Goal: Information Seeking & Learning: Learn about a topic

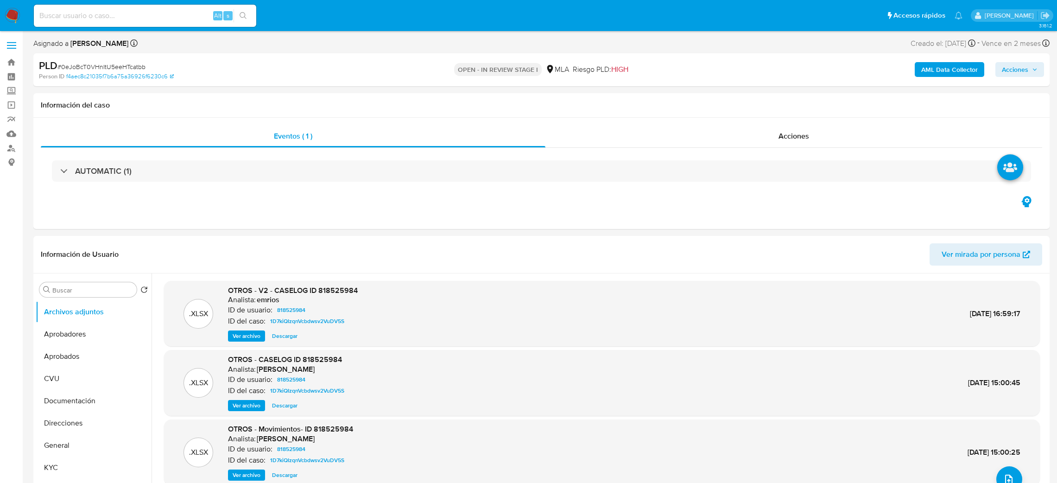
select select "10"
click at [178, 19] on input at bounding box center [145, 16] width 223 height 12
paste input "di5KOP7EJjixEyIGwNPThF2H"
type input "di5KOP7EJjixEyIGwNPThF2H"
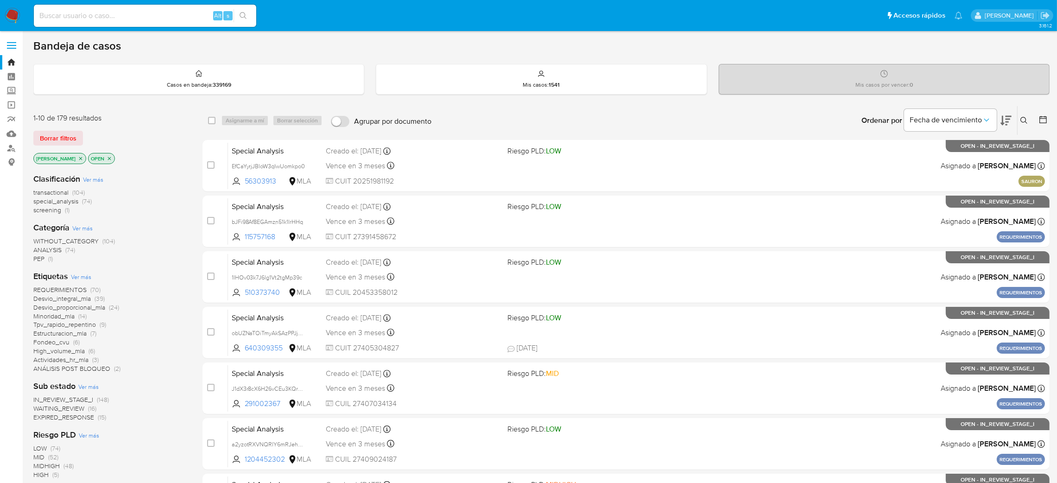
click at [138, 13] on input at bounding box center [145, 16] width 223 height 12
paste input "di5KOP7EJjixEyIGwNPThF2H"
type input "di5KOP7EJjixEyIGwNPThF2H"
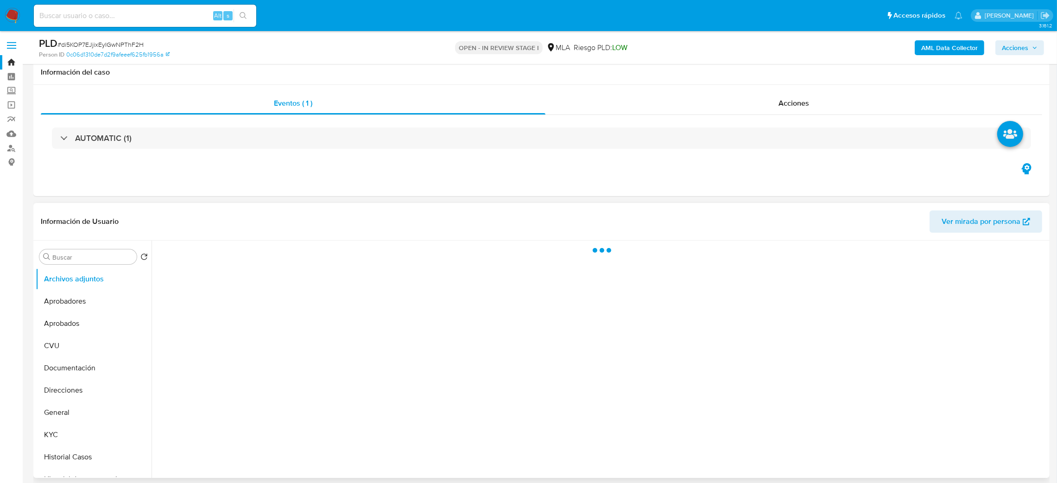
scroll to position [200, 0]
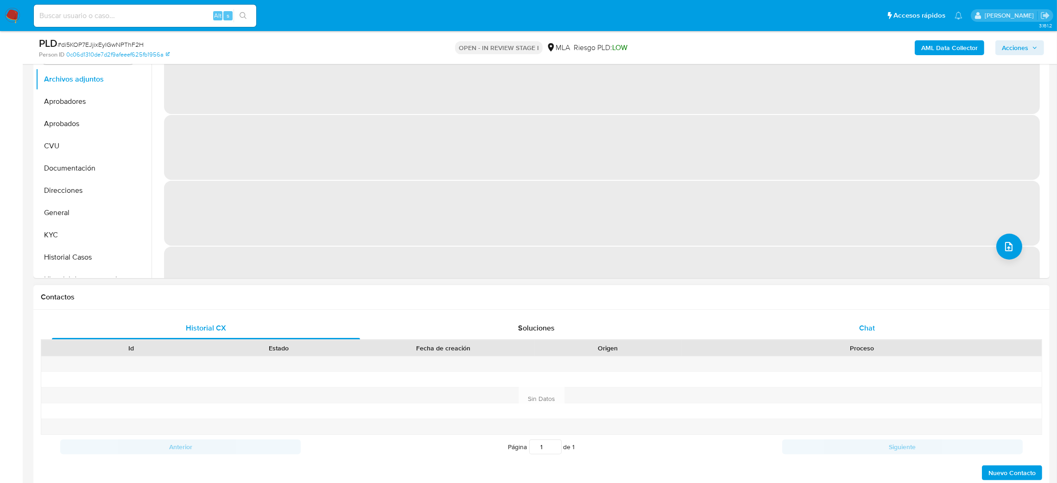
click at [875, 322] on div "Chat" at bounding box center [867, 328] width 308 height 22
select select "10"
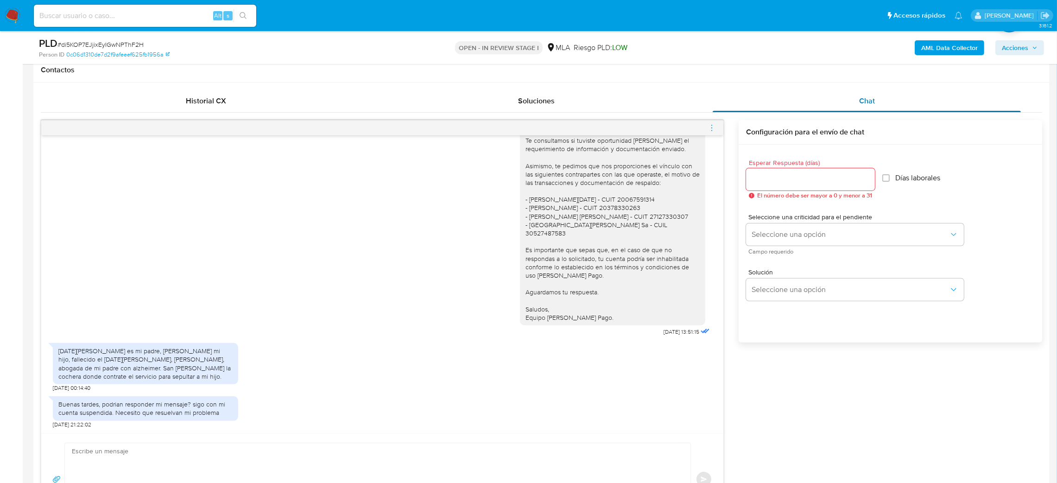
scroll to position [456, 0]
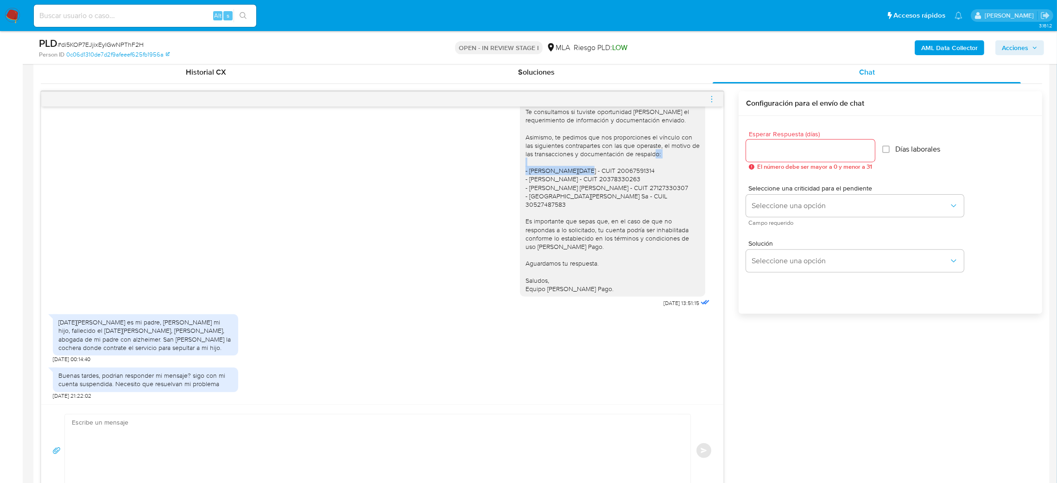
drag, startPoint x: 517, startPoint y: 180, endPoint x: 590, endPoint y: 182, distance: 73.3
click at [590, 182] on div "Hola, Esperamos que te encuentres muy bien. Te consultamos si tuviste oportunid…" at bounding box center [613, 183] width 174 height 219
copy div "Guardia Domingo Anivar -"
click at [171, 446] on textarea at bounding box center [375, 450] width 607 height 73
paste textarea "Hola, ¡Muchas gracias por tu respuesta! ¿Podrías informarnos el motivo de las o…"
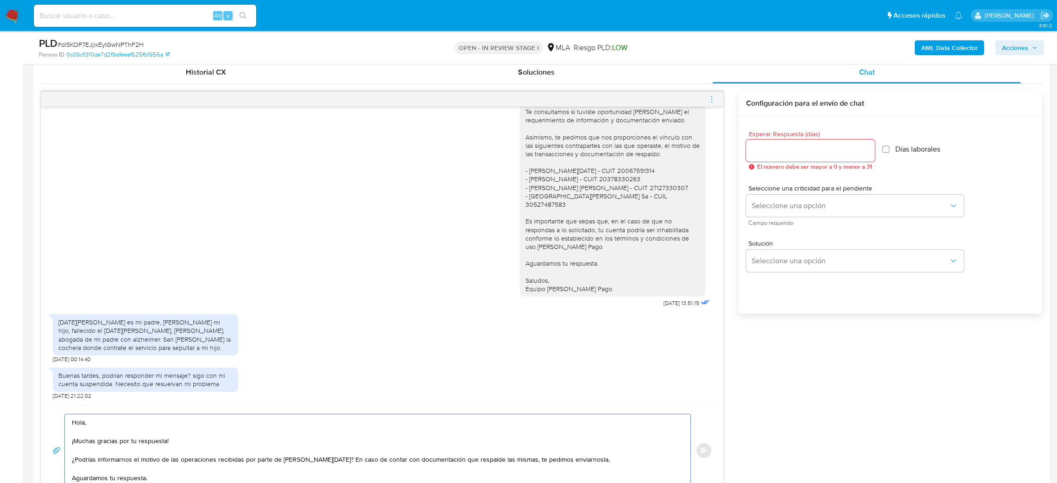
scroll to position [480, 0]
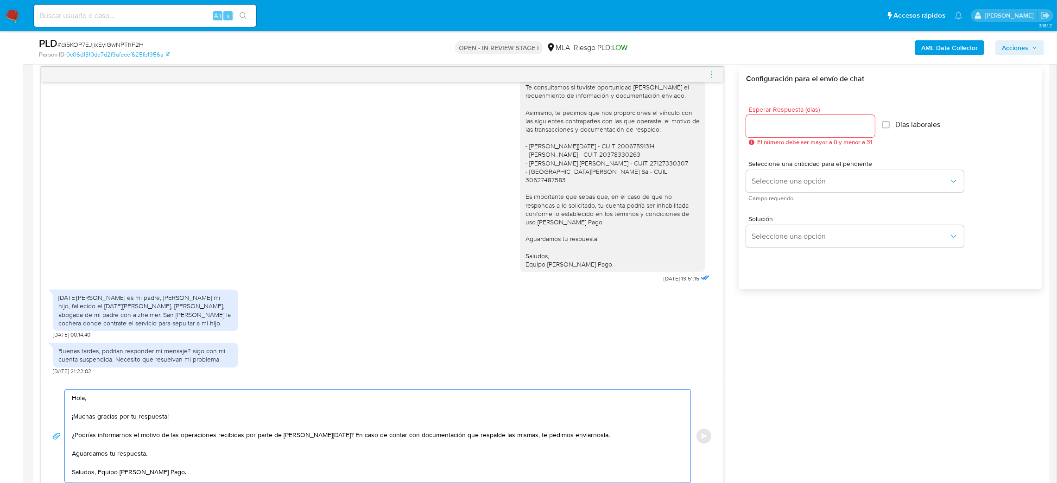
type textarea "Hola, ¡Muchas gracias por tu respuesta! ¿Podrías informarnos el motivo de las o…"
click at [772, 128] on input "Esperar Respuesta (días)" at bounding box center [810, 126] width 129 height 12
type input "2"
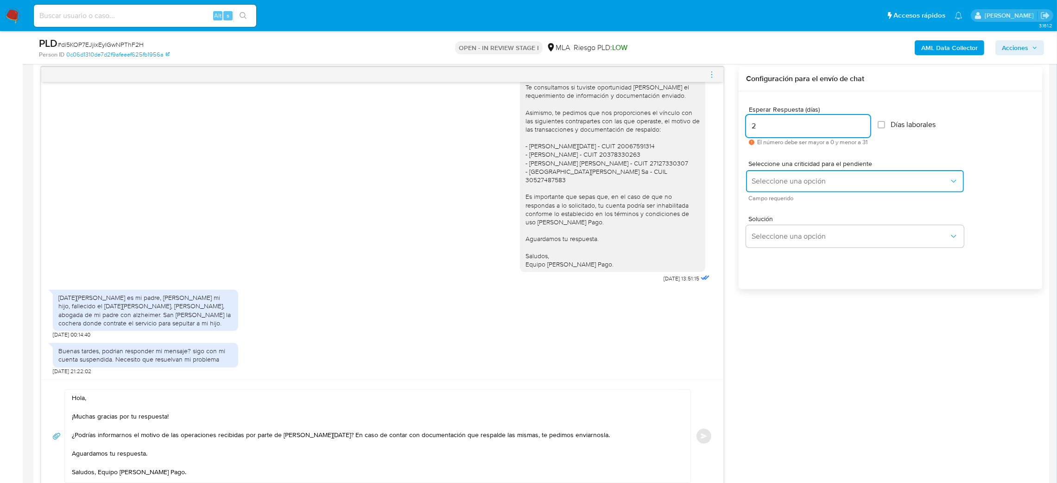
click at [770, 185] on span "Seleccione una opción" at bounding box center [850, 181] width 197 height 9
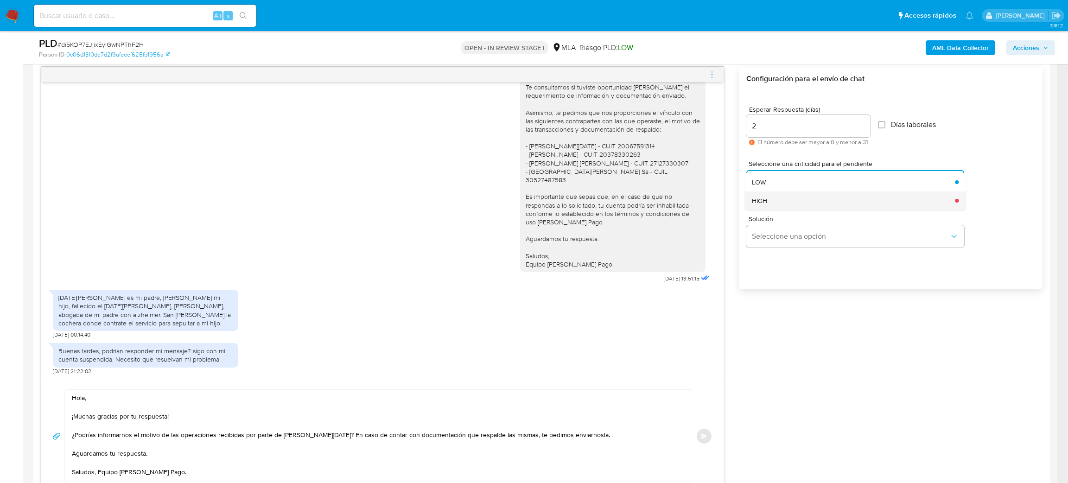
click at [775, 200] on div "HIGH" at bounding box center [850, 200] width 197 height 19
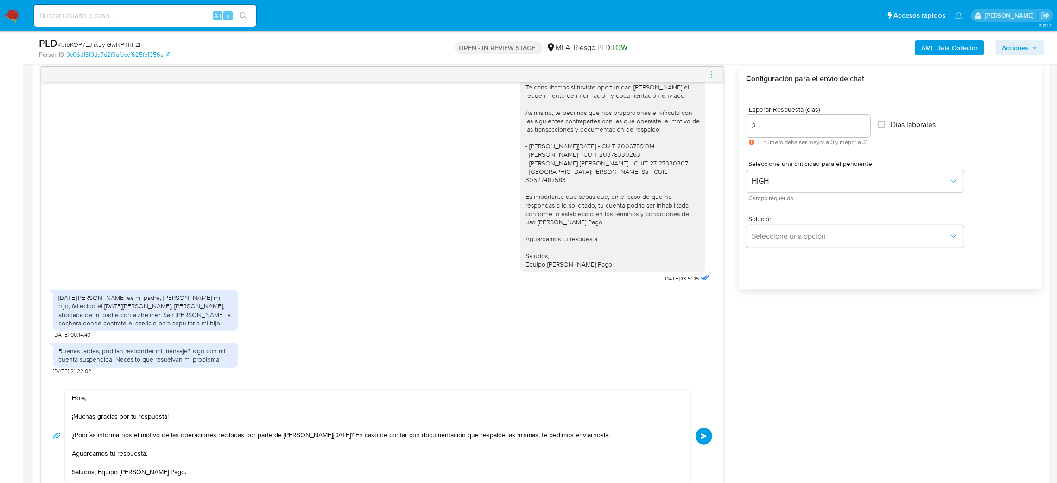
click at [706, 436] on span "Enviar" at bounding box center [704, 436] width 6 height 6
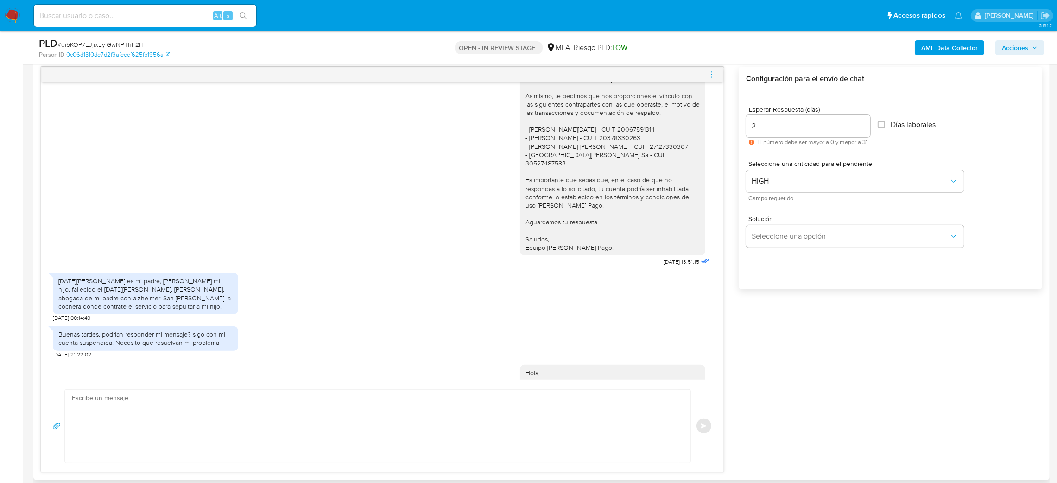
scroll to position [0, 0]
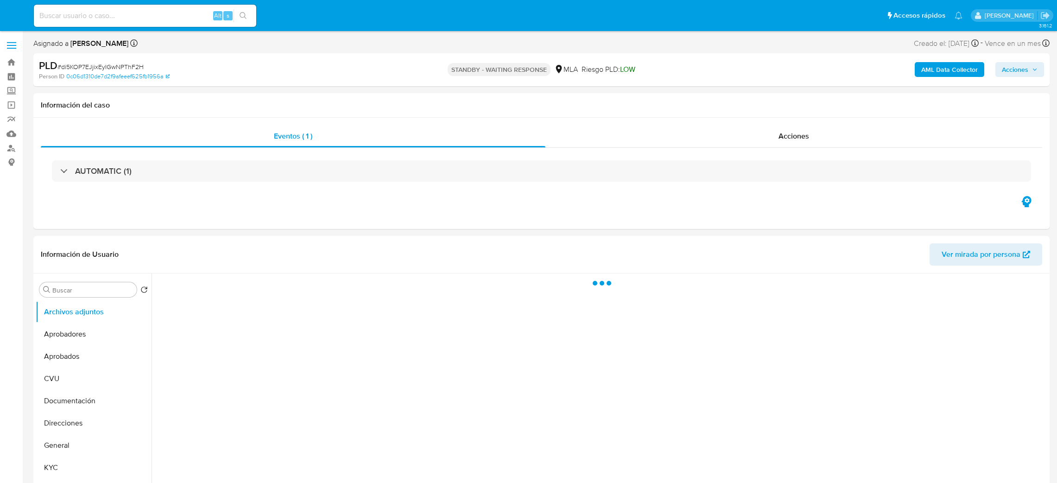
select select "10"
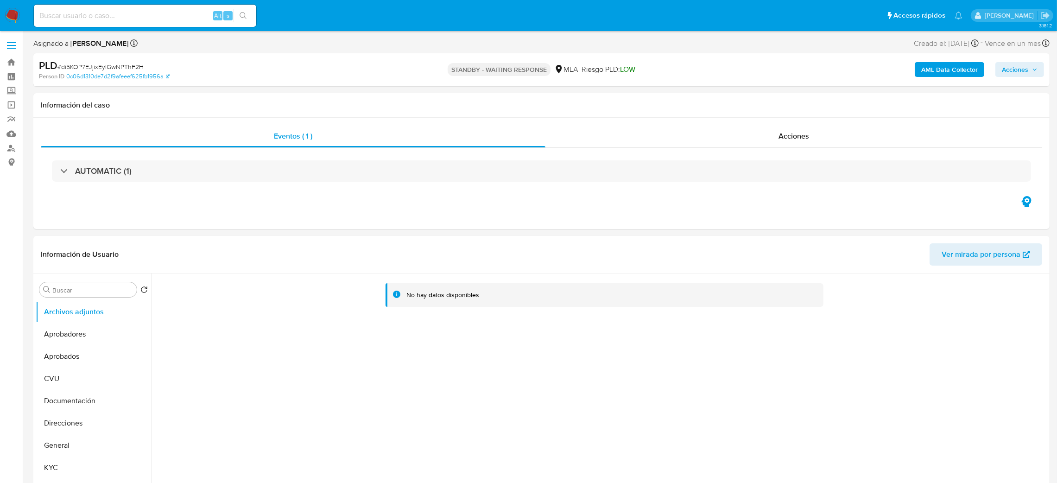
click at [107, 12] on input at bounding box center [145, 16] width 223 height 12
paste input "rbl9k5Cw7LV4bPXtDorn5Ice"
type input "rbl9k5Cw7LV4bPXtDorn5Ice"
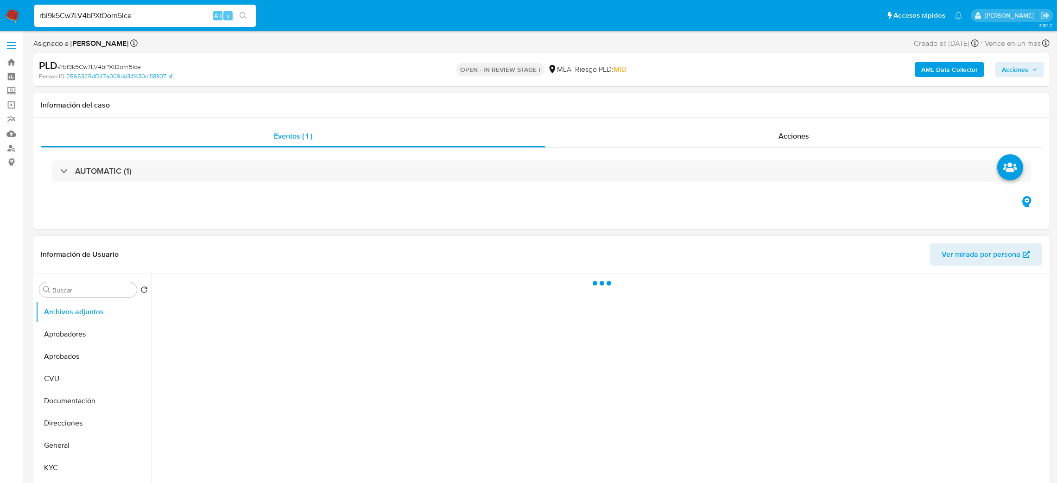
select select "10"
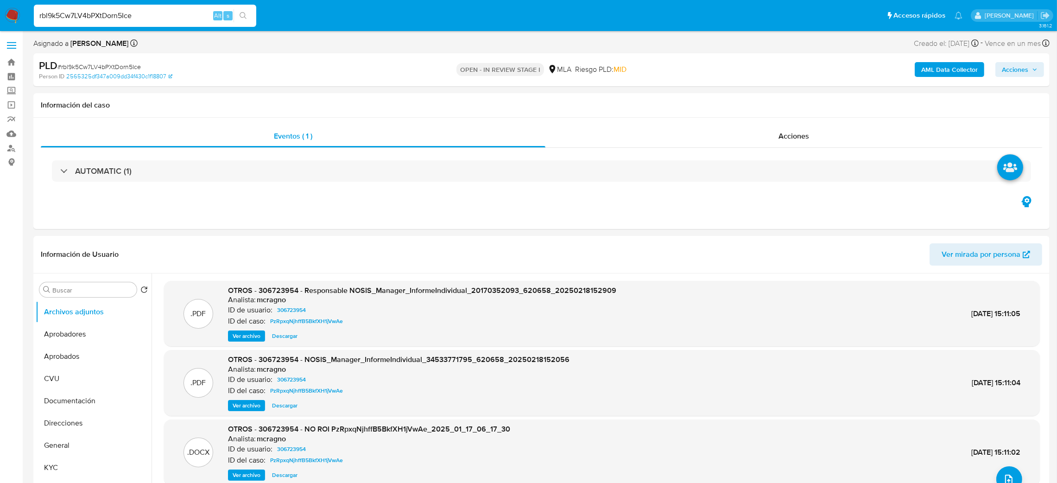
drag, startPoint x: 147, startPoint y: 10, endPoint x: 0, endPoint y: 32, distance: 148.0
paste input "0eJoBcT0VHnItU5eeHTcatbb"
type input "0eJoBcT0VHnItU5eeHTcatbb"
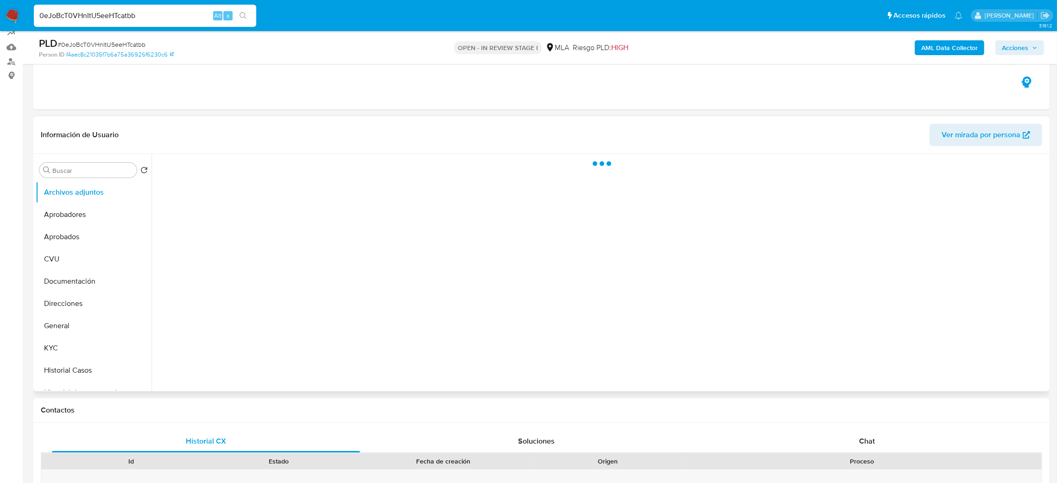
select select "10"
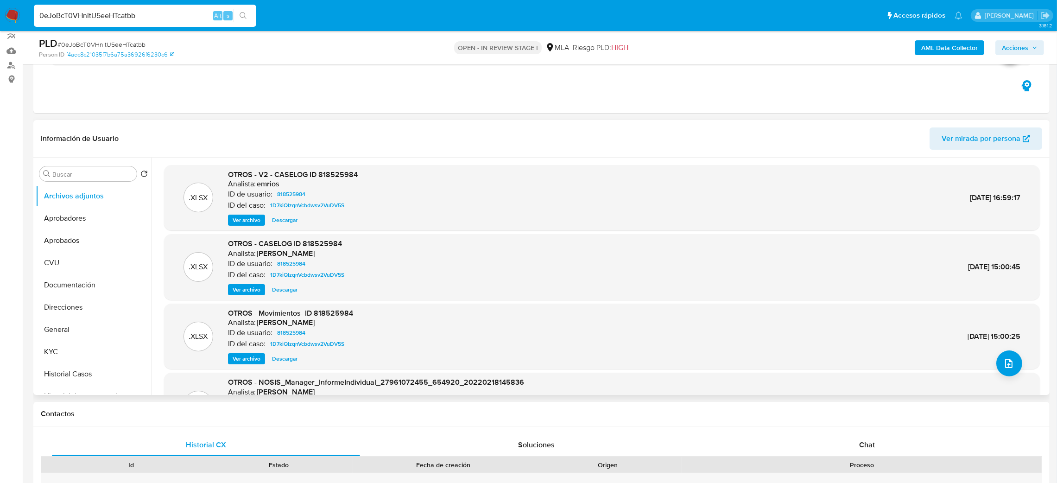
scroll to position [83, 0]
drag, startPoint x: 145, startPoint y: 19, endPoint x: 0, endPoint y: 30, distance: 145.5
click at [0, 30] on nav "Pausado Ver notificaciones 0eJoBcT0VHnItU5eeHTcatbb Alt s Accesos rápidos Presi…" at bounding box center [528, 15] width 1057 height 31
paste input "F9yVDajyqWGDkjkNQV0y8xFn"
type input "F9yVDajyqWGDkjkNQV0y8xFn"
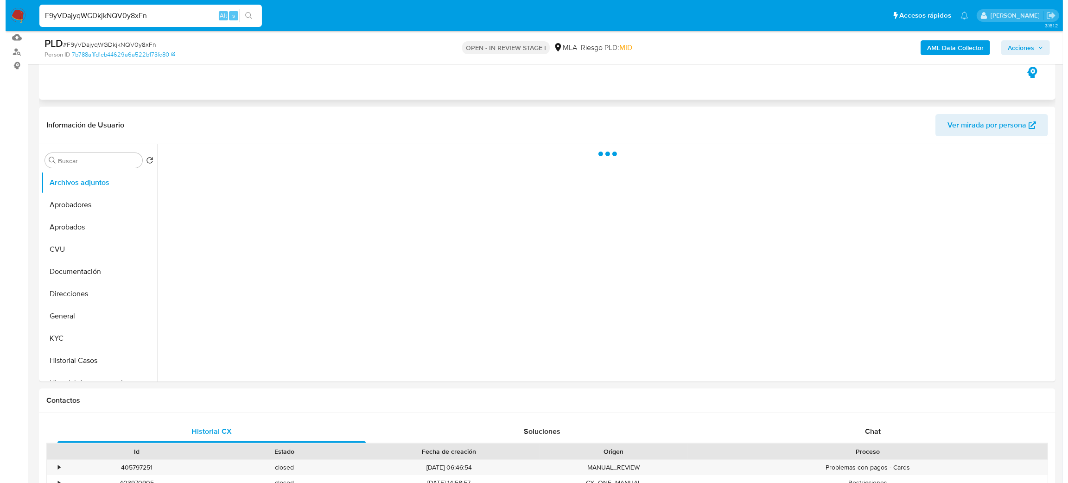
scroll to position [97, 0]
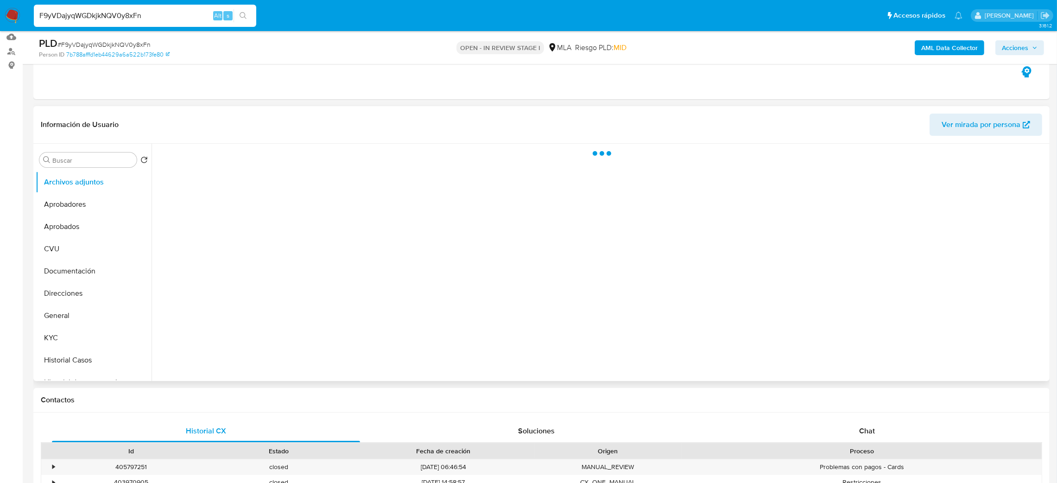
select select "10"
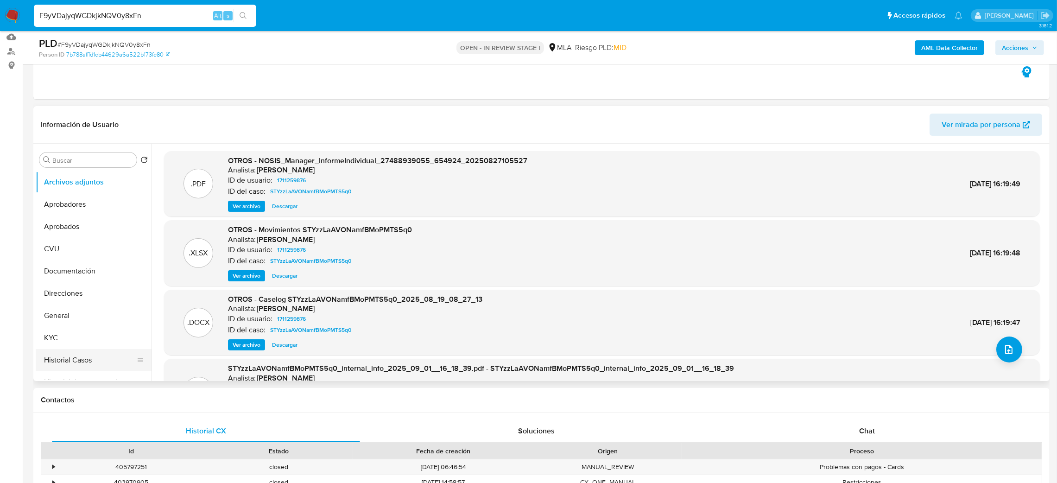
click at [63, 353] on button "Historial Casos" at bounding box center [90, 360] width 108 height 22
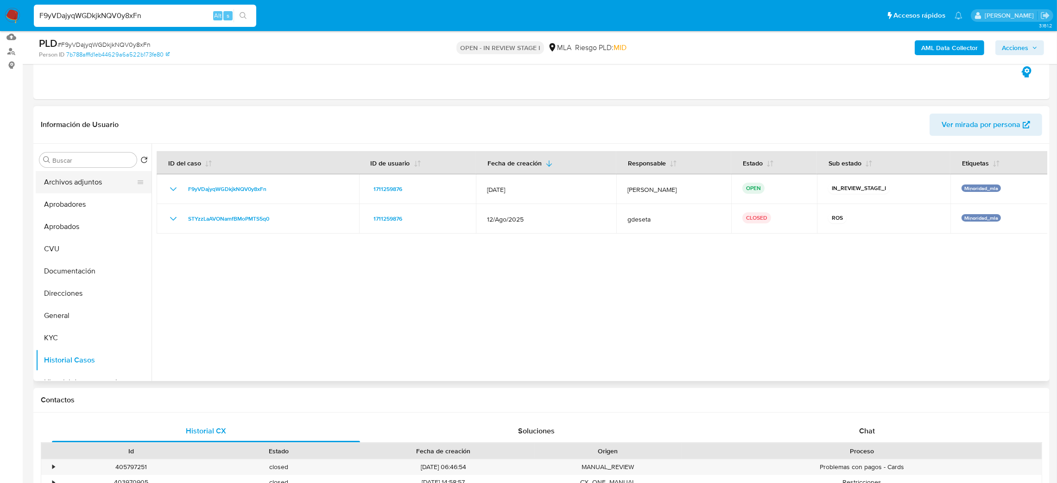
click at [68, 185] on button "Archivos adjuntos" at bounding box center [90, 182] width 108 height 22
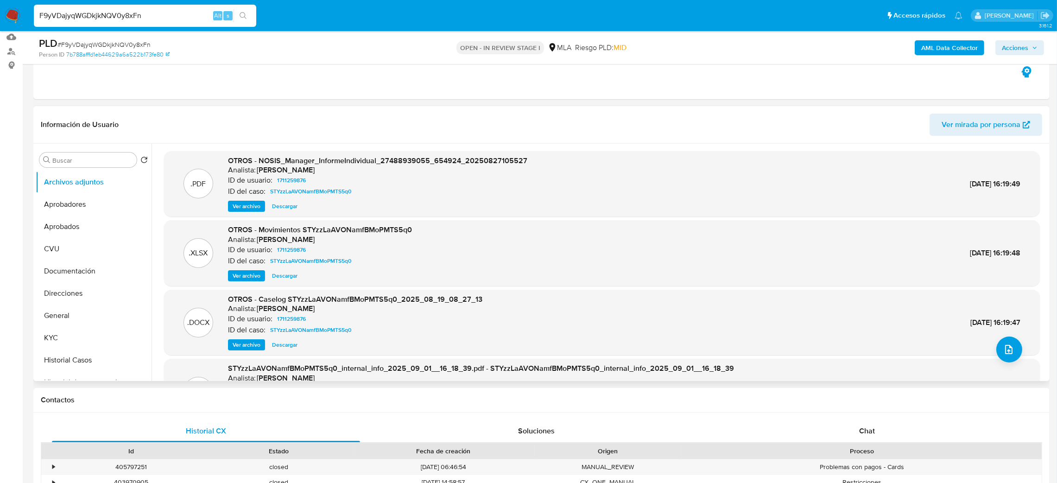
click at [238, 342] on span "Ver archivo" at bounding box center [247, 344] width 28 height 9
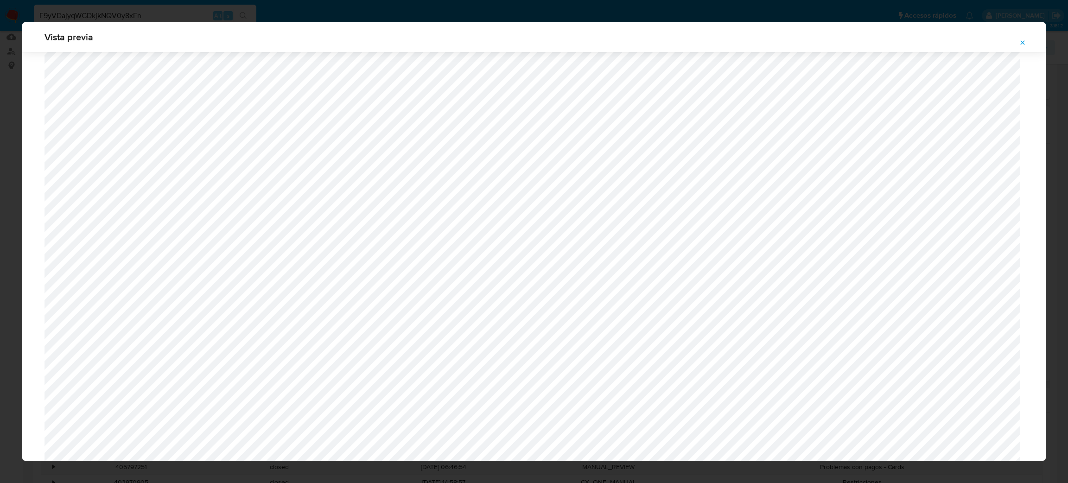
scroll to position [363, 0]
click at [1025, 46] on icon "Attachment preview" at bounding box center [1022, 42] width 7 height 7
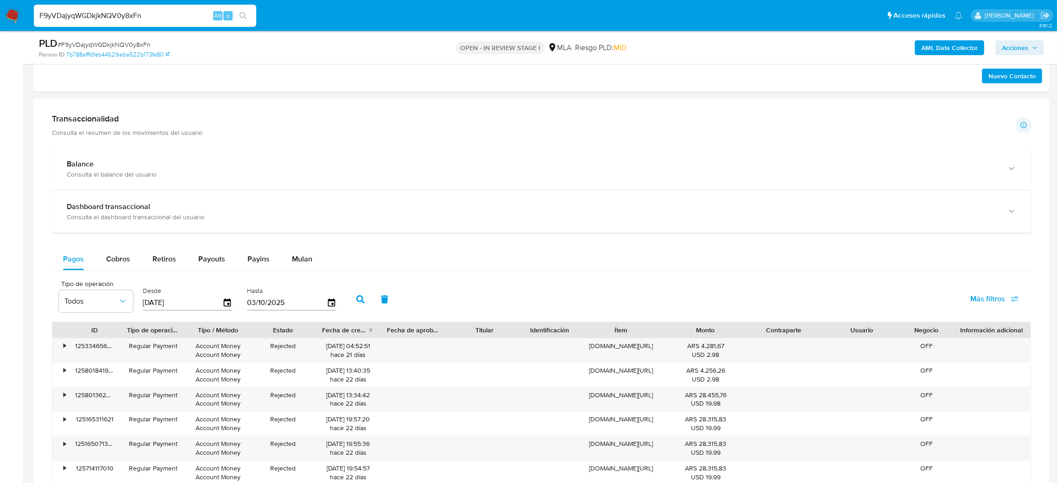
scroll to position [624, 0]
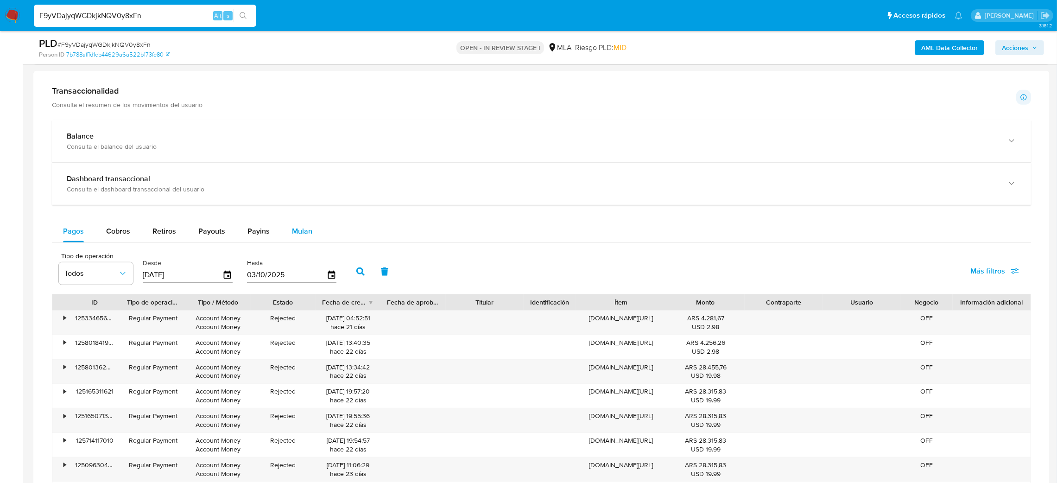
click at [307, 230] on span "Mulan" at bounding box center [302, 231] width 20 height 11
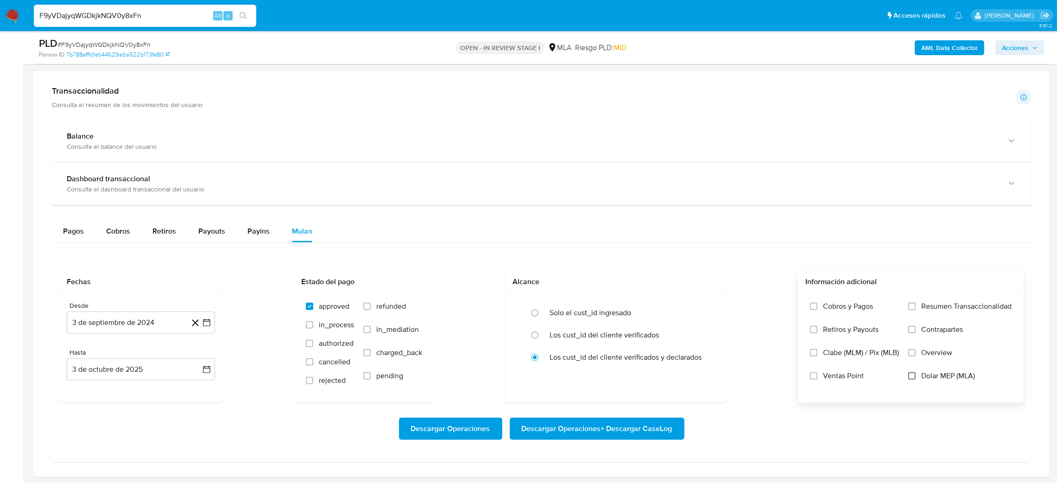
click at [915, 377] on input "Dolar MEP (MLA)" at bounding box center [912, 375] width 7 height 7
click at [110, 322] on button "3 de septiembre de 2024" at bounding box center [141, 323] width 148 height 22
click at [204, 167] on div "septiembre 2024 septiembre 2024 lun lunes mar martes mié miércoles jue jueves v…" at bounding box center [141, 226] width 148 height 165
click at [194, 166] on icon "Mes siguiente" at bounding box center [198, 163] width 11 height 11
click at [194, 166] on div "octubre 2024 octubre 2024 lun lunes mar martes mié miércoles jue jueves vie vie…" at bounding box center [141, 235] width 148 height 147
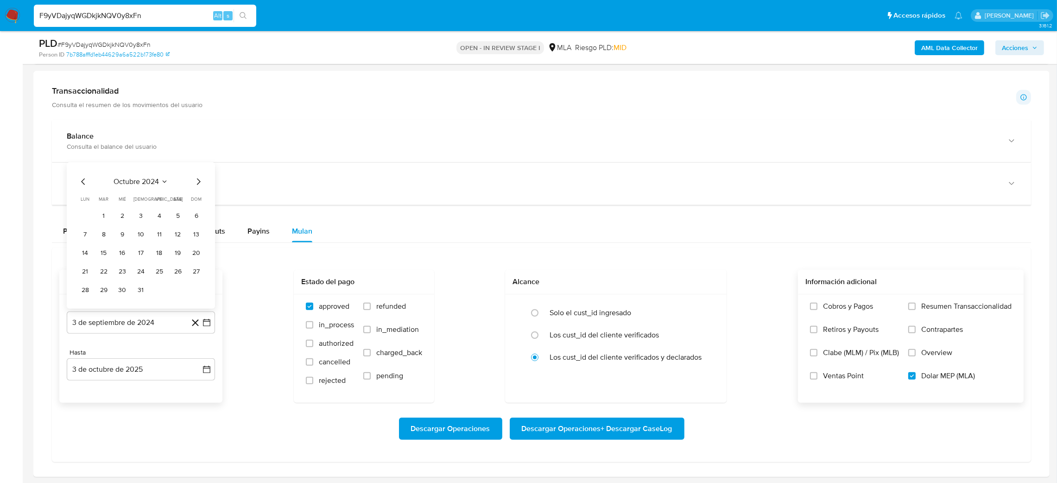
click at [196, 180] on icon "Mes siguiente" at bounding box center [198, 181] width 11 height 11
click at [196, 180] on span "dom" at bounding box center [196, 180] width 11 height 7
click at [197, 163] on icon "Mes siguiente" at bounding box center [198, 163] width 11 height 11
click at [201, 185] on icon "Mes siguiente" at bounding box center [198, 181] width 11 height 11
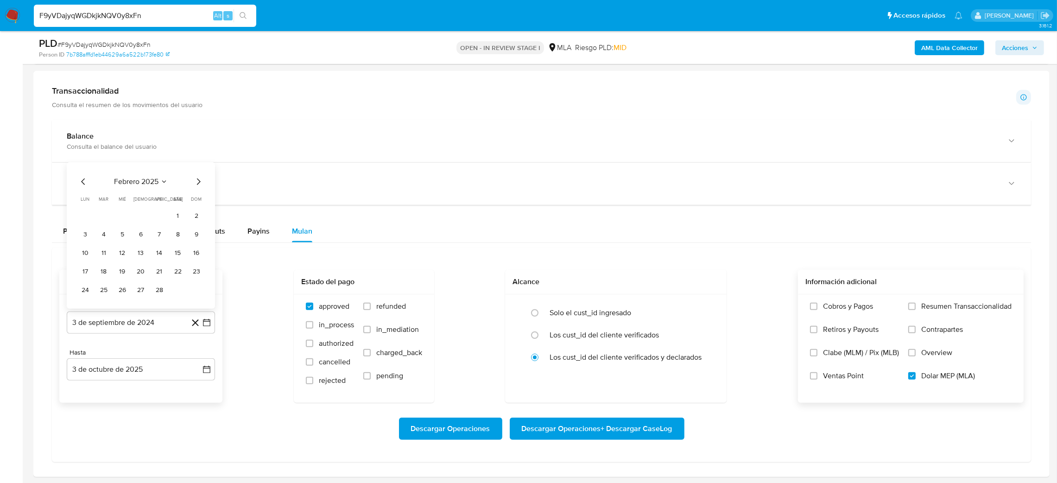
click at [201, 185] on icon "Mes siguiente" at bounding box center [198, 181] width 11 height 11
click at [197, 163] on icon "Mes siguiente" at bounding box center [198, 163] width 11 height 11
click at [201, 179] on icon "Mes siguiente" at bounding box center [198, 181] width 11 height 11
click at [199, 183] on icon "Mes siguiente" at bounding box center [198, 181] width 11 height 11
click at [196, 166] on icon "Mes siguiente" at bounding box center [198, 163] width 11 height 11
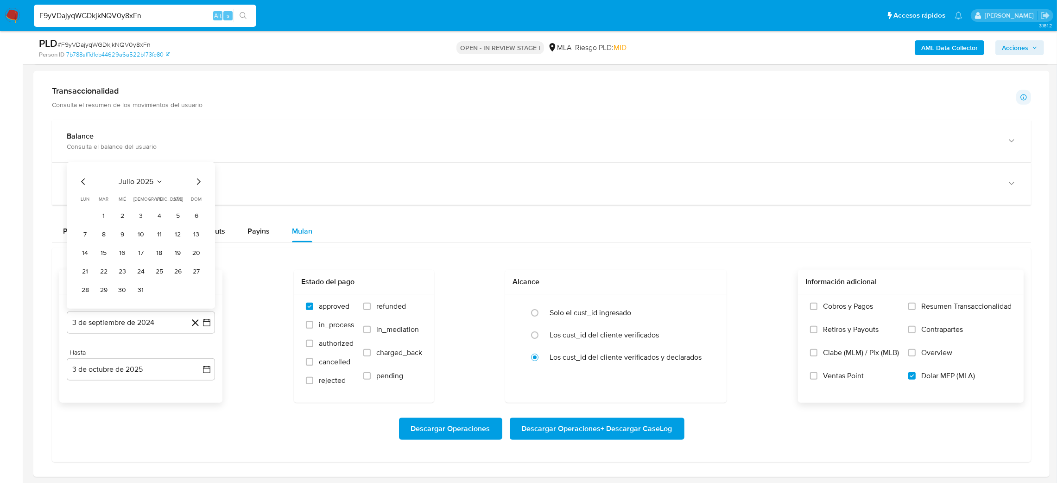
click at [200, 179] on icon "Mes siguiente" at bounding box center [198, 181] width 11 height 11
click at [159, 218] on button "1" at bounding box center [159, 216] width 15 height 15
click at [134, 369] on button "3 de octubre de 2025" at bounding box center [141, 369] width 148 height 22
click at [80, 229] on icon "Mes anterior" at bounding box center [83, 228] width 11 height 11
click at [102, 340] on button "30" at bounding box center [103, 337] width 15 height 15
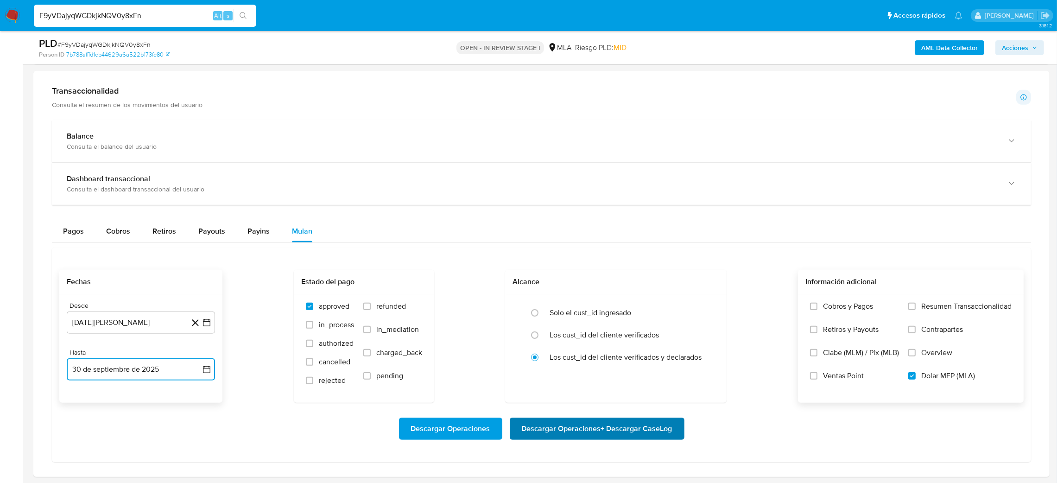
click at [600, 426] on span "Descargar Operaciones + Descargar CaseLog" at bounding box center [597, 429] width 151 height 20
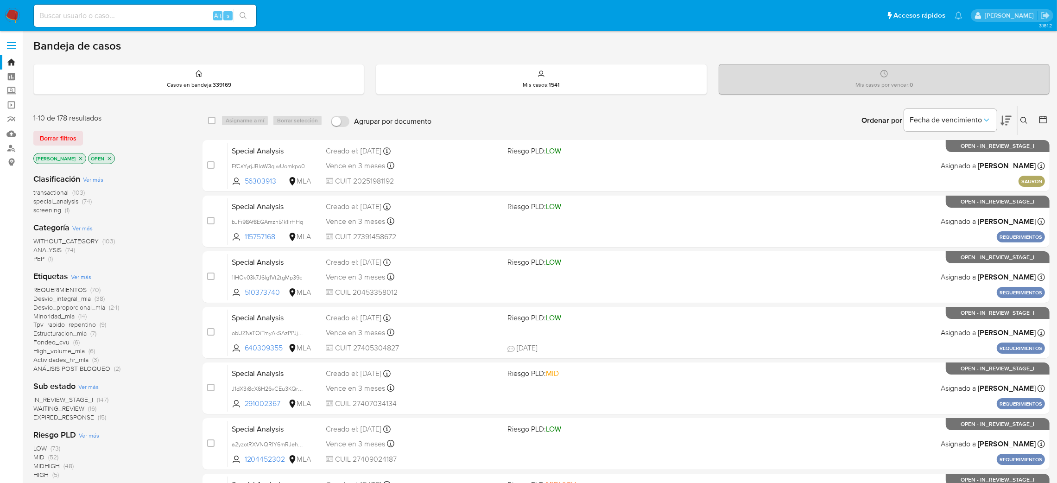
click at [146, 23] on div "Alt s" at bounding box center [145, 16] width 223 height 22
click at [171, 16] on input at bounding box center [145, 16] width 223 height 12
paste input "Bg27z6N8u7y7z5klcwKhQsQp"
type input "Bg27z6N8u7y7z5klcwKhQsQp"
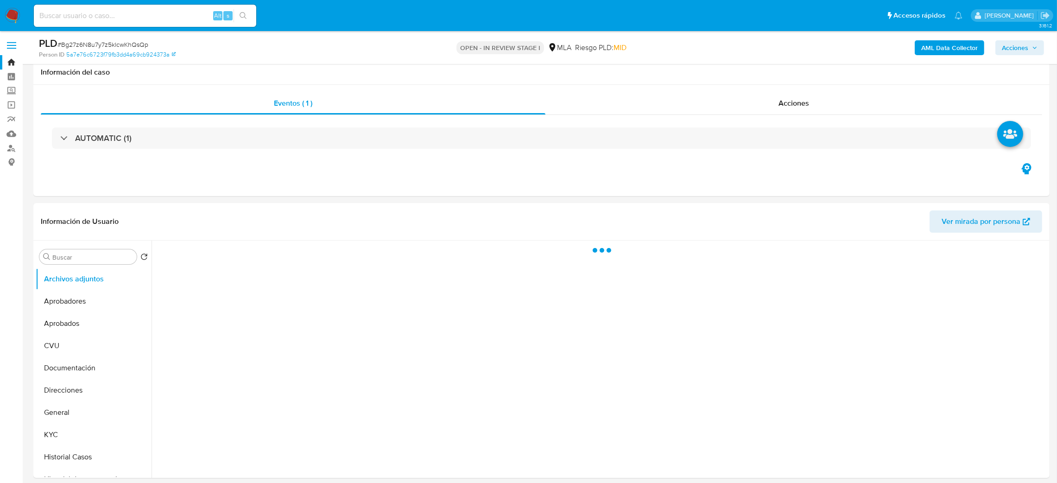
scroll to position [130, 0]
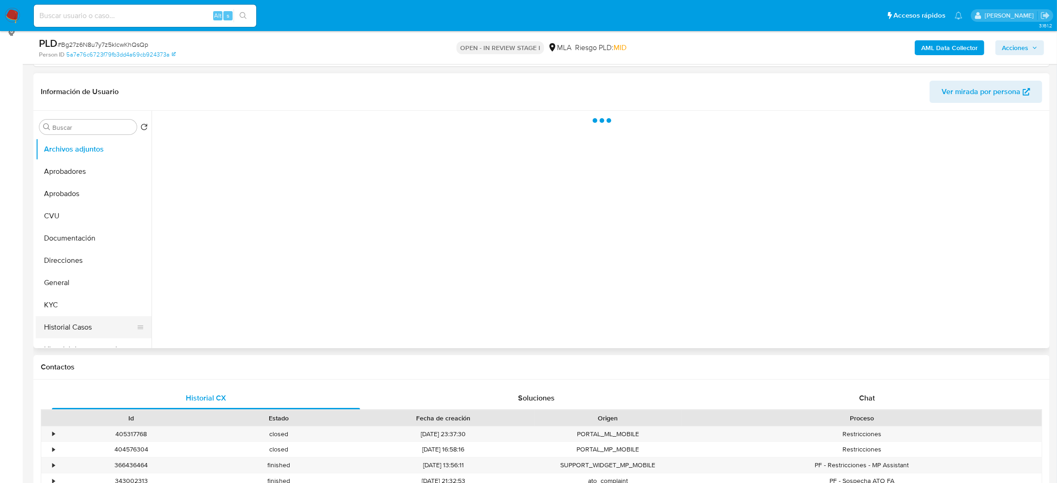
select select "10"
click at [60, 329] on button "Historial Casos" at bounding box center [90, 327] width 108 height 22
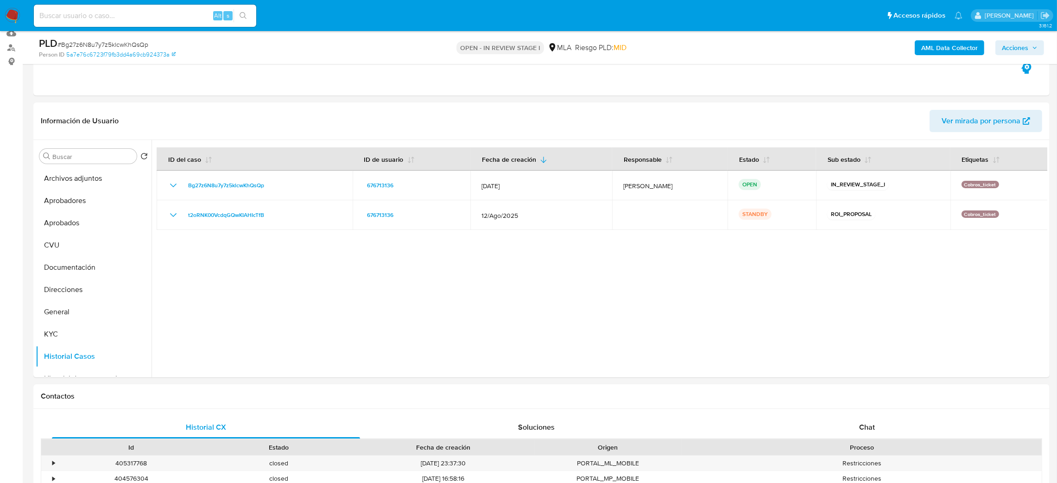
scroll to position [99, 0]
click at [174, 8] on div "Alt s" at bounding box center [145, 16] width 223 height 22
click at [174, 11] on input at bounding box center [145, 16] width 223 height 12
paste input "sM71beJ3RRhfxl5E9tKeRhWr"
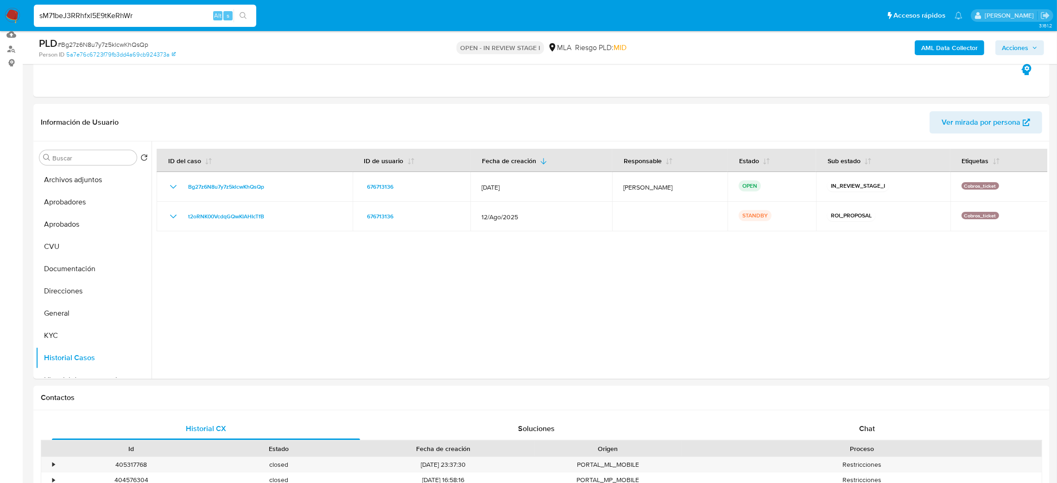
type input "sM71beJ3RRhfxl5E9tKeRhWr"
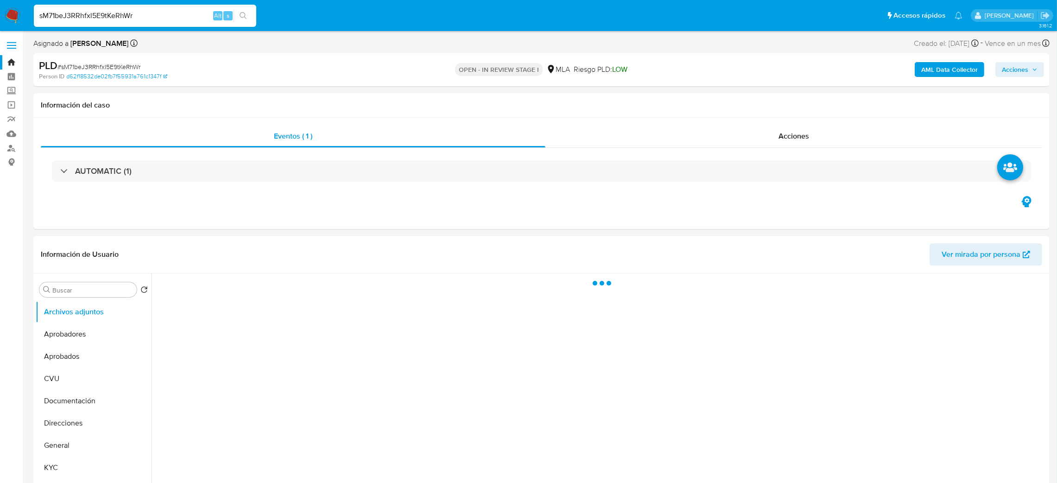
select select "10"
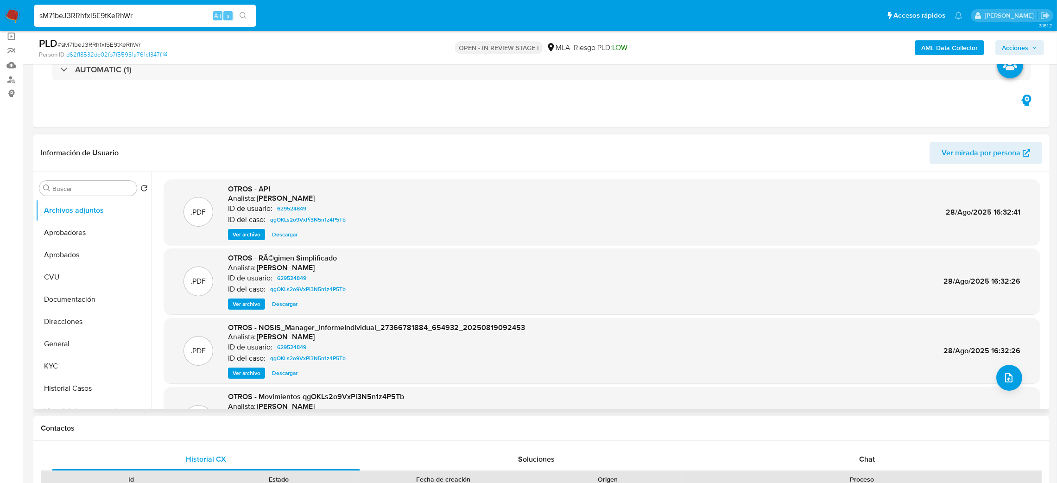
scroll to position [68, 0]
click at [59, 391] on button "Historial Casos" at bounding box center [90, 389] width 108 height 22
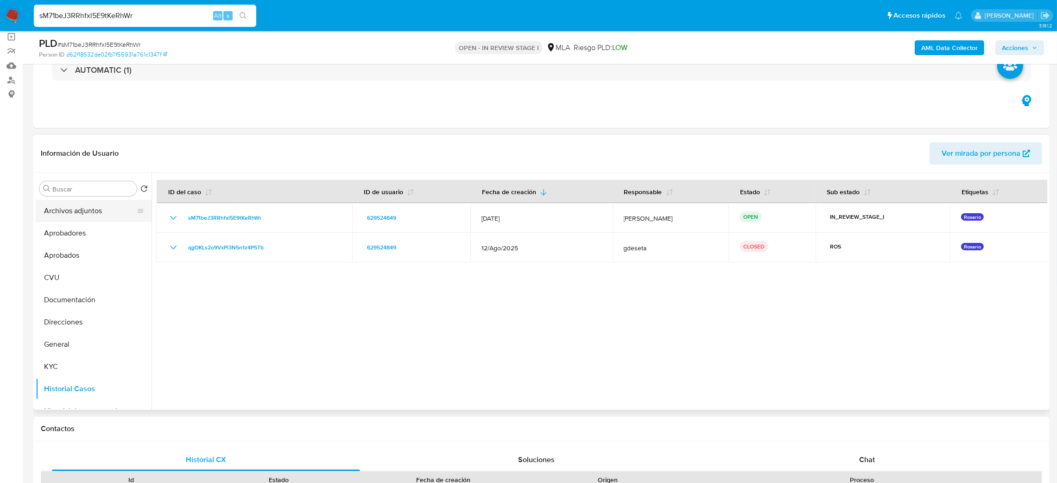
click at [77, 211] on button "Archivos adjuntos" at bounding box center [90, 211] width 108 height 22
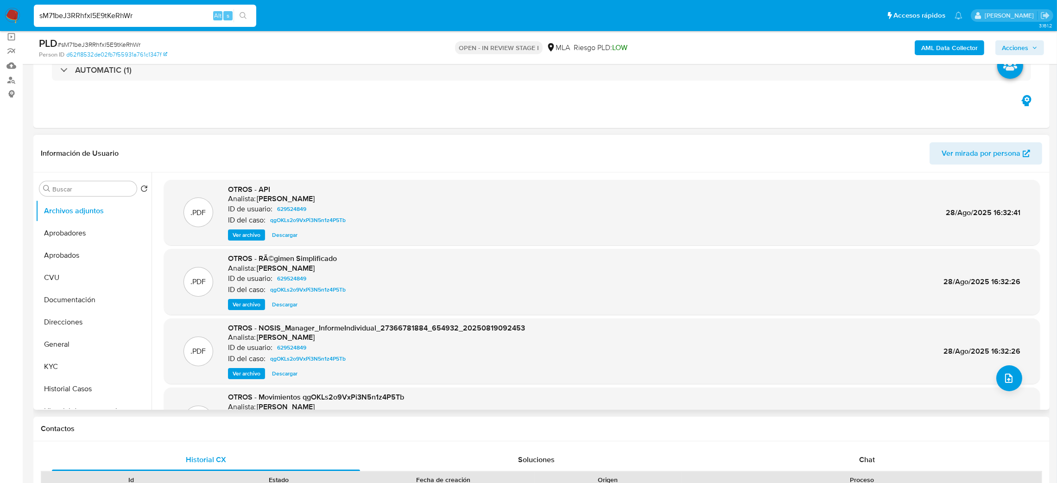
scroll to position [77, 0]
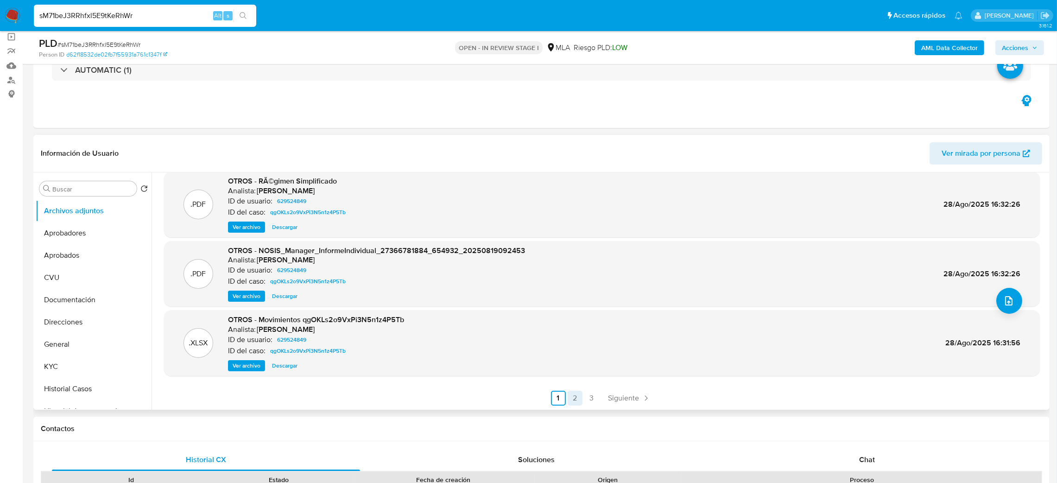
click at [569, 399] on link "2" at bounding box center [575, 398] width 15 height 15
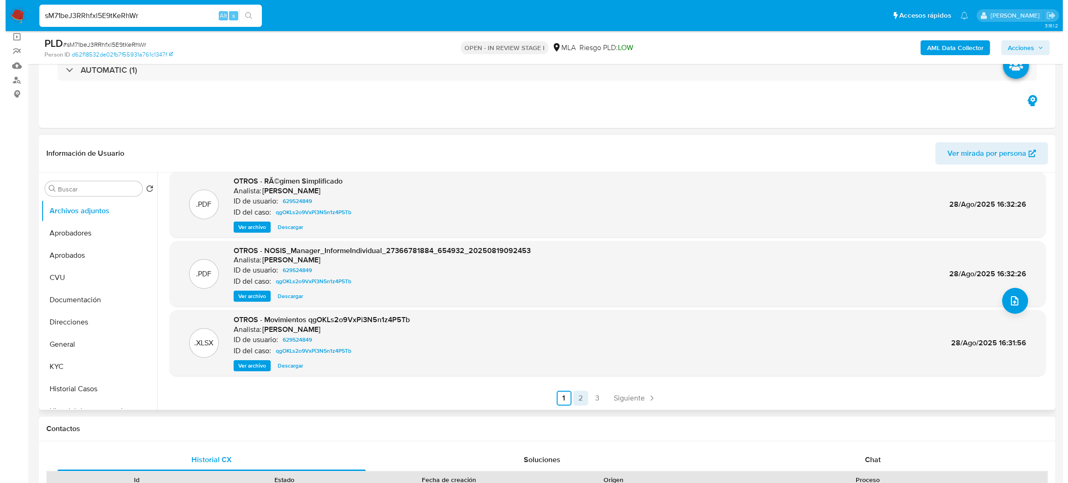
scroll to position [0, 0]
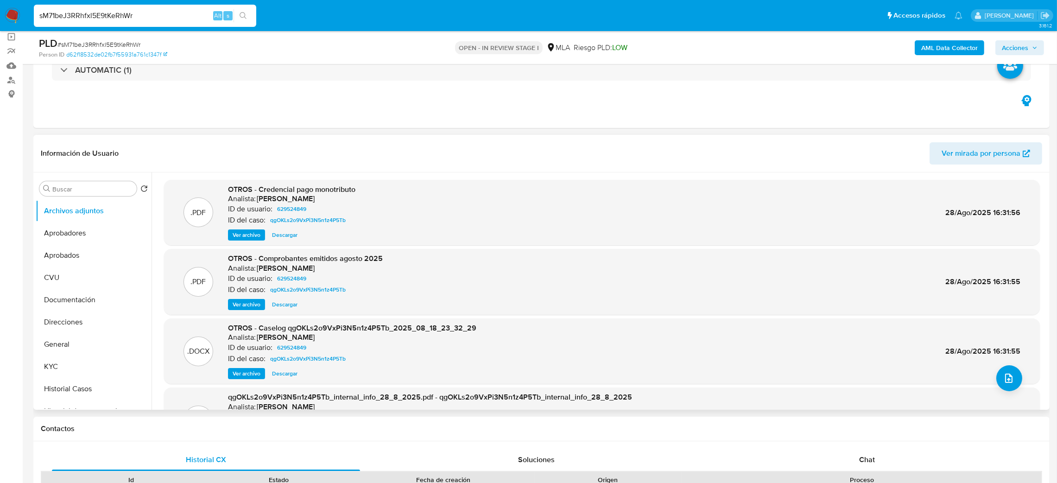
click at [236, 372] on span "Ver archivo" at bounding box center [247, 373] width 28 height 9
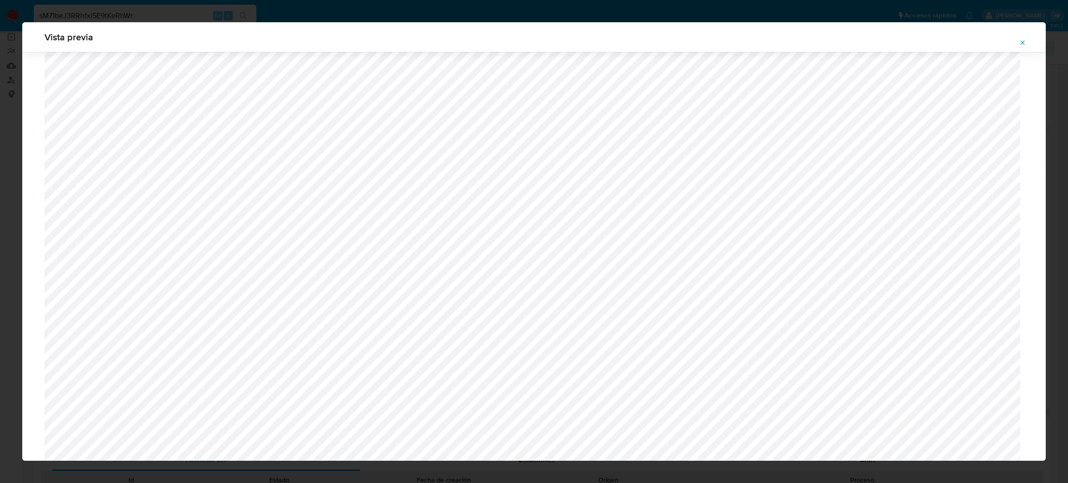
scroll to position [229, 0]
click at [1023, 45] on icon "Attachment preview" at bounding box center [1022, 42] width 7 height 7
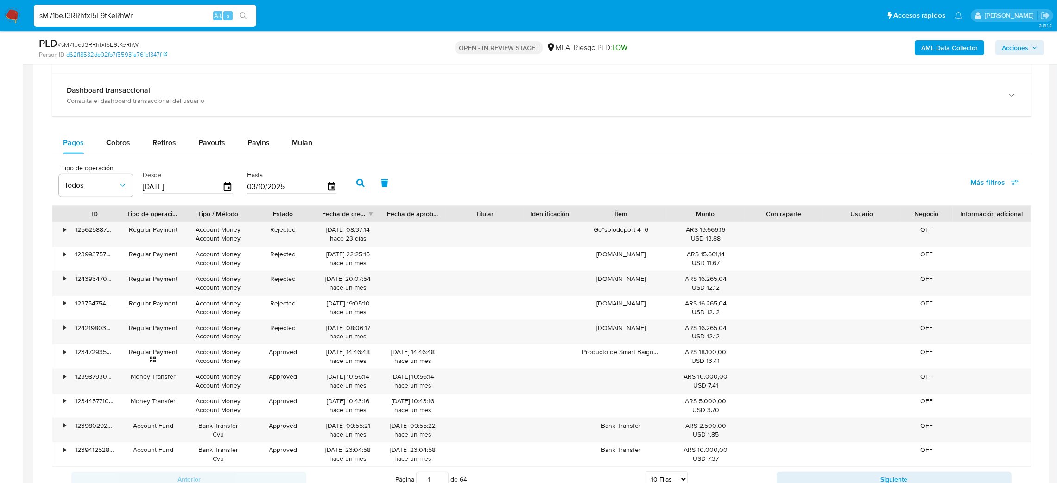
scroll to position [650, 0]
click at [304, 132] on div "Balance Consulta el balance del usuario Dashboard transaccional Consulta el das…" at bounding box center [542, 262] width 980 height 460
click at [307, 144] on span "Mulan" at bounding box center [302, 143] width 20 height 11
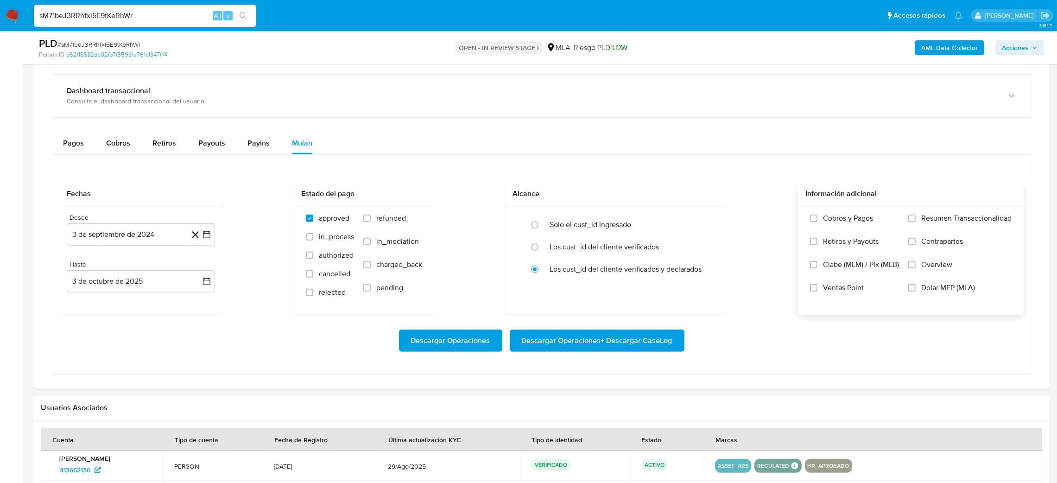
click at [945, 291] on span "Dolar MEP (MLA)" at bounding box center [949, 287] width 54 height 9
click at [916, 291] on input "Dolar MEP (MLA)" at bounding box center [912, 287] width 7 height 7
click at [94, 236] on button "3 de septiembre de 2024" at bounding box center [141, 234] width 148 height 22
click at [140, 275] on div "septiembre 2024 septiembre 2024 lun lunes mar martes mié miércoles jue jueves v…" at bounding box center [141, 332] width 126 height 140
click at [167, 270] on icon "Seleccionar mes y año" at bounding box center [169, 267] width 7 height 7
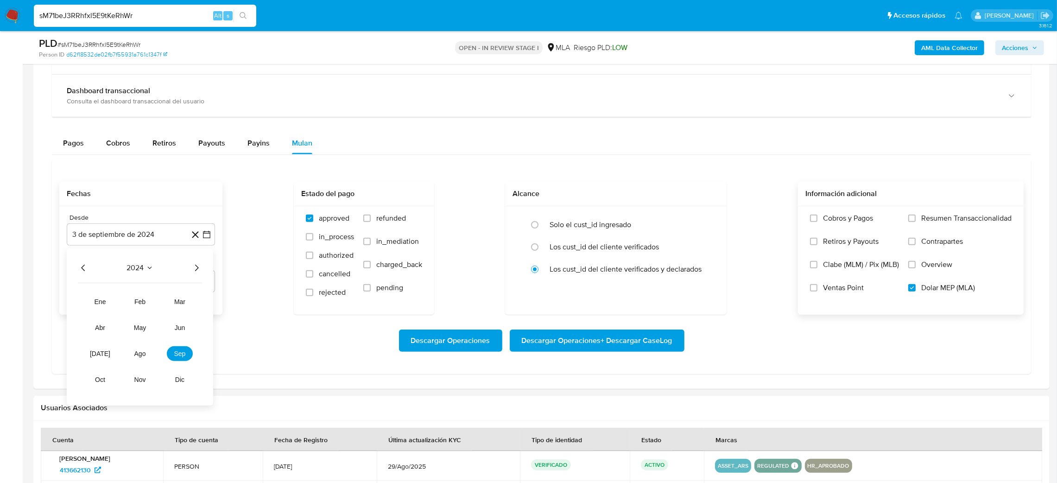
click at [196, 273] on icon "Año siguiente" at bounding box center [196, 267] width 11 height 11
click at [137, 357] on span "ago" at bounding box center [140, 353] width 12 height 7
click at [157, 303] on button "1" at bounding box center [159, 302] width 15 height 15
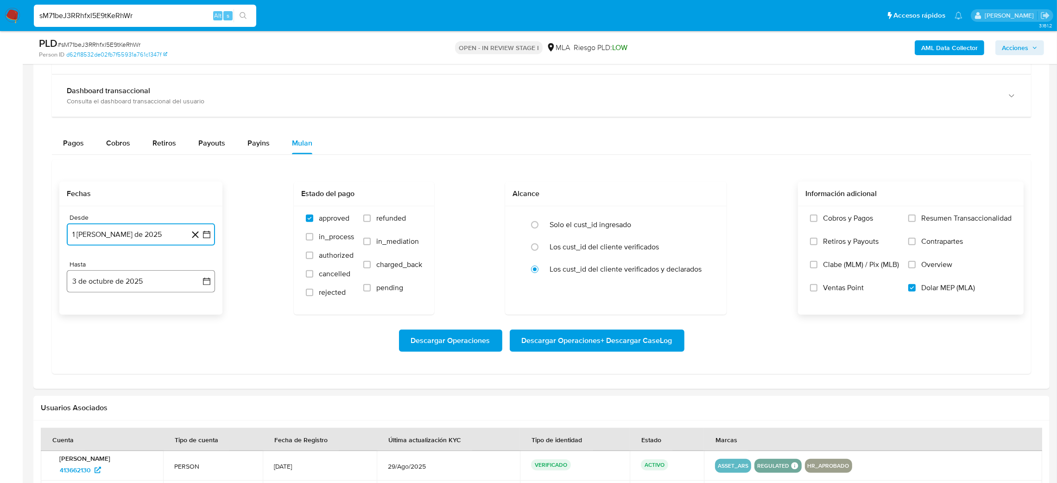
click at [125, 283] on button "3 de octubre de 2025" at bounding box center [141, 281] width 148 height 22
click at [84, 318] on icon "Mes anterior" at bounding box center [83, 315] width 4 height 6
click at [104, 424] on button "30" at bounding box center [103, 423] width 15 height 15
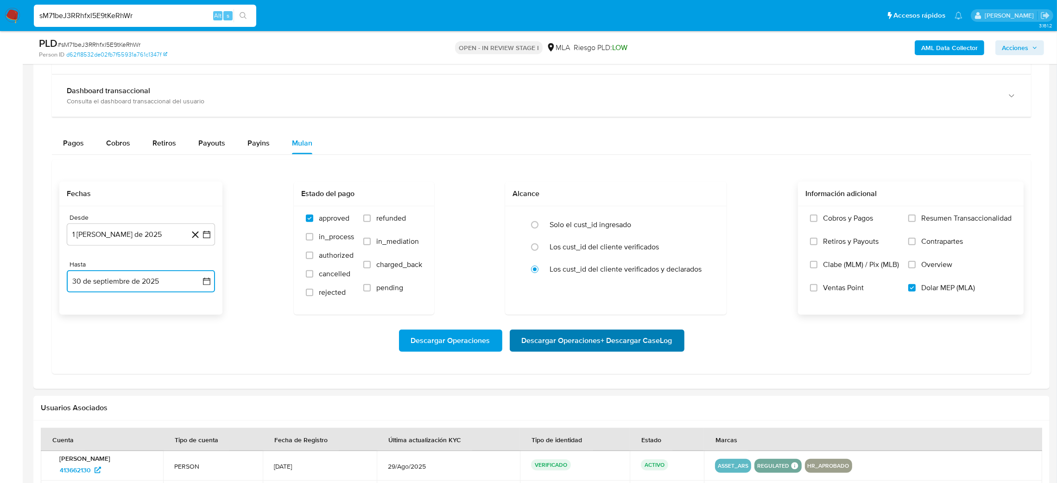
click at [607, 341] on span "Descargar Operaciones + Descargar CaseLog" at bounding box center [597, 341] width 151 height 20
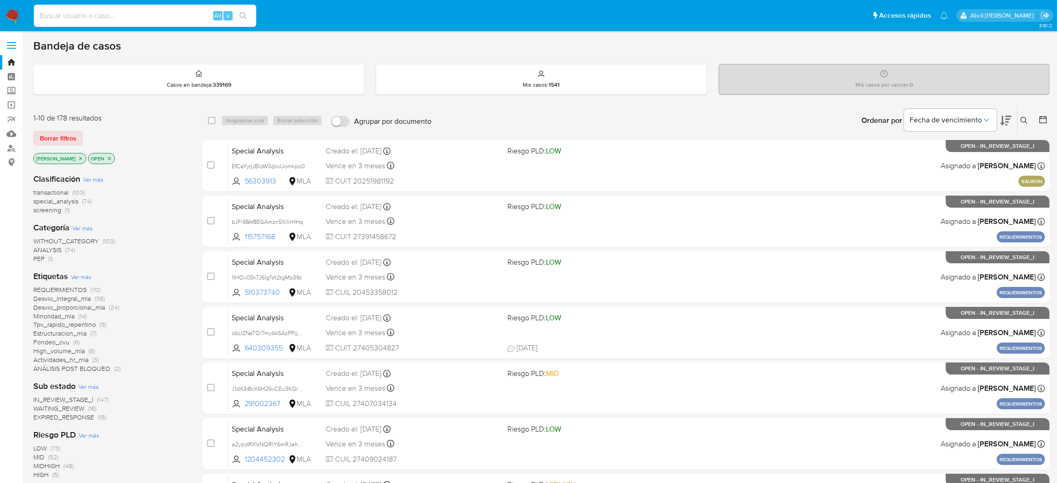
click at [133, 10] on input at bounding box center [145, 16] width 223 height 12
paste input "yvHAEWPBZcezmv173Qb2Jk55"
type input "yvHAEWPBZcezmv173Qb2Jk55"
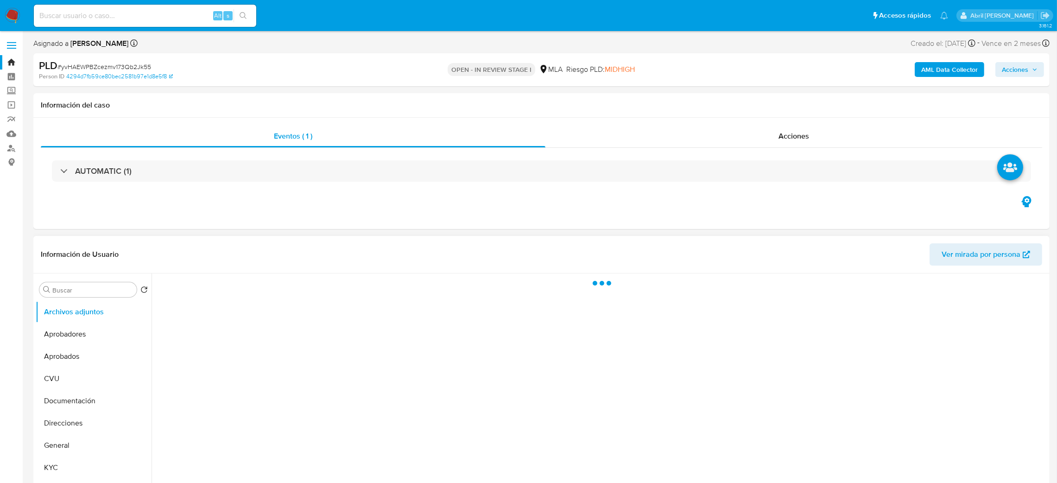
select select "10"
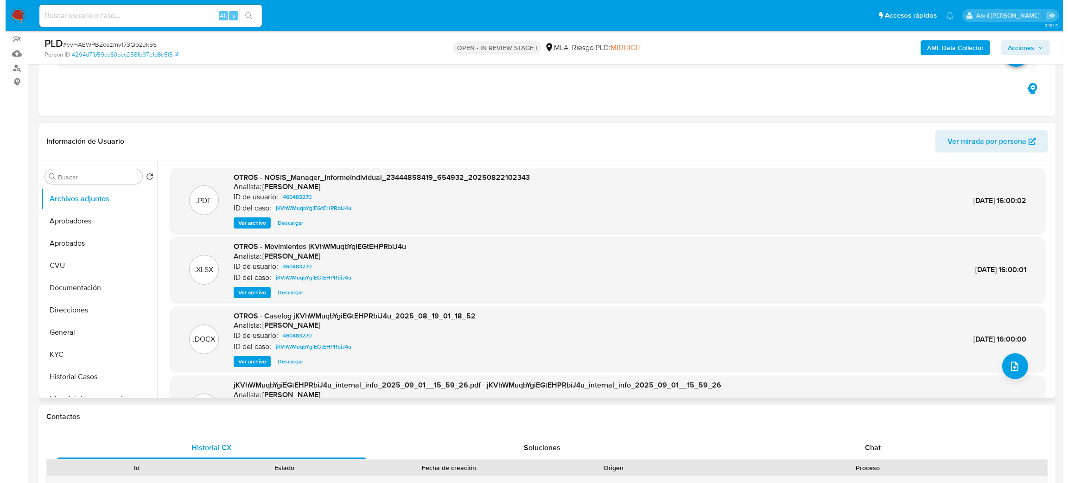
scroll to position [80, 0]
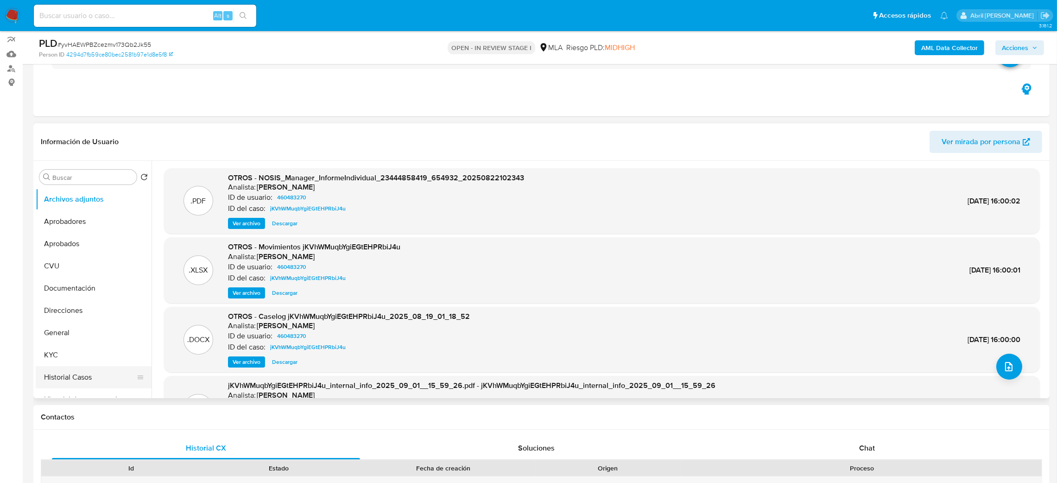
click at [77, 375] on button "Historial Casos" at bounding box center [90, 377] width 108 height 22
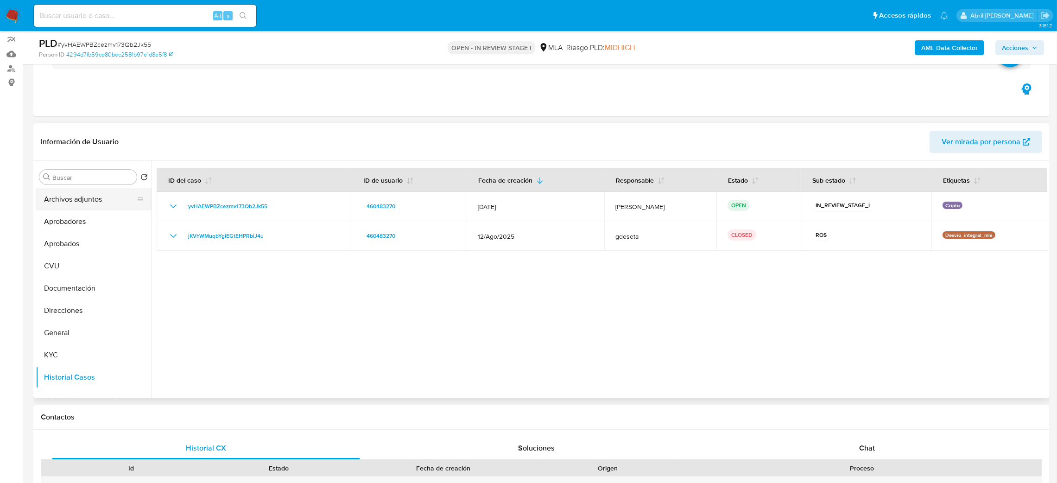
click at [65, 206] on button "Archivos adjuntos" at bounding box center [90, 199] width 108 height 22
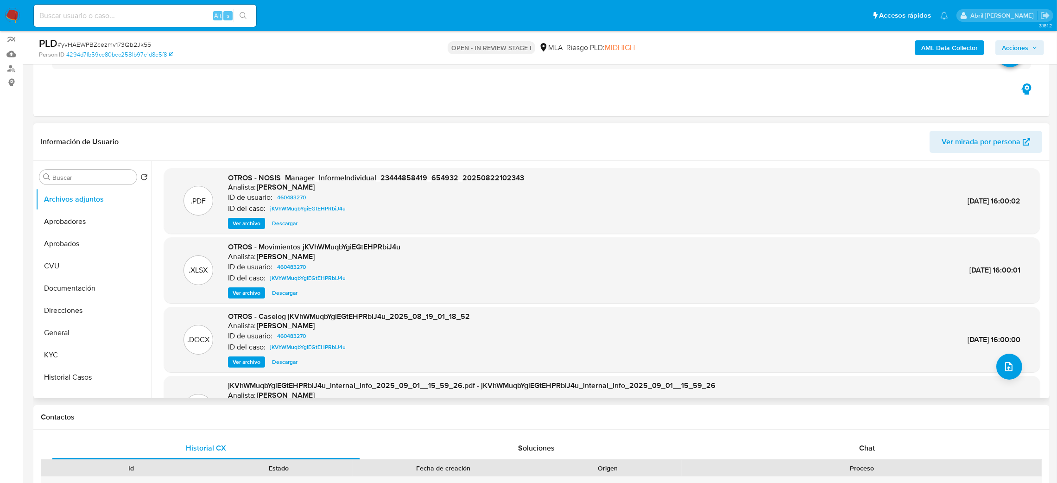
click at [243, 359] on span "Ver archivo" at bounding box center [247, 361] width 28 height 9
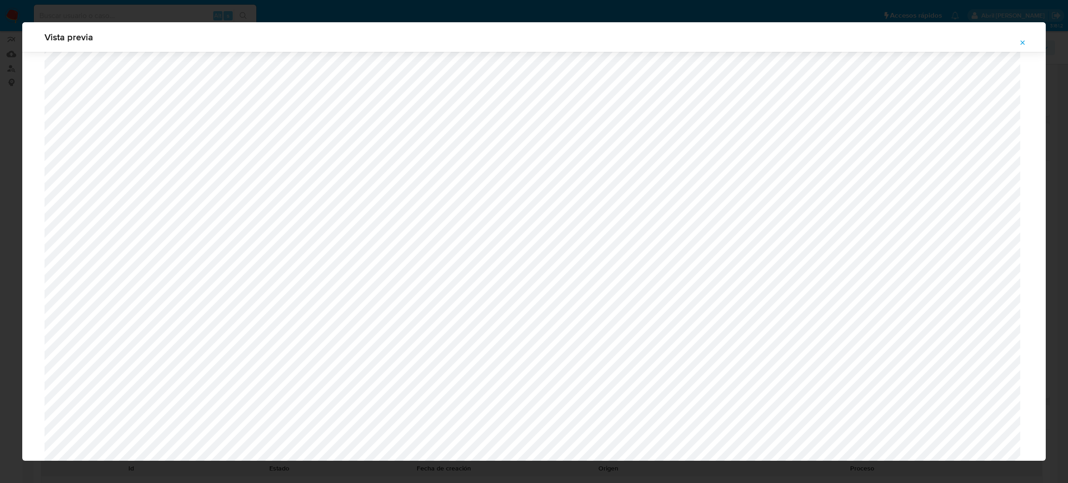
scroll to position [404, 0]
click at [1027, 44] on button "Attachment preview" at bounding box center [1023, 42] width 20 height 15
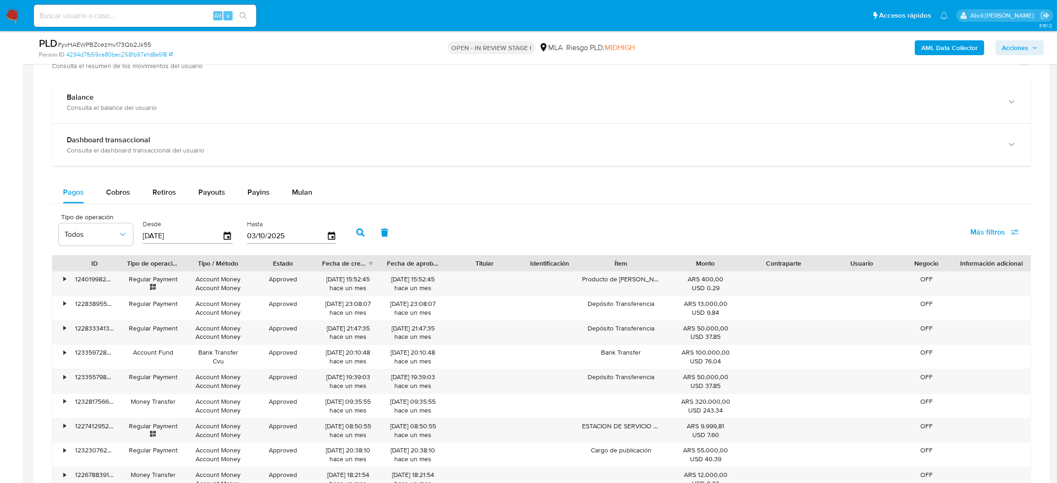
scroll to position [665, 0]
click at [303, 188] on span "Mulan" at bounding box center [302, 190] width 20 height 11
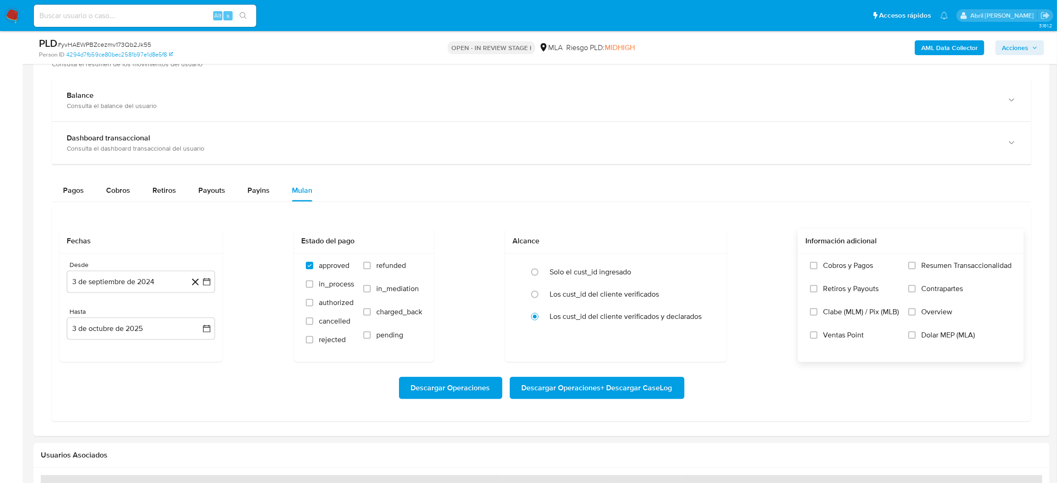
click at [940, 335] on span "Dolar MEP (MLA)" at bounding box center [949, 335] width 54 height 9
click at [916, 335] on input "Dolar MEP (MLA)" at bounding box center [912, 334] width 7 height 7
click at [112, 280] on button "3 de septiembre de 2024" at bounding box center [141, 282] width 148 height 22
click at [147, 310] on div "septiembre 2024 septiembre 2024 lun lunes mar martes mié miércoles jue jueves v…" at bounding box center [141, 378] width 148 height 165
click at [158, 313] on span "septiembre 2024" at bounding box center [136, 315] width 57 height 9
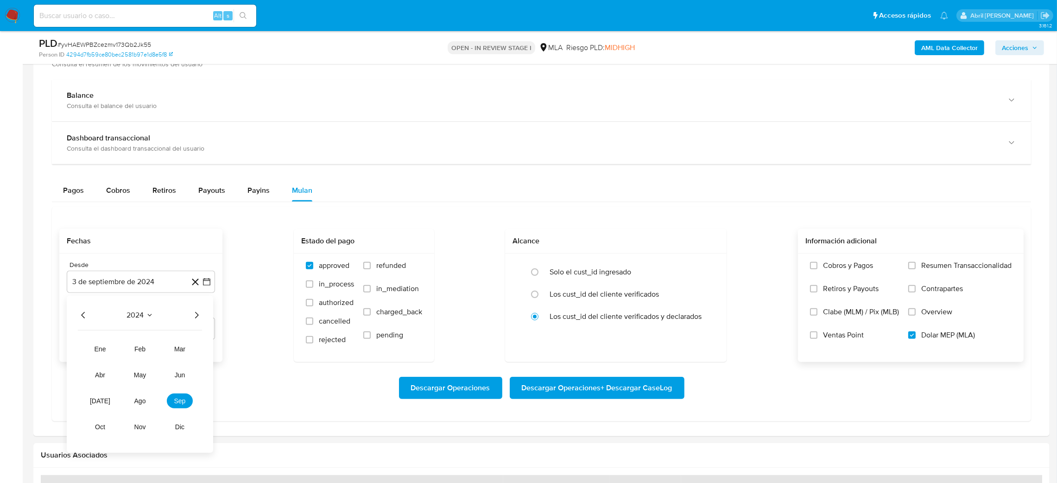
click at [200, 314] on icon "Año siguiente" at bounding box center [196, 315] width 11 height 11
click at [139, 407] on button "ago" at bounding box center [140, 401] width 26 height 15
click at [158, 356] on button "1" at bounding box center [159, 349] width 15 height 15
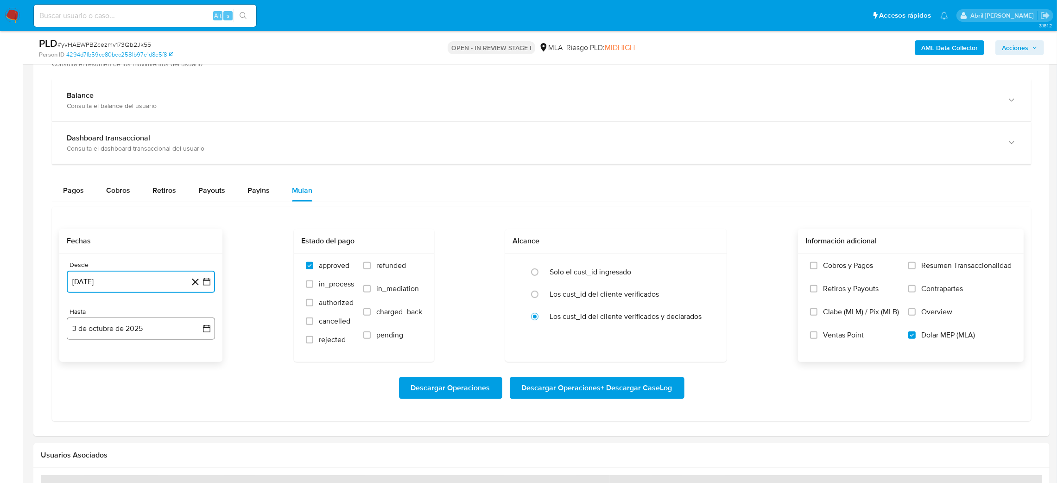
click at [115, 335] on button "3 de octubre de 2025" at bounding box center [141, 329] width 148 height 22
click at [82, 190] on icon "Mes anterior" at bounding box center [83, 188] width 4 height 6
click at [102, 296] on button "30" at bounding box center [103, 296] width 15 height 15
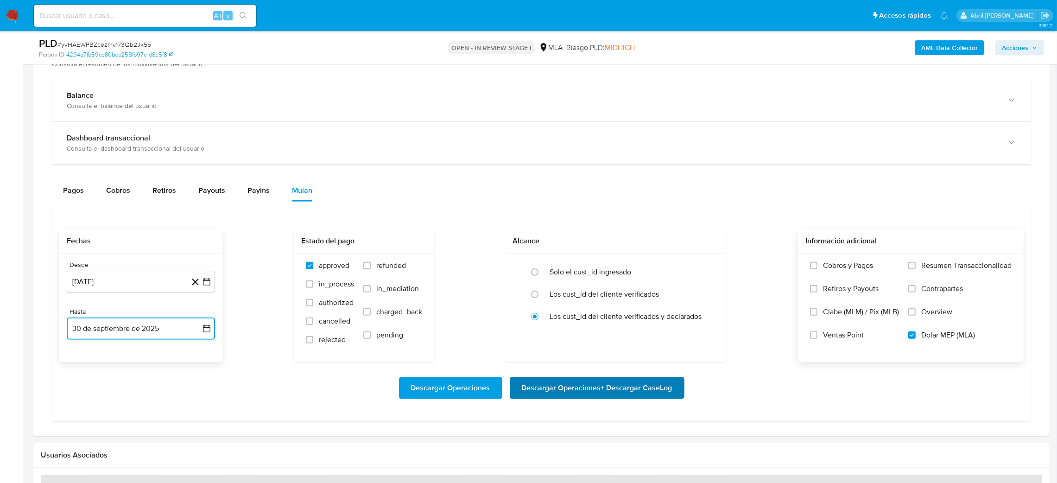
click at [623, 395] on span "Descargar Operaciones + Descargar CaseLog" at bounding box center [597, 388] width 151 height 20
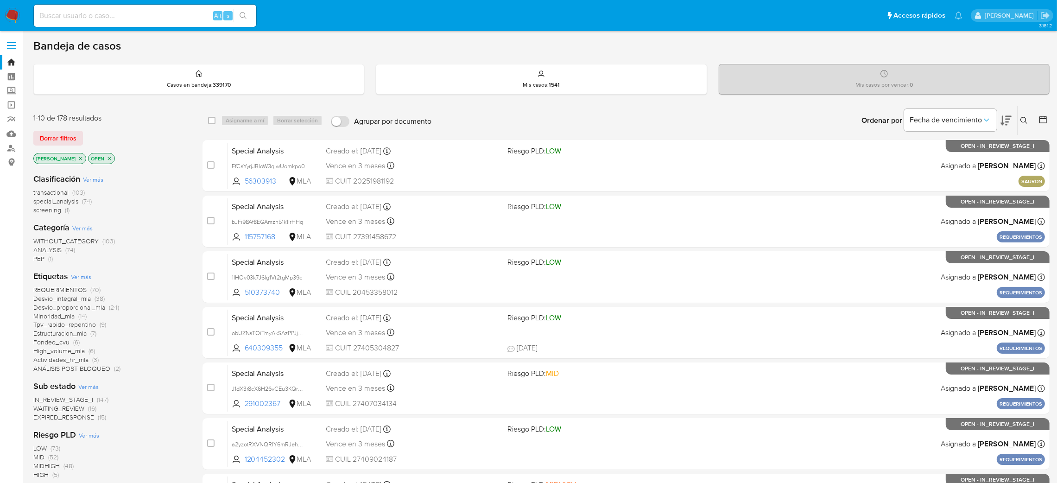
click at [185, 25] on div "Alt s" at bounding box center [145, 16] width 223 height 22
click at [177, 18] on input at bounding box center [145, 16] width 223 height 12
paste input "t1aAok3Z1xiwBdm9F9im06p4"
type input "t1aAok3Z1xiwBdm9F9im06p4"
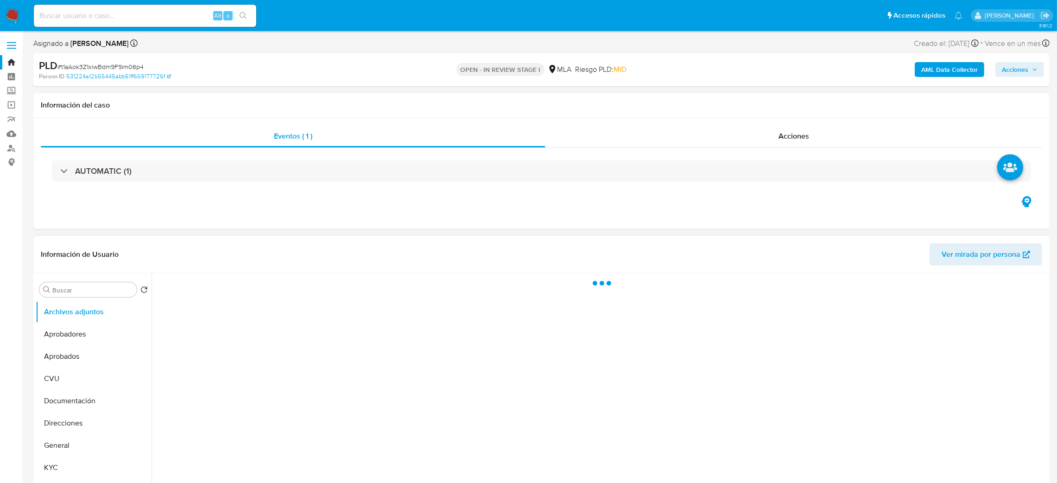
select select "10"
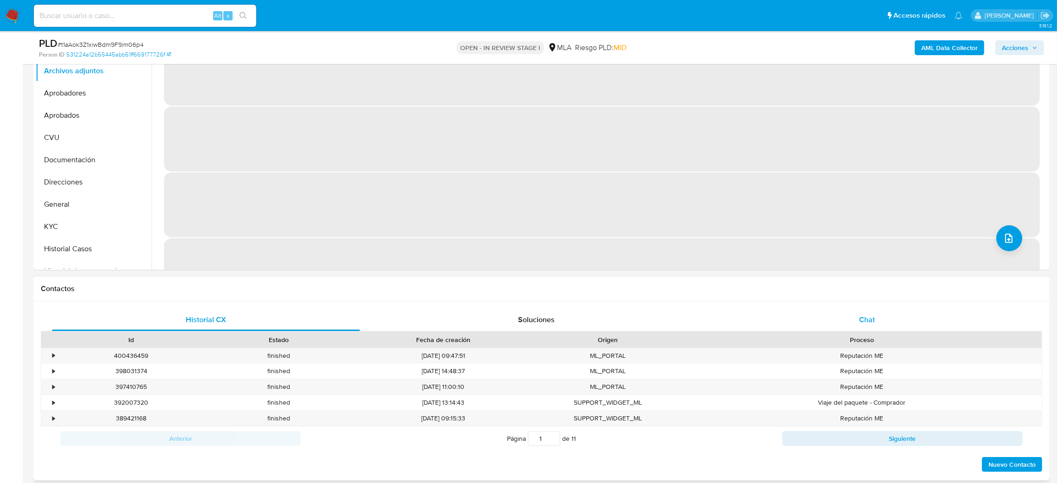
click at [855, 313] on div "Chat" at bounding box center [867, 320] width 308 height 22
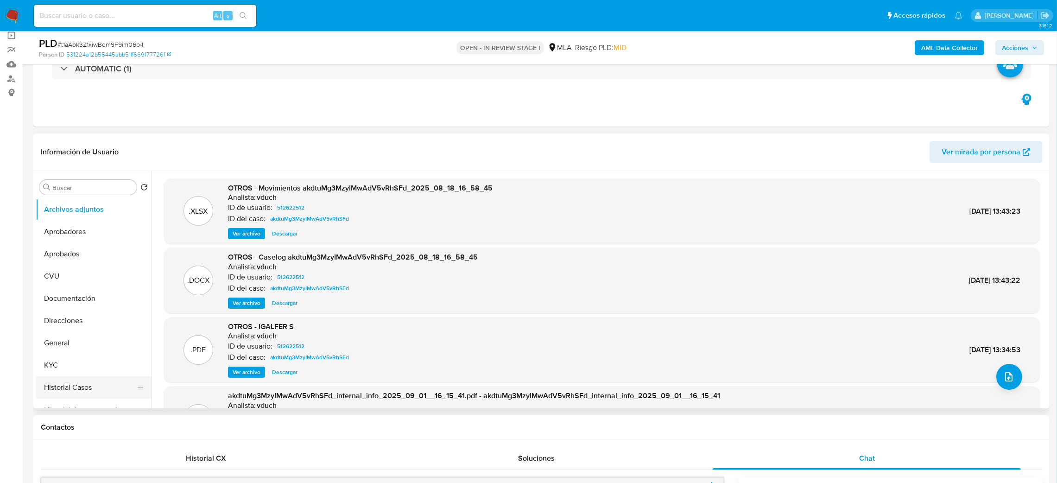
click at [113, 382] on button "Historial Casos" at bounding box center [90, 387] width 108 height 22
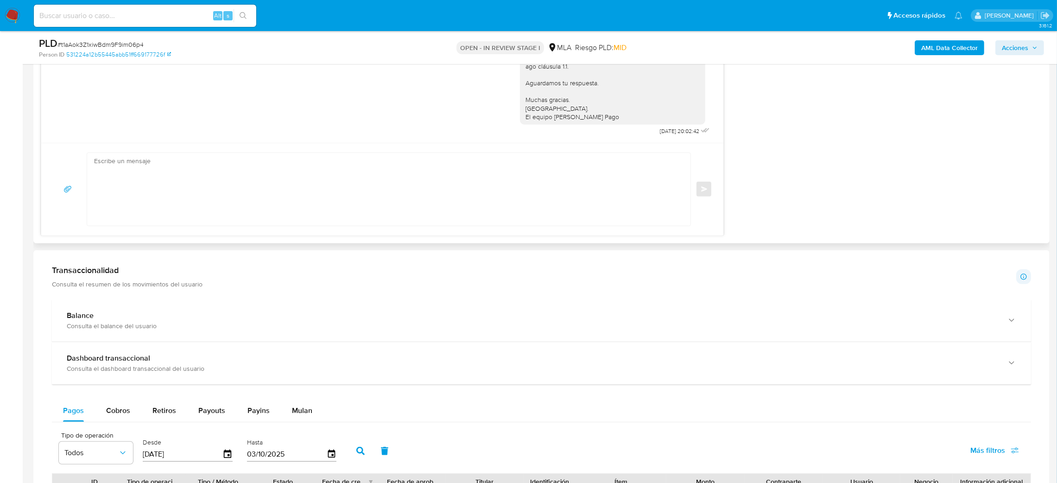
scroll to position [764, 0]
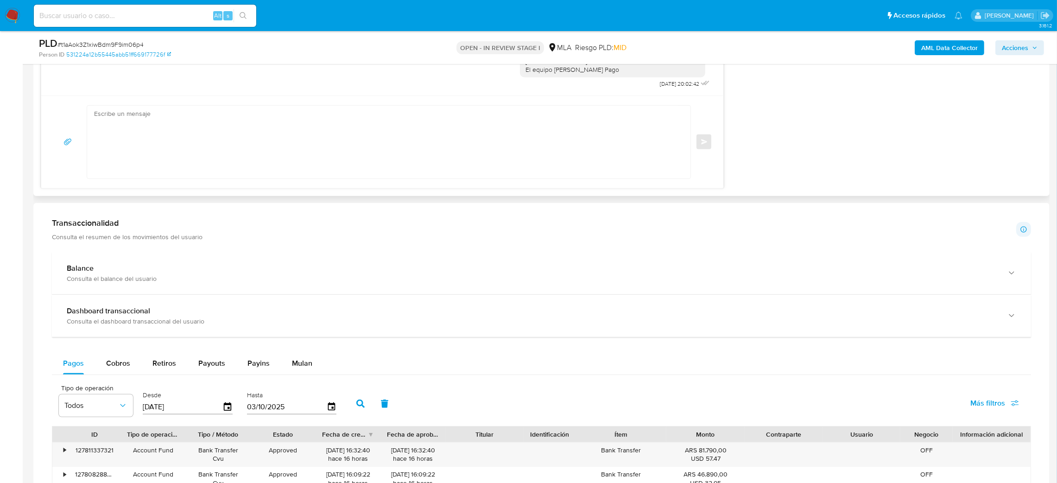
click at [304, 361] on span "Mulan" at bounding box center [302, 363] width 20 height 11
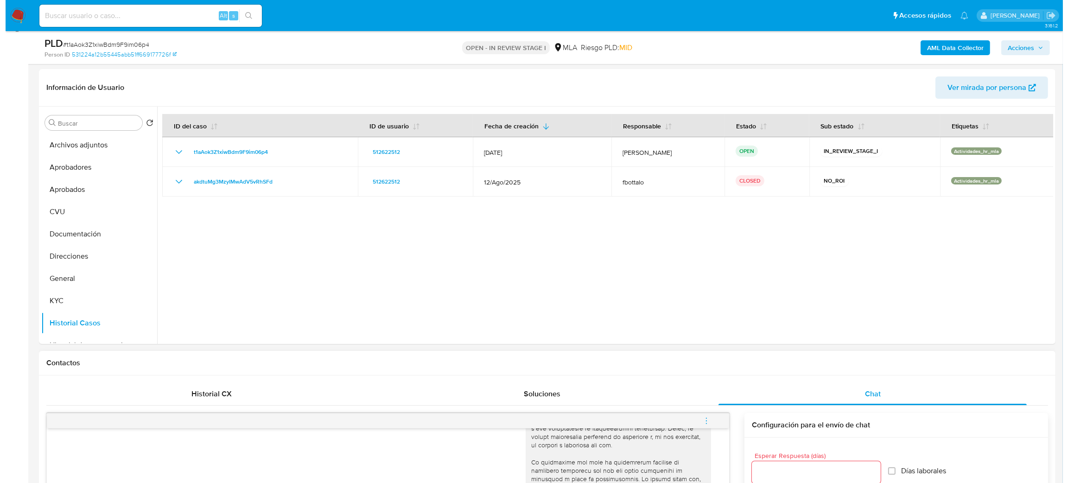
scroll to position [70, 0]
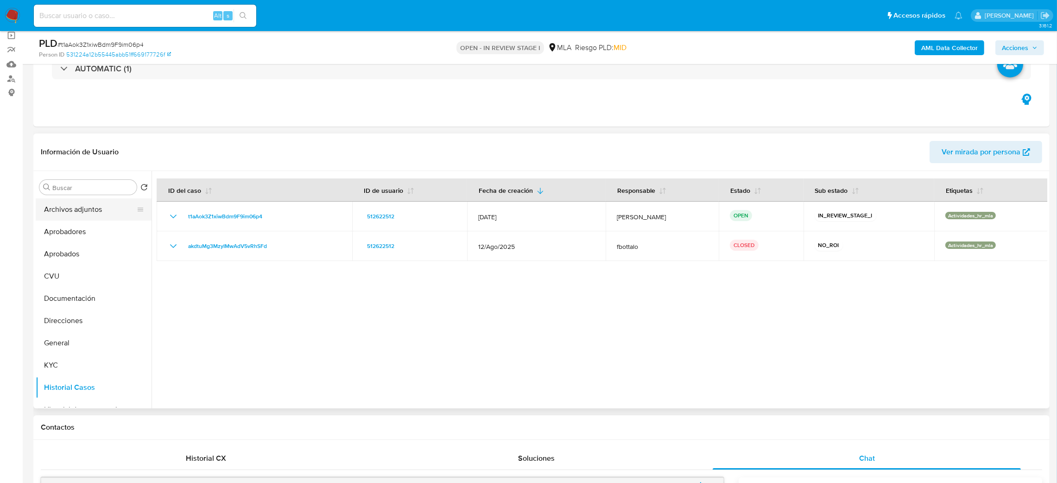
click at [80, 210] on button "Archivos adjuntos" at bounding box center [90, 209] width 108 height 22
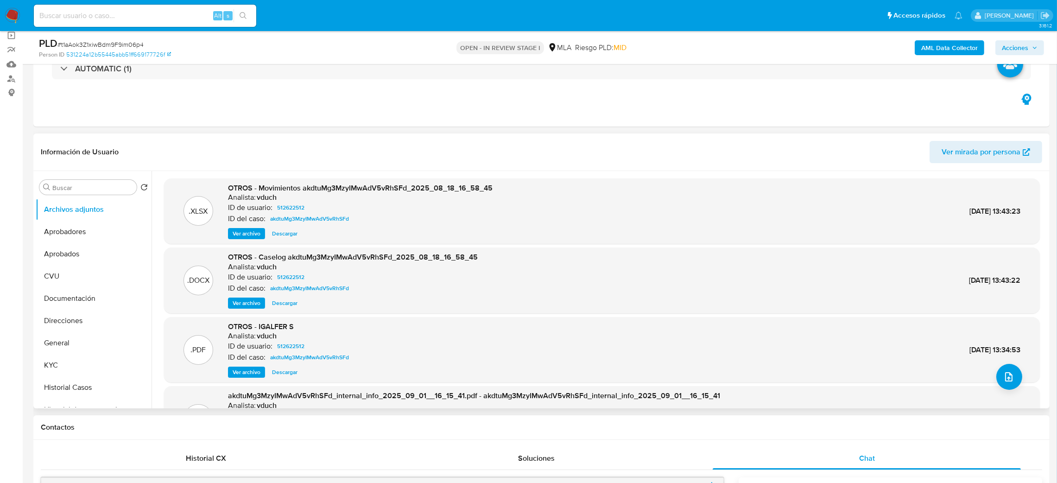
click at [243, 305] on span "Ver archivo" at bounding box center [247, 303] width 28 height 9
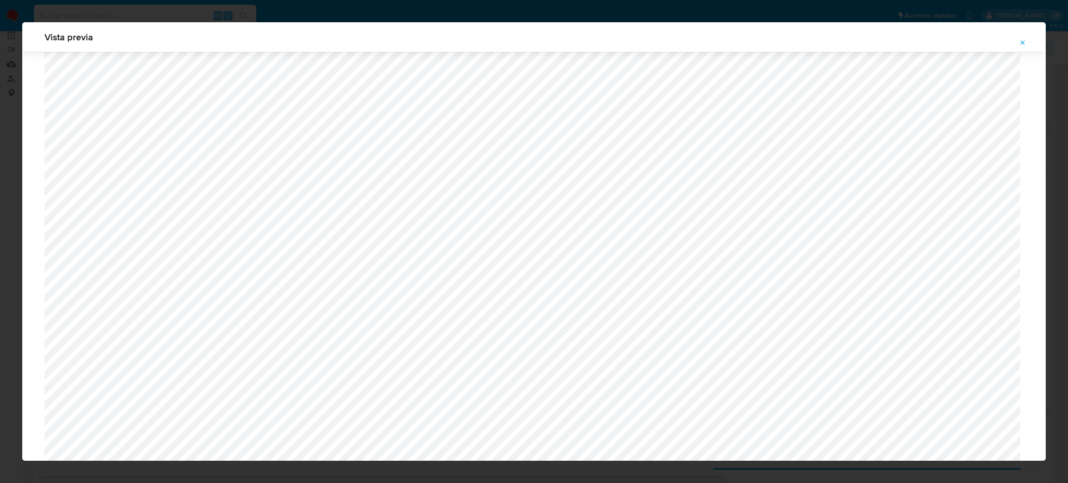
scroll to position [190, 0]
click at [1022, 40] on icon "Attachment preview" at bounding box center [1022, 42] width 7 height 7
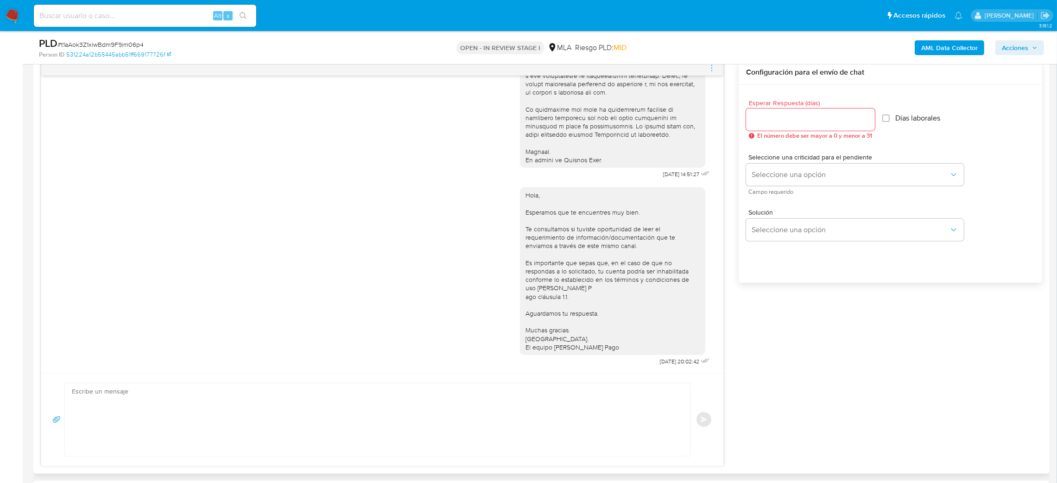
scroll to position [974, 0]
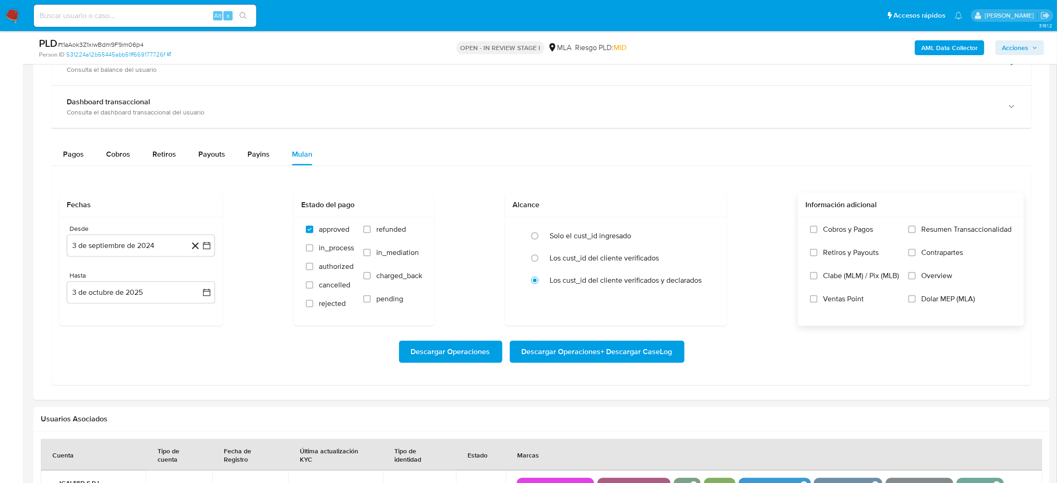
click at [952, 303] on span "Dolar MEP (MLA)" at bounding box center [949, 298] width 54 height 9
click at [916, 303] on input "Dolar MEP (MLA)" at bounding box center [912, 298] width 7 height 7
click at [146, 249] on button "3 de septiembre de 2024" at bounding box center [141, 246] width 148 height 22
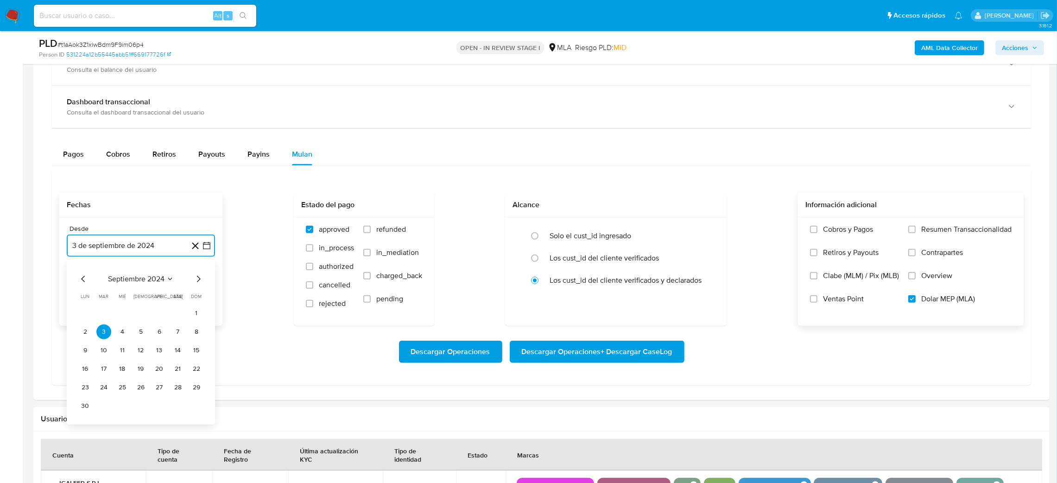
click at [141, 283] on span "septiembre 2024" at bounding box center [136, 278] width 57 height 9
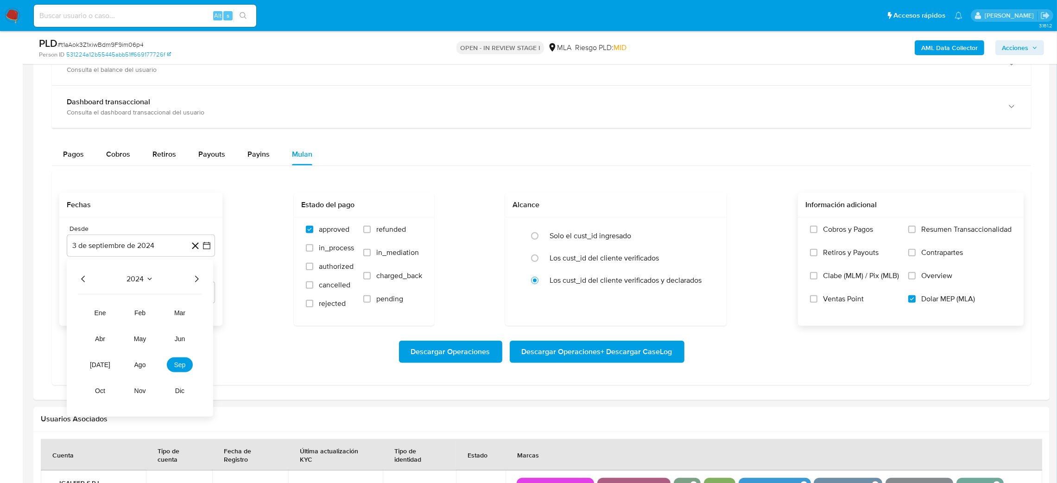
click at [200, 281] on icon "Año siguiente" at bounding box center [196, 279] width 11 height 11
click at [140, 369] on span "ago" at bounding box center [140, 364] width 12 height 7
click at [158, 315] on button "1" at bounding box center [159, 313] width 15 height 15
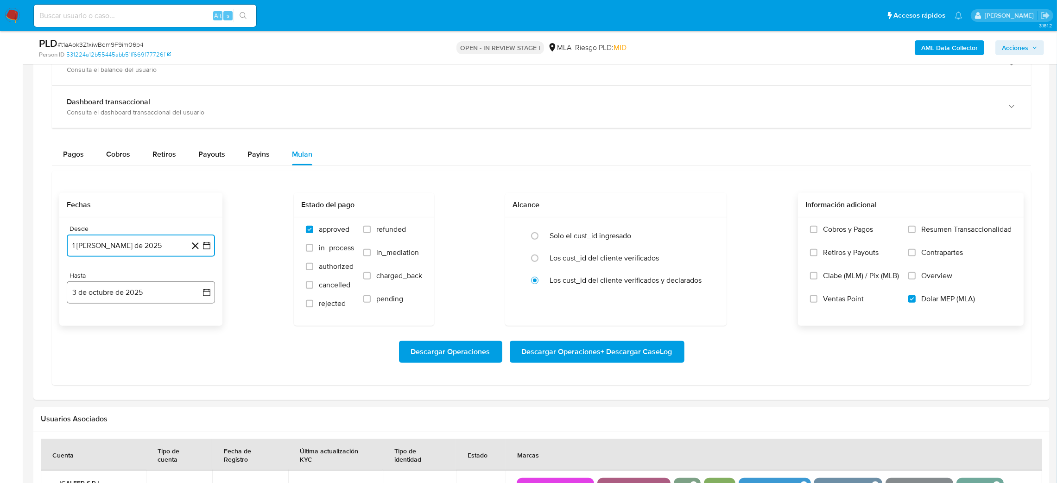
click at [107, 297] on button "3 de octubre de 2025" at bounding box center [141, 292] width 148 height 22
click at [83, 326] on icon "Mes anterior" at bounding box center [83, 325] width 4 height 6
click at [105, 440] on button "30" at bounding box center [103, 434] width 15 height 15
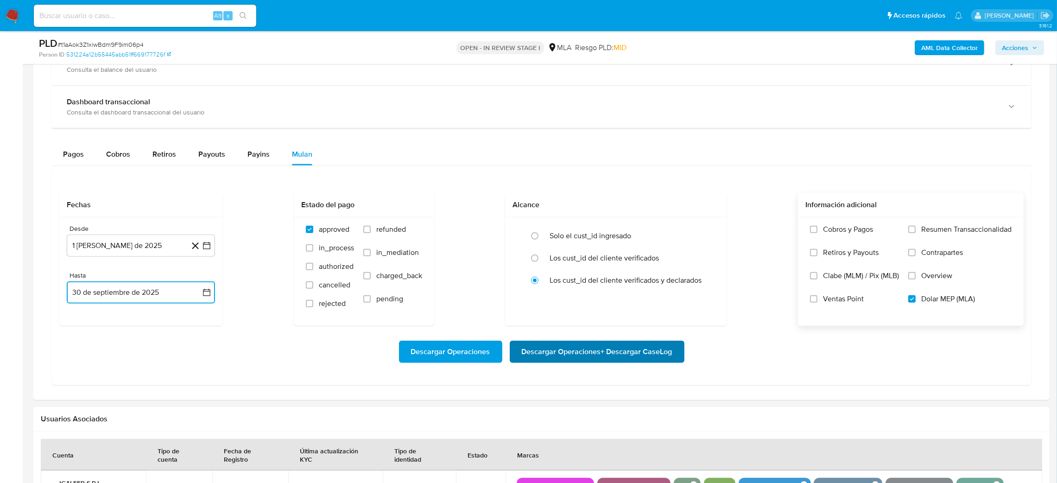
click at [659, 353] on span "Descargar Operaciones + Descargar CaseLog" at bounding box center [597, 352] width 151 height 20
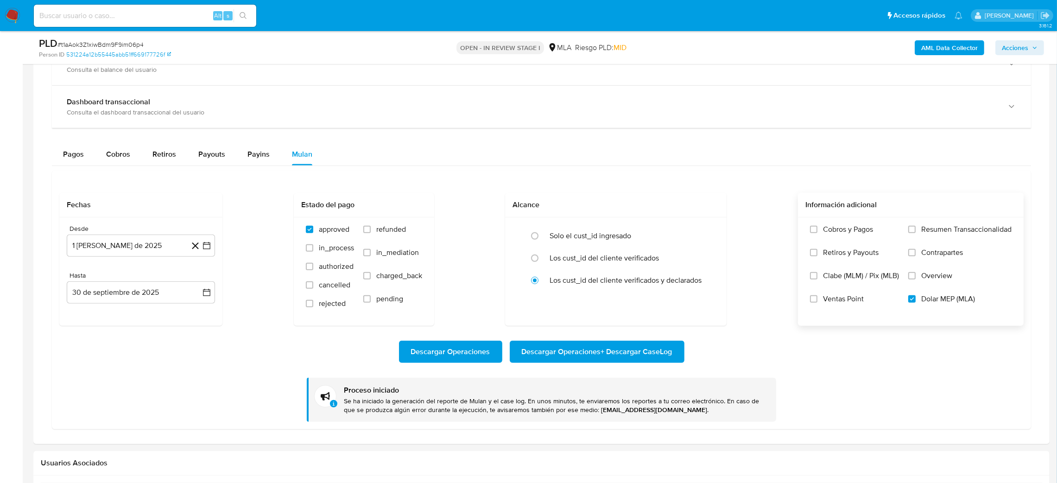
scroll to position [834, 0]
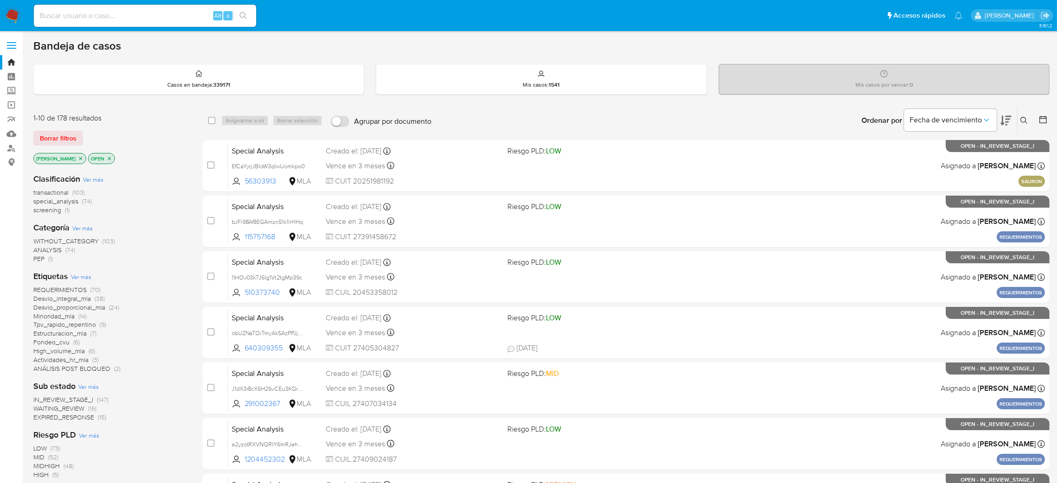
click at [159, 15] on input at bounding box center [145, 16] width 223 height 12
paste input "rlIdoPp67Gm7ov0BCHytczG4"
type input "rlIdoPp67Gm7ov0BCHytczG4"
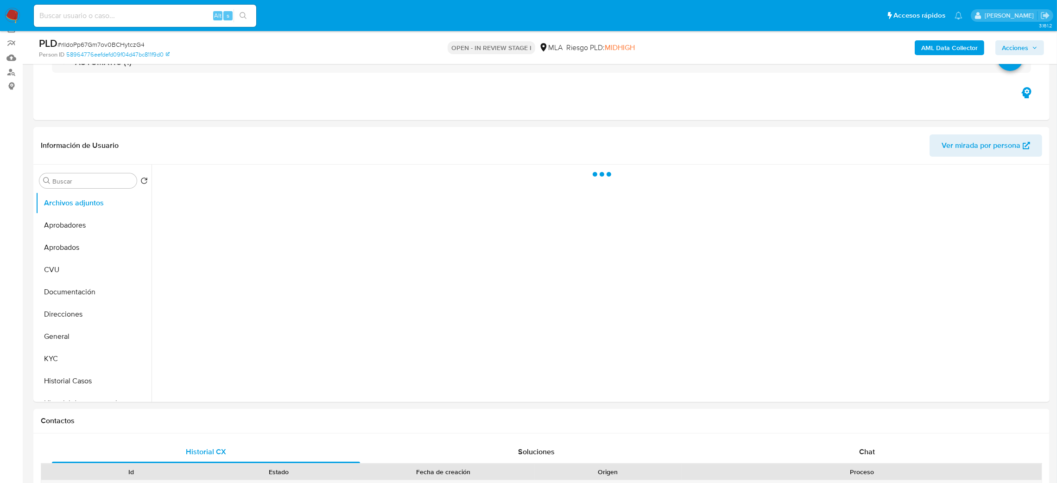
select select "10"
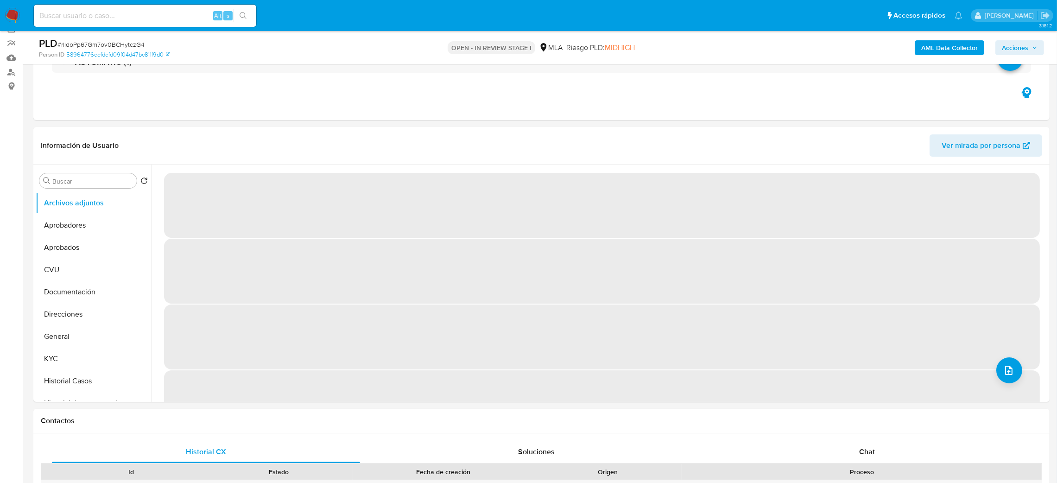
scroll to position [70, 0]
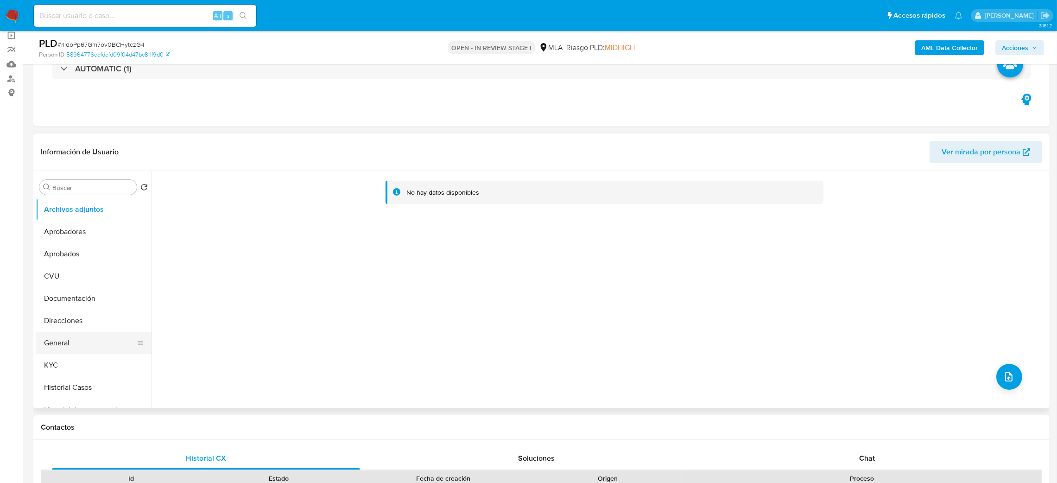
click at [45, 333] on button "General" at bounding box center [90, 343] width 108 height 22
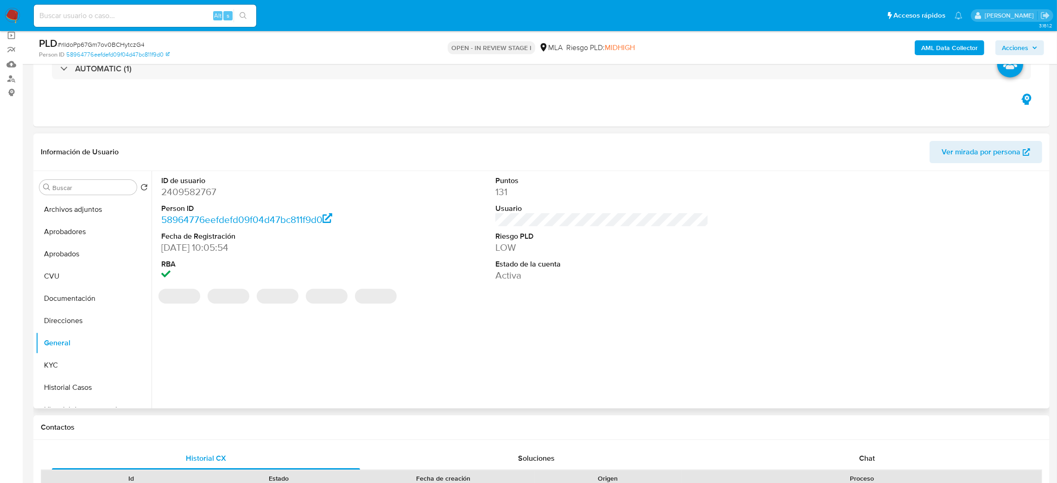
click at [178, 189] on dd "2409582767" at bounding box center [268, 191] width 214 height 13
copy dd "2409582767"
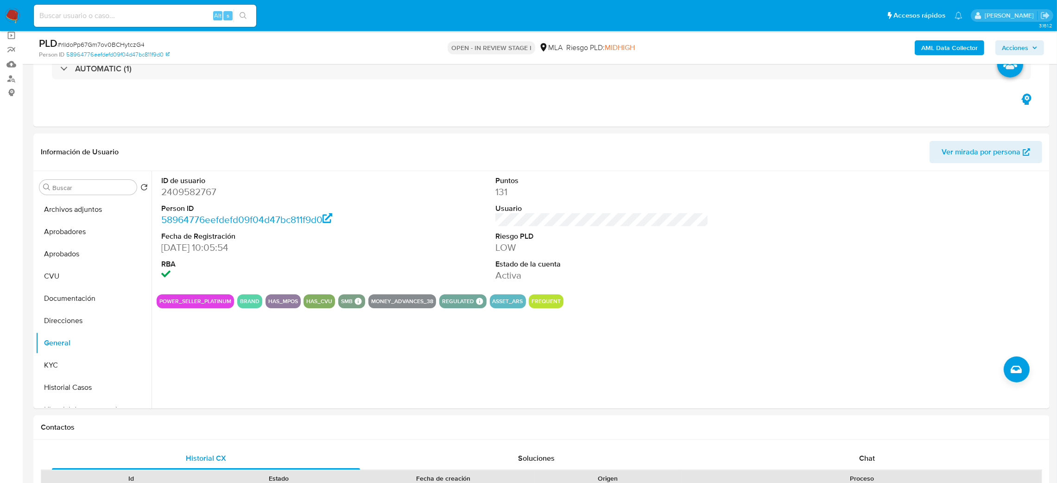
click at [130, 44] on span "# rlIdoPp67Gm7ov0BCHytczG4" at bounding box center [100, 44] width 87 height 9
copy span "rlIdoPp67Gm7ov0BCHytczG4"
click at [82, 360] on button "KYC" at bounding box center [90, 365] width 108 height 22
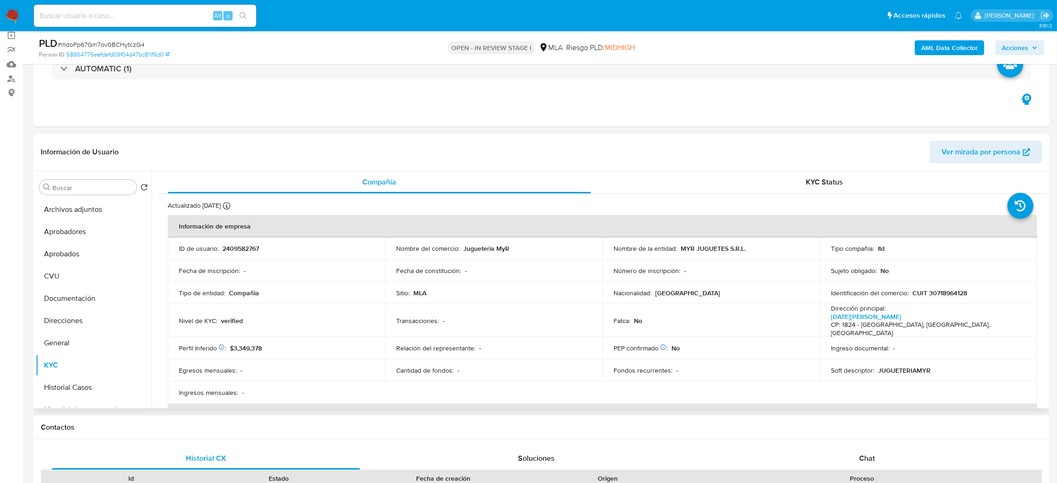
click at [940, 292] on p "CUIT 30718964128" at bounding box center [940, 293] width 55 height 8
copy p "30718964128"
click at [269, 319] on div "Nivel de KYC : verified" at bounding box center [276, 321] width 195 height 8
click at [945, 297] on p "CUIT 30718964128" at bounding box center [940, 293] width 55 height 8
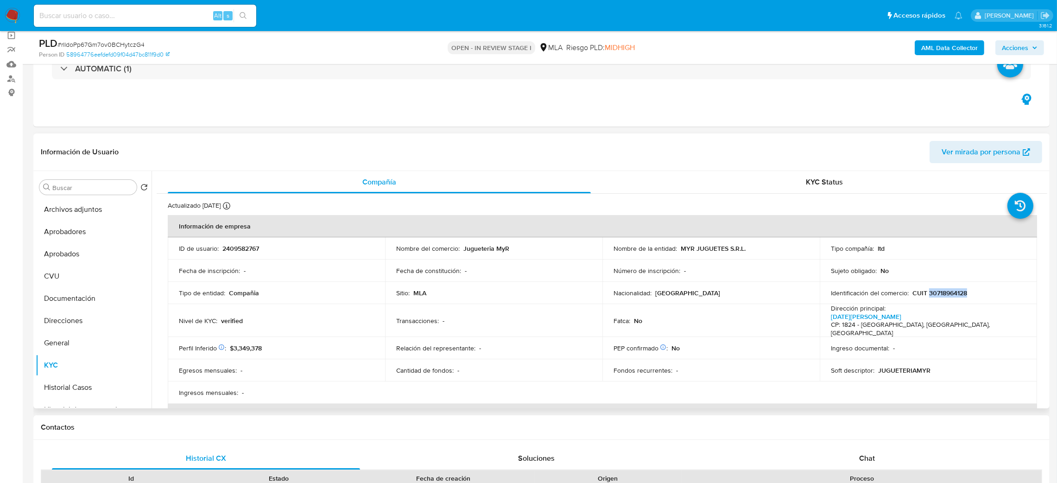
click at [945, 297] on p "CUIT 30718964128" at bounding box center [940, 293] width 55 height 8
copy p "30718964128"
click at [315, 317] on div "Nivel de KYC : verified" at bounding box center [276, 321] width 195 height 8
click at [956, 293] on p "CUIT 30718964128" at bounding box center [940, 293] width 55 height 8
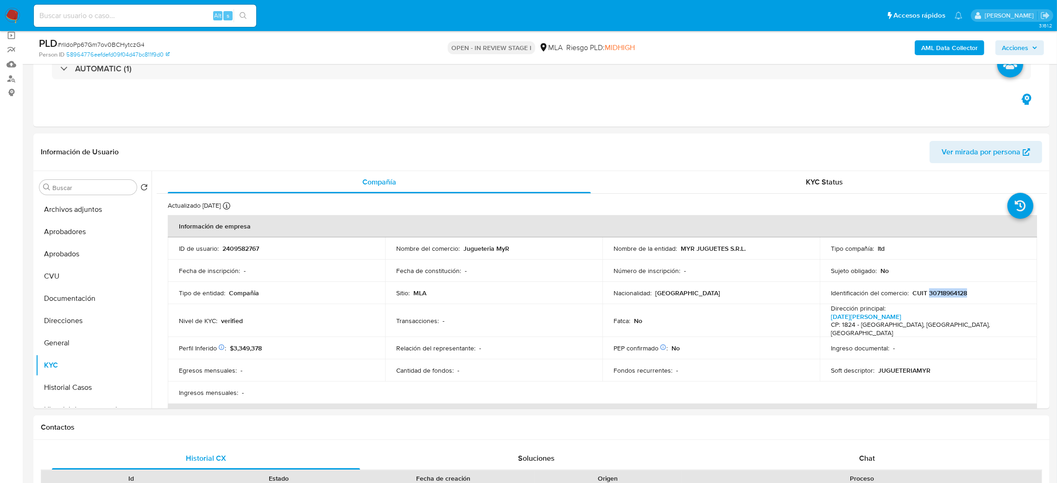
copy p "30718964128"
drag, startPoint x: 678, startPoint y: 249, endPoint x: 763, endPoint y: 250, distance: 85.3
click at [763, 250] on div "Nombre de la entidad : MYR JUGUETES S.R.L." at bounding box center [711, 248] width 195 height 8
copy p "MYR JUGUETES S.R.L."
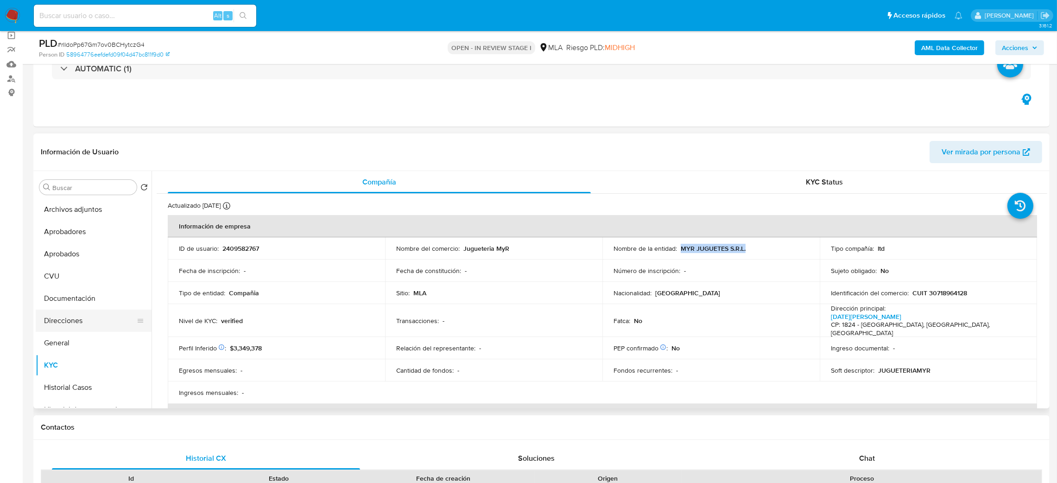
click at [63, 323] on button "Direcciones" at bounding box center [90, 321] width 108 height 22
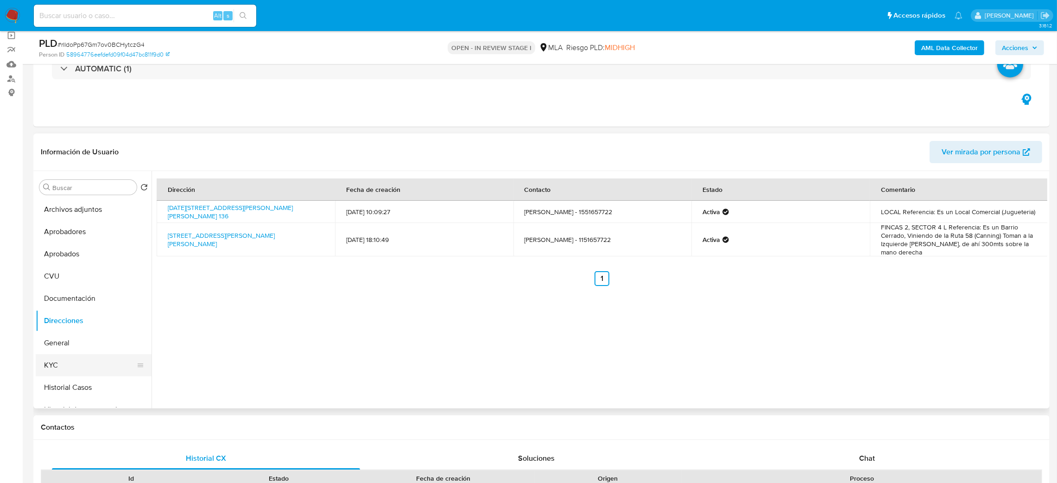
click at [97, 360] on button "KYC" at bounding box center [90, 365] width 108 height 22
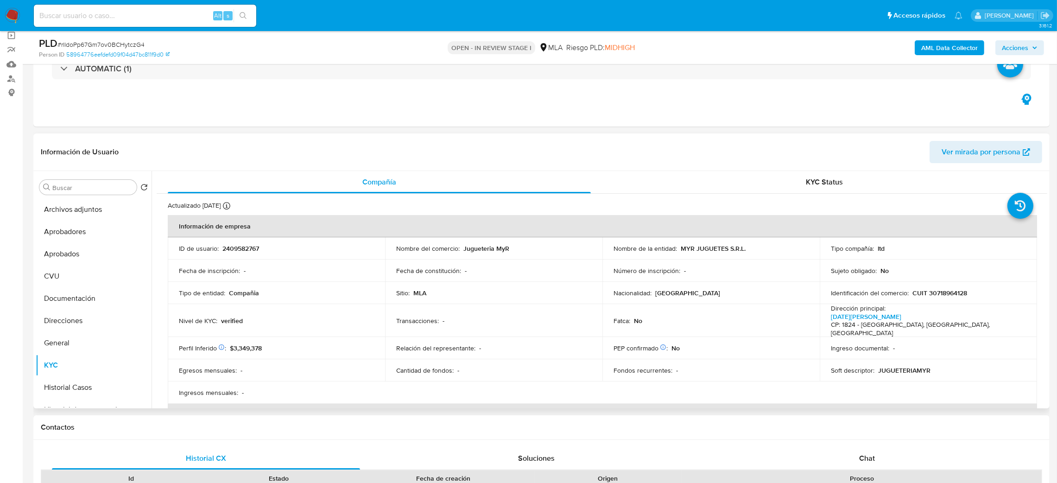
click at [948, 290] on p "CUIT 30718964128" at bounding box center [940, 293] width 55 height 8
copy p "30718964128"
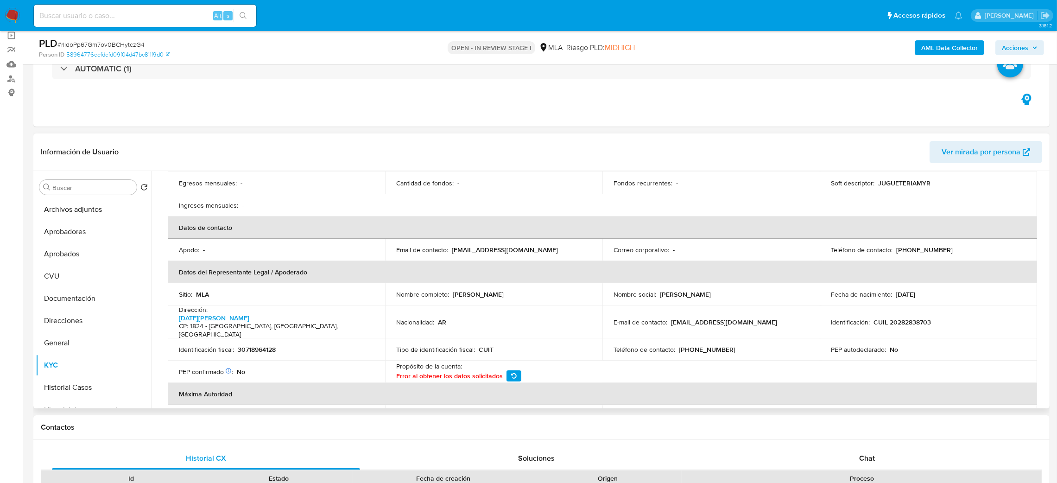
scroll to position [208, 0]
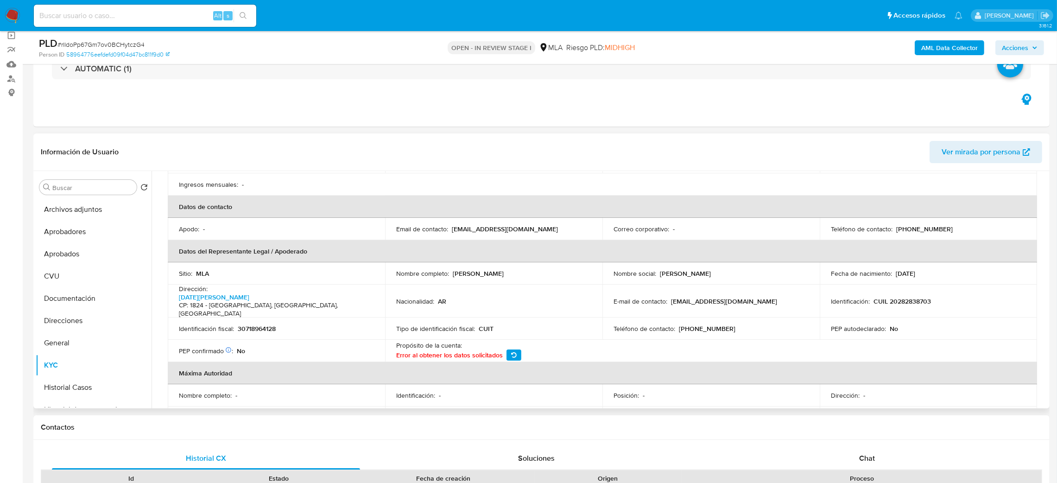
click at [918, 225] on p "(11) 51657722" at bounding box center [925, 229] width 57 height 8
copy p "51657722"
drag, startPoint x: 449, startPoint y: 218, endPoint x: 558, endPoint y: 219, distance: 109.0
click at [558, 225] on div "Email de contacto : ventas@jugueteriamyr.com.ar" at bounding box center [493, 229] width 195 height 8
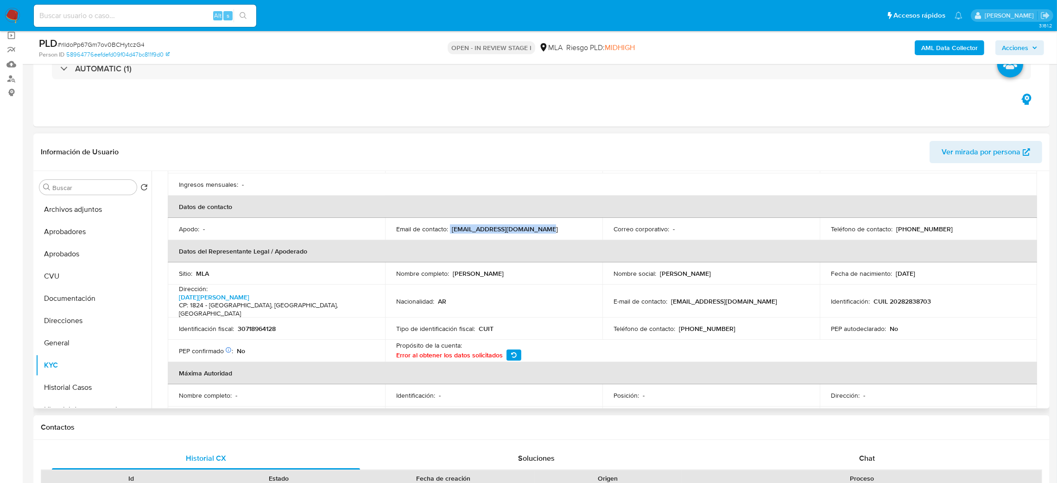
copy div "ventas@jugueteriamyr.com.ar"
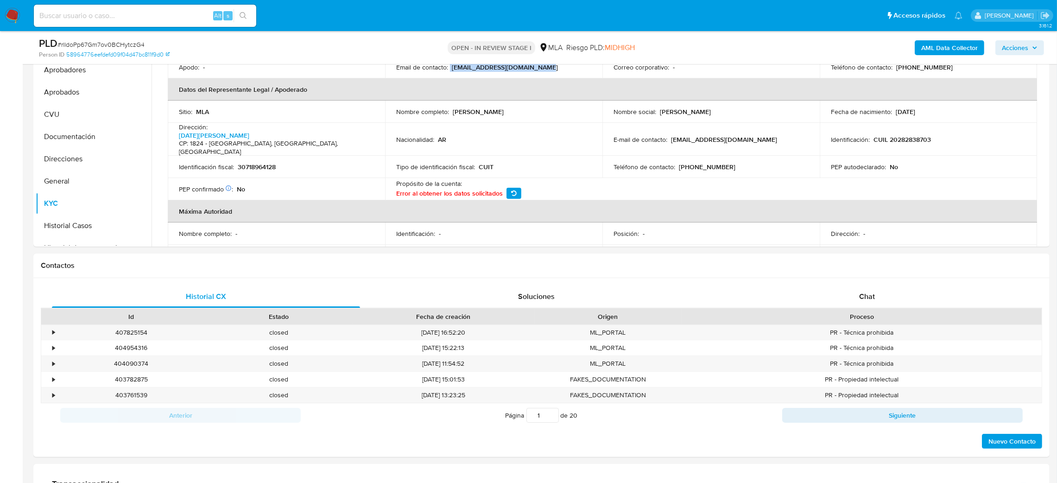
scroll to position [107, 0]
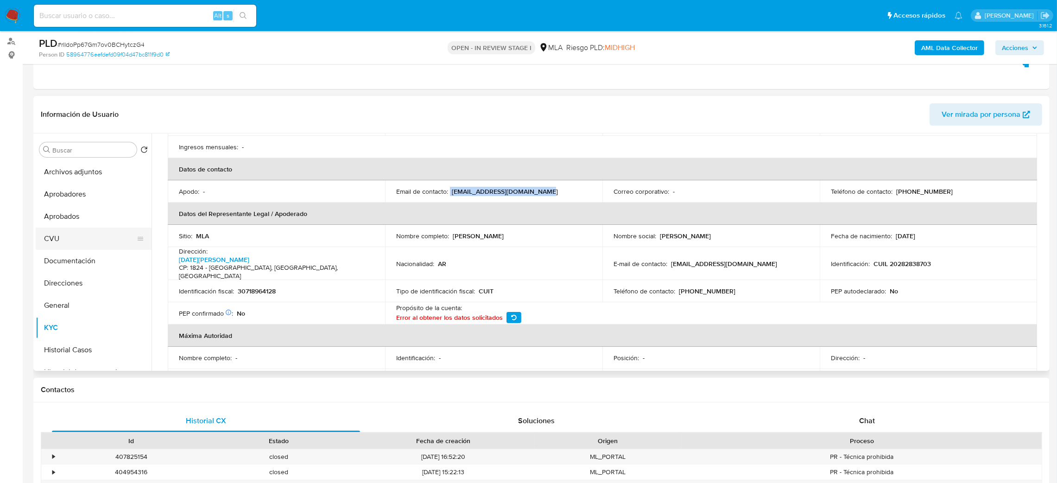
click at [52, 248] on button "CVU" at bounding box center [90, 239] width 108 height 22
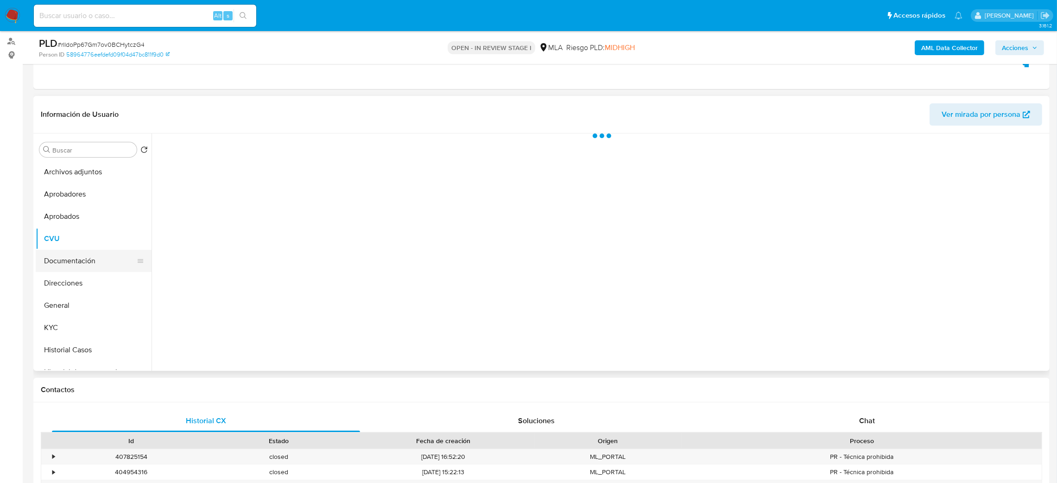
scroll to position [0, 0]
click at [49, 261] on button "Documentación" at bounding box center [90, 261] width 108 height 22
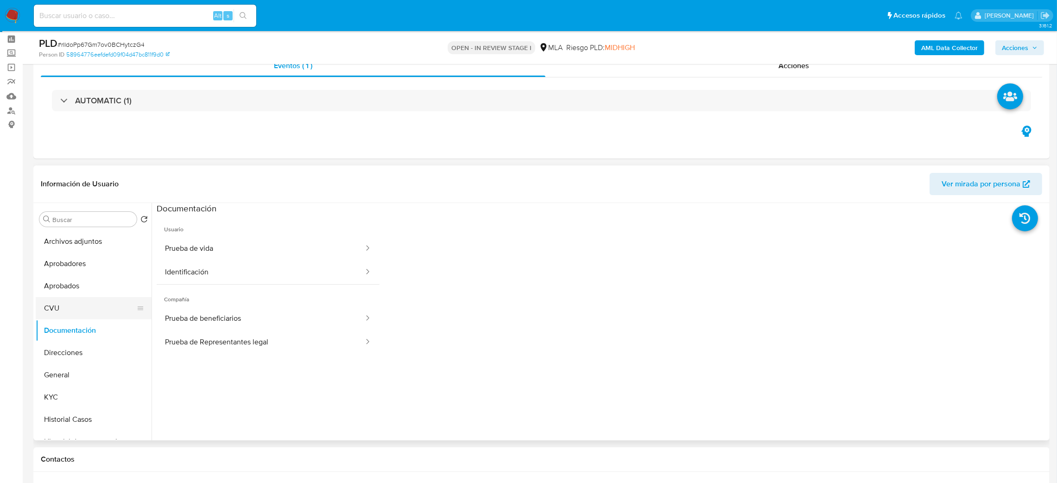
click at [53, 303] on button "CVU" at bounding box center [90, 308] width 108 height 22
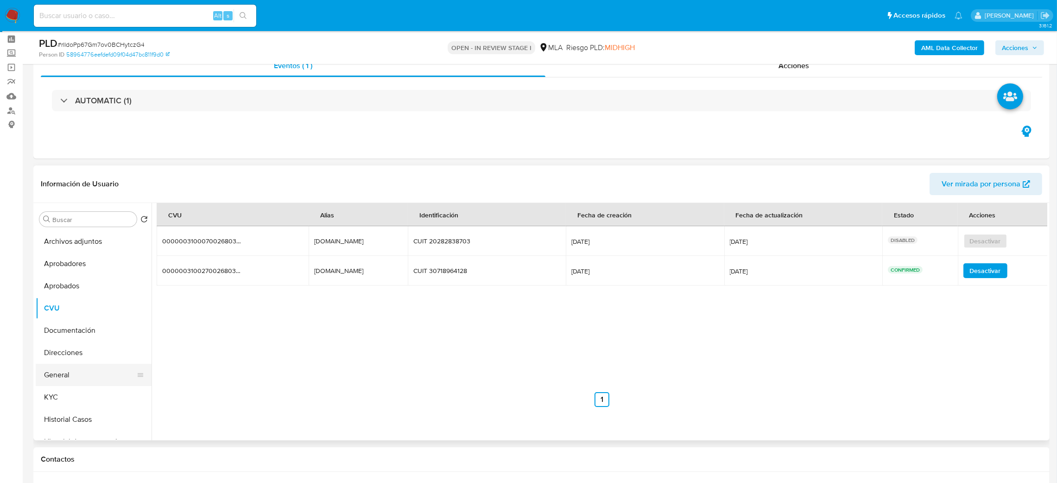
click at [74, 380] on button "General" at bounding box center [90, 375] width 108 height 22
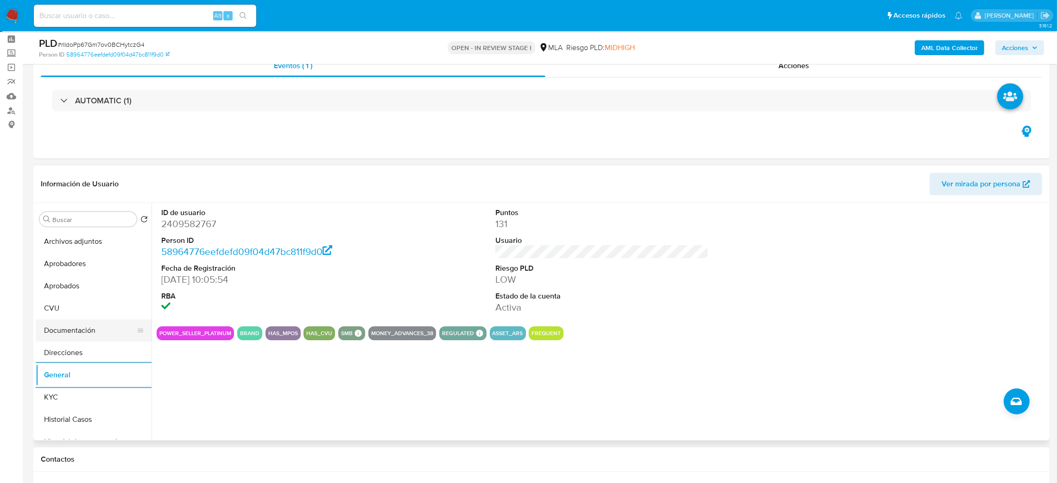
click at [81, 325] on button "Documentación" at bounding box center [90, 330] width 108 height 22
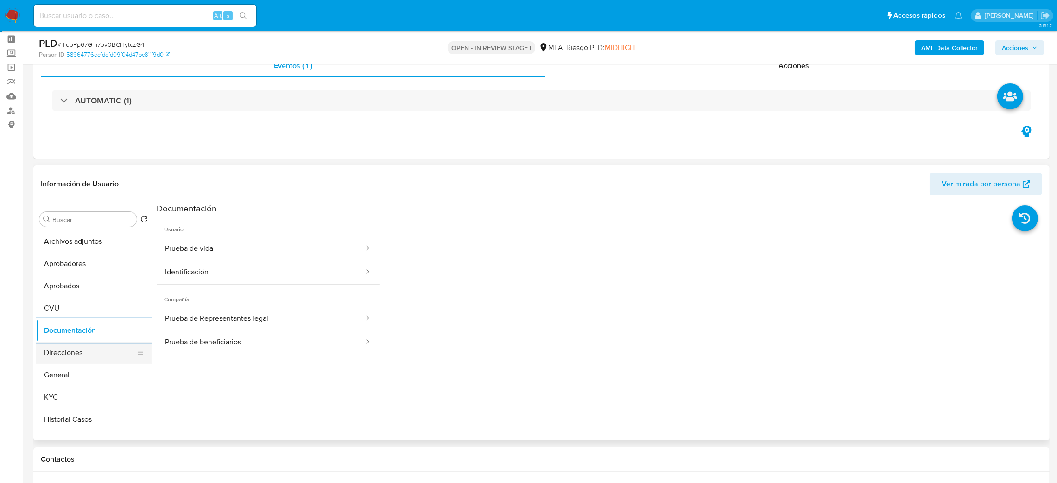
click at [80, 356] on button "Direcciones" at bounding box center [90, 353] width 108 height 22
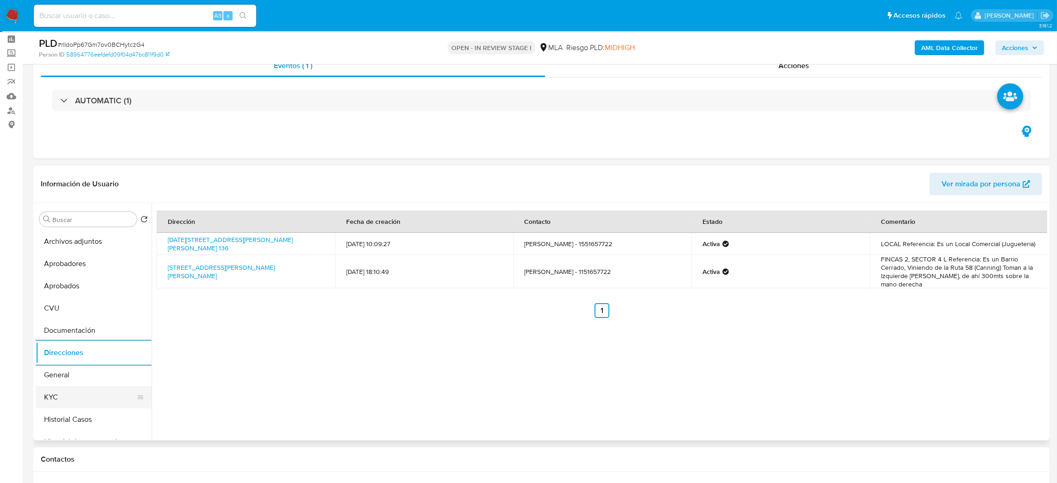
click at [77, 395] on button "KYC" at bounding box center [90, 397] width 108 height 22
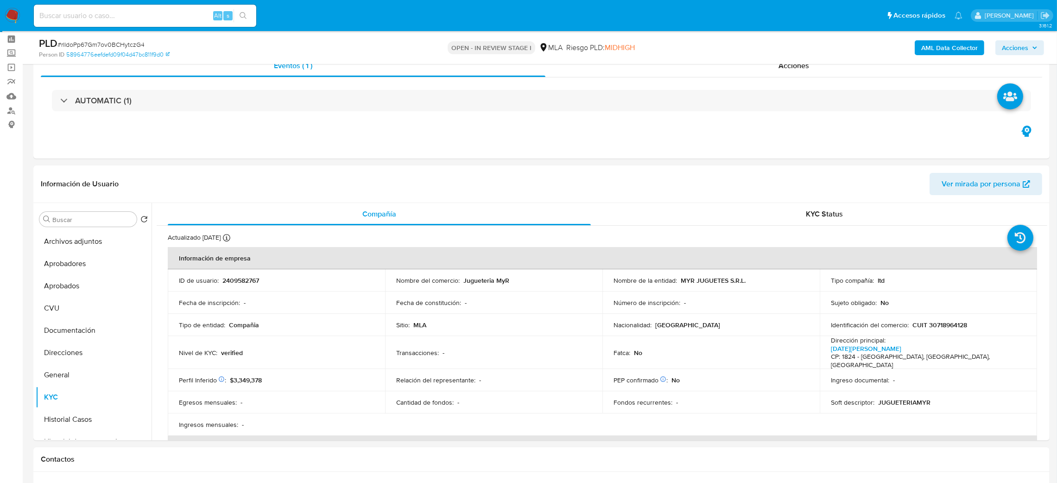
click at [157, 21] on input at bounding box center [145, 16] width 223 height 12
paste input "rbl9k5Cw7LV4bPXtDorn5Ice"
type input "rbl9k5Cw7LV4bPXtDorn5Ice"
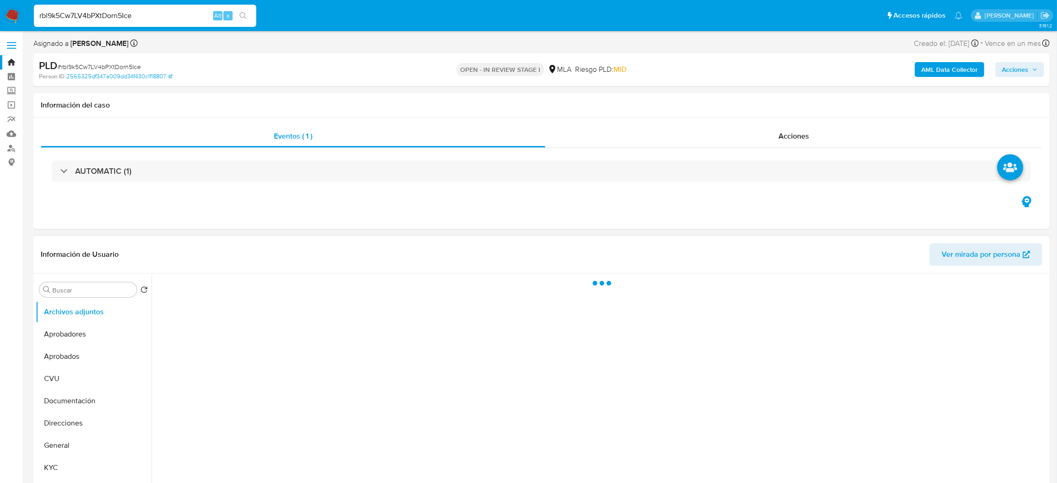
select select "10"
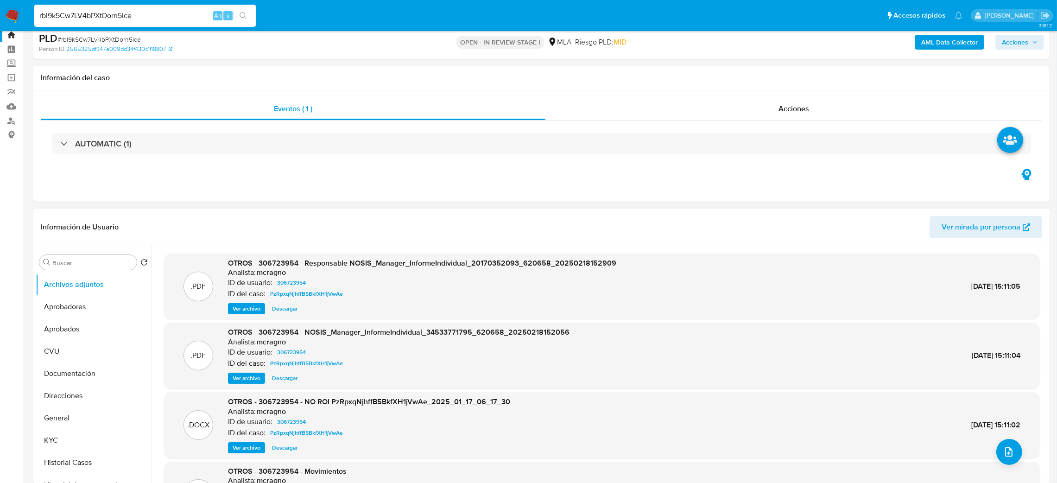
scroll to position [70, 0]
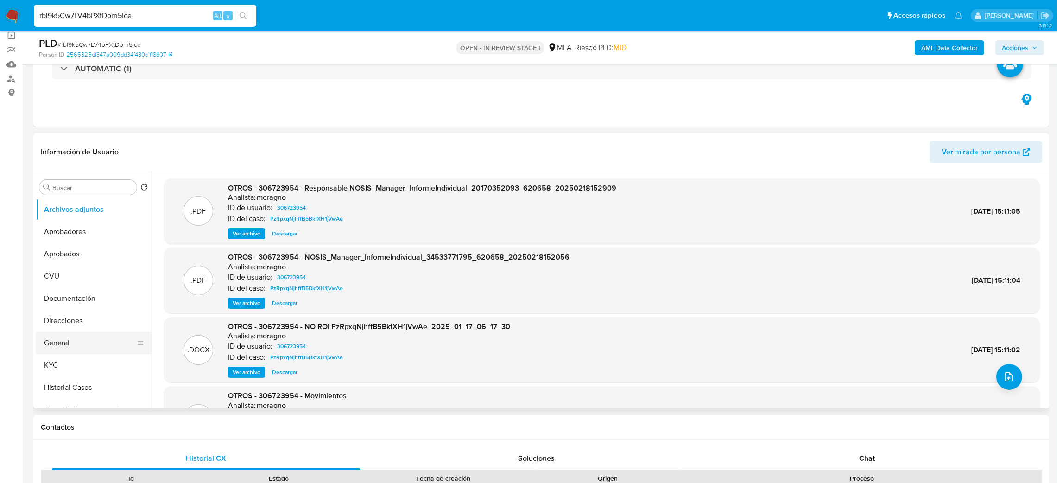
click at [51, 335] on button "General" at bounding box center [90, 343] width 108 height 22
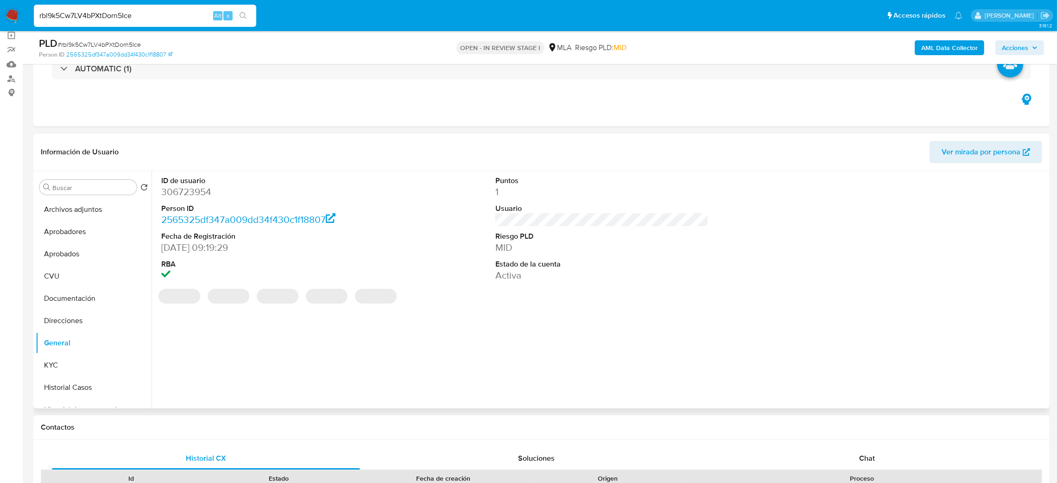
click at [171, 197] on dd "306723954" at bounding box center [268, 191] width 214 height 13
click at [171, 196] on dd "306723954" at bounding box center [268, 191] width 214 height 13
copy dd "306723954"
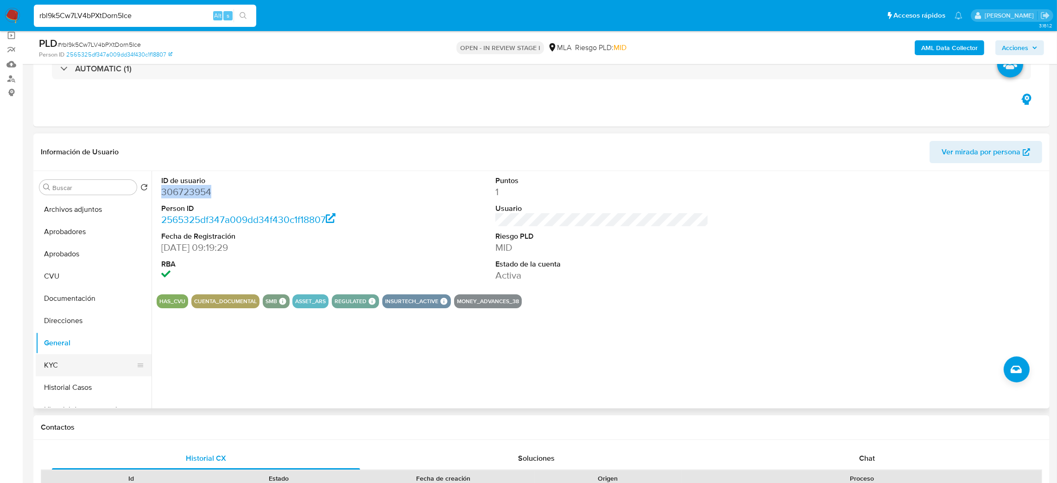
click at [73, 369] on button "KYC" at bounding box center [90, 365] width 108 height 22
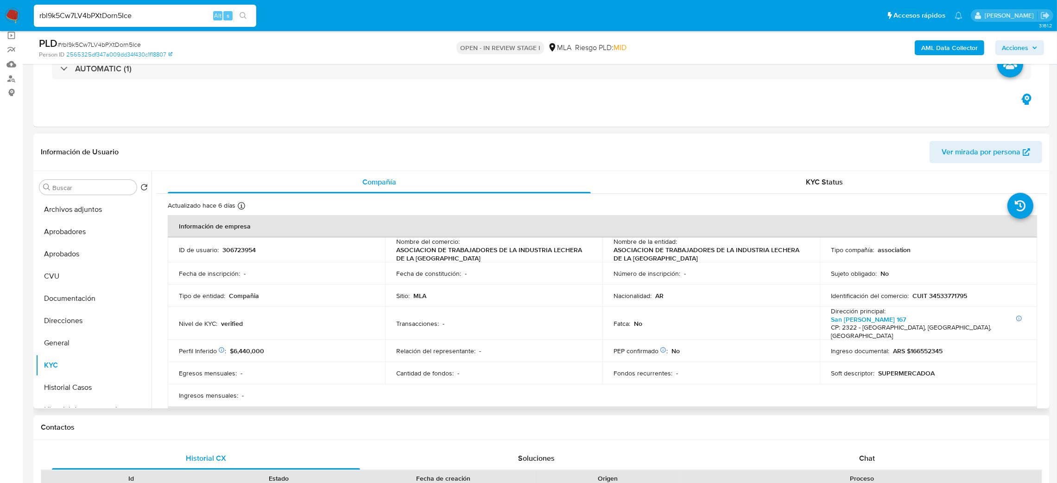
click at [952, 294] on p "CUIT 34533771795" at bounding box center [940, 296] width 55 height 8
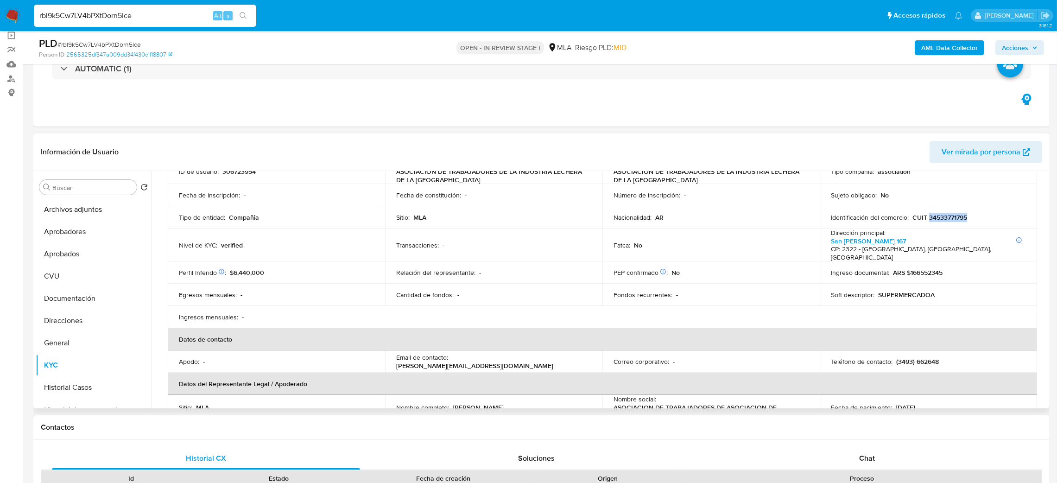
scroll to position [208, 0]
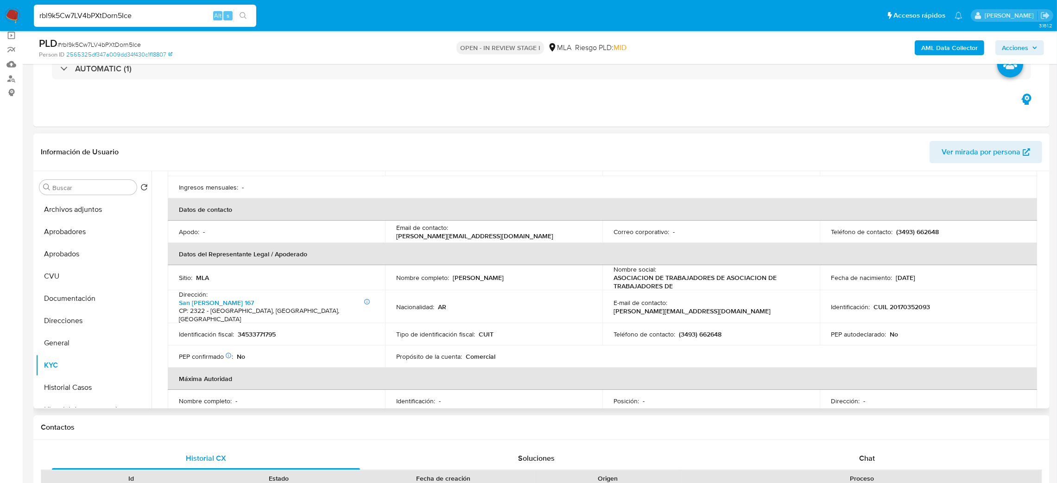
click at [929, 228] on p "(3493) 662648" at bounding box center [918, 232] width 43 height 8
click at [898, 228] on p "(3493) 662648" at bounding box center [918, 232] width 43 height 8
drag, startPoint x: 452, startPoint y: 224, endPoint x: 544, endPoint y: 221, distance: 92.8
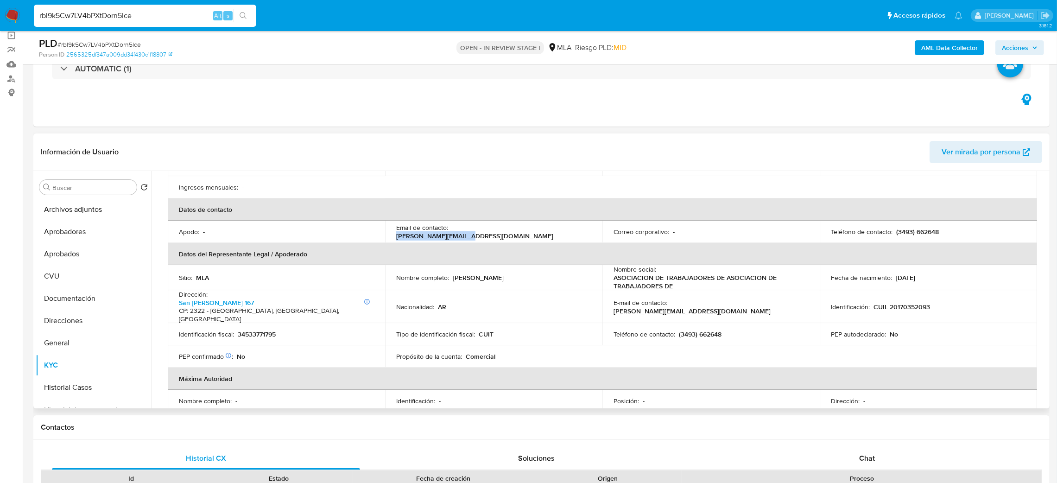
click at [544, 223] on div "Email de contacto : mfraire@atilra.org.ar" at bounding box center [493, 231] width 195 height 17
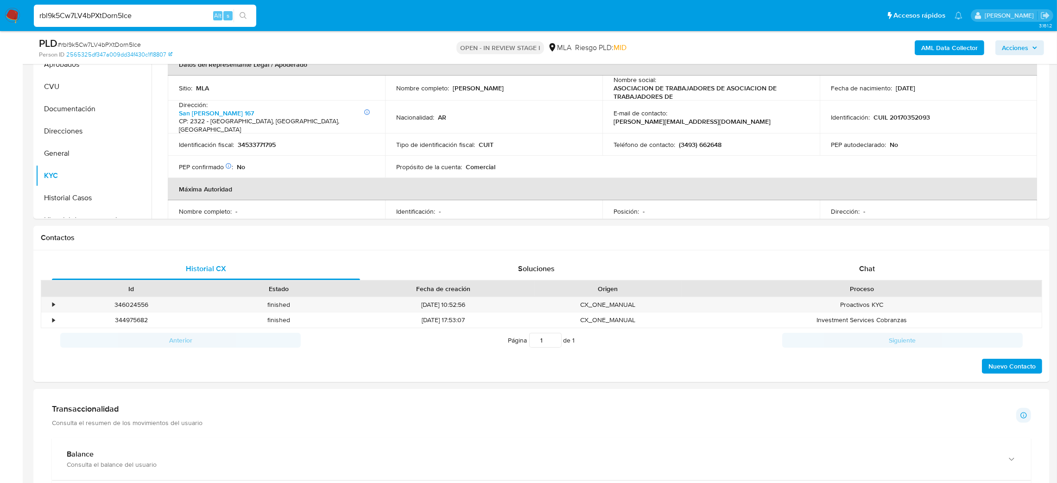
scroll to position [278, 0]
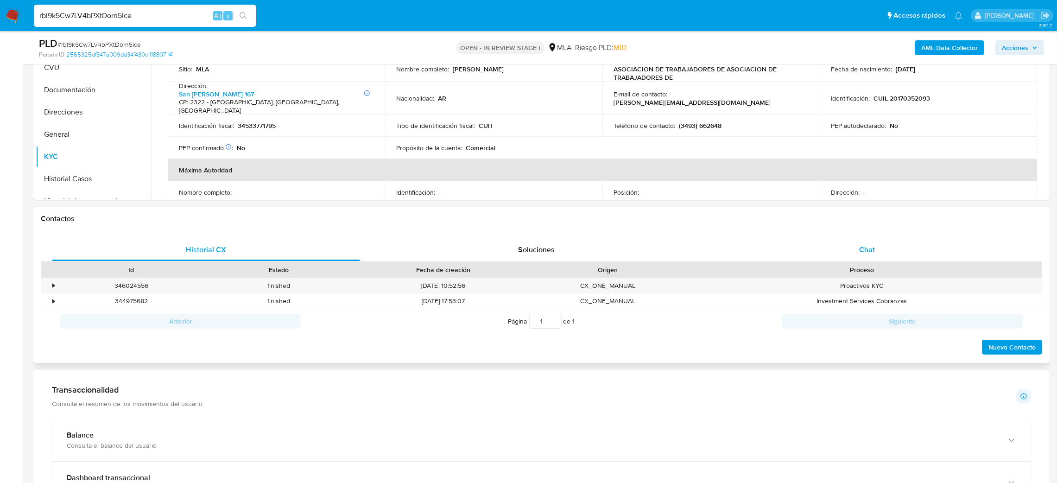
click at [847, 252] on div "Chat" at bounding box center [867, 250] width 308 height 22
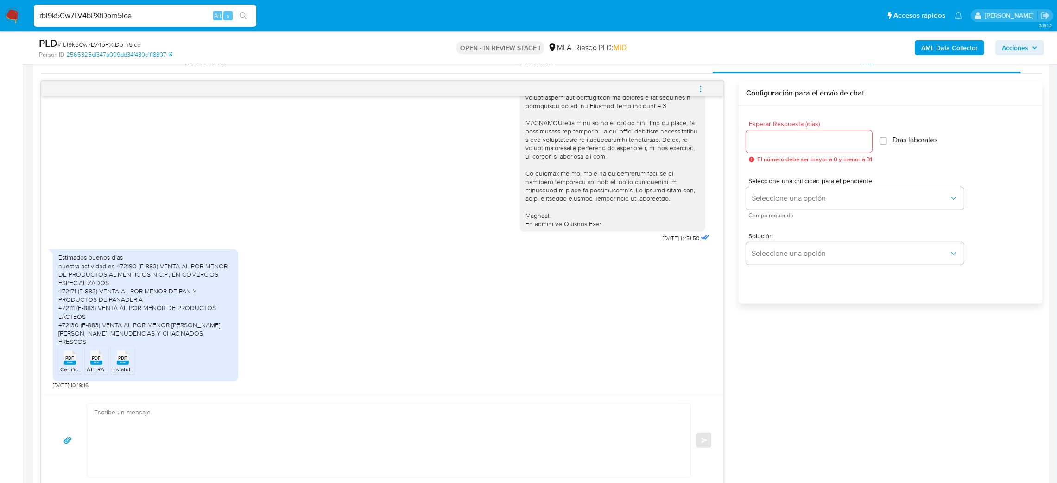
scroll to position [535, 0]
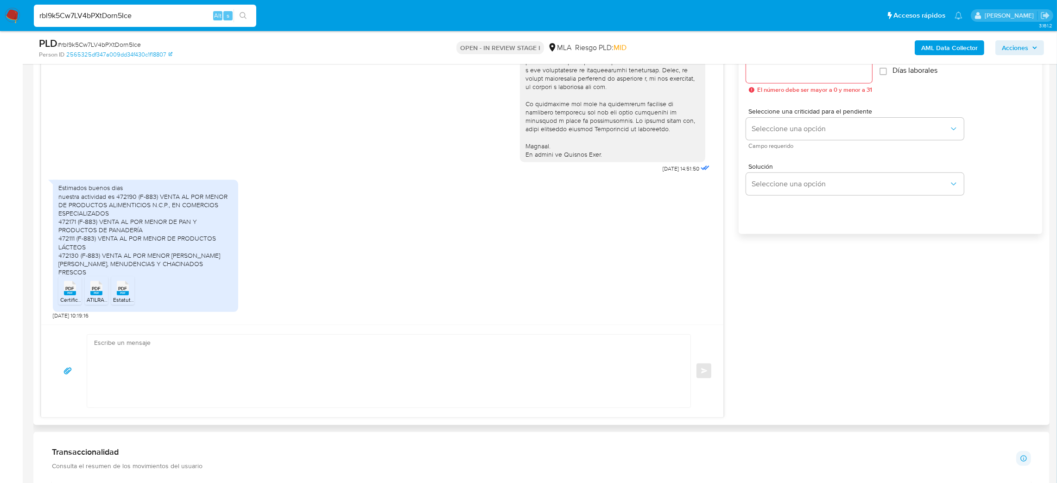
drag, startPoint x: 69, startPoint y: 294, endPoint x: 94, endPoint y: 291, distance: 25.7
click at [69, 293] on rect at bounding box center [70, 293] width 12 height 4
drag, startPoint x: 96, startPoint y: 292, endPoint x: 111, endPoint y: 296, distance: 16.0
click at [96, 292] on span "PDF" at bounding box center [96, 289] width 9 height 6
click at [126, 297] on span "Estatuto ATILRA.pdf" at bounding box center [137, 300] width 49 height 8
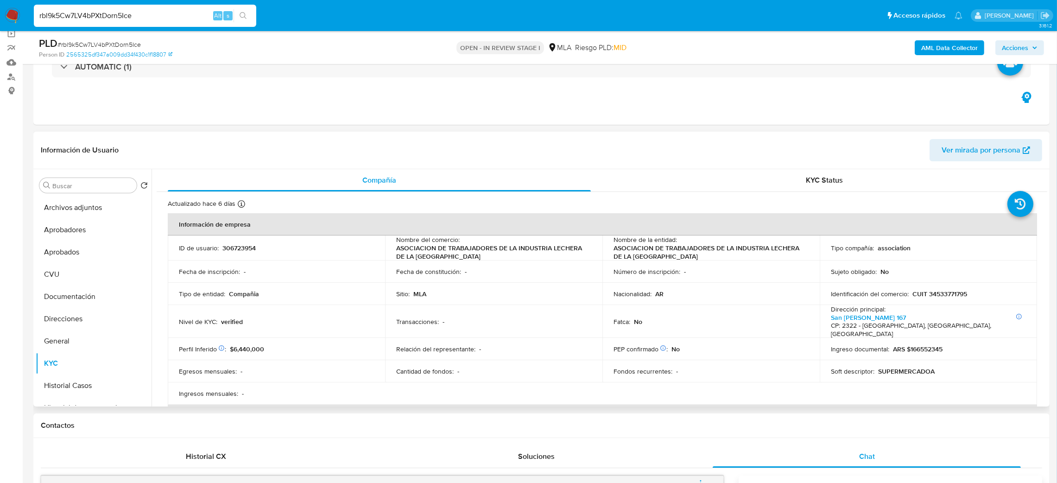
scroll to position [49, 0]
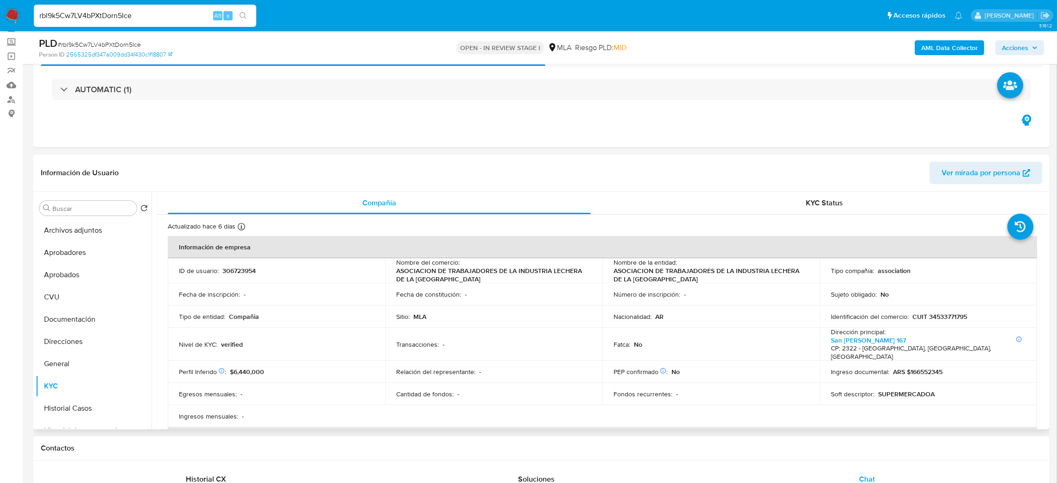
drag, startPoint x: 394, startPoint y: 274, endPoint x: 491, endPoint y: 277, distance: 97.4
click at [491, 277] on td "Nombre del comercio : ASOCIACION DE TRABAJADORES DE LA INDUSTRIA LECHERA DE LA …" at bounding box center [493, 270] width 217 height 25
click at [491, 277] on p "ASOCIACION DE TRABAJADORES DE LA INDUSTRIA LECHERA DE LA REPUBLICA ARGENTINA" at bounding box center [491, 275] width 191 height 17
drag, startPoint x: 487, startPoint y: 277, endPoint x: 394, endPoint y: 272, distance: 93.8
click at [394, 273] on td "Nombre del comercio : ASOCIACION DE TRABAJADORES DE LA INDUSTRIA LECHERA DE LA …" at bounding box center [493, 270] width 217 height 25
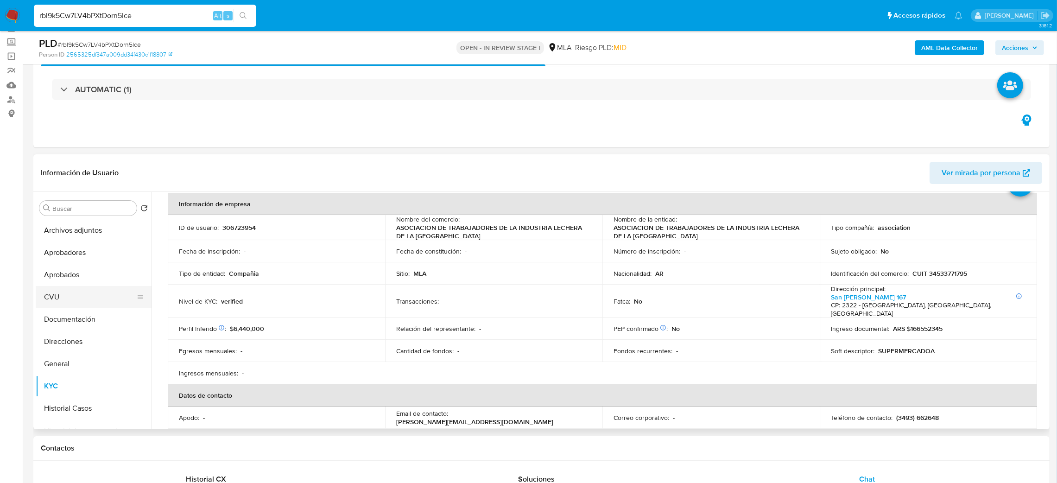
scroll to position [0, 0]
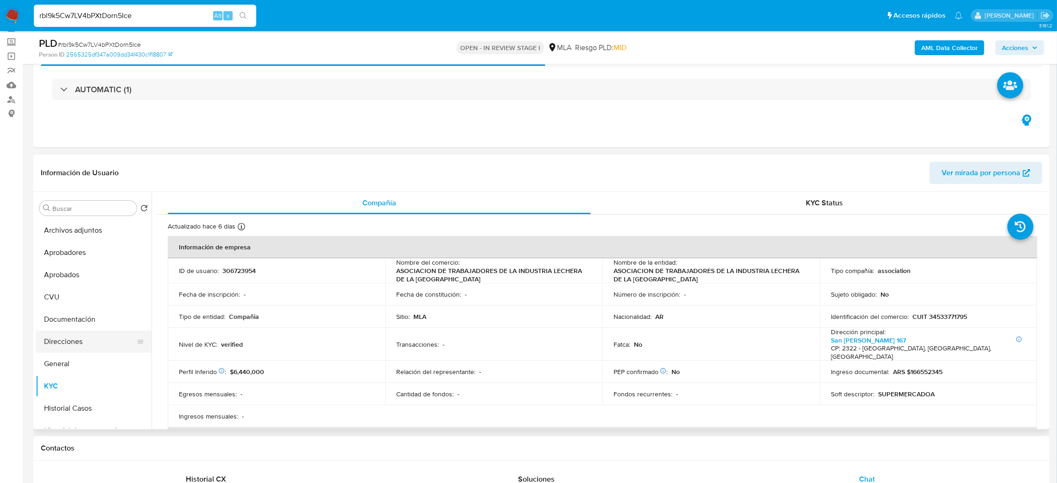
click at [80, 331] on button "Direcciones" at bounding box center [90, 342] width 108 height 22
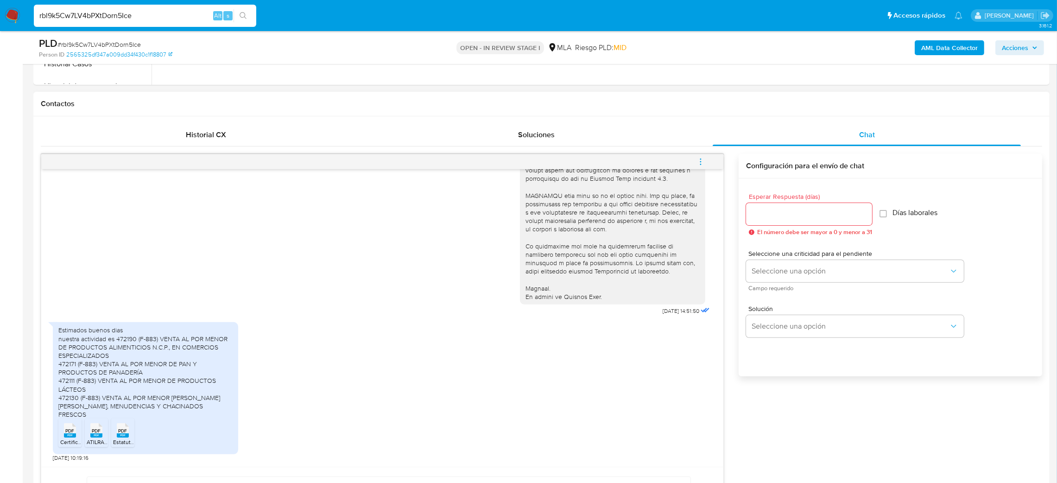
scroll to position [535, 0]
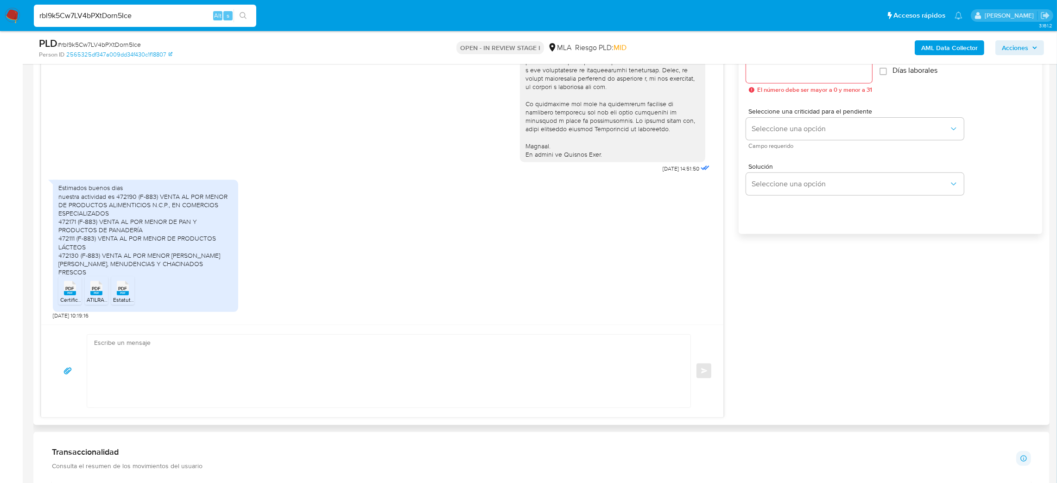
click at [157, 350] on textarea at bounding box center [386, 371] width 585 height 73
paste textarea "Hola, ¡Muchas gracias por tu respuesta! Confirmamos la recepción de la document…"
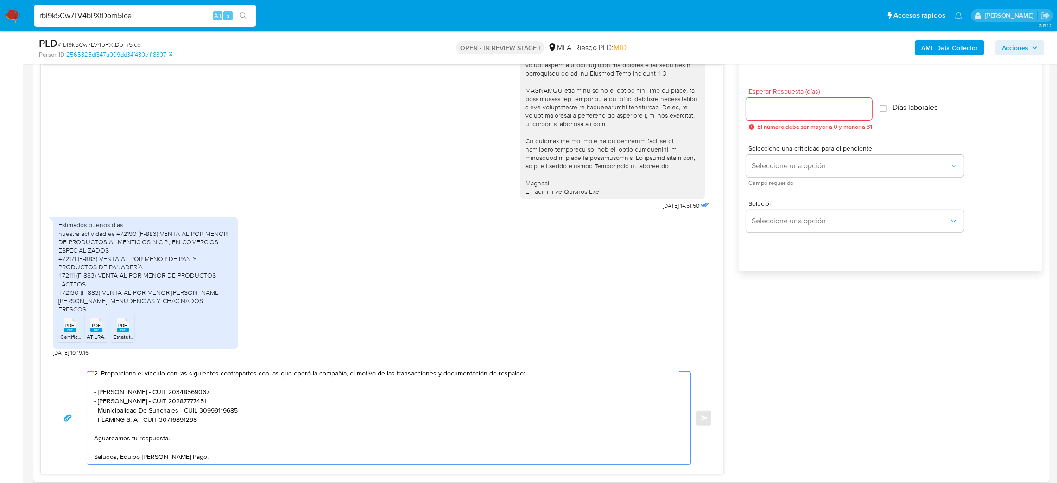
scroll to position [466, 0]
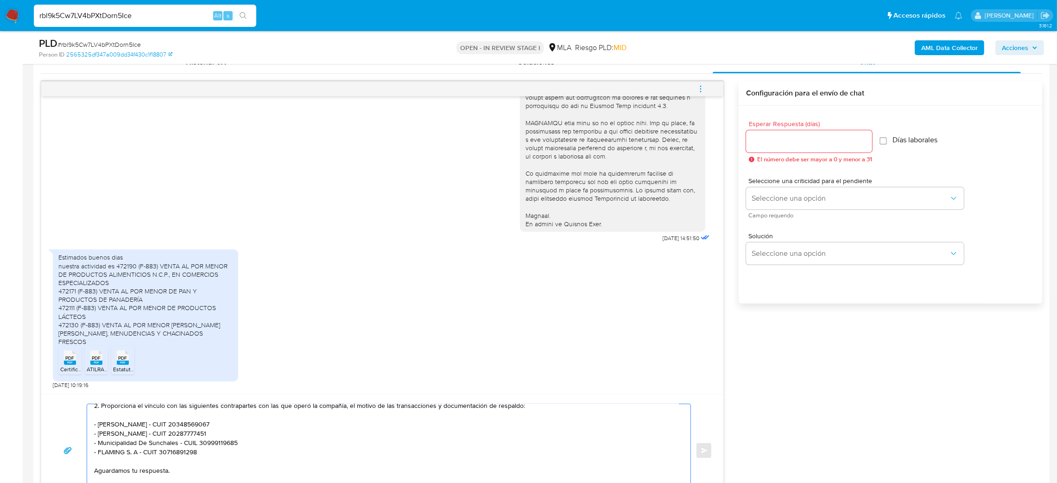
type textarea "Hola, ¡Muchas gracias por tu respuesta! Confirmamos la recepción de la document…"
click at [766, 142] on input "Esperar Respuesta (días)" at bounding box center [809, 141] width 126 height 12
type input "2"
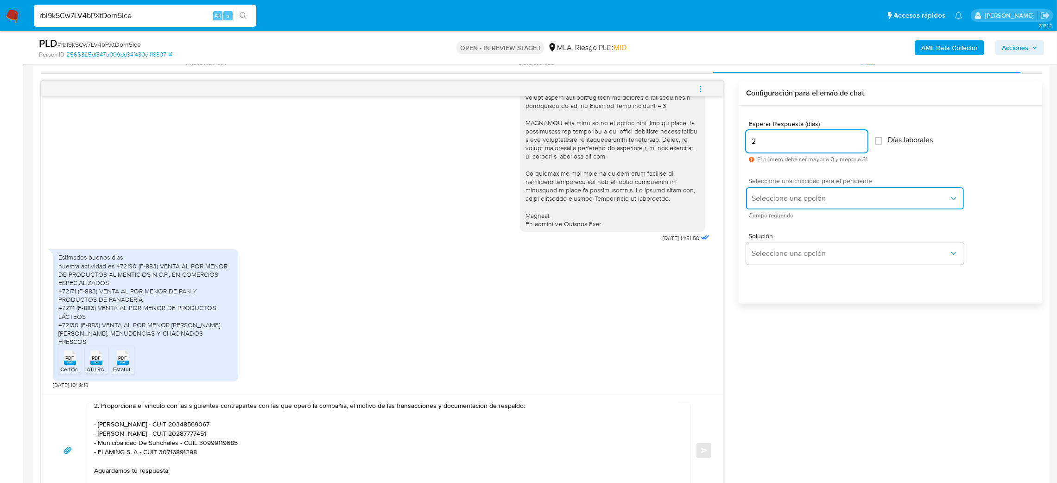
click at [761, 195] on span "Seleccione una opción" at bounding box center [850, 198] width 197 height 9
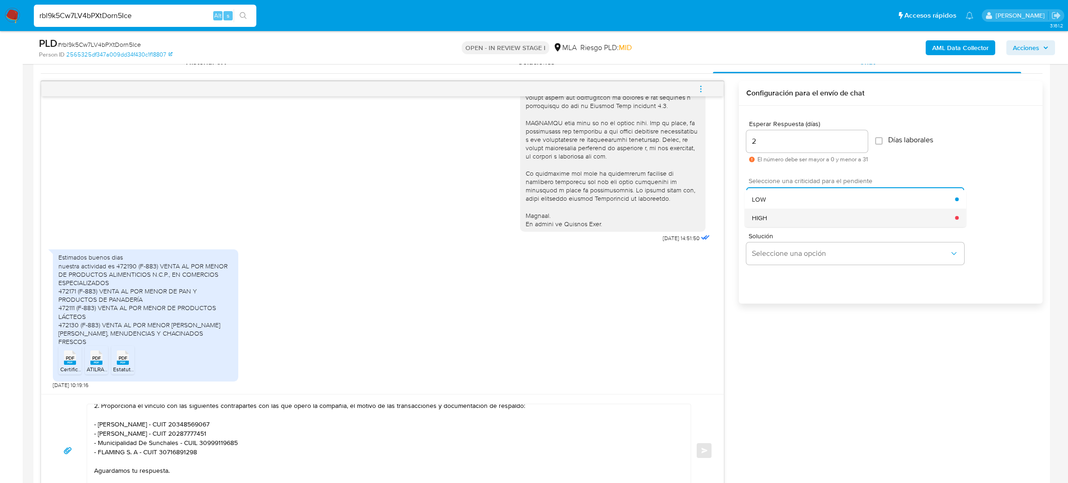
click at [768, 221] on div "HIGH" at bounding box center [853, 218] width 203 height 19
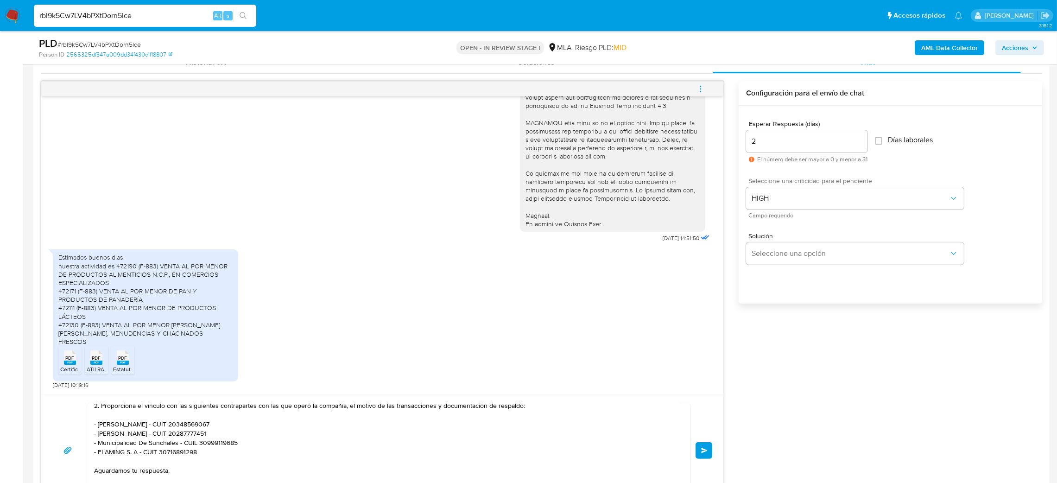
click at [710, 451] on button "Enviar" at bounding box center [704, 450] width 17 height 17
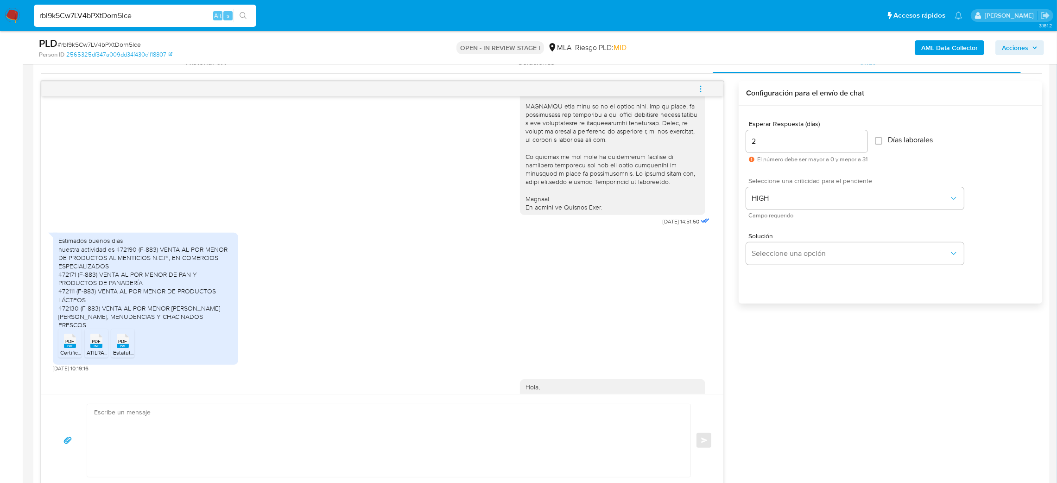
scroll to position [618, 0]
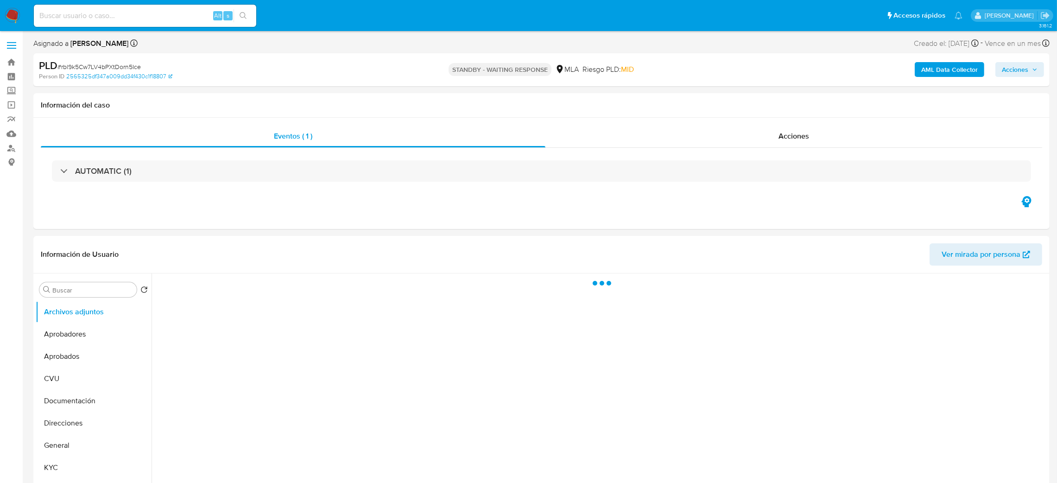
select select "10"
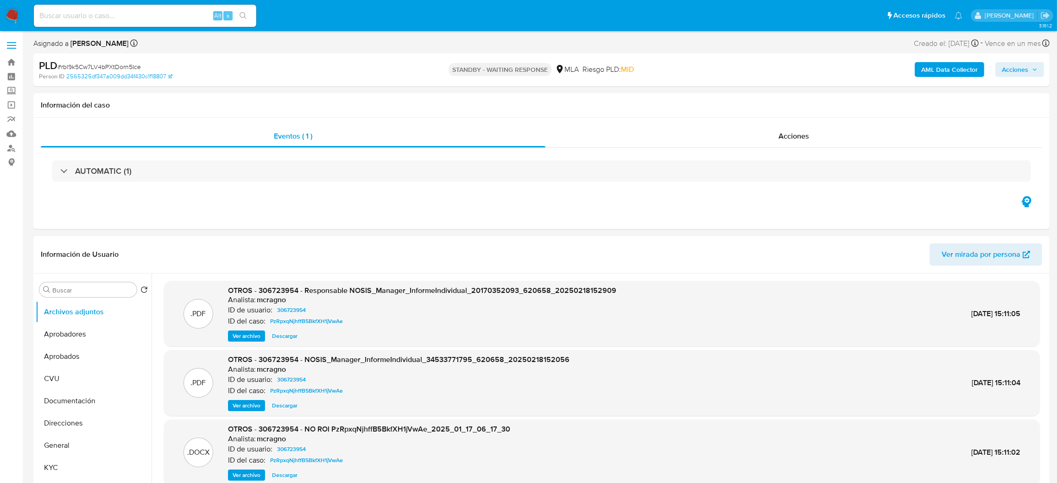
click at [104, 63] on span "# rbl9k5Cw7LV4bPXtDorn5Ice" at bounding box center [98, 66] width 83 height 9
click at [104, 62] on span "# rbl9k5Cw7LV4bPXtDorn5Ice" at bounding box center [98, 66] width 83 height 9
click at [70, 68] on span "# rbl9k5Cw7LV4bPXtDorn5Ice" at bounding box center [98, 66] width 83 height 9
click at [70, 67] on span "# rbl9k5Cw7LV4bPXtDorn5Ice" at bounding box center [98, 66] width 83 height 9
copy span "rbl9k5Cw7LV4bPXtDorn5Ice"
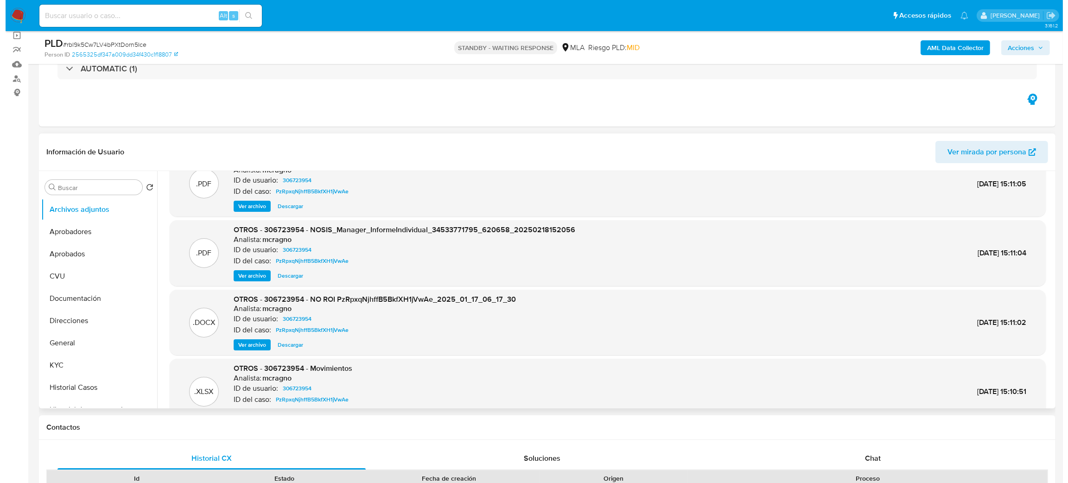
scroll to position [51, 0]
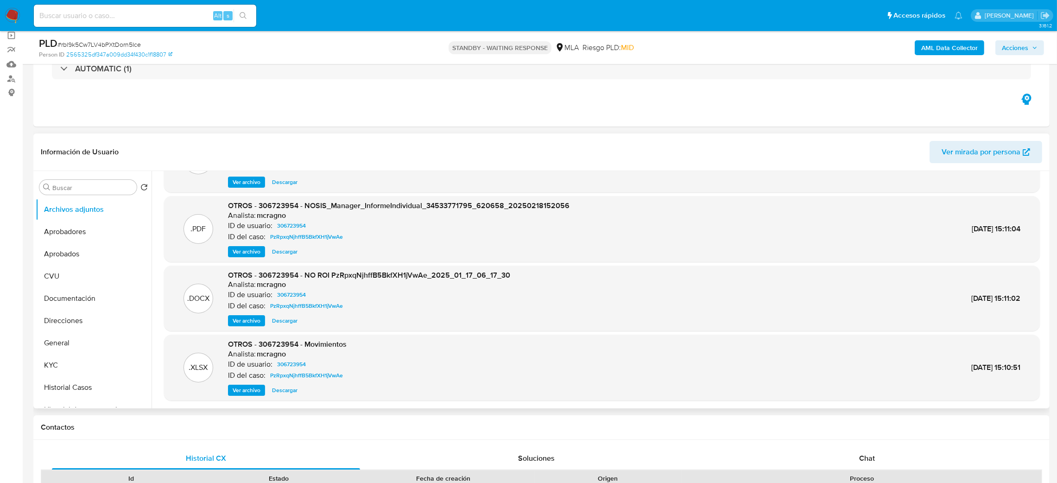
click at [246, 320] on span "Ver archivo" at bounding box center [247, 320] width 28 height 9
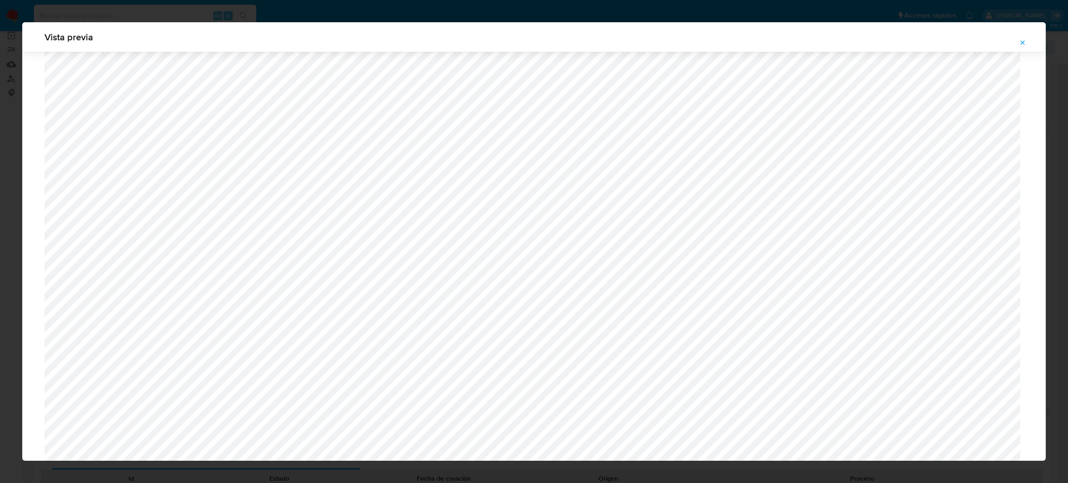
scroll to position [607, 0]
click at [1020, 46] on span "Attachment preview" at bounding box center [1022, 42] width 7 height 13
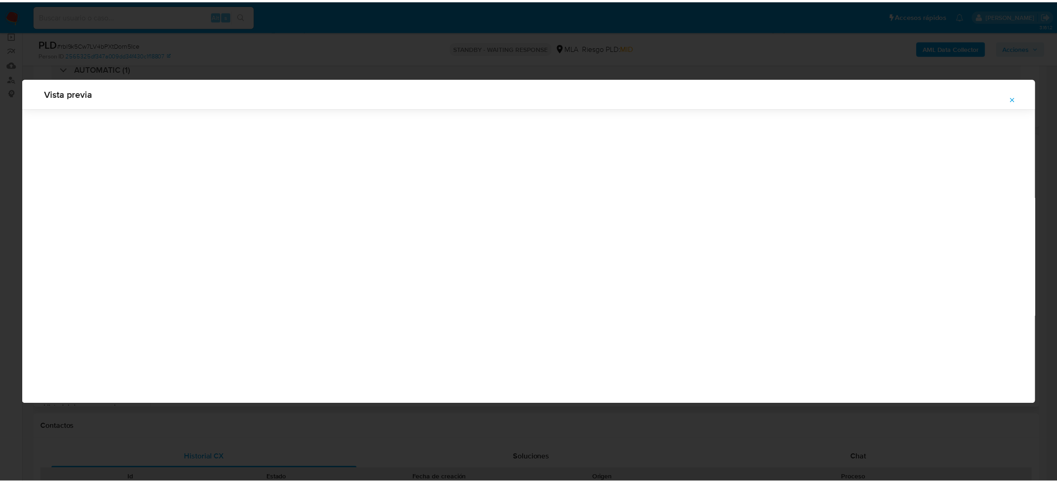
scroll to position [0, 0]
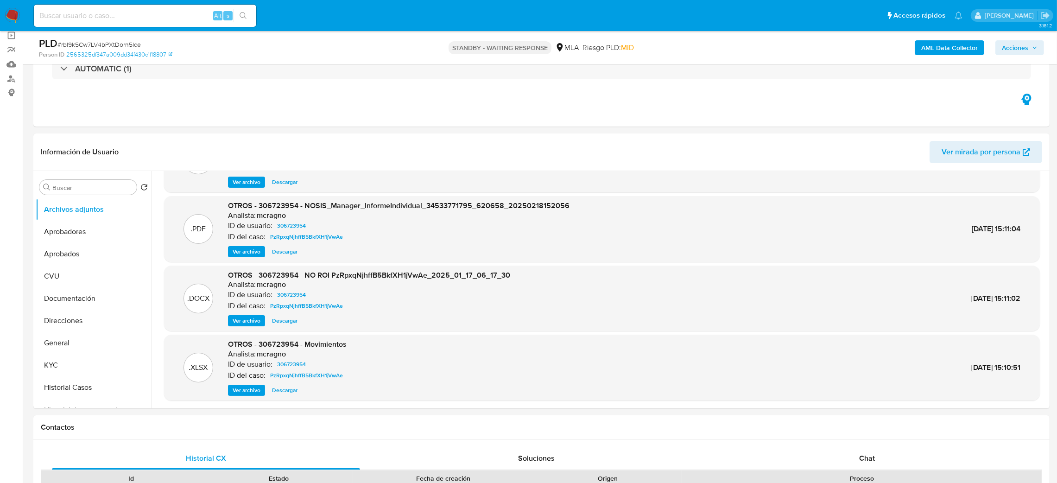
click at [9, 11] on img at bounding box center [13, 16] width 16 height 16
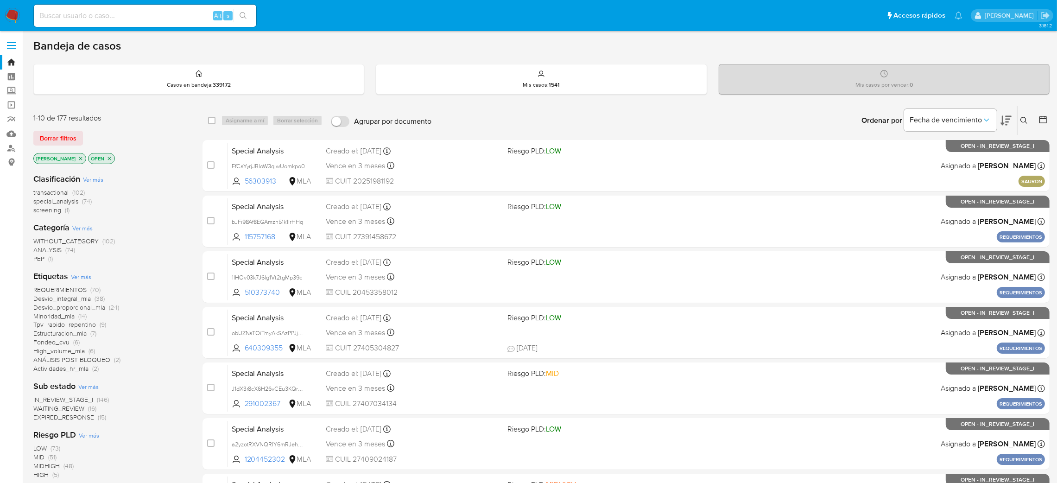
click at [171, 21] on input at bounding box center [145, 16] width 223 height 12
paste input "t1aAok3Z1xiwBdm9F9im06p4"
type input "t1aAok3Z1xiwBdm9F9im06p4"
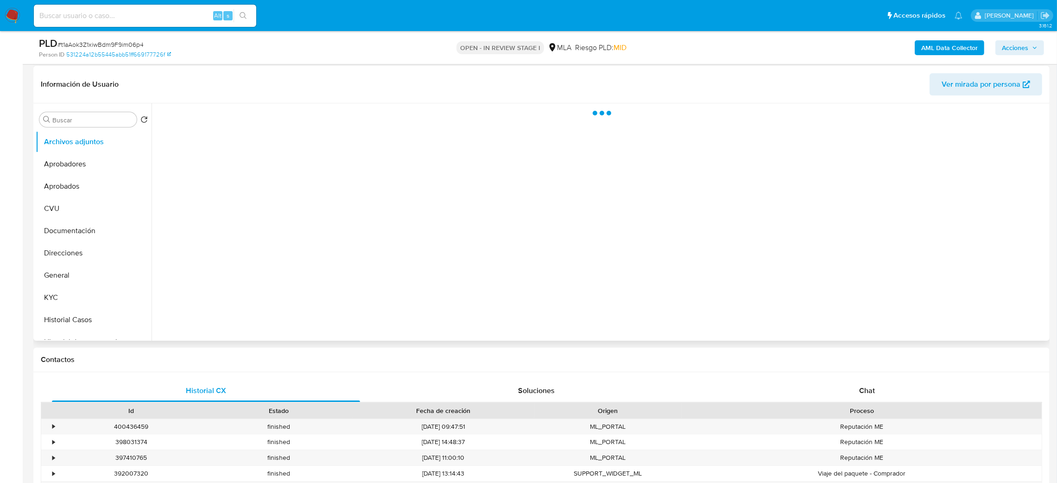
scroll to position [139, 0]
select select "10"
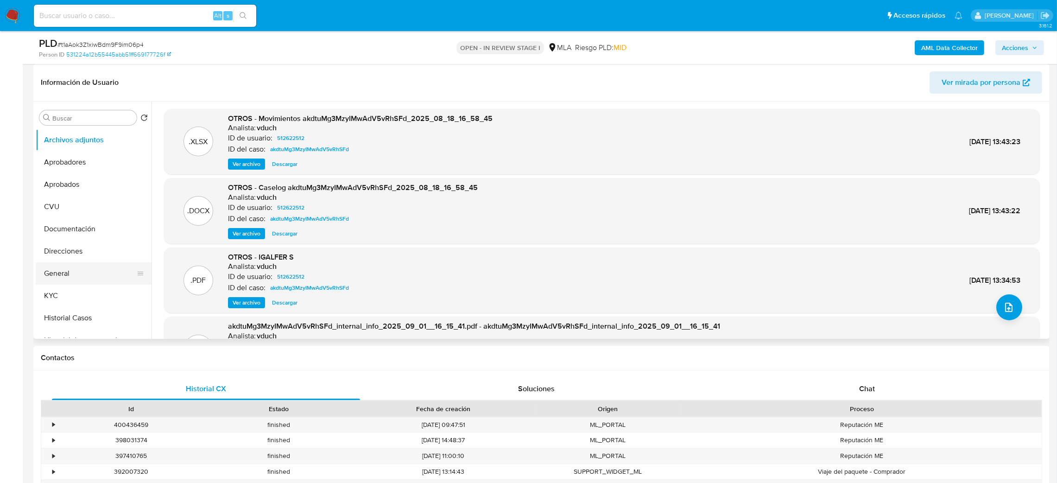
click at [107, 274] on button "General" at bounding box center [90, 273] width 108 height 22
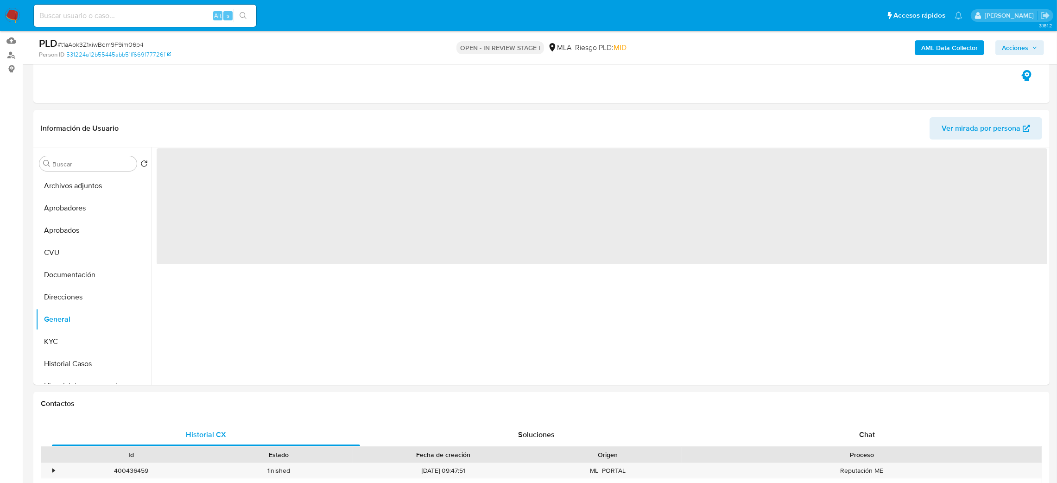
scroll to position [70, 0]
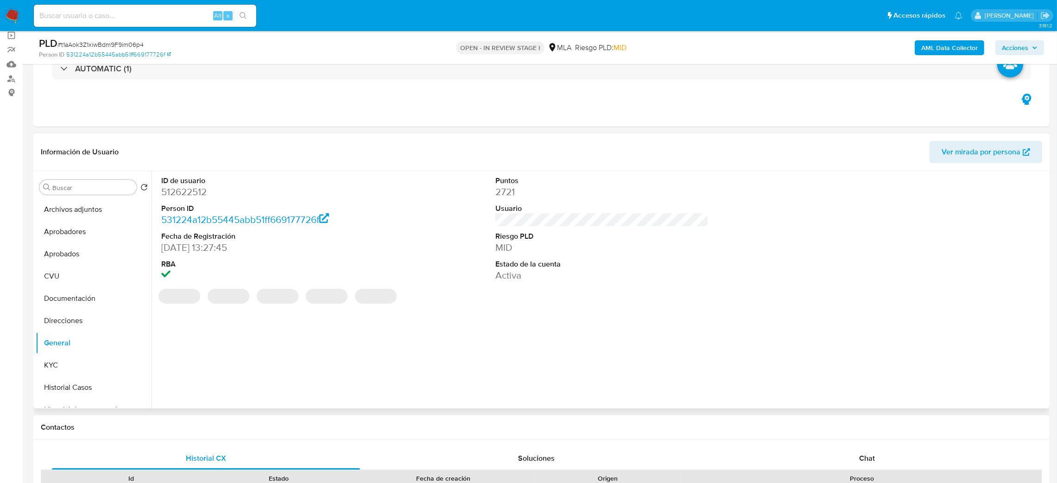
click at [191, 196] on dd "512622512" at bounding box center [268, 191] width 214 height 13
click at [191, 195] on dd "512622512" at bounding box center [268, 191] width 214 height 13
copy dd "512622512"
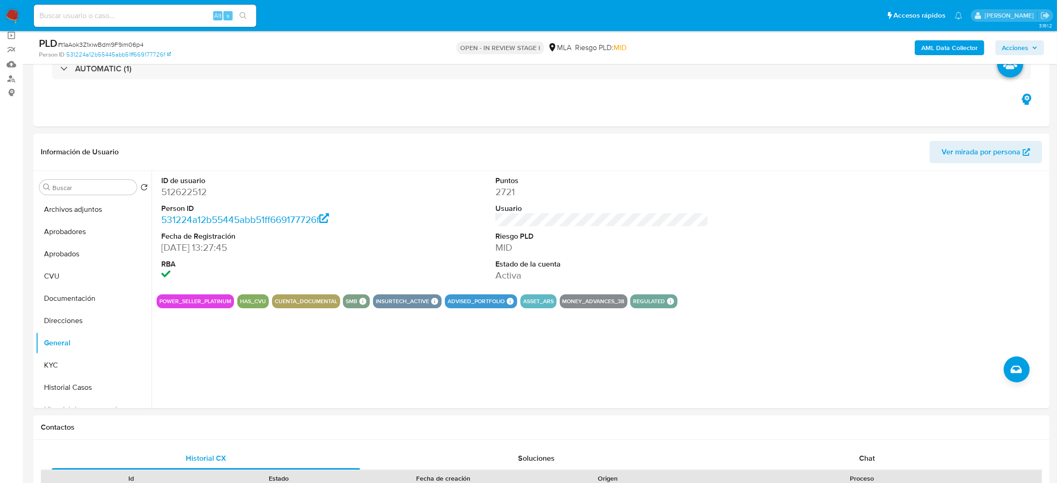
click at [87, 45] on span "# t1aAok3Z1xiwBdm9F9im06p4" at bounding box center [100, 44] width 86 height 9
copy span "t1aAok3Z1xiwBdm9F9im06p4"
click at [177, 205] on dt "Person ID" at bounding box center [268, 209] width 214 height 10
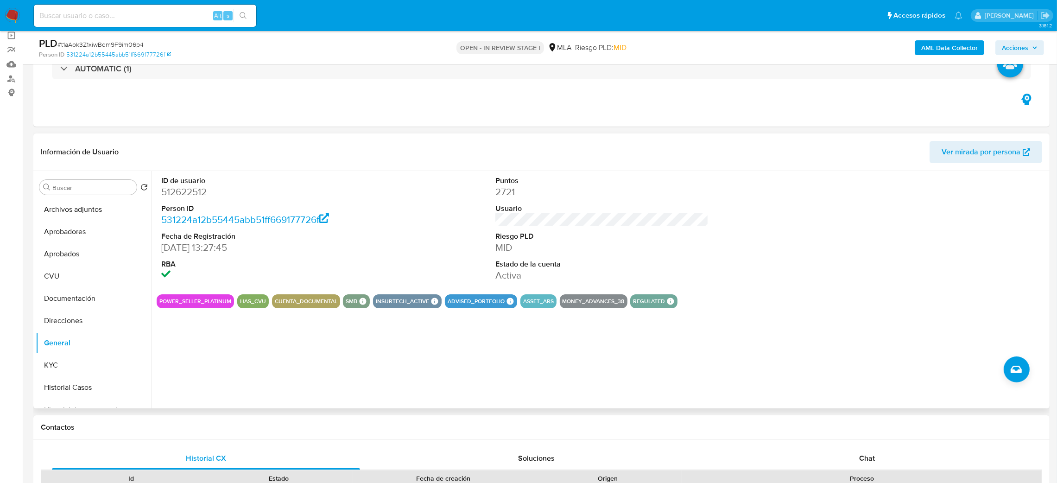
click at [183, 194] on dd "512622512" at bounding box center [268, 191] width 214 height 13
copy dd "512622512"
click at [57, 366] on button "KYC" at bounding box center [90, 365] width 108 height 22
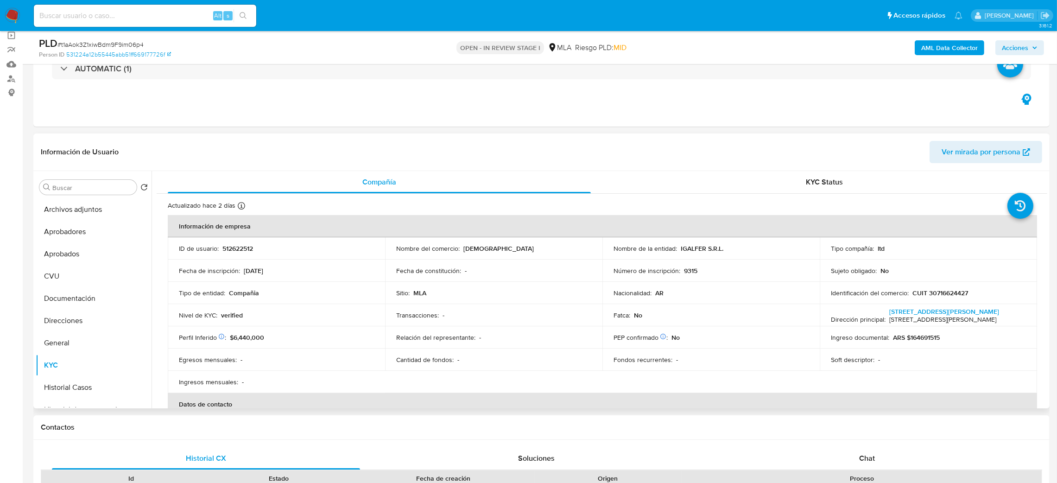
click at [946, 294] on p "CUIT 30716624427" at bounding box center [941, 293] width 56 height 8
copy p "30716624427"
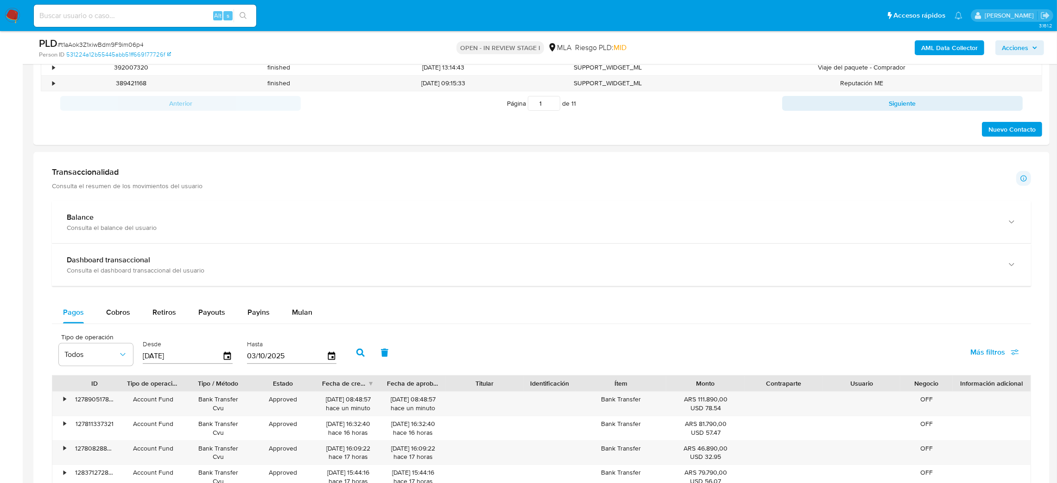
scroll to position [57, 0]
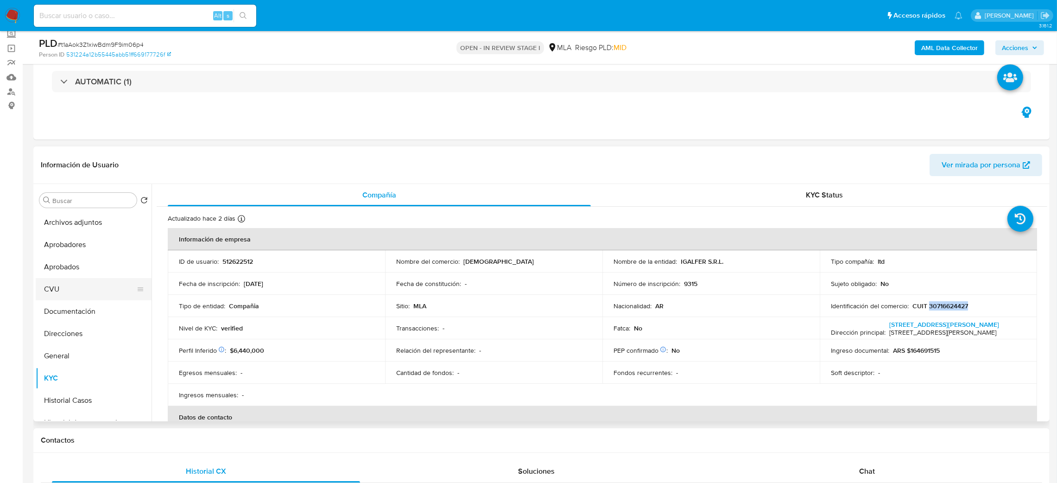
click at [77, 291] on button "CVU" at bounding box center [90, 289] width 108 height 22
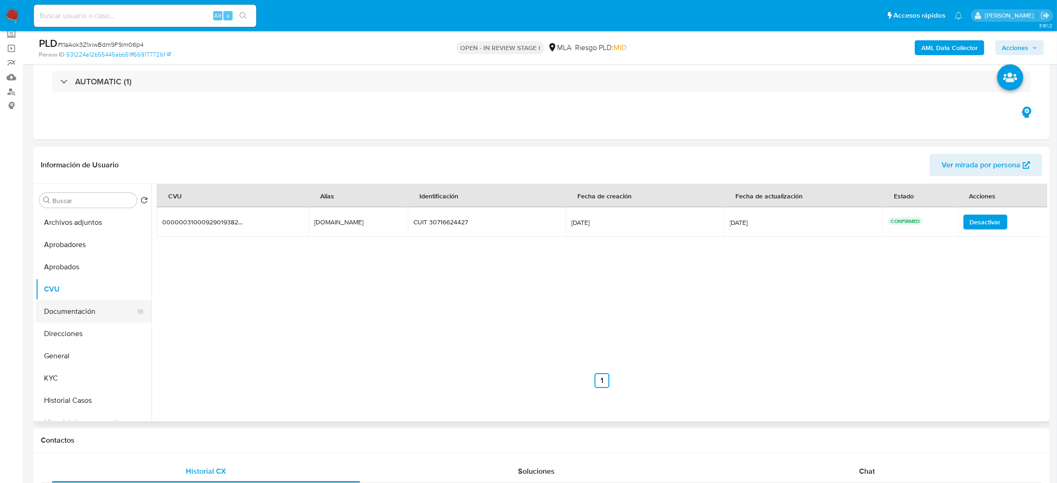
click at [82, 310] on button "Documentación" at bounding box center [90, 311] width 108 height 22
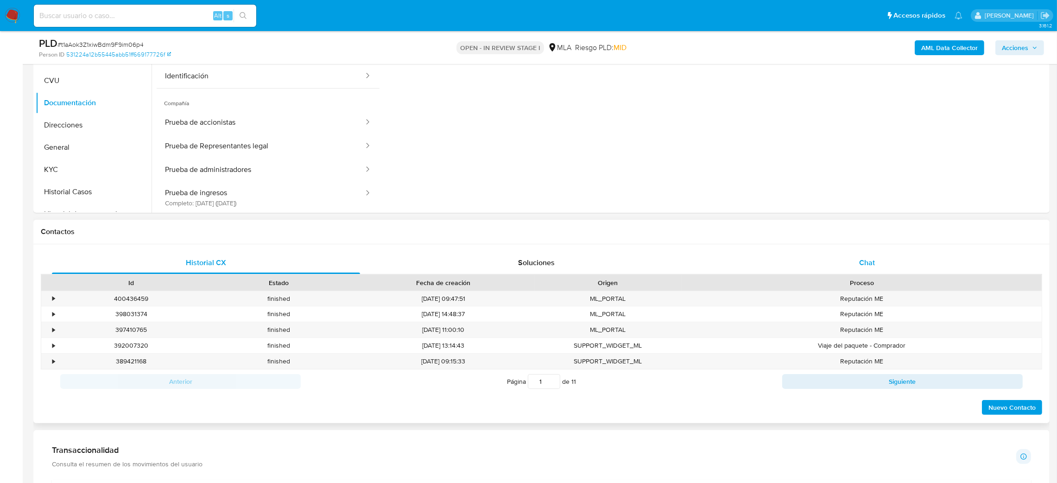
click at [886, 270] on div "Chat" at bounding box center [867, 263] width 308 height 22
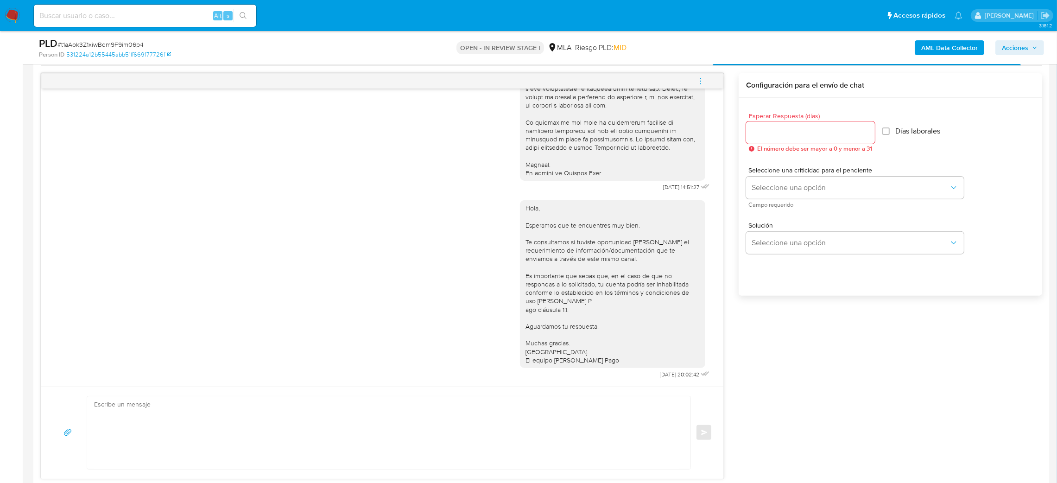
scroll to position [126, 0]
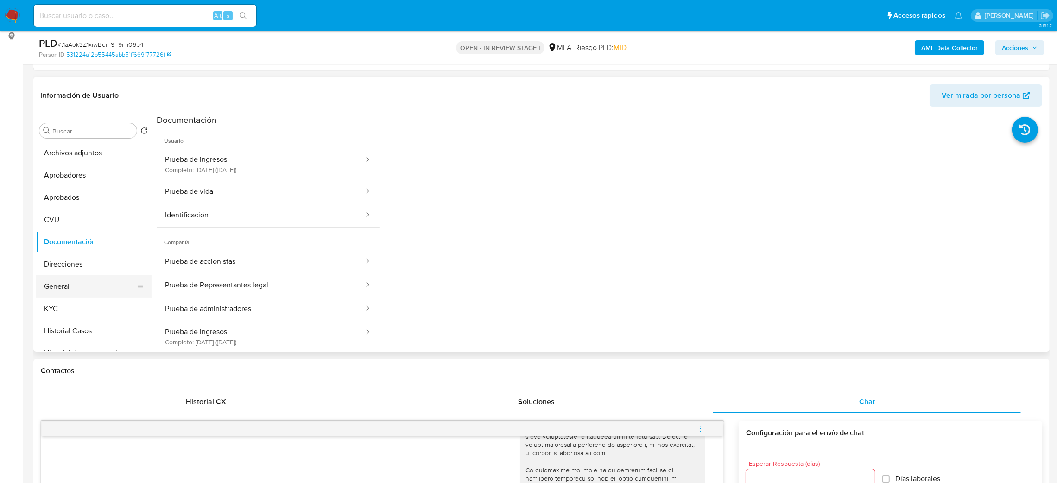
click at [69, 283] on button "General" at bounding box center [90, 286] width 108 height 22
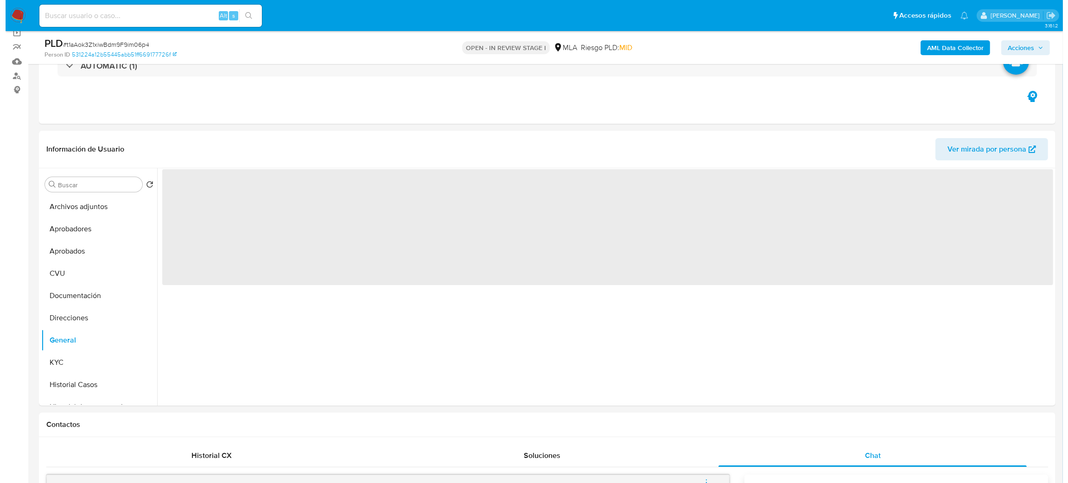
scroll to position [57, 0]
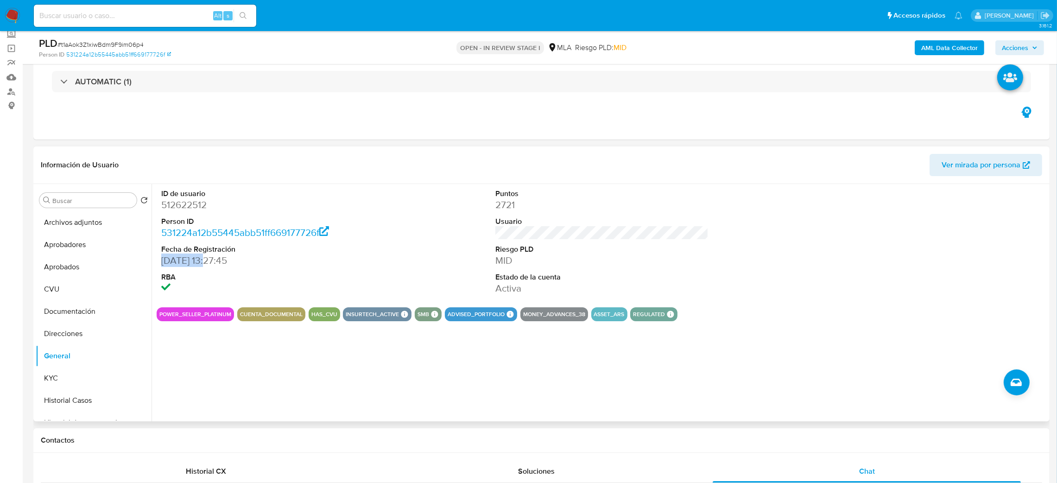
drag, startPoint x: 160, startPoint y: 261, endPoint x: 208, endPoint y: 266, distance: 48.0
click at [208, 266] on div "ID de usuario 512622512 Person ID 531224a12b55445abb51ff669177726f Fecha de Reg…" at bounding box center [268, 242] width 223 height 116
copy dd "10/01/2020"
click at [57, 384] on button "KYC" at bounding box center [90, 378] width 108 height 22
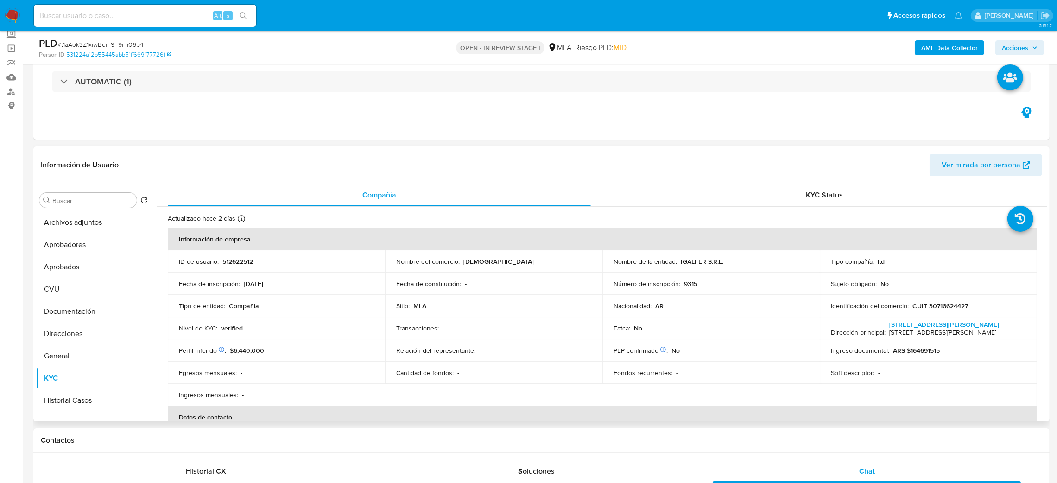
click at [475, 263] on p "ZENZA" at bounding box center [499, 261] width 70 height 8
copy p "ZENZA"
click at [77, 311] on button "Documentación" at bounding box center [90, 311] width 108 height 22
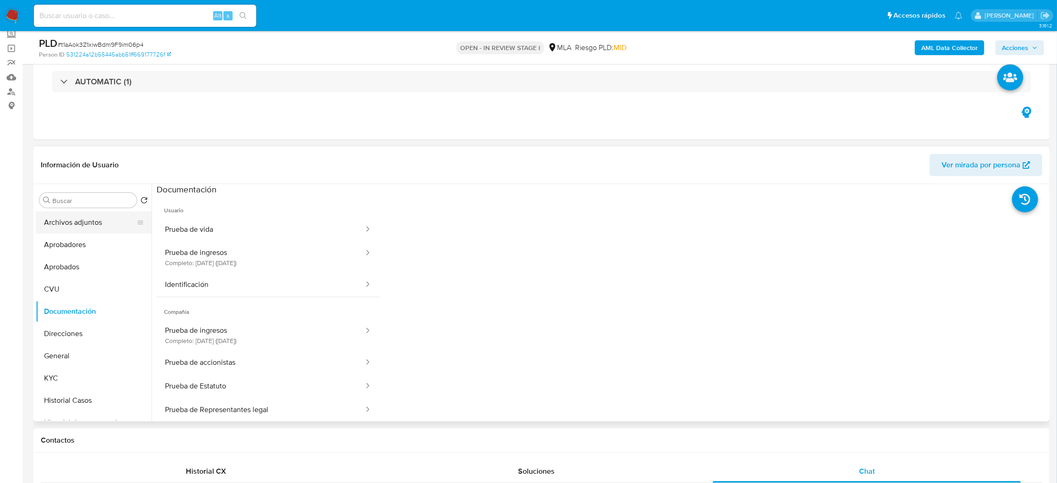
click at [73, 218] on button "Archivos adjuntos" at bounding box center [90, 222] width 108 height 22
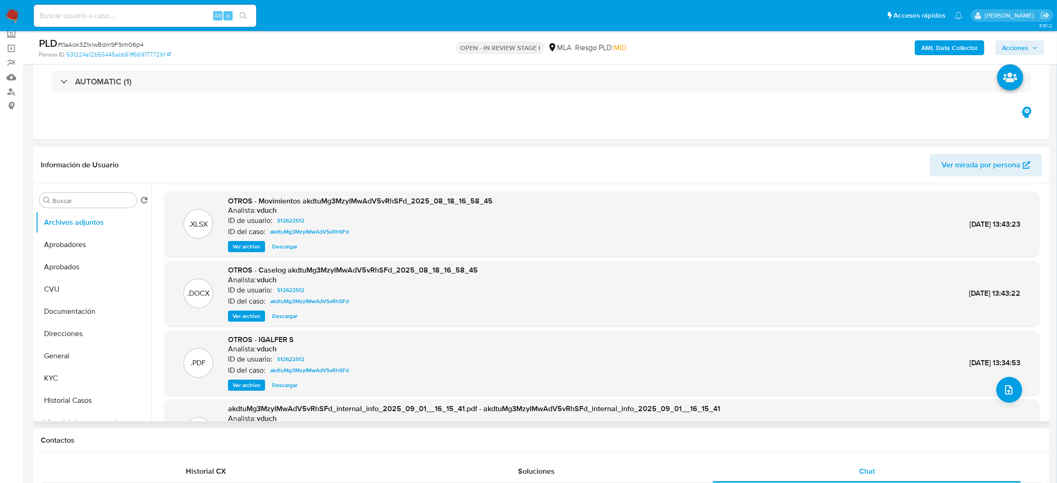
click at [240, 313] on span "Ver archivo" at bounding box center [247, 316] width 28 height 9
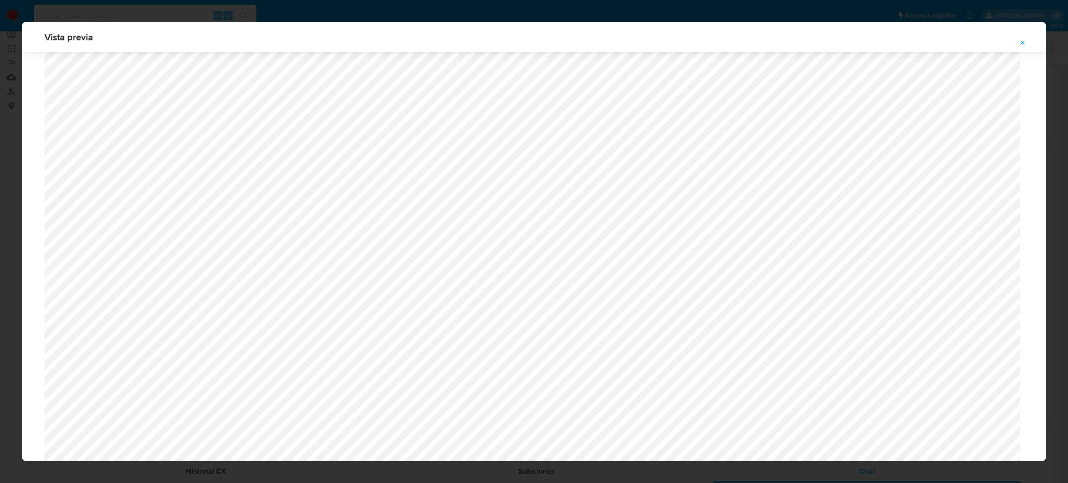
scroll to position [676, 0]
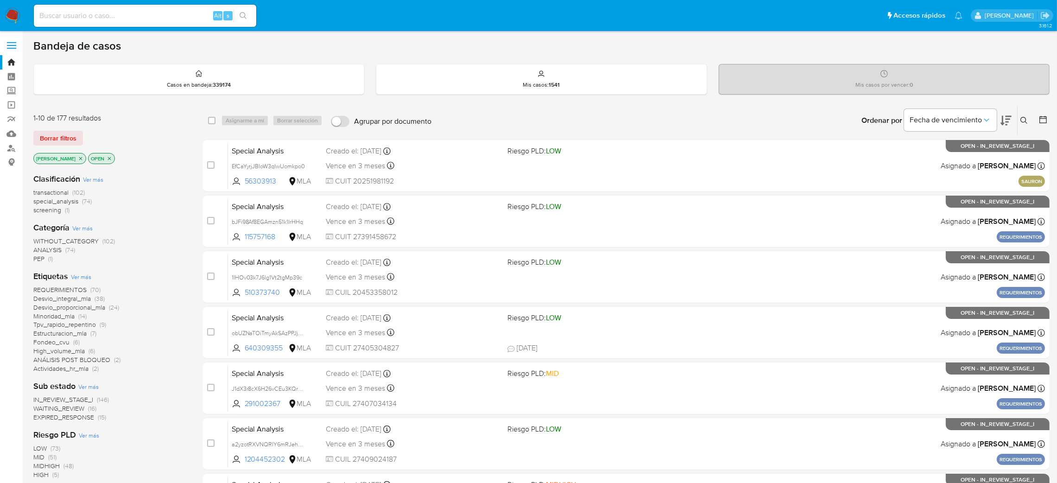
click at [155, 16] on input at bounding box center [145, 16] width 223 height 12
paste input "t1aAok3Z1xiwBdm9F9im06p4"
type input "t1aAok3Z1xiwBdm9F9im06p4"
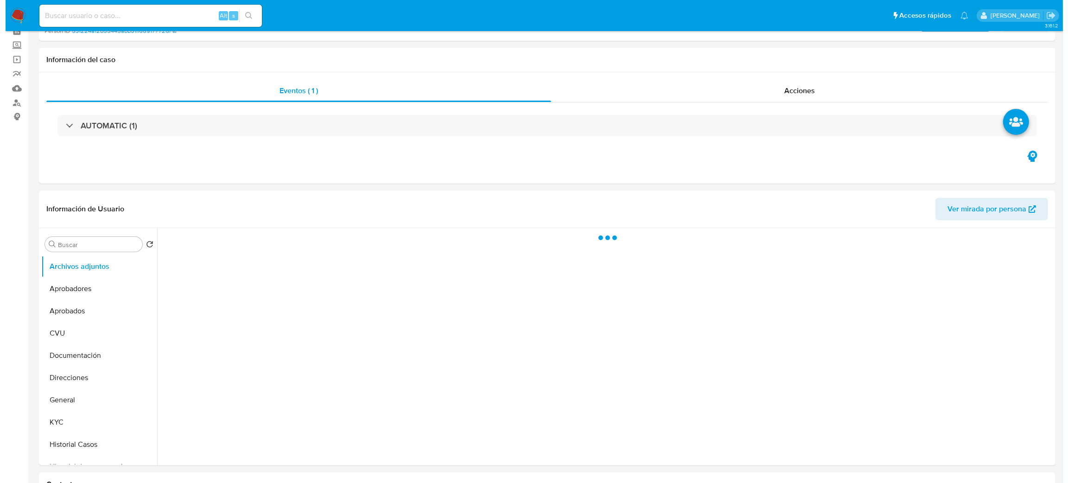
scroll to position [70, 0]
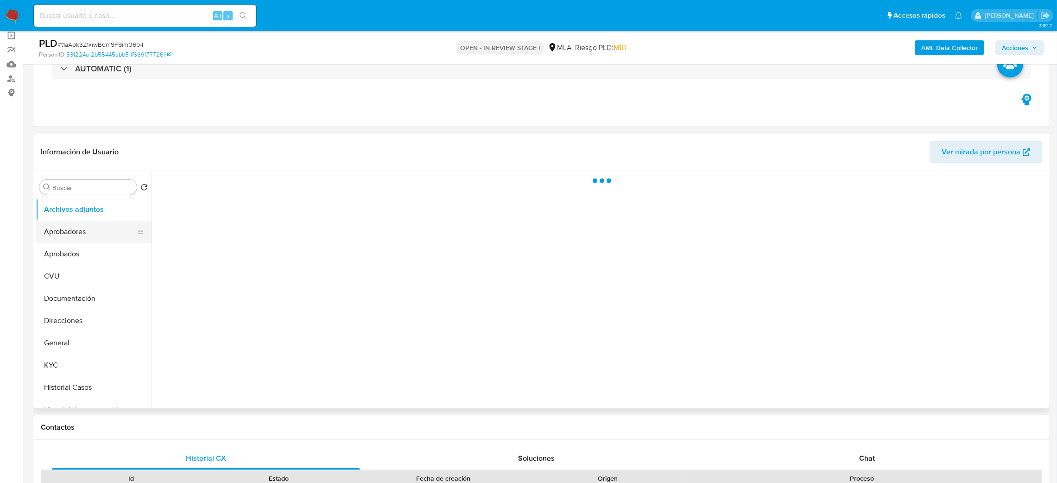
select select "10"
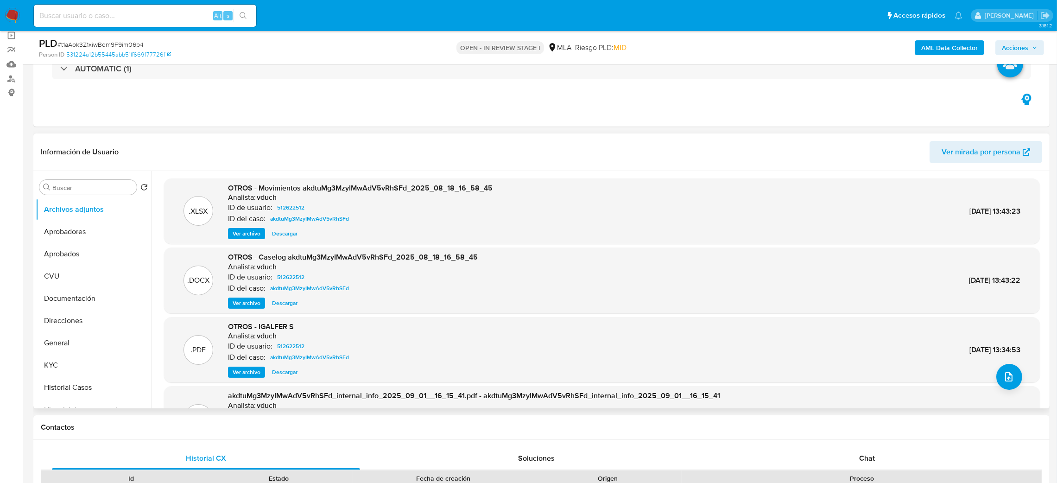
click at [251, 301] on span "Ver archivo" at bounding box center [247, 303] width 28 height 9
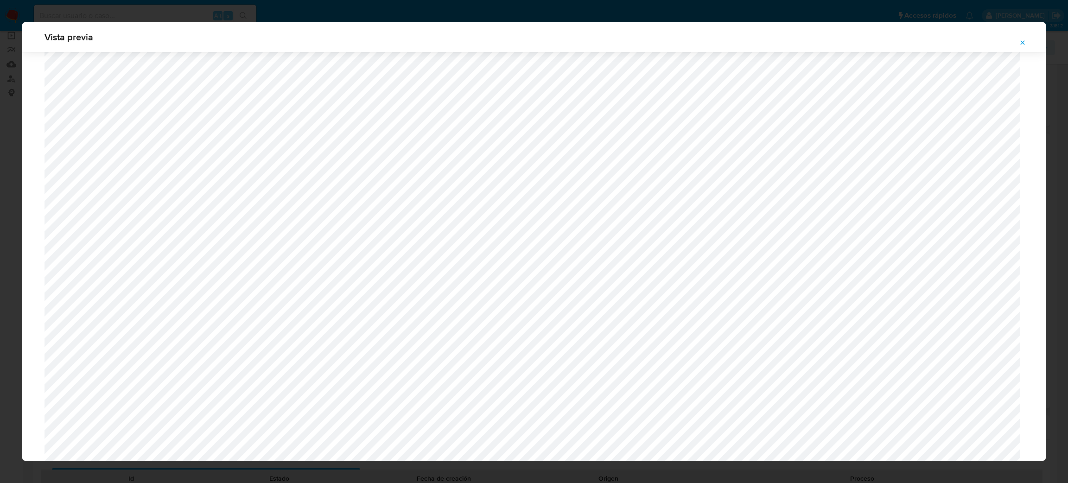
scroll to position [329, 0]
click at [1020, 41] on icon "Attachment preview" at bounding box center [1022, 42] width 7 height 7
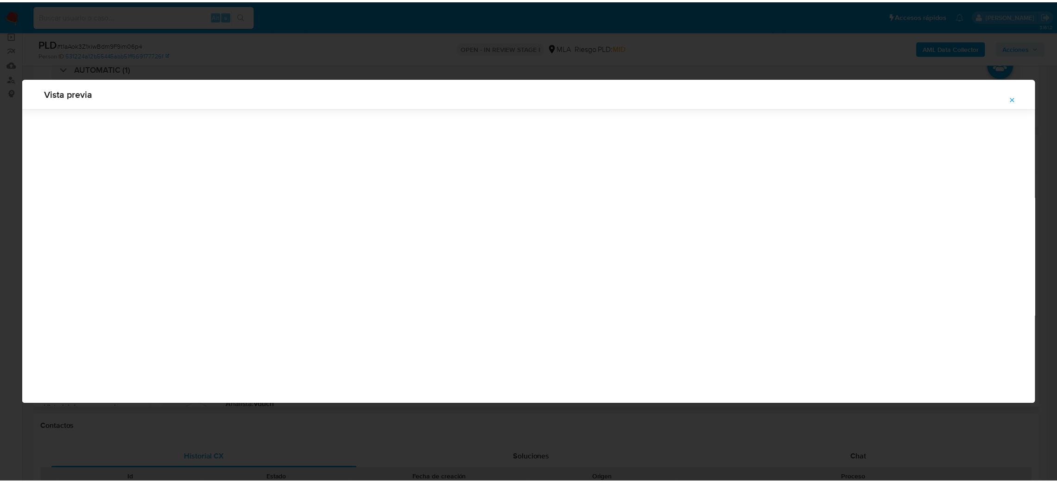
scroll to position [0, 0]
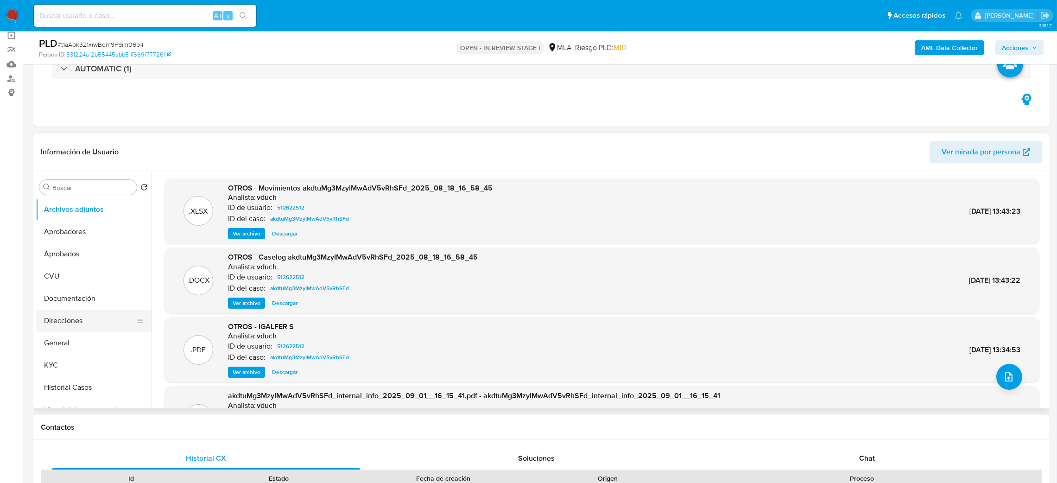
click at [70, 326] on button "Direcciones" at bounding box center [90, 321] width 108 height 22
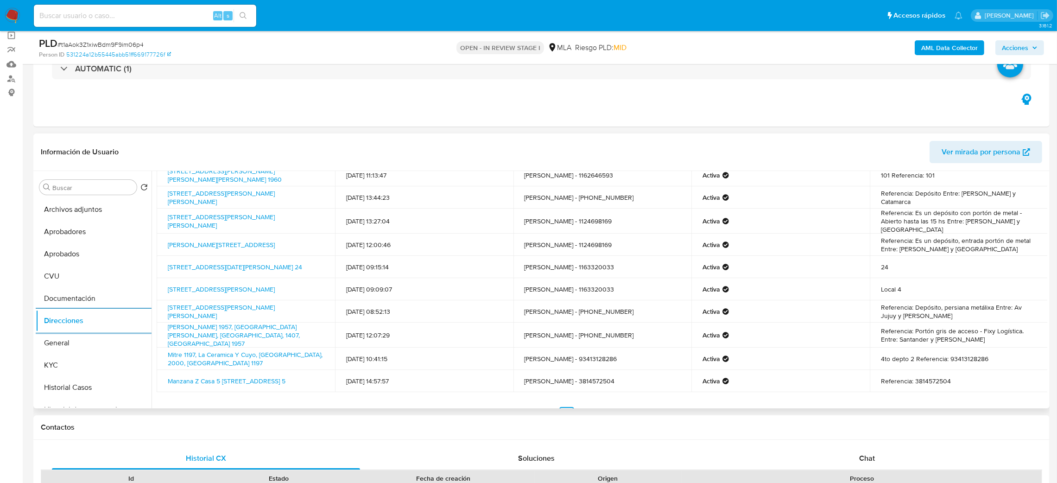
scroll to position [56, 0]
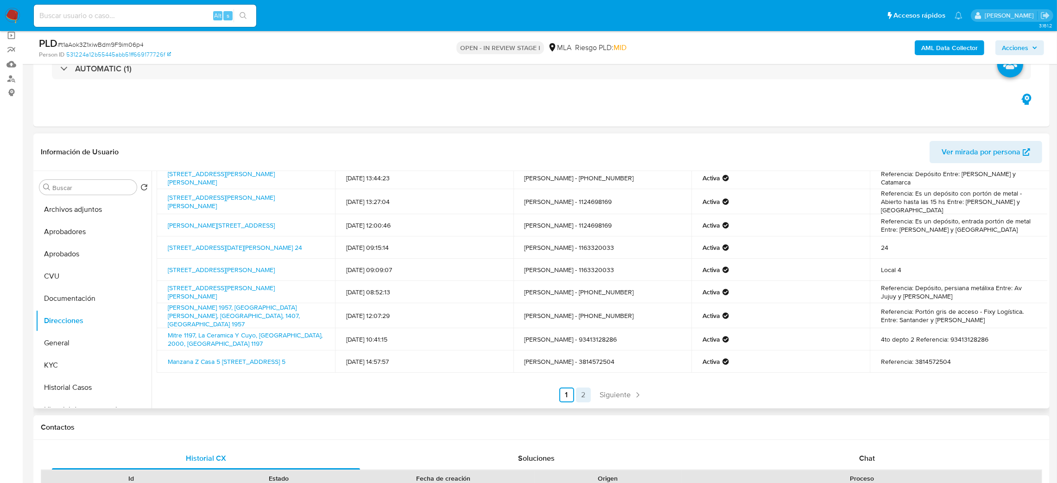
click at [582, 388] on link "2" at bounding box center [583, 395] width 15 height 15
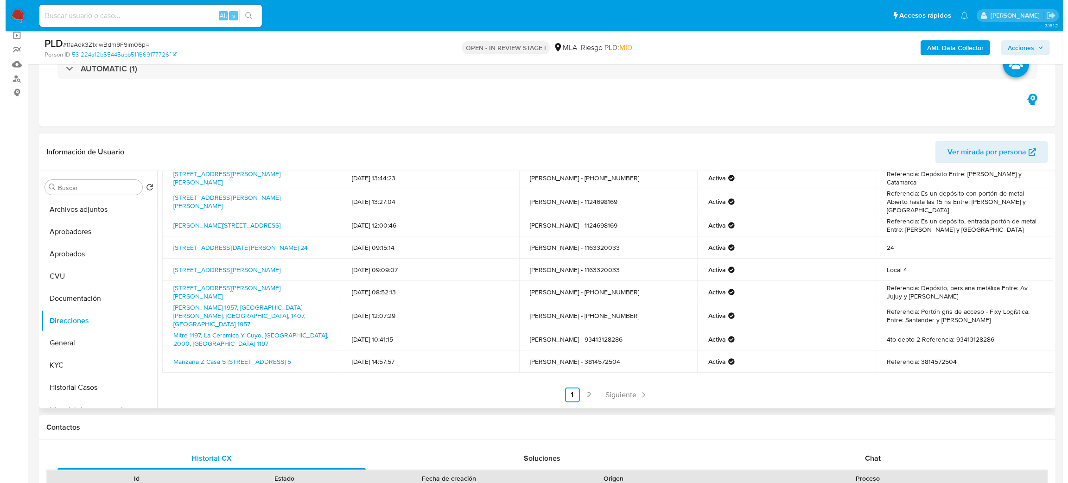
scroll to position [0, 0]
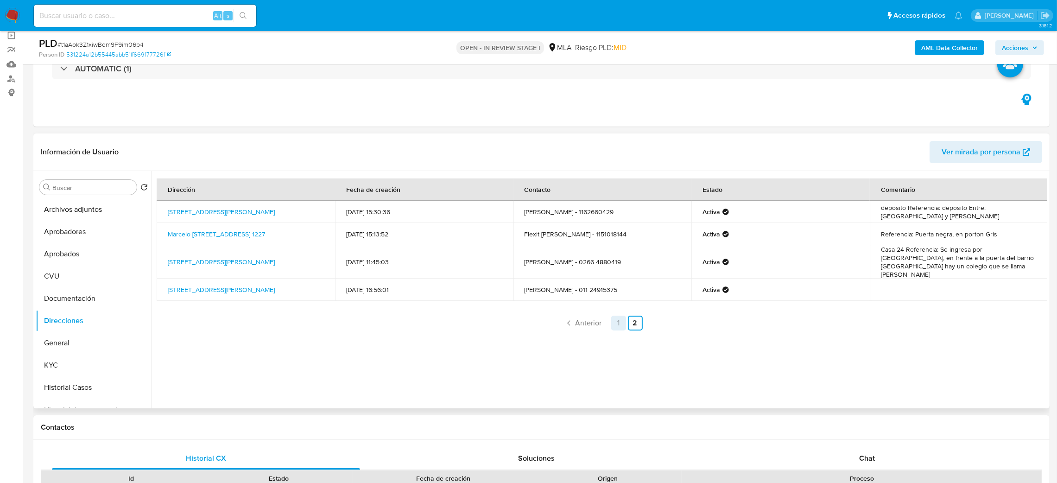
click at [613, 319] on link "1" at bounding box center [619, 323] width 15 height 15
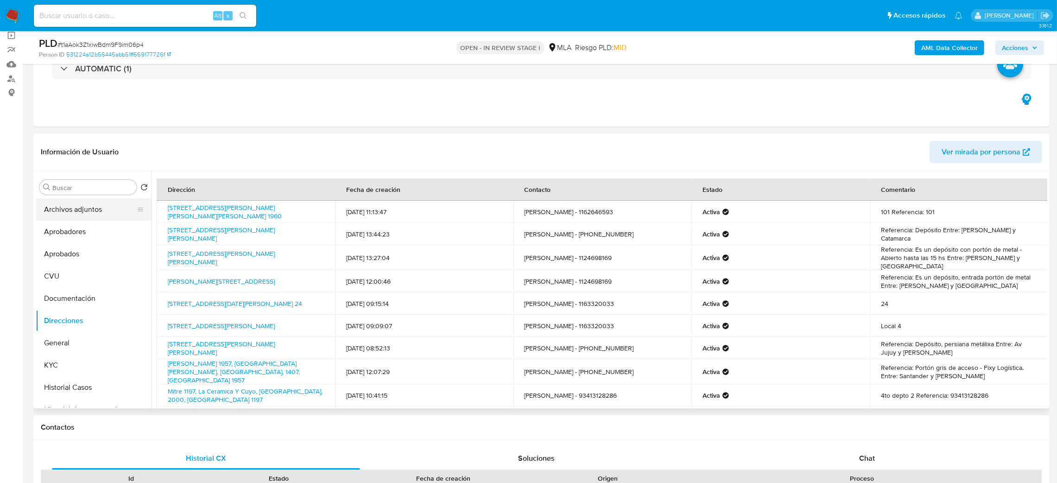
click at [64, 211] on button "Archivos adjuntos" at bounding box center [90, 209] width 108 height 22
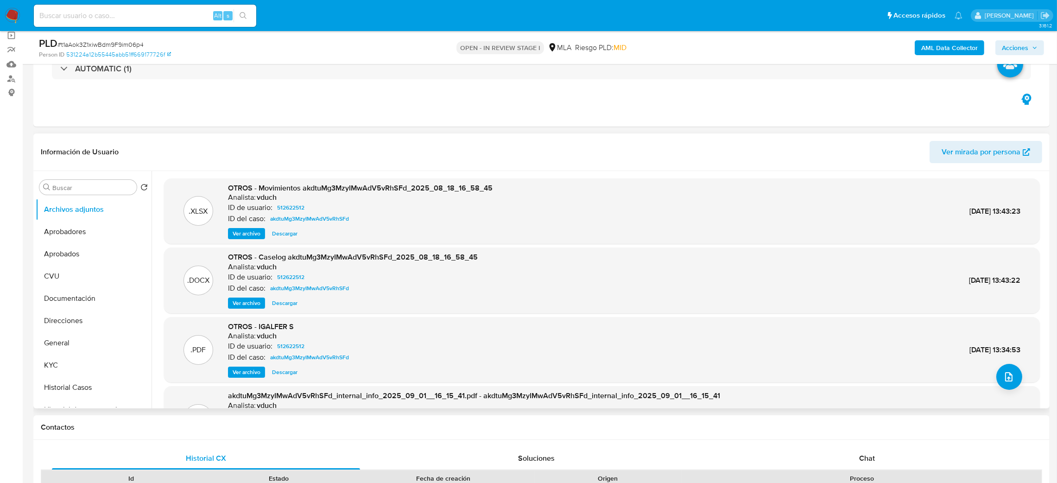
click at [233, 301] on span "Ver archivo" at bounding box center [247, 303] width 28 height 9
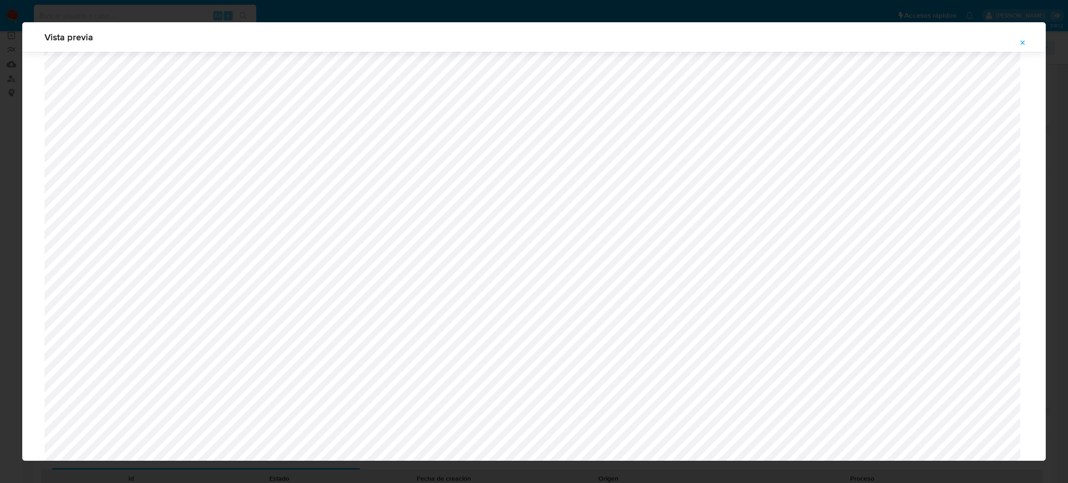
scroll to position [746, 0]
click at [1023, 40] on icon "Attachment preview" at bounding box center [1022, 42] width 7 height 7
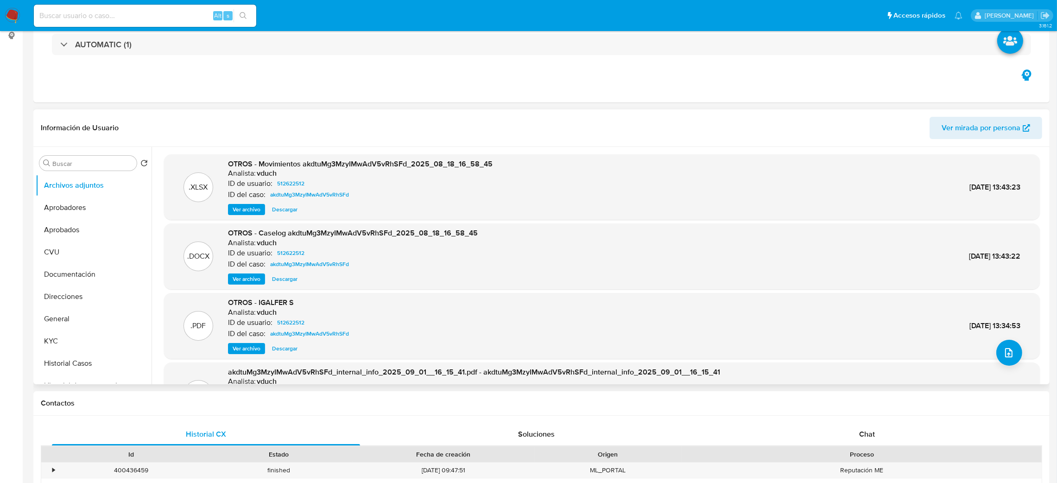
scroll to position [0, 0]
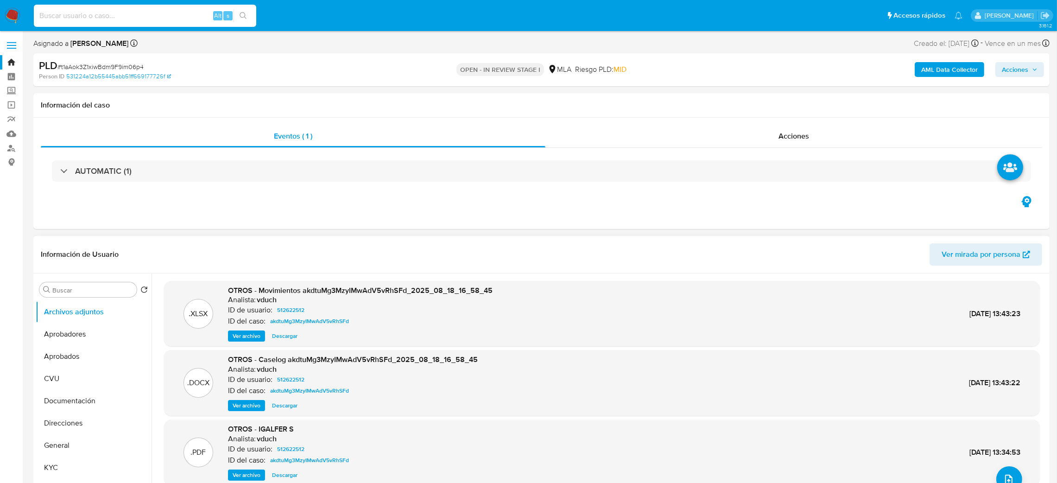
click at [180, 17] on input at bounding box center [145, 16] width 223 height 12
paste input "0eJoBcT0VHnItU5eeHTcatbb"
type input "0eJoBcT0VHnItU5eeHTcatbb"
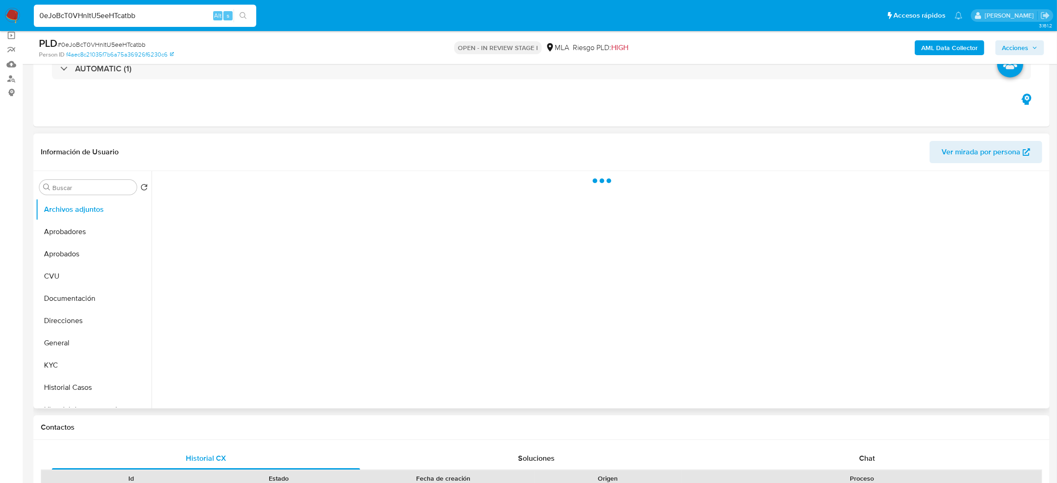
select select "10"
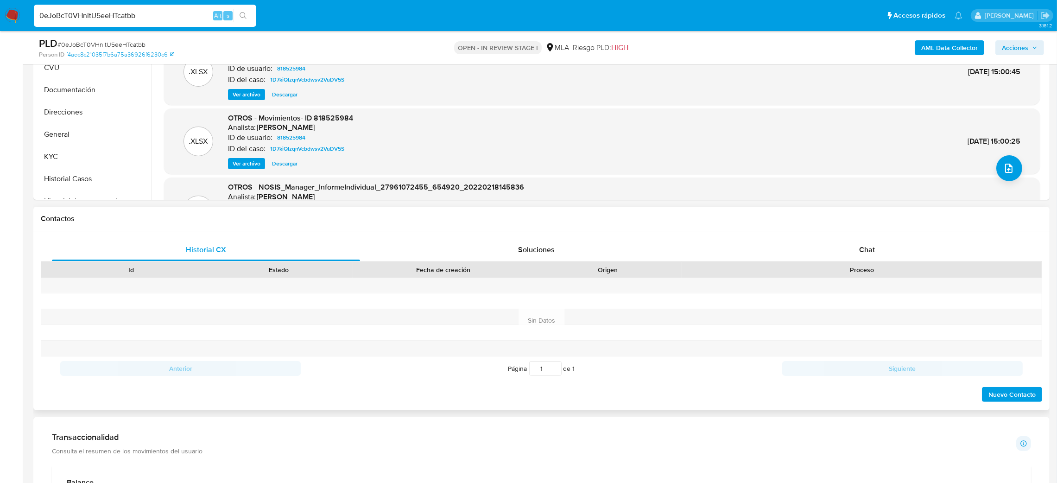
click at [530, 235] on div "Historial CX Soluciones Chat Id Estado Fecha de creación Origen Proceso Anterio…" at bounding box center [541, 320] width 1017 height 179
click at [541, 246] on span "Soluciones" at bounding box center [536, 249] width 37 height 11
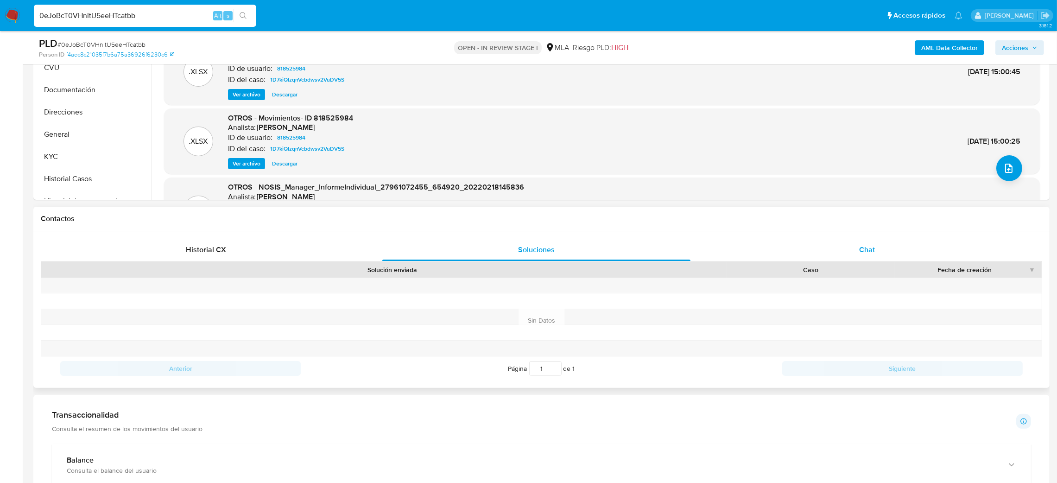
click at [834, 247] on div "Chat" at bounding box center [867, 250] width 308 height 22
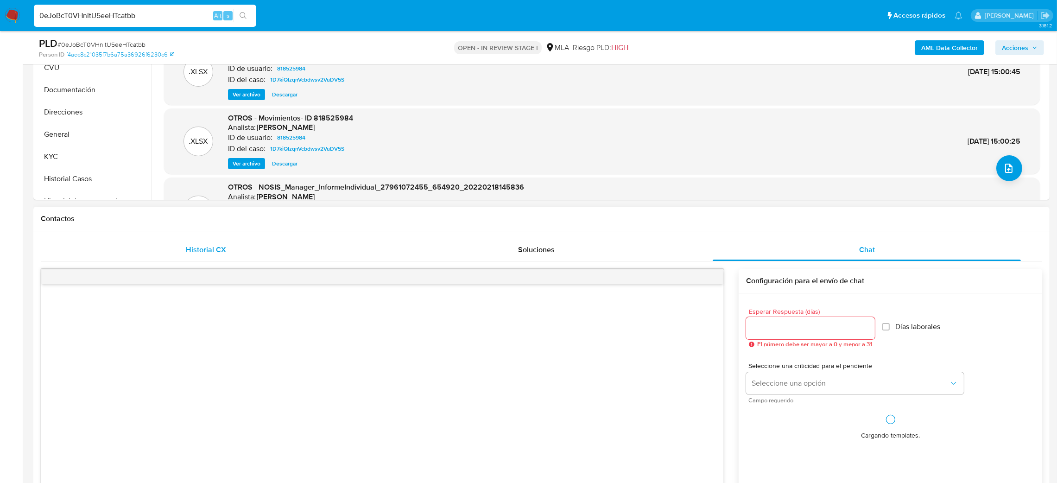
click at [165, 248] on div "Historial CX" at bounding box center [206, 250] width 308 height 22
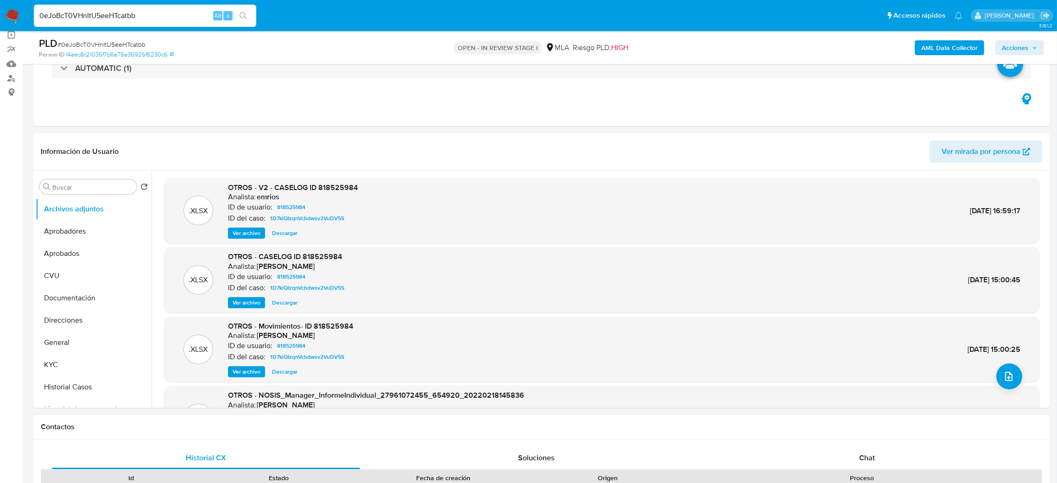
scroll to position [70, 0]
click at [90, 338] on button "General" at bounding box center [90, 343] width 108 height 22
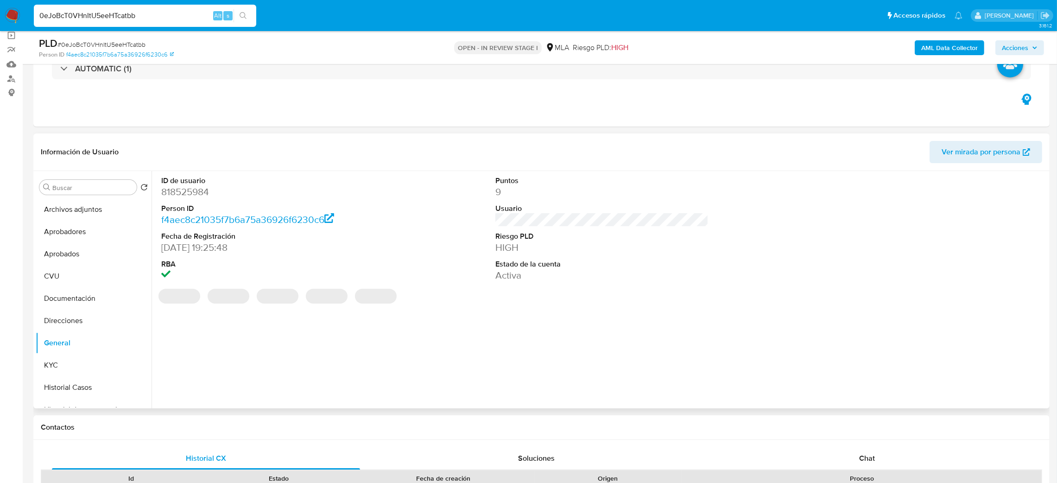
click at [179, 188] on dd "818525984" at bounding box center [268, 191] width 214 height 13
copy dd "818525984"
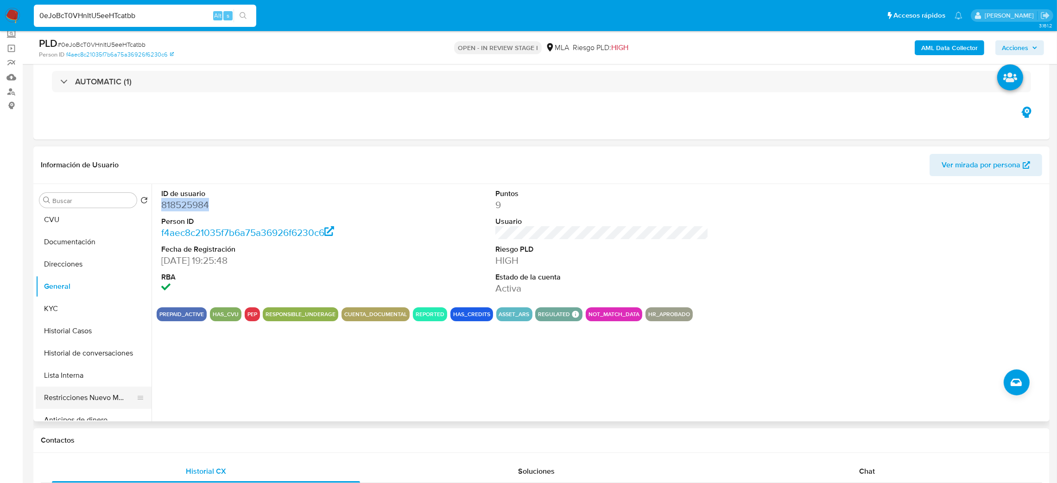
scroll to position [0, 0]
click at [76, 379] on button "KYC" at bounding box center [90, 378] width 108 height 22
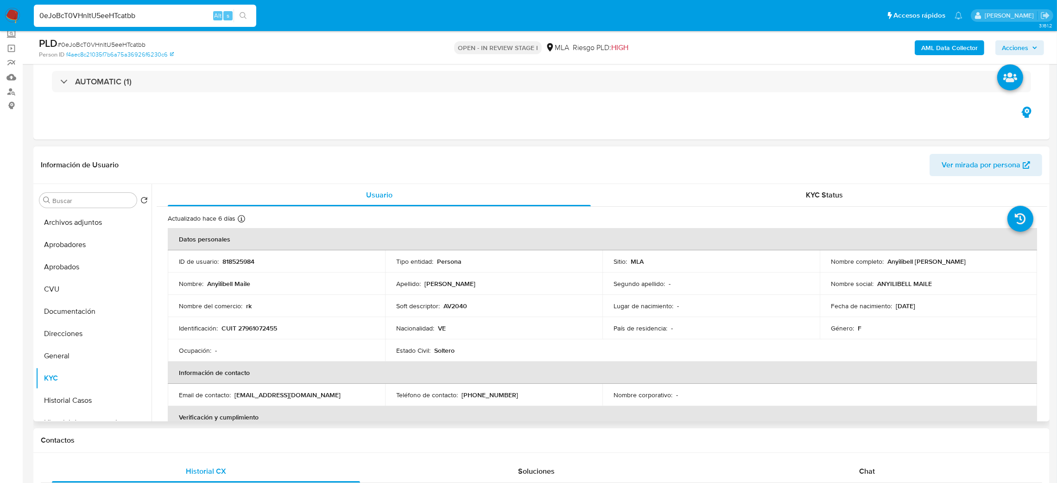
click at [268, 331] on p "CUIT 27961072455" at bounding box center [250, 328] width 56 height 8
copy p "27961072455"
click at [349, 314] on td "Nombre del comercio : rk" at bounding box center [276, 306] width 217 height 22
drag, startPoint x: 243, startPoint y: 330, endPoint x: 274, endPoint y: 332, distance: 30.7
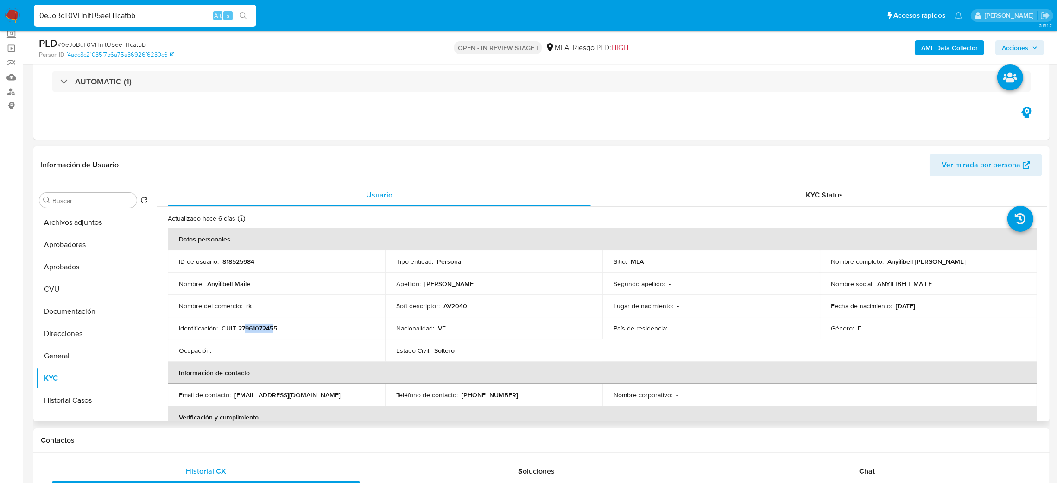
click at [274, 332] on p "CUIT 27961072455" at bounding box center [250, 328] width 56 height 8
copy p "96107245"
drag, startPoint x: 883, startPoint y: 263, endPoint x: 982, endPoint y: 265, distance: 99.2
click at [982, 265] on div "Nombre completo : Anyilibell Maile Lopez Muñoz" at bounding box center [928, 261] width 195 height 8
copy div "Anyilibell Maile Lopez Muñoz"
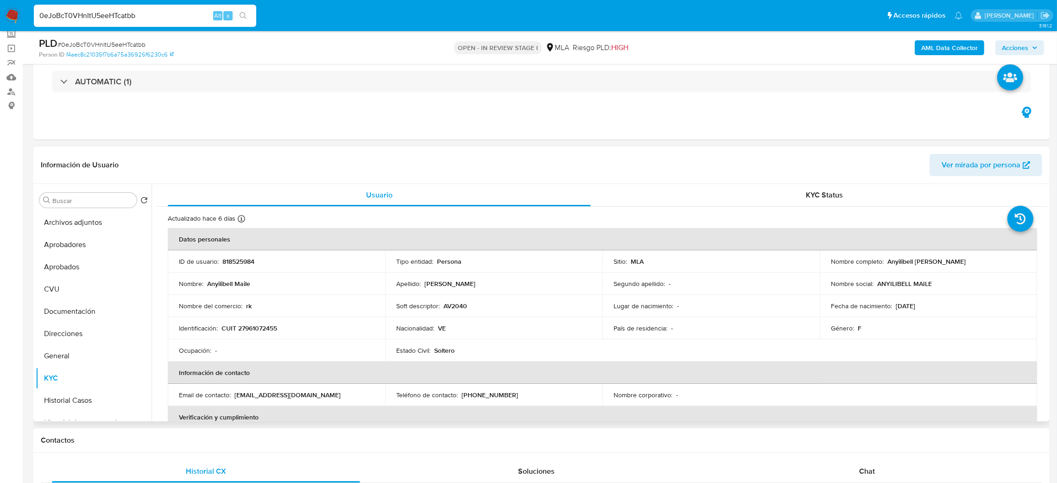
click at [260, 332] on p "CUIT 27961072455" at bounding box center [250, 328] width 56 height 8
copy p "27961072455"
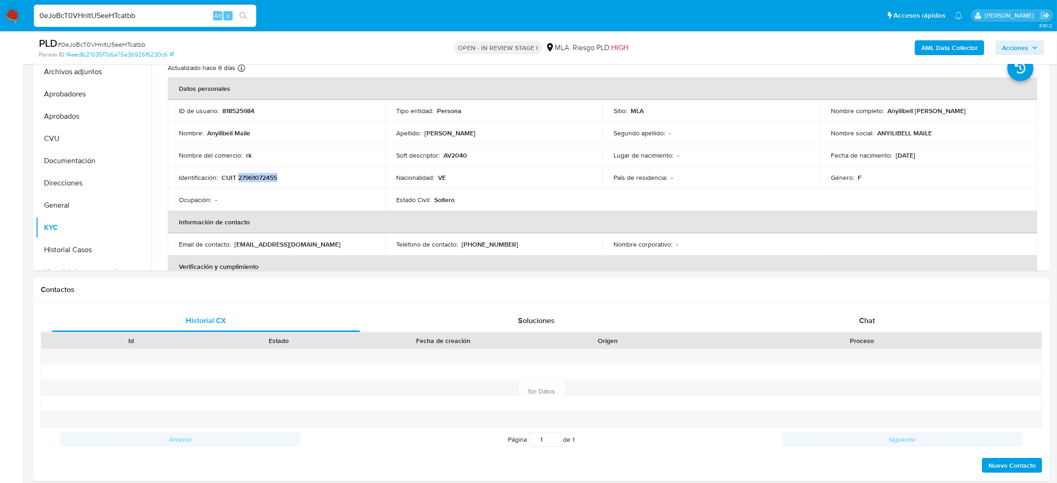
scroll to position [126, 0]
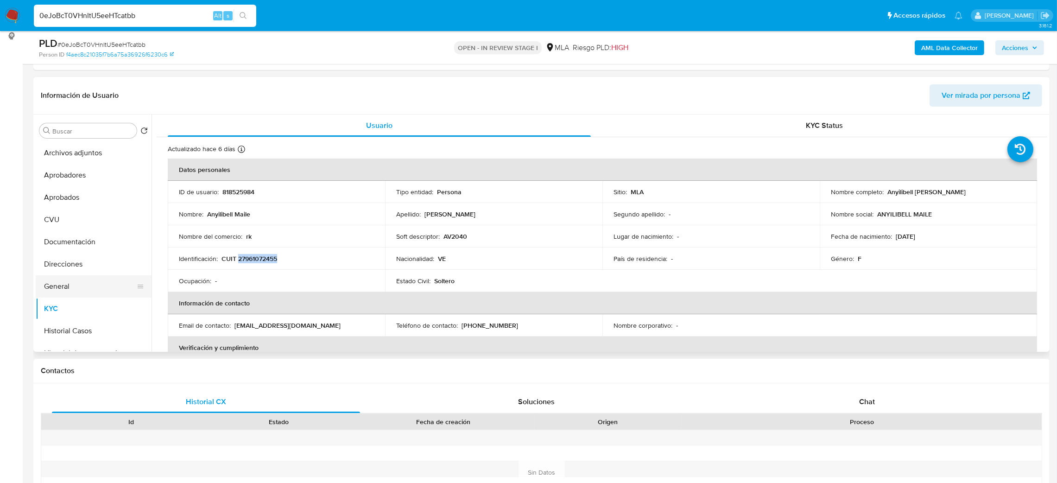
click at [87, 279] on button "General" at bounding box center [90, 286] width 108 height 22
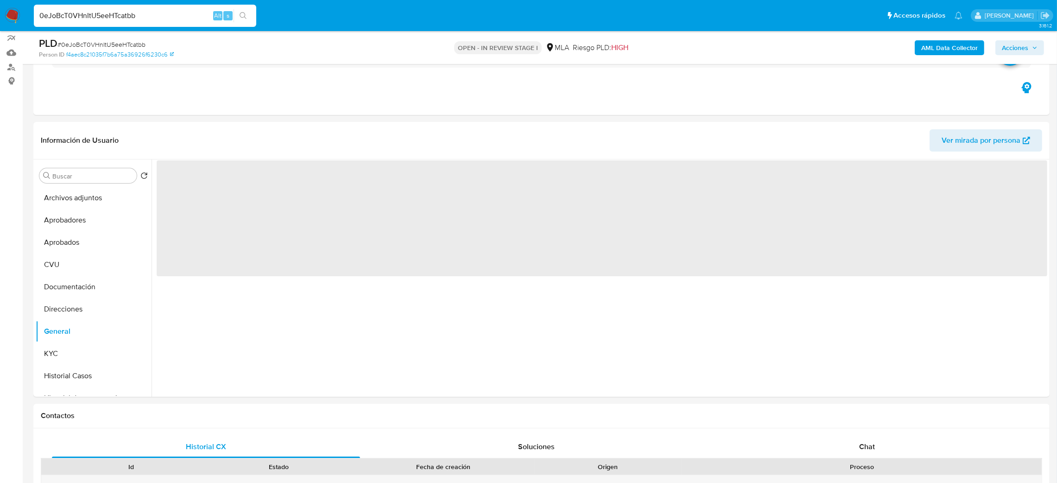
scroll to position [57, 0]
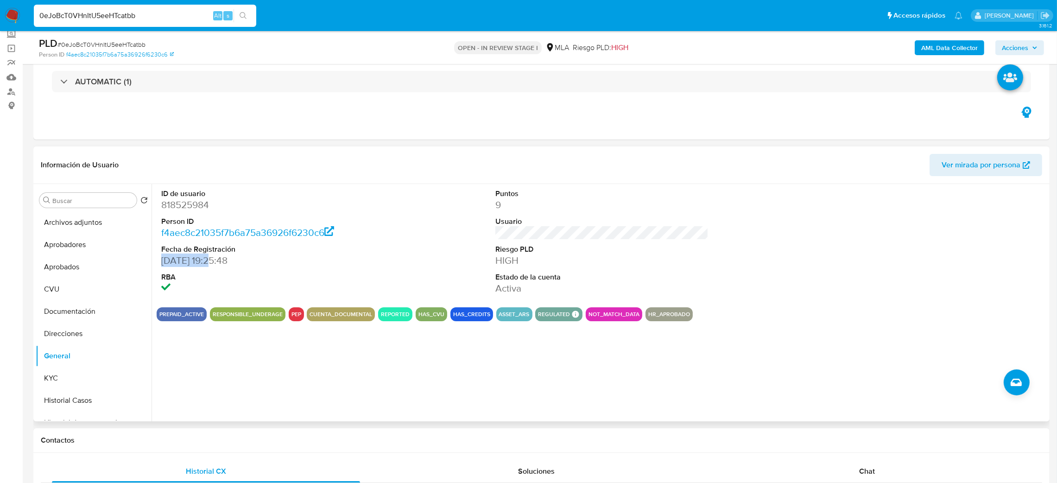
drag, startPoint x: 163, startPoint y: 261, endPoint x: 212, endPoint y: 263, distance: 49.2
click at [212, 263] on dd "03/09/2021 19:25:48" at bounding box center [268, 260] width 214 height 13
copy dd "03/09/2021"
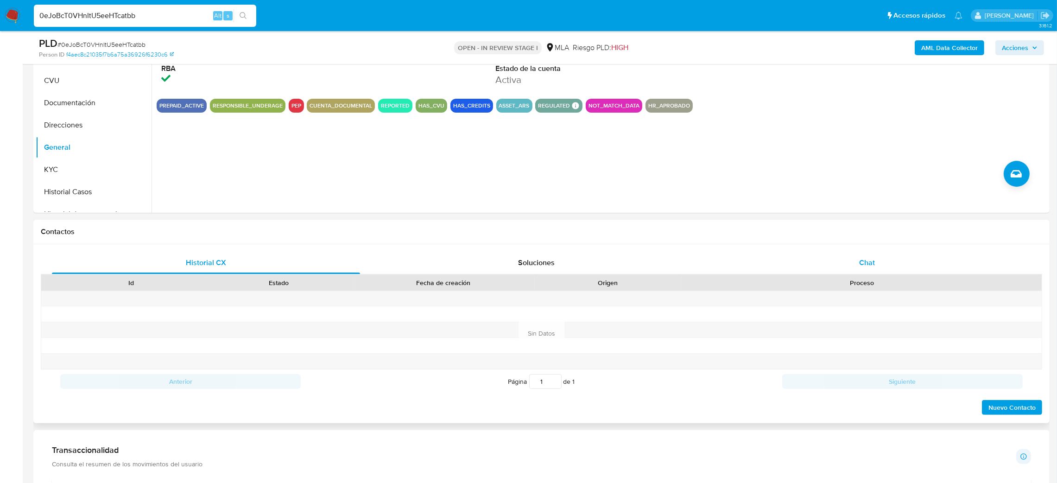
click at [851, 258] on div "Chat" at bounding box center [867, 263] width 308 height 22
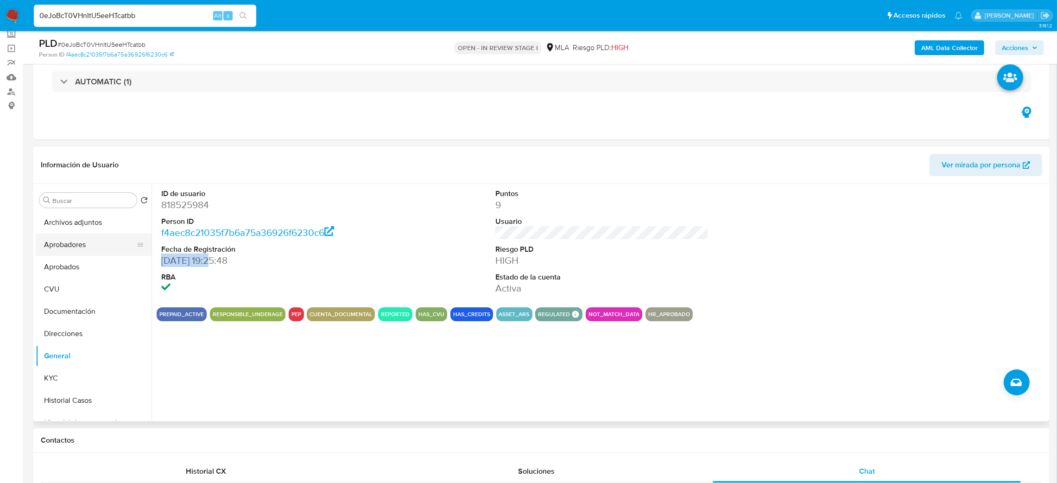
click at [61, 251] on button "Aprobadores" at bounding box center [90, 245] width 108 height 22
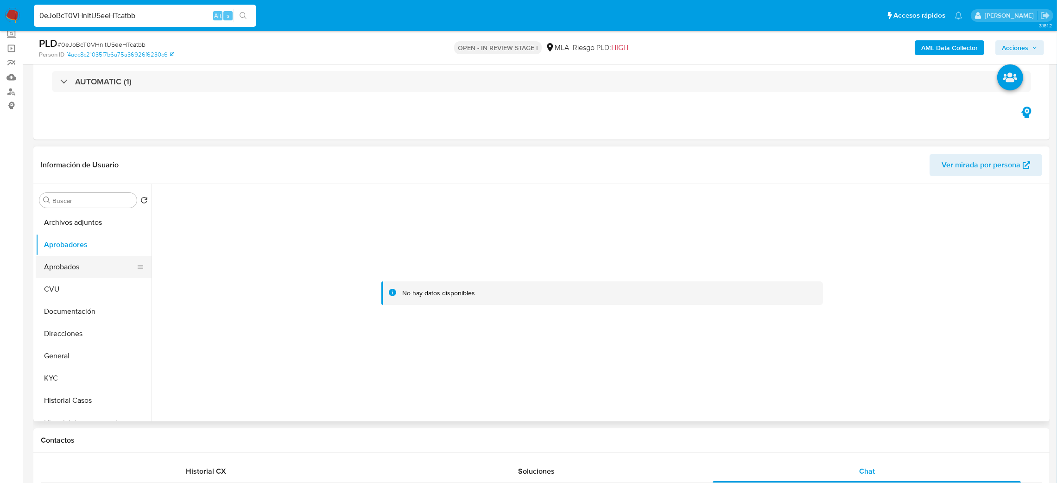
click at [62, 263] on button "Aprobados" at bounding box center [90, 267] width 108 height 22
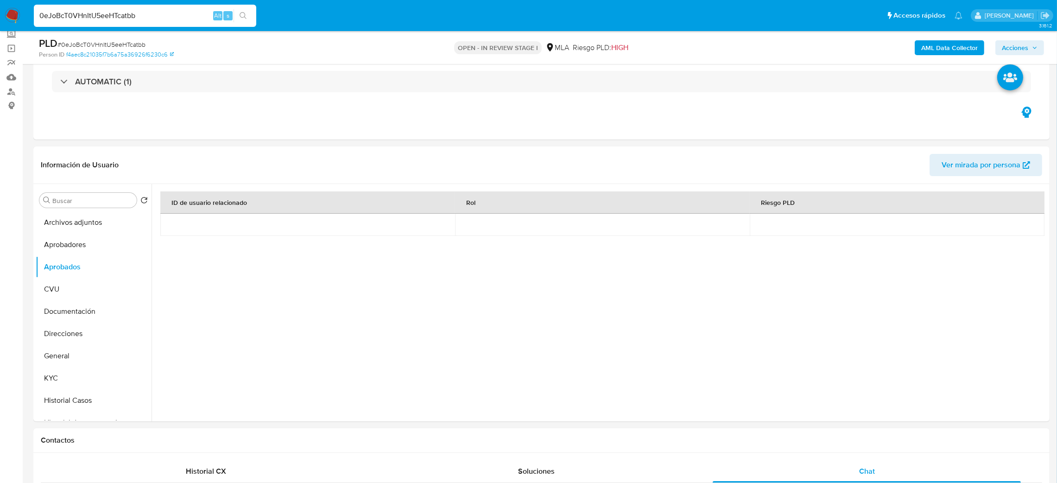
drag, startPoint x: 0, startPoint y: 310, endPoint x: 3, endPoint y: 326, distance: 16.5
click at [90, 294] on button "CVU" at bounding box center [90, 289] width 108 height 22
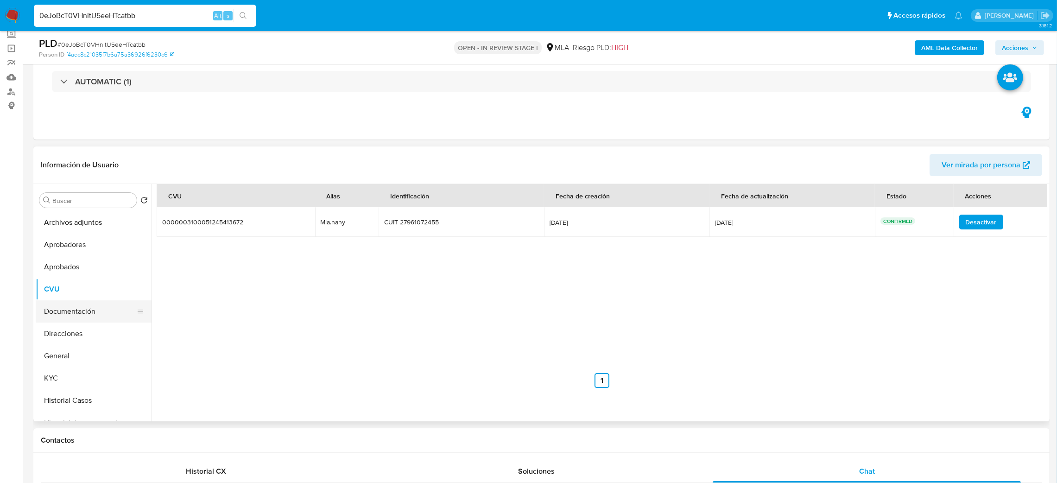
click at [104, 311] on button "Documentación" at bounding box center [90, 311] width 108 height 22
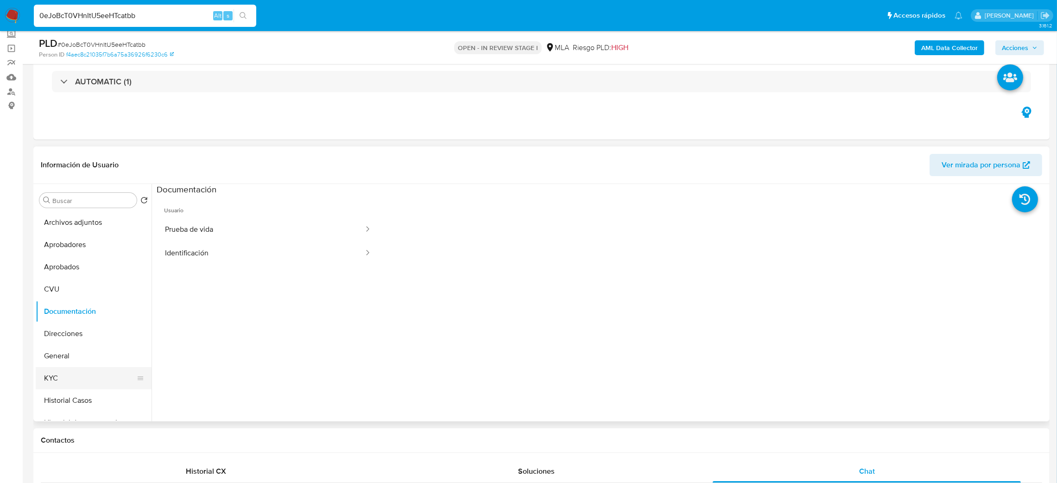
click at [79, 378] on button "KYC" at bounding box center [90, 378] width 108 height 22
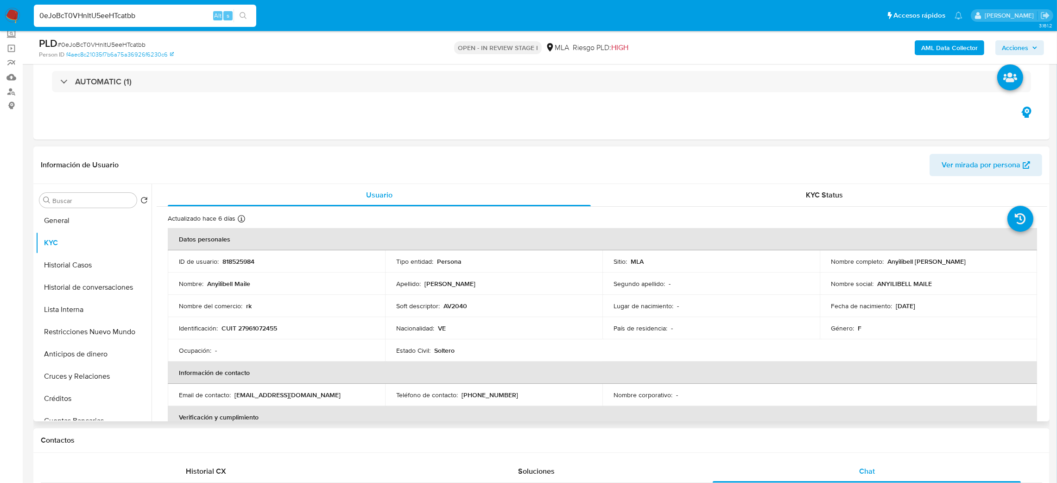
scroll to position [139, 0]
click at [76, 250] on button "Historial Casos" at bounding box center [90, 261] width 108 height 22
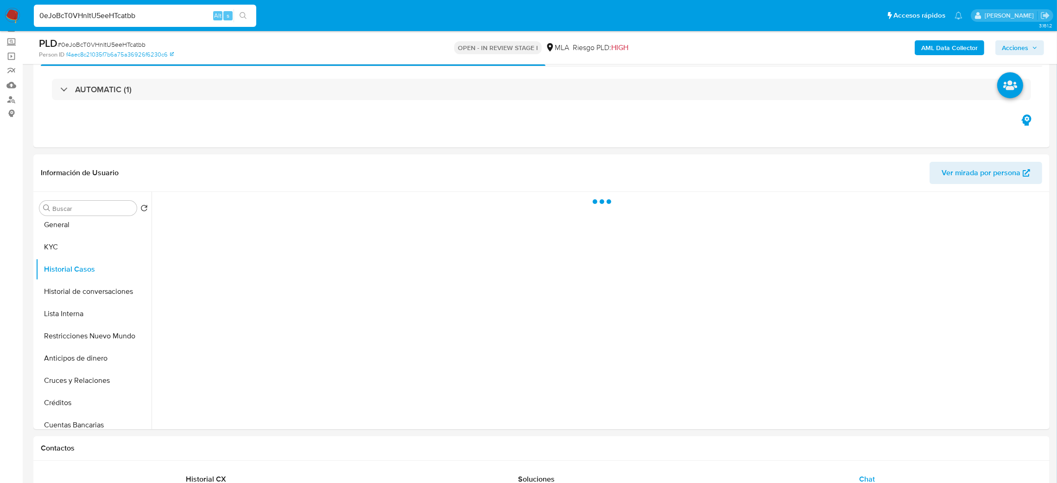
scroll to position [70, 0]
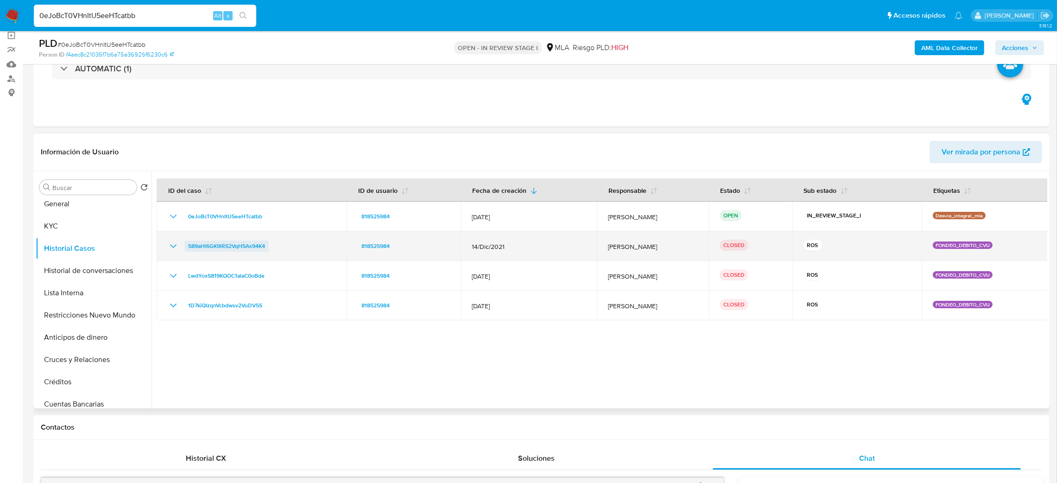
click at [265, 242] on span "589aHl6GK9lRS2VqH5As94K4" at bounding box center [226, 246] width 77 height 11
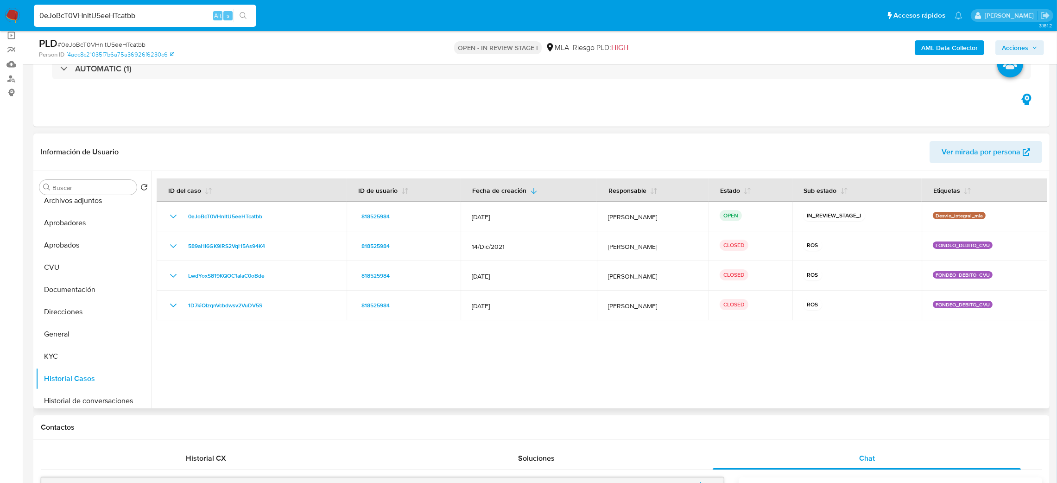
scroll to position [0, 0]
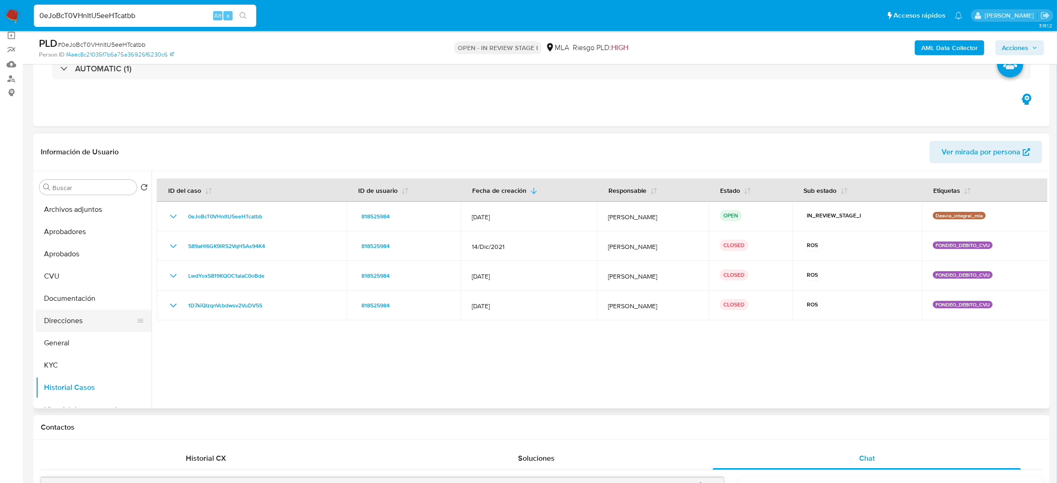
click at [87, 317] on button "Direcciones" at bounding box center [90, 321] width 108 height 22
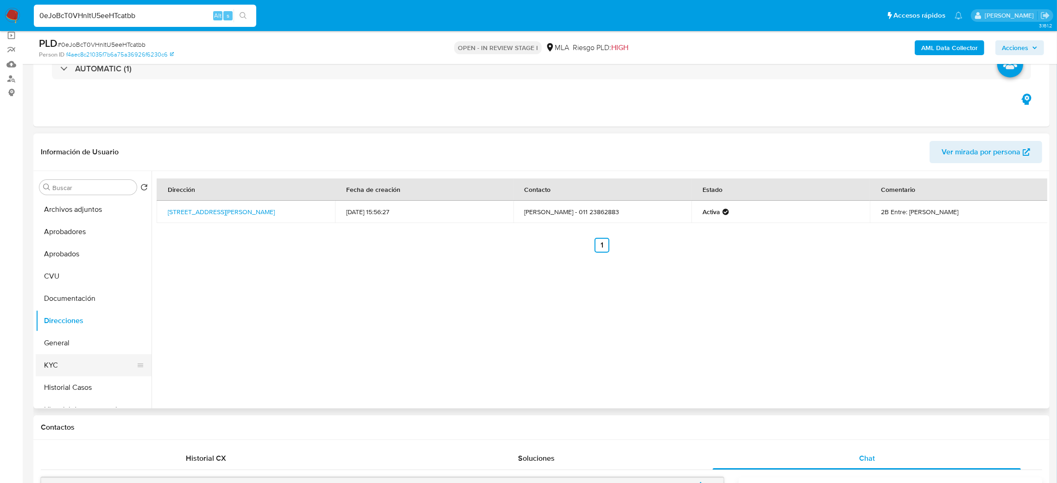
click at [68, 363] on button "KYC" at bounding box center [90, 365] width 108 height 22
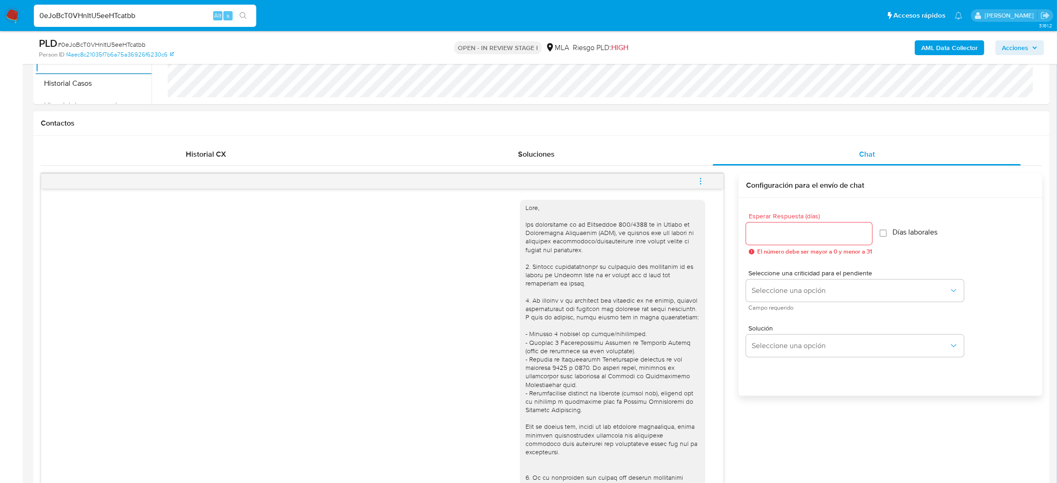
scroll to position [487, 0]
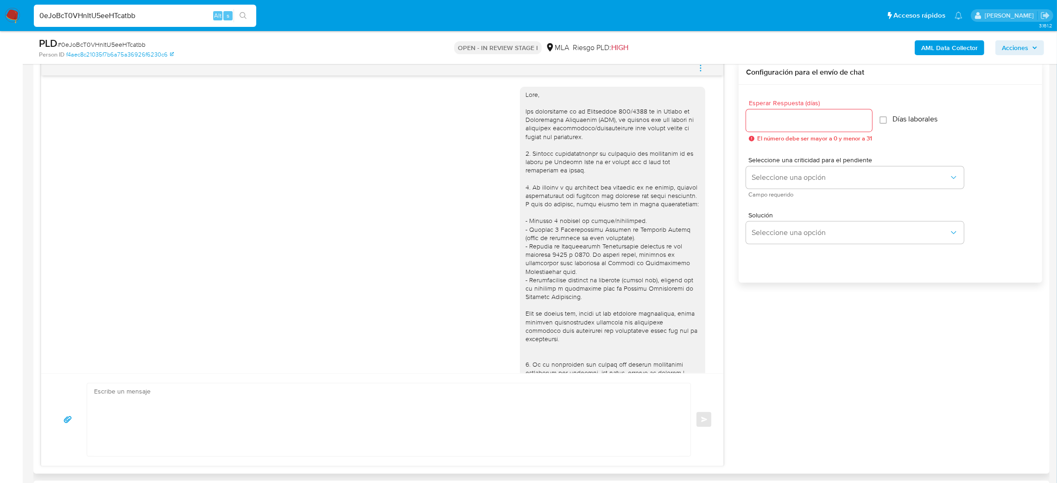
click at [140, 413] on textarea at bounding box center [386, 419] width 585 height 73
paste textarea "Hola, Esperamos que te encuentres muy bien. Te consultamos si tuviste oportunid…"
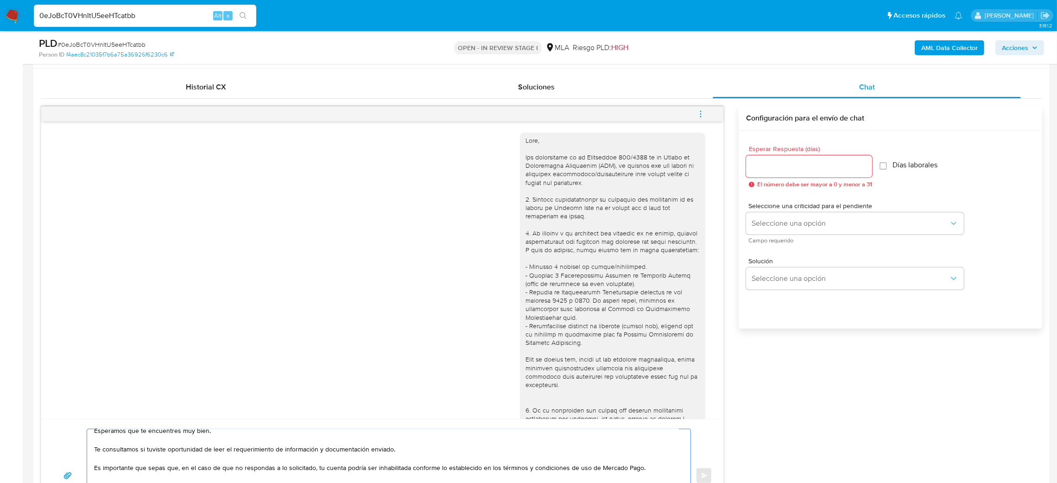
scroll to position [417, 0]
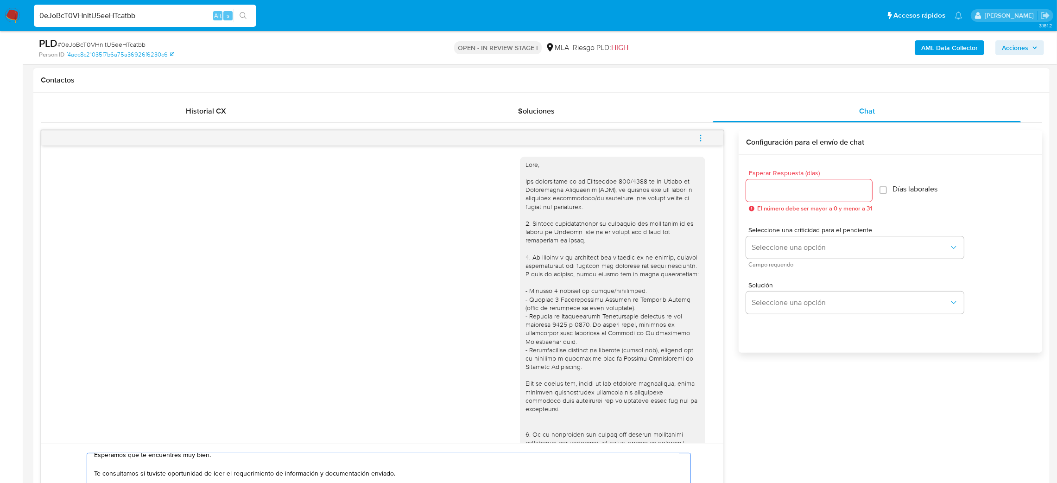
type textarea "Hola, Esperamos que te encuentres muy bien. Te consultamos si tuviste oportunid…"
click at [780, 194] on input "Esperar Respuesta (días)" at bounding box center [809, 191] width 126 height 12
type input "2"
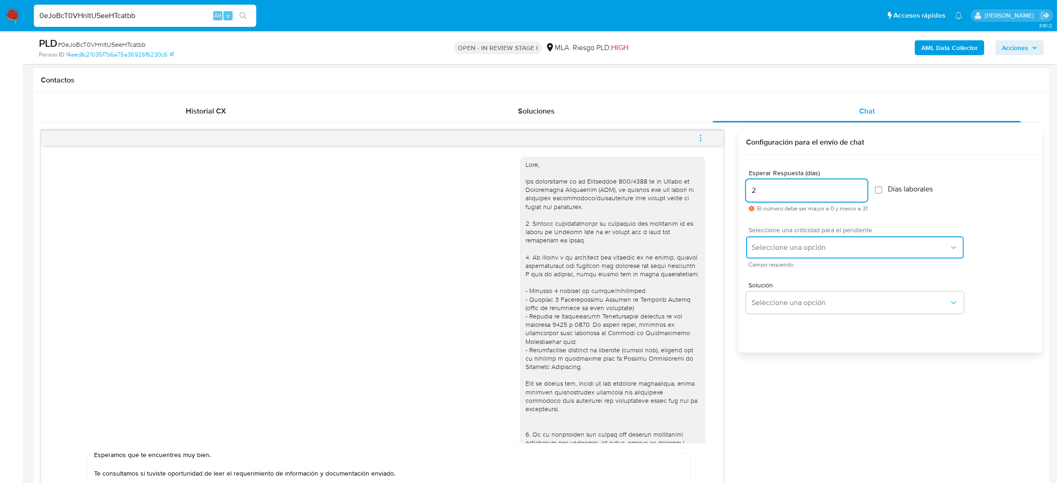
click at [765, 243] on span "Seleccione una opción" at bounding box center [850, 247] width 197 height 9
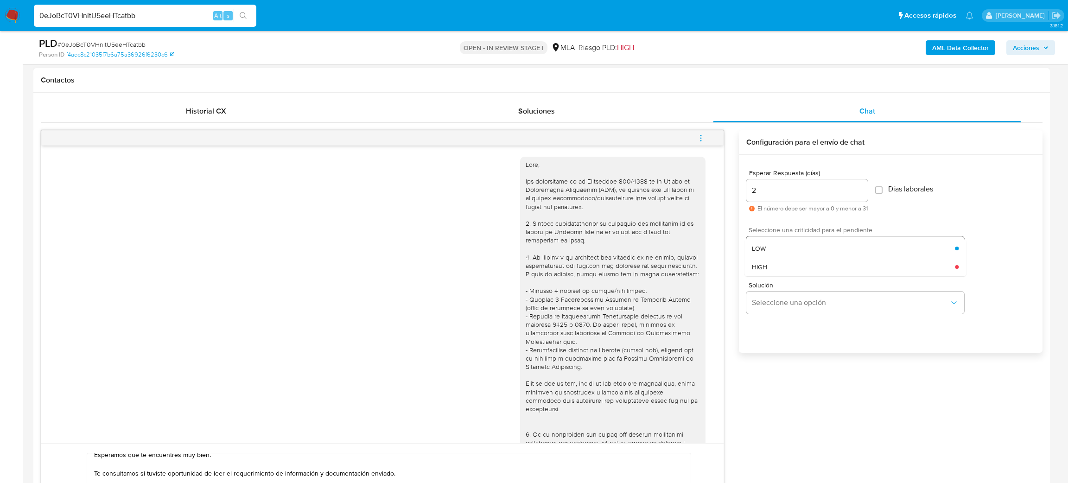
click at [767, 247] on div "LOW" at bounding box center [853, 248] width 203 height 19
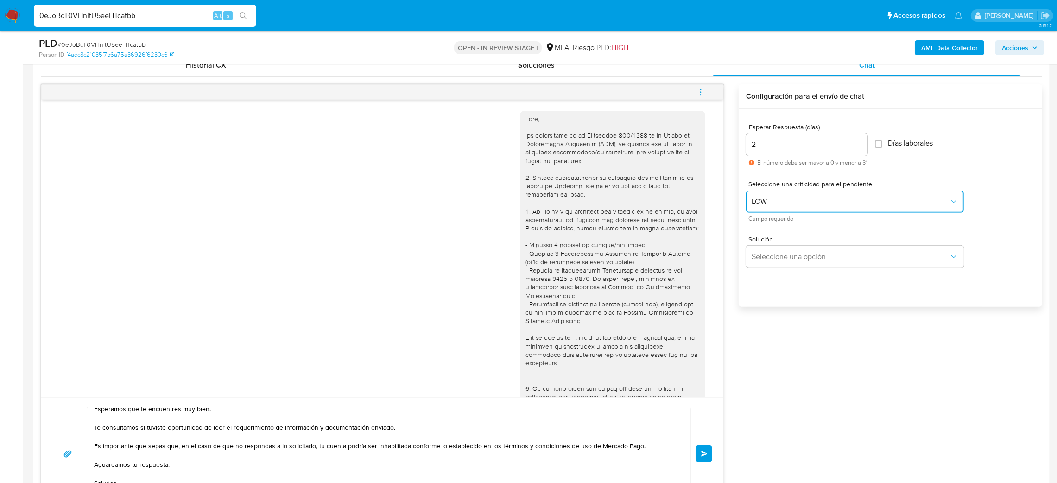
scroll to position [487, 0]
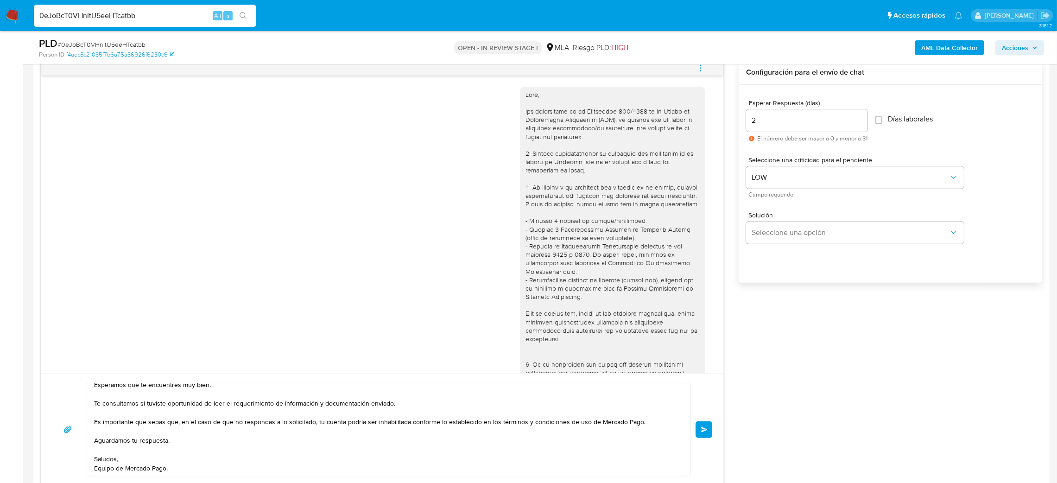
click at [705, 431] on span "Enviar" at bounding box center [704, 430] width 6 height 6
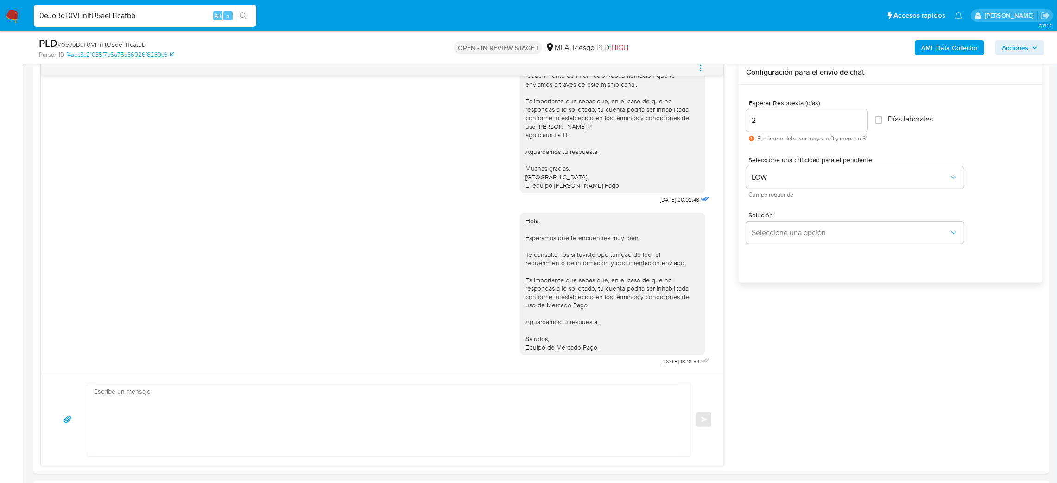
scroll to position [70, 0]
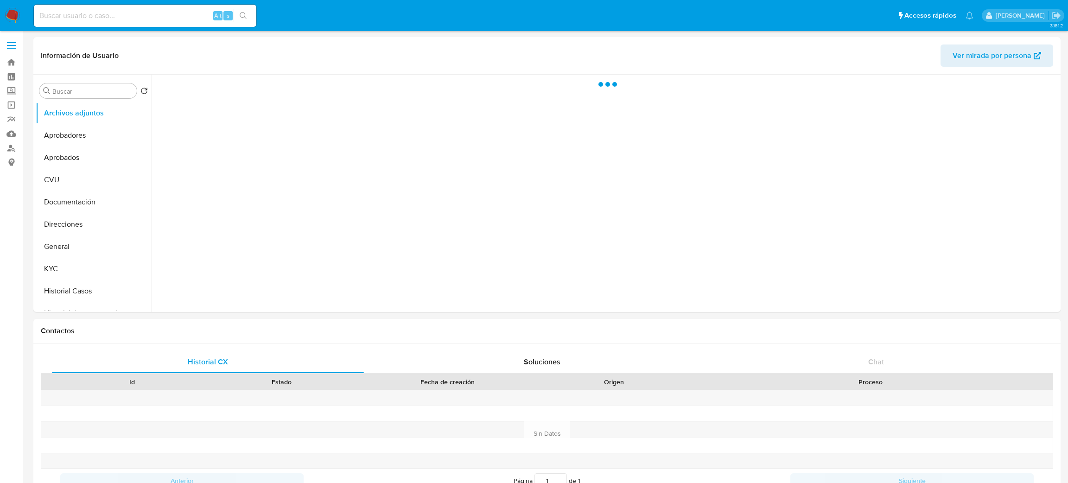
select select "10"
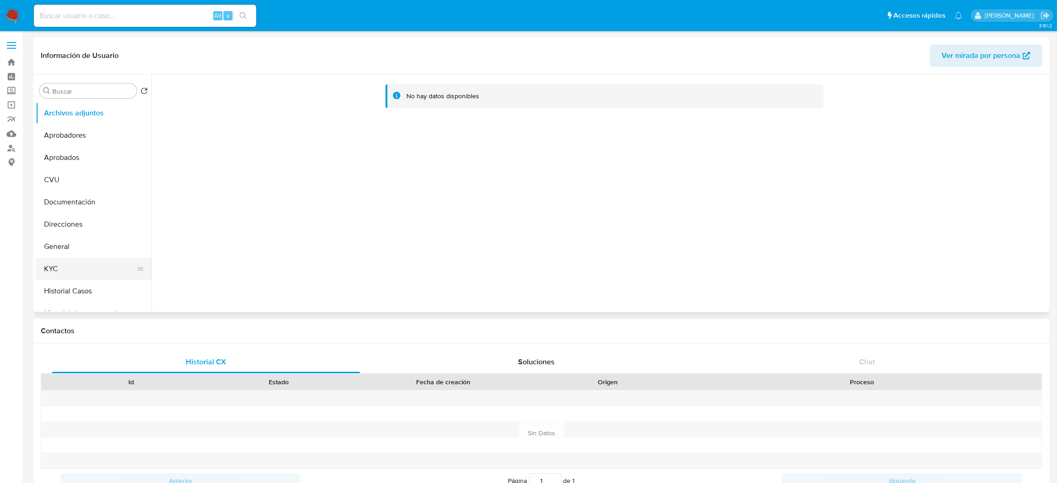
click at [80, 269] on button "KYC" at bounding box center [90, 269] width 108 height 22
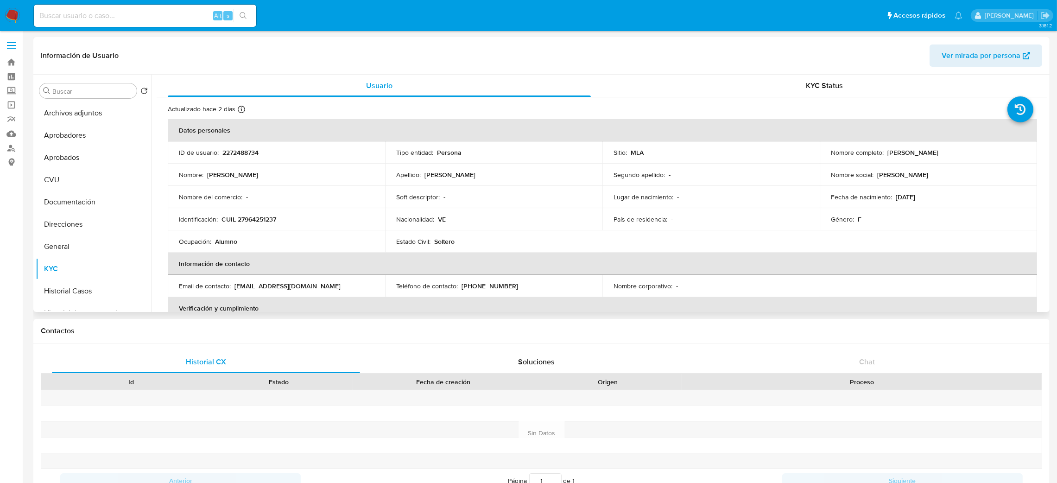
drag, startPoint x: 884, startPoint y: 153, endPoint x: 1000, endPoint y: 151, distance: 115.4
click at [1000, 151] on div "Nombre completo : [PERSON_NAME]" at bounding box center [928, 152] width 195 height 8
copy p "[PERSON_NAME]"
click at [250, 220] on p "CUIL 27964251237" at bounding box center [249, 219] width 55 height 8
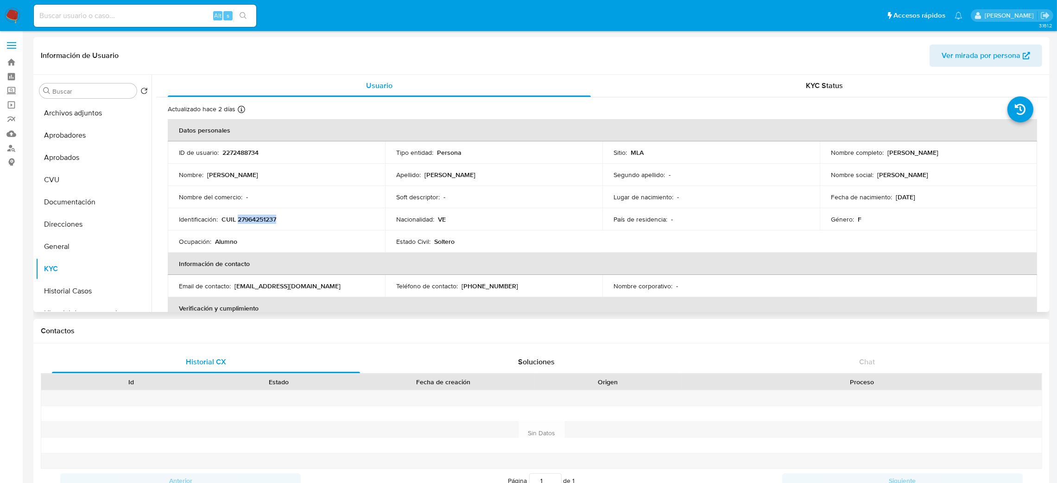
copy p "27964251237"
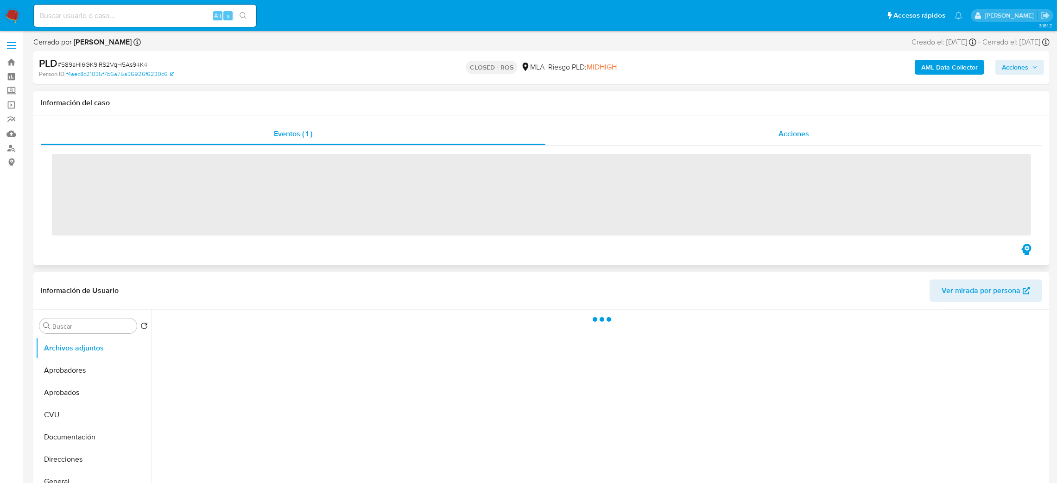
click at [800, 139] on div "Acciones" at bounding box center [794, 134] width 497 height 22
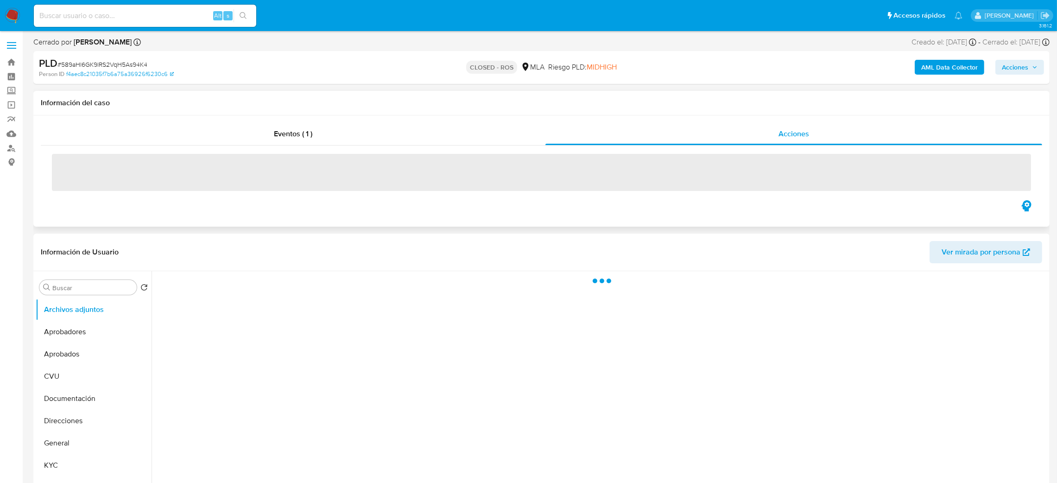
select select "10"
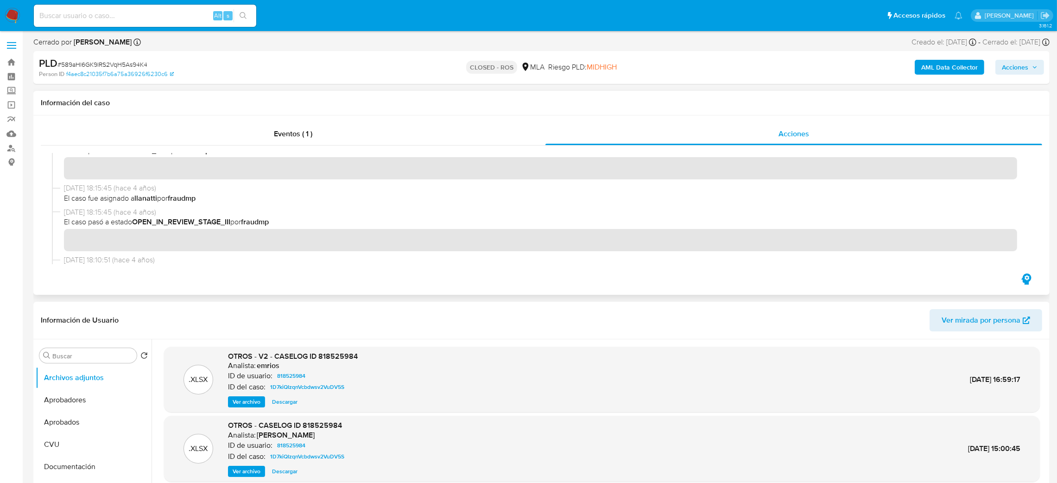
scroll to position [139, 0]
click at [282, 205] on span "[DATE] 18:15:45 (hace 4 años)" at bounding box center [546, 210] width 964 height 10
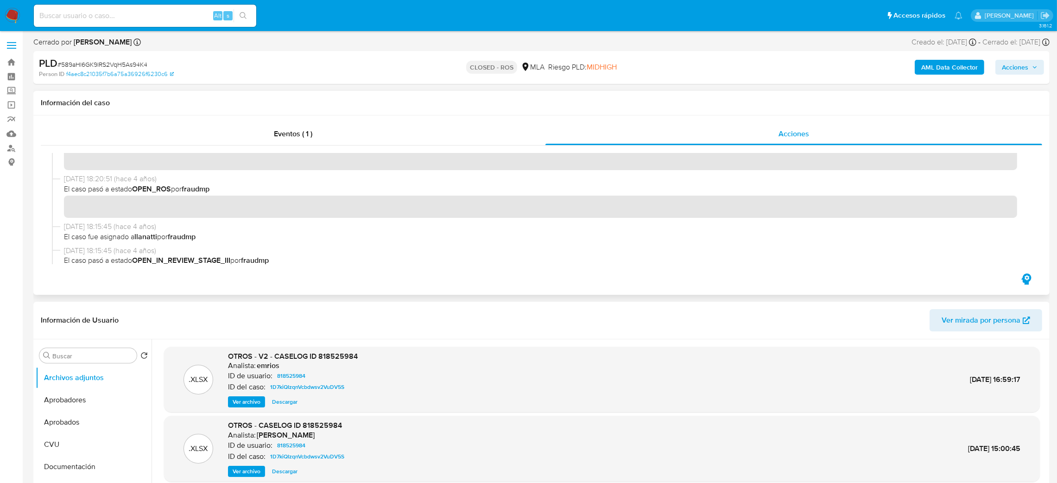
scroll to position [0, 0]
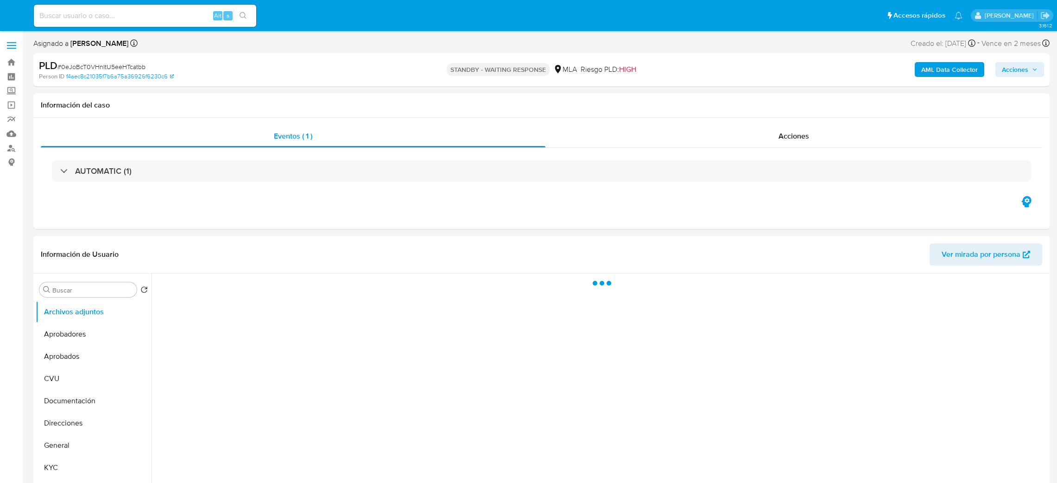
select select "10"
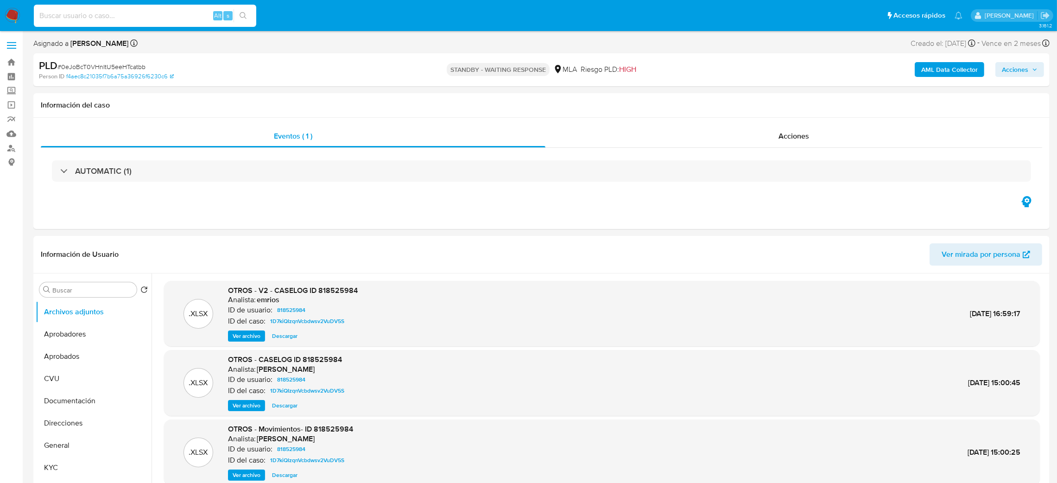
click at [121, 14] on input at bounding box center [145, 16] width 223 height 12
paste input "F9yVDajyqWGDkjkNQV0y8xFn"
type input "F9yVDajyqWGDkjkNQV0y8xFn"
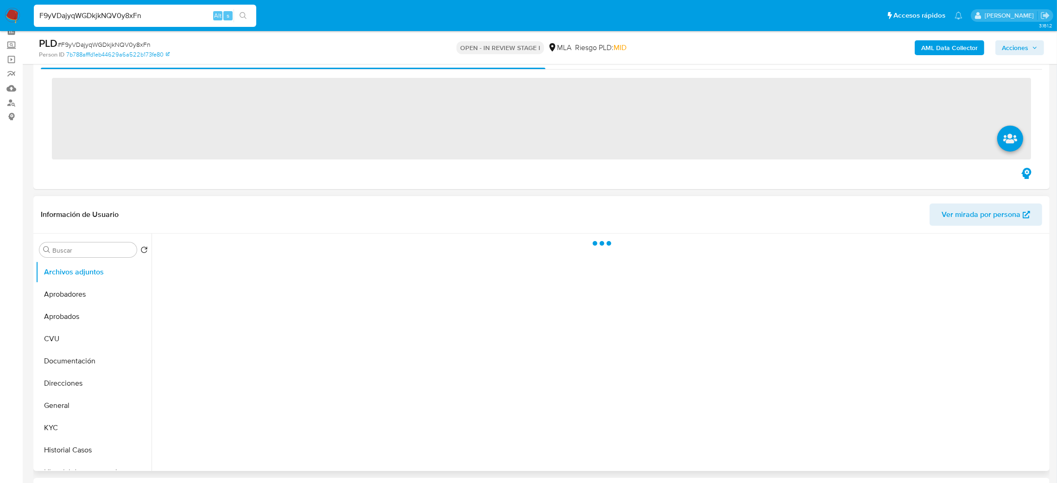
scroll to position [70, 0]
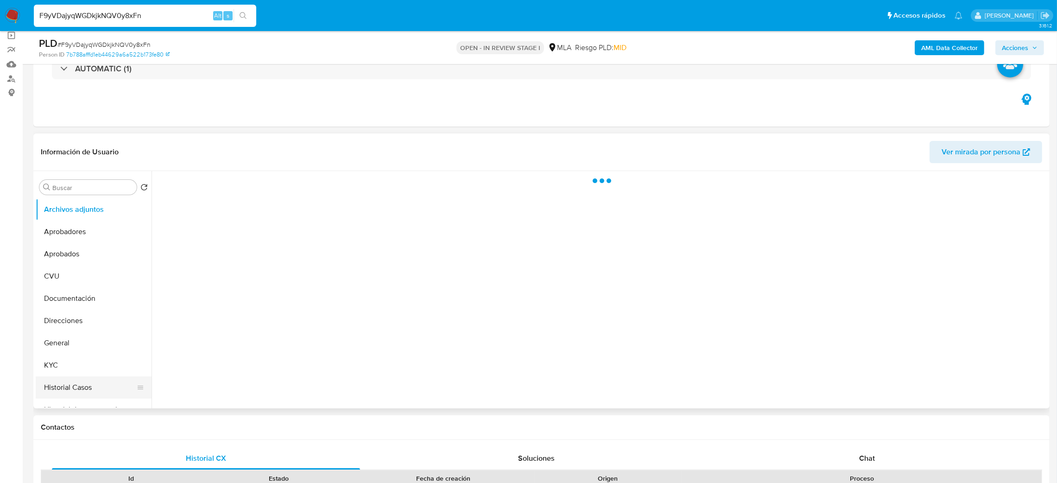
click at [68, 383] on button "Historial Casos" at bounding box center [90, 387] width 108 height 22
select select "10"
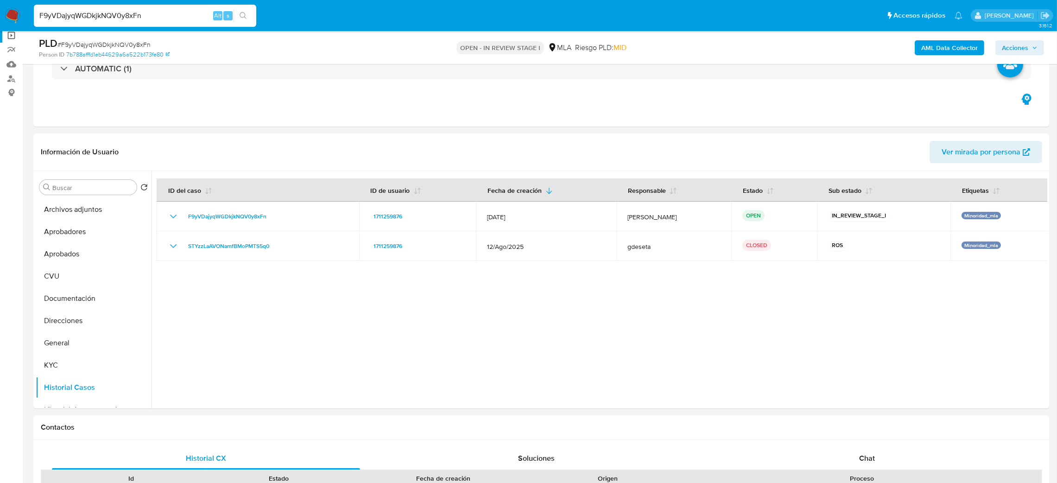
drag, startPoint x: 144, startPoint y: 15, endPoint x: 0, endPoint y: 32, distance: 144.6
click at [62, 336] on button "General" at bounding box center [90, 343] width 108 height 22
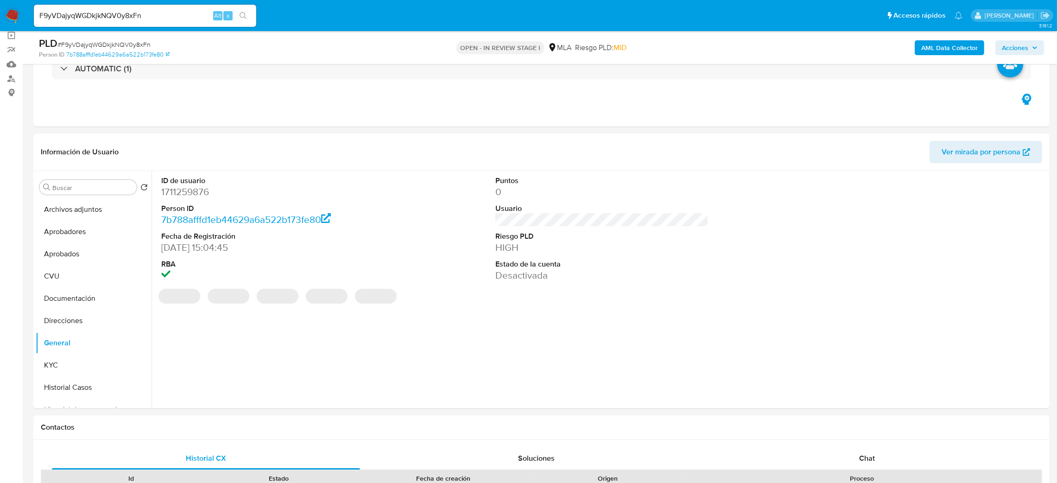
click at [177, 193] on dd "1711259876" at bounding box center [268, 191] width 214 height 13
copy dd "1711259876"
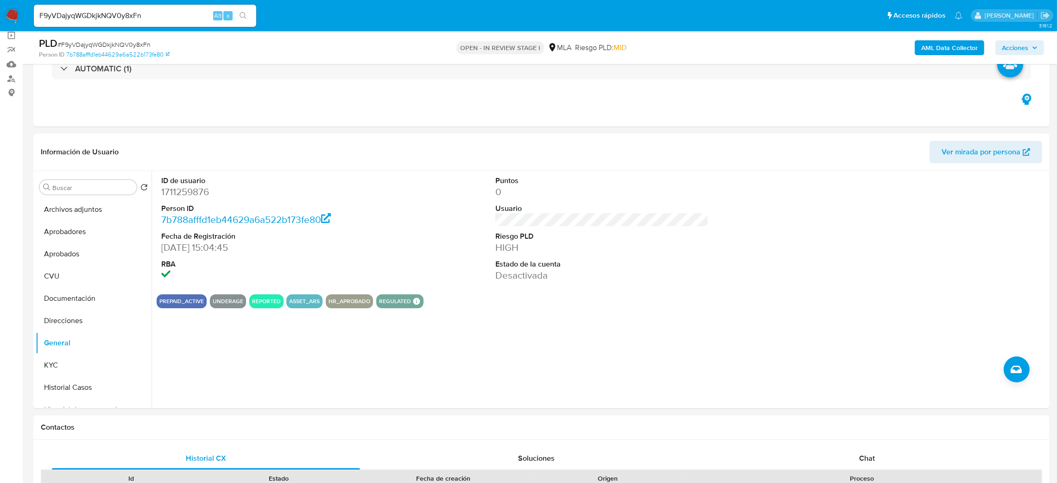
click at [134, 44] on span "# F9yVDajyqWGDkjkNQV0y8xFn" at bounding box center [103, 44] width 93 height 9
copy span "F9yVDajyqWGDkjkNQV0y8xFn"
click at [192, 196] on dd "1711259876" at bounding box center [268, 191] width 214 height 13
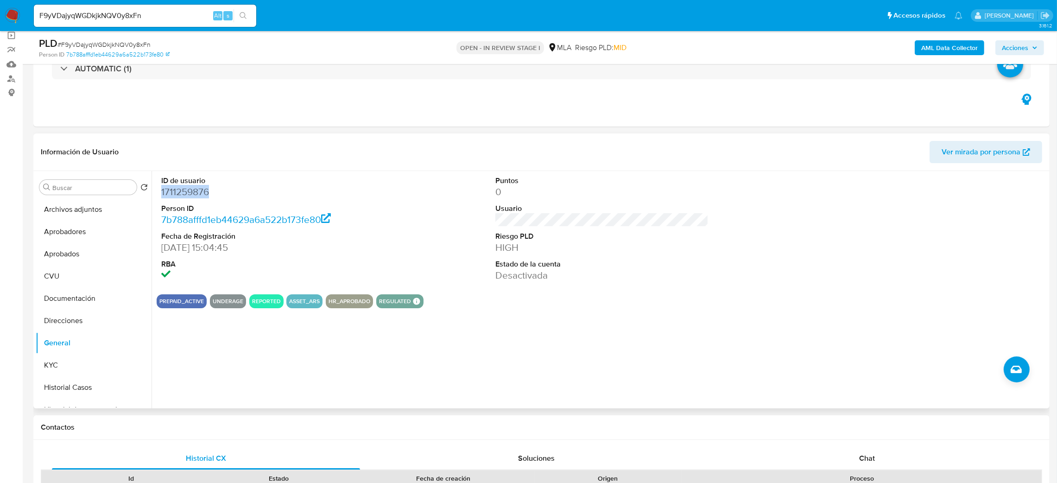
copy dd "1711259876"
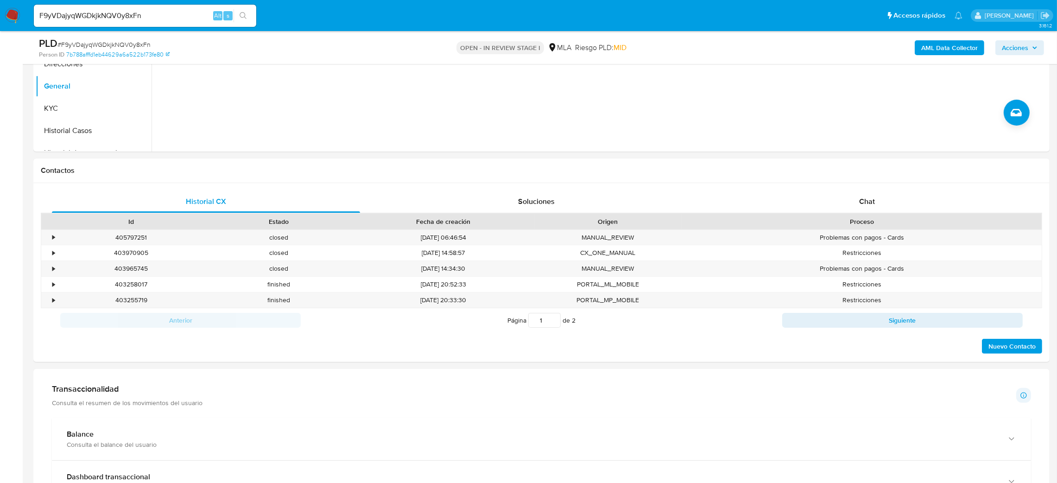
scroll to position [347, 0]
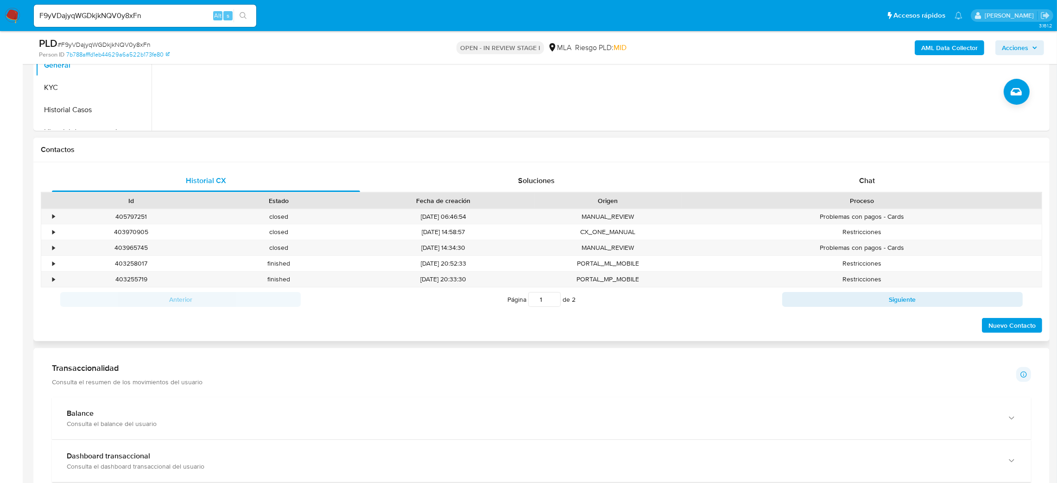
click at [894, 168] on div "Historial CX Soluciones Chat Id Estado Fecha de creación Origen Proceso • 40579…" at bounding box center [541, 251] width 1017 height 179
click at [897, 171] on div "Chat" at bounding box center [867, 181] width 308 height 22
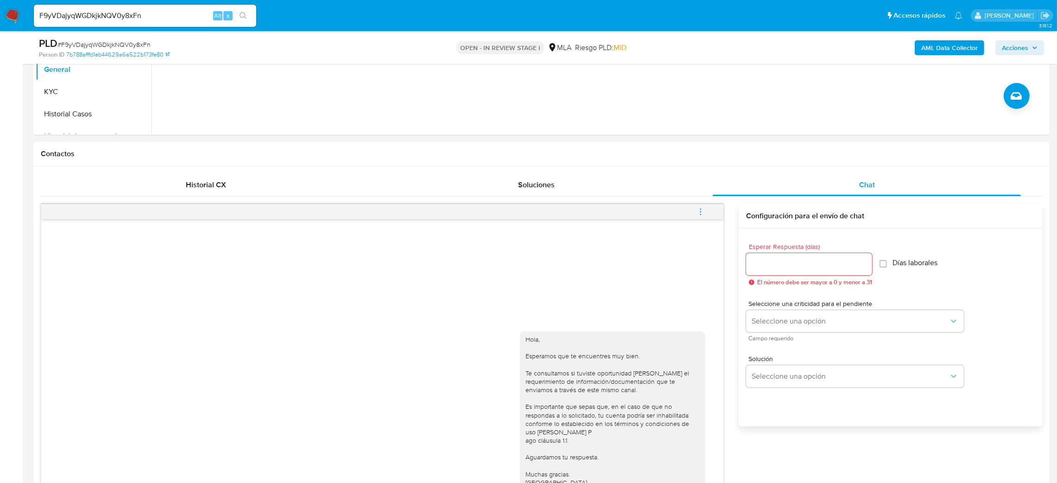
scroll to position [278, 0]
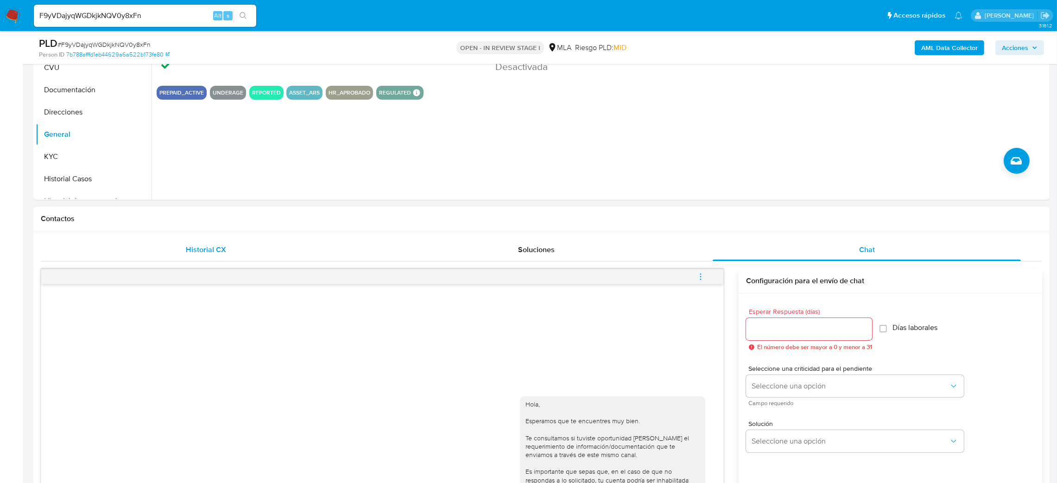
click at [229, 255] on div "Historial CX" at bounding box center [206, 250] width 308 height 22
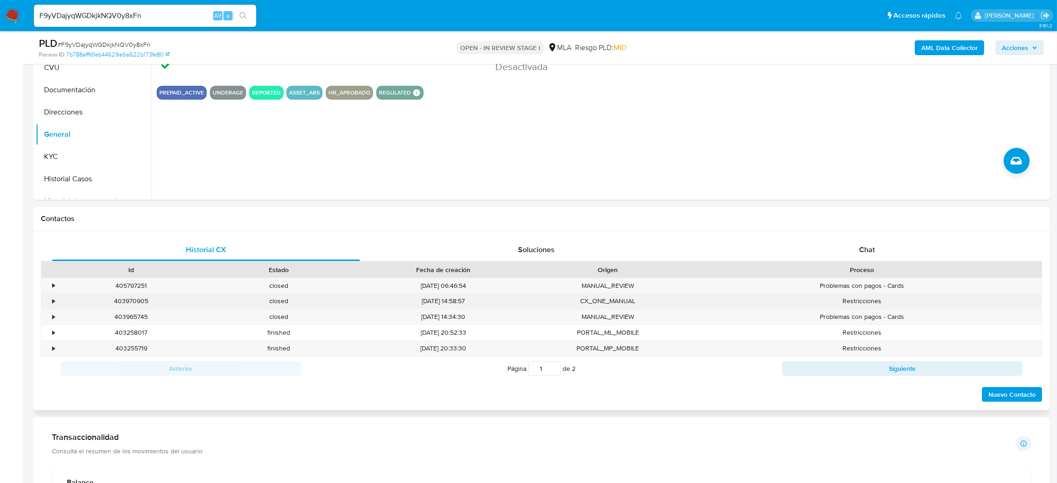
click at [121, 303] on div "403970905" at bounding box center [131, 300] width 148 height 15
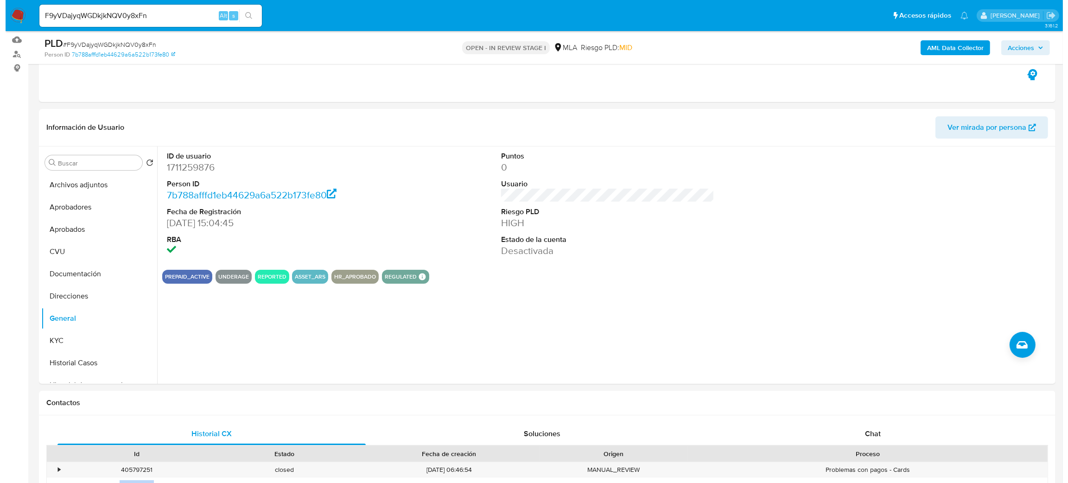
scroll to position [70, 0]
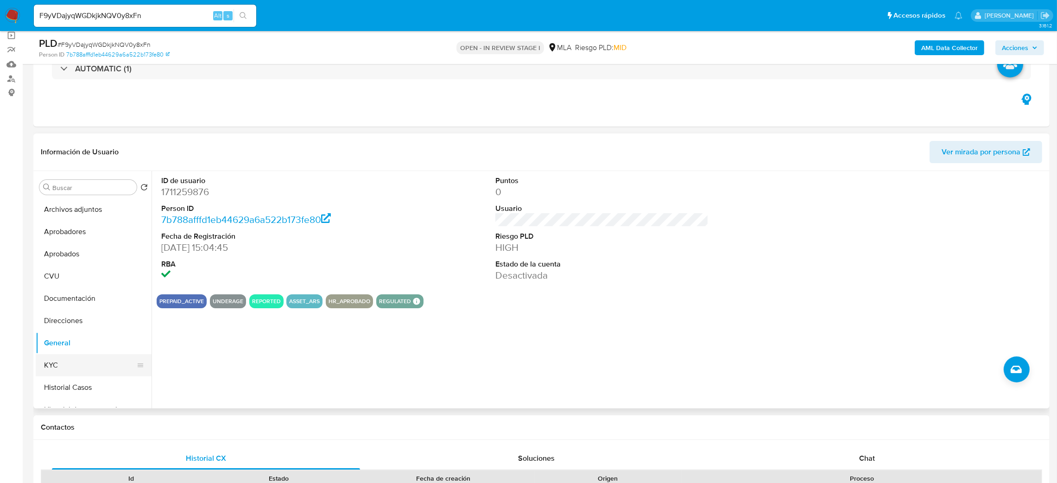
click at [57, 367] on button "KYC" at bounding box center [90, 365] width 108 height 22
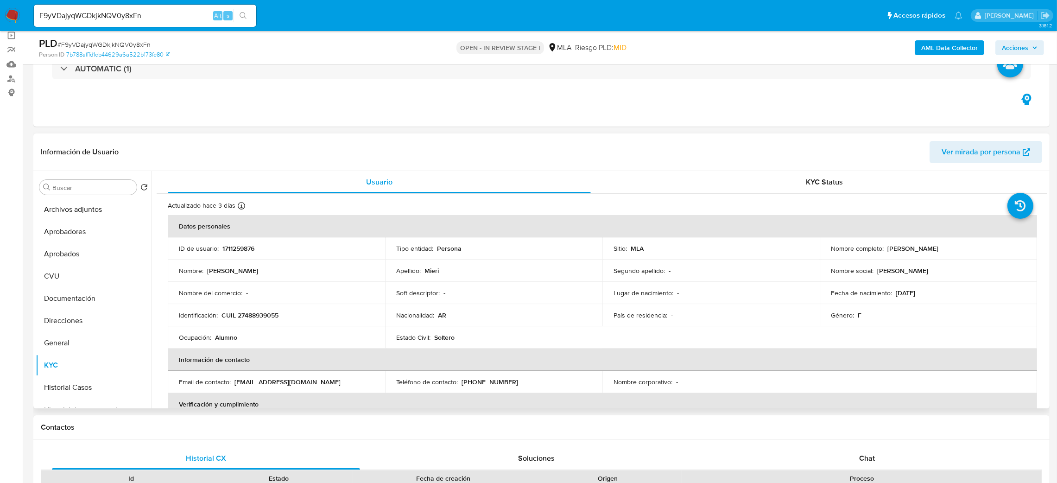
click at [258, 317] on p "CUIL 27488939055" at bounding box center [250, 315] width 57 height 8
copy p "27488939055"
click at [274, 313] on p "CUIL 27488939055" at bounding box center [250, 315] width 57 height 8
drag, startPoint x: 244, startPoint y: 317, endPoint x: 274, endPoint y: 319, distance: 29.3
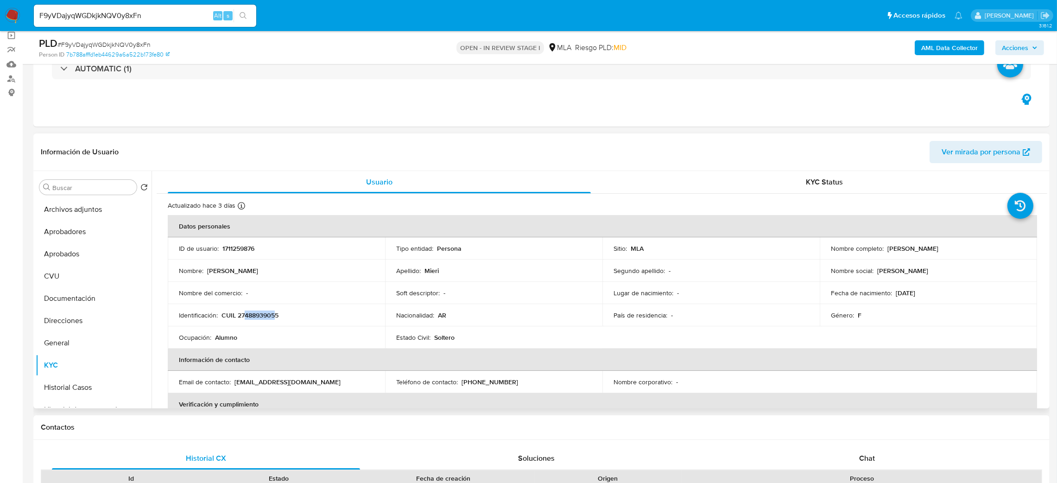
click at [274, 319] on p "CUIL 27488939055" at bounding box center [250, 315] width 57 height 8
copy p "48893905"
drag, startPoint x: 886, startPoint y: 251, endPoint x: 975, endPoint y: 252, distance: 88.6
click at [975, 252] on div "Nombre completo : [PERSON_NAME]" at bounding box center [928, 248] width 195 height 8
copy p "[PERSON_NAME]"
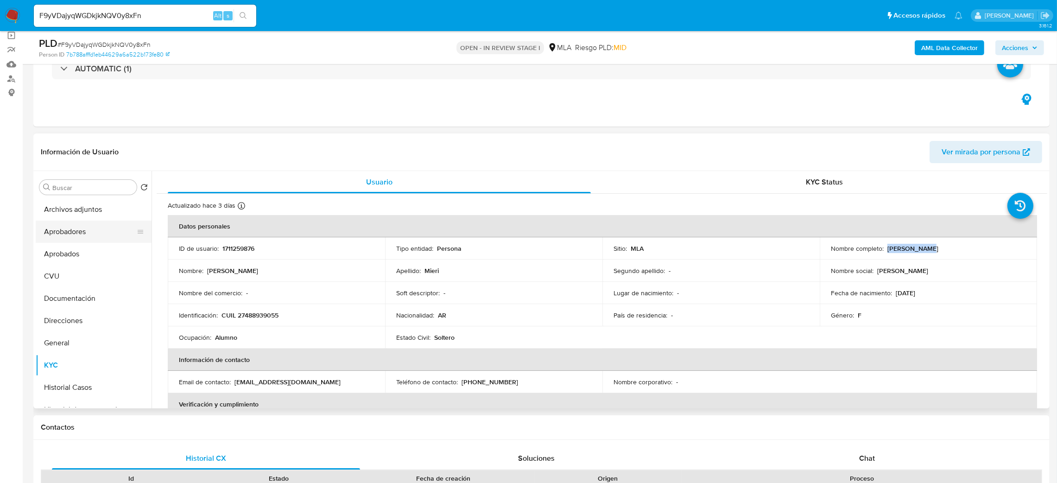
click at [56, 233] on button "Aprobadores" at bounding box center [90, 232] width 108 height 22
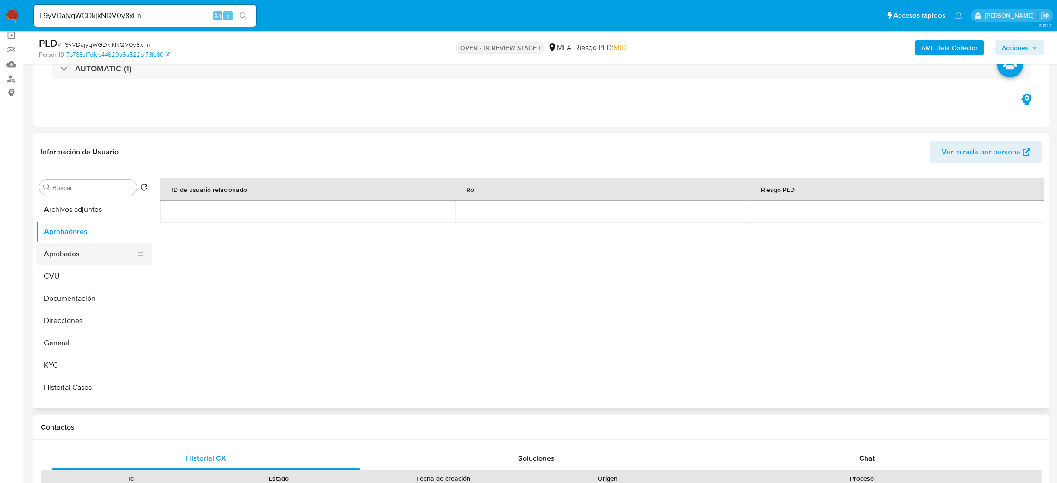
click at [68, 252] on button "Aprobados" at bounding box center [90, 254] width 108 height 22
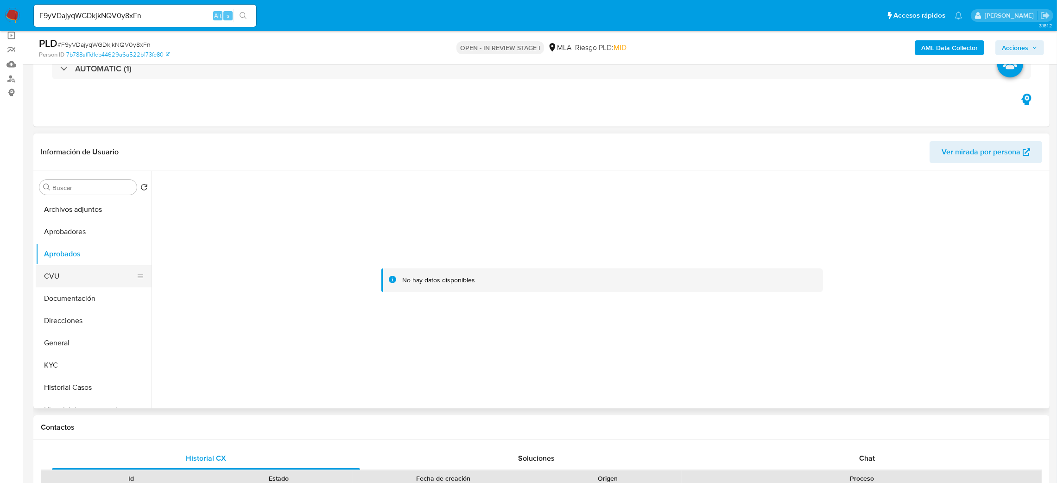
click at [52, 273] on button "CVU" at bounding box center [90, 276] width 108 height 22
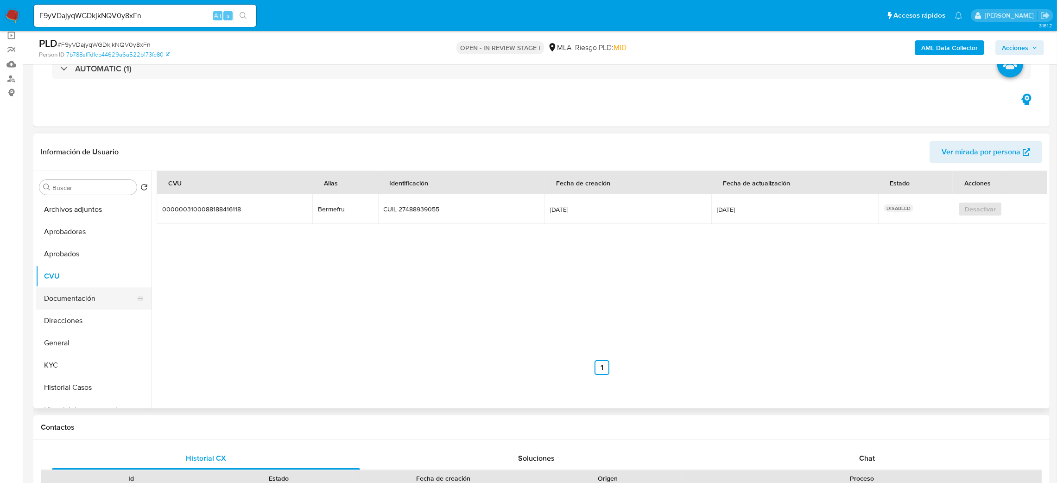
click at [70, 307] on button "Documentación" at bounding box center [90, 298] width 108 height 22
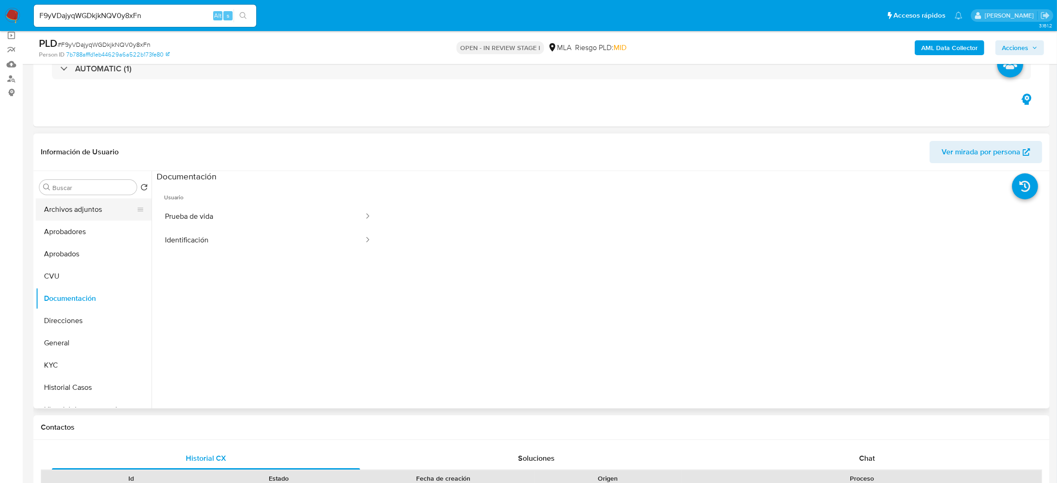
click at [71, 216] on button "Archivos adjuntos" at bounding box center [90, 209] width 108 height 22
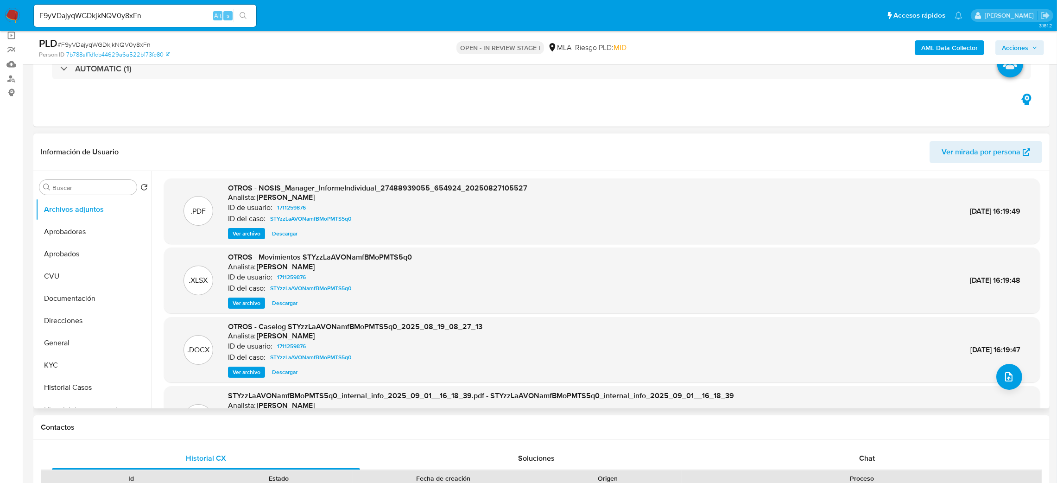
click at [241, 370] on span "Ver archivo" at bounding box center [247, 372] width 28 height 9
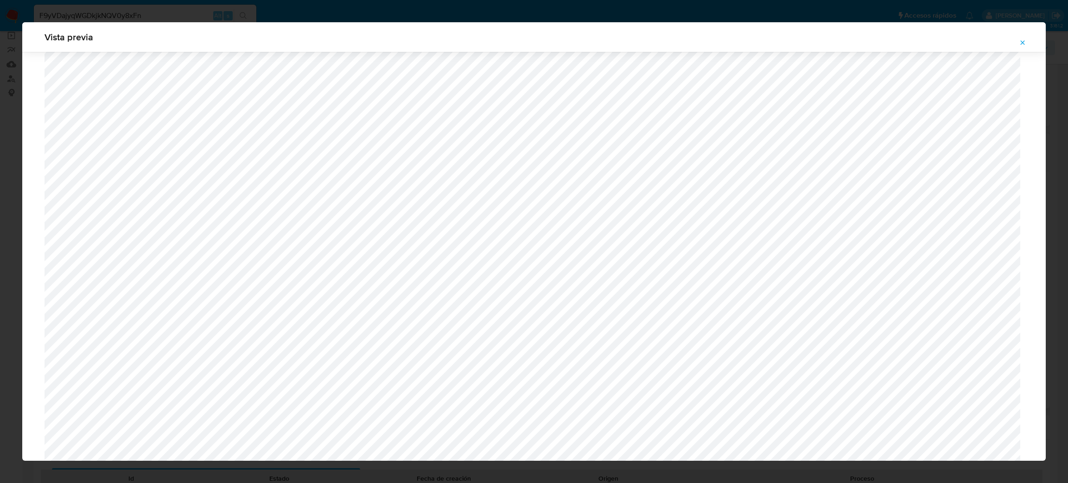
scroll to position [538, 0]
click at [1030, 46] on button "Attachment preview" at bounding box center [1023, 42] width 20 height 15
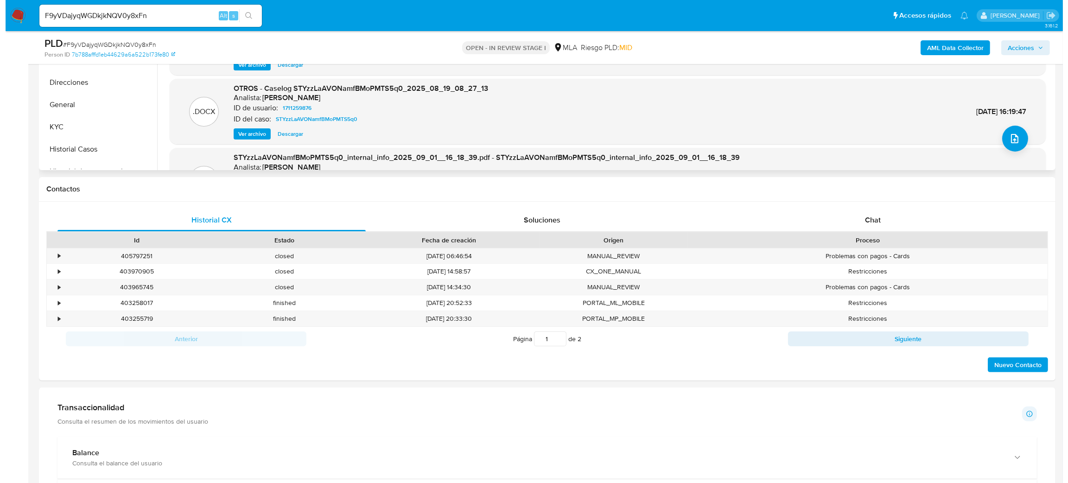
scroll to position [139, 0]
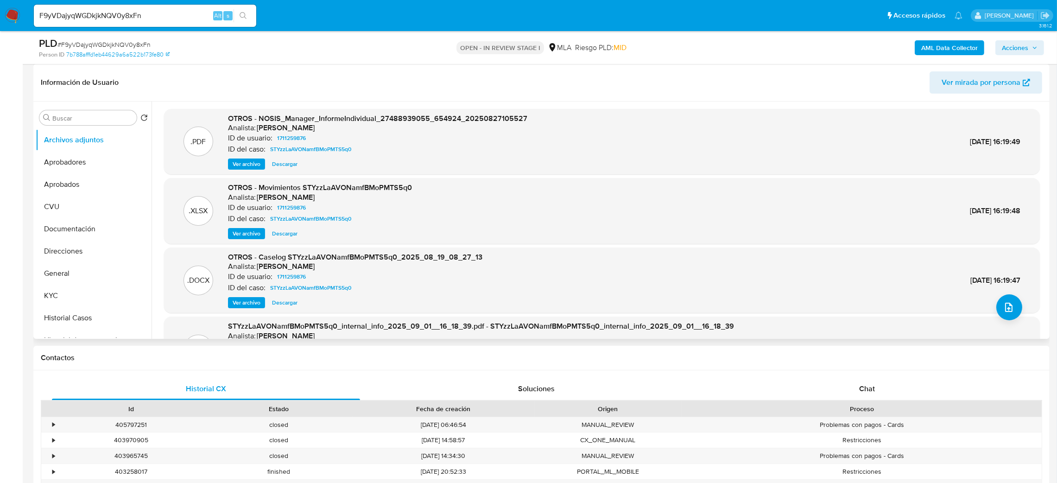
click at [248, 299] on span "Ver archivo" at bounding box center [247, 302] width 28 height 9
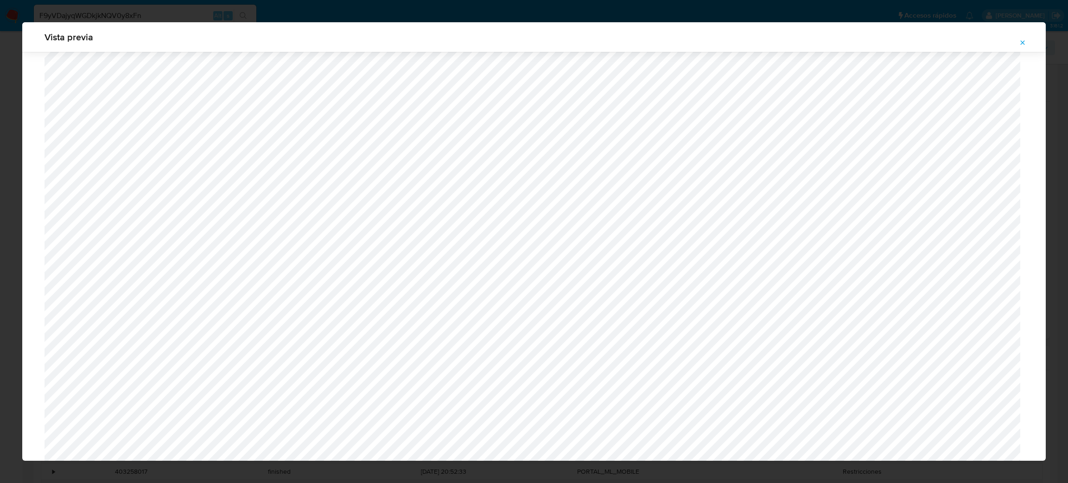
scroll to position [676, 0]
click at [1021, 36] on span "Attachment preview" at bounding box center [1022, 42] width 7 height 13
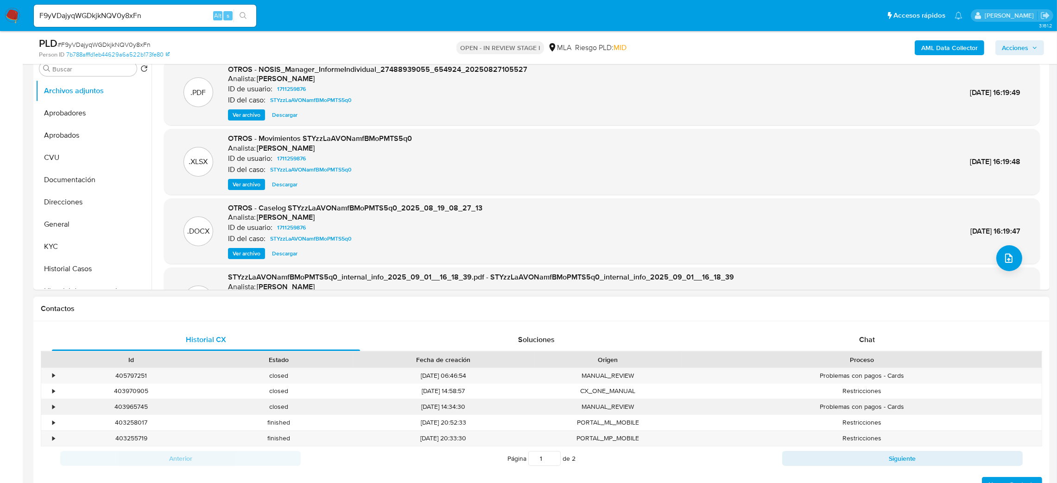
scroll to position [208, 0]
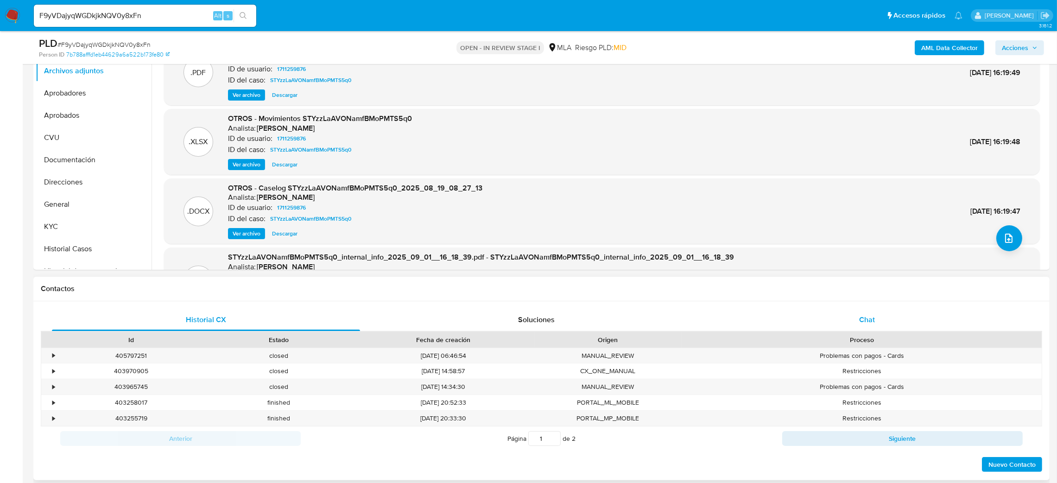
click at [877, 326] on div "Chat" at bounding box center [867, 320] width 308 height 22
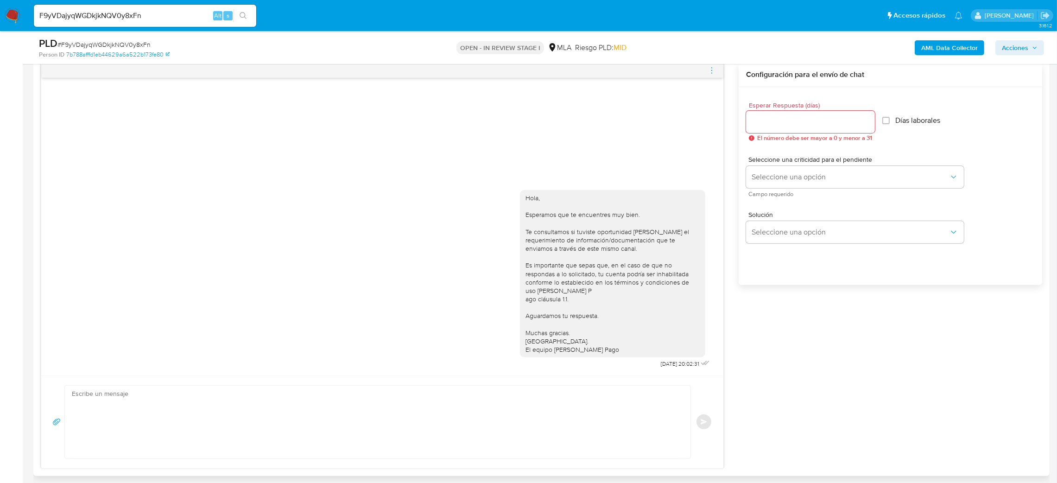
scroll to position [487, 0]
drag, startPoint x: 648, startPoint y: 369, endPoint x: 678, endPoint y: 370, distance: 30.1
click at [678, 370] on div "Hola, Esperamos que te encuentres muy bien. Te consultamos si tuviste oportunid…" at bounding box center [382, 275] width 682 height 197
copy span "22/09/2025"
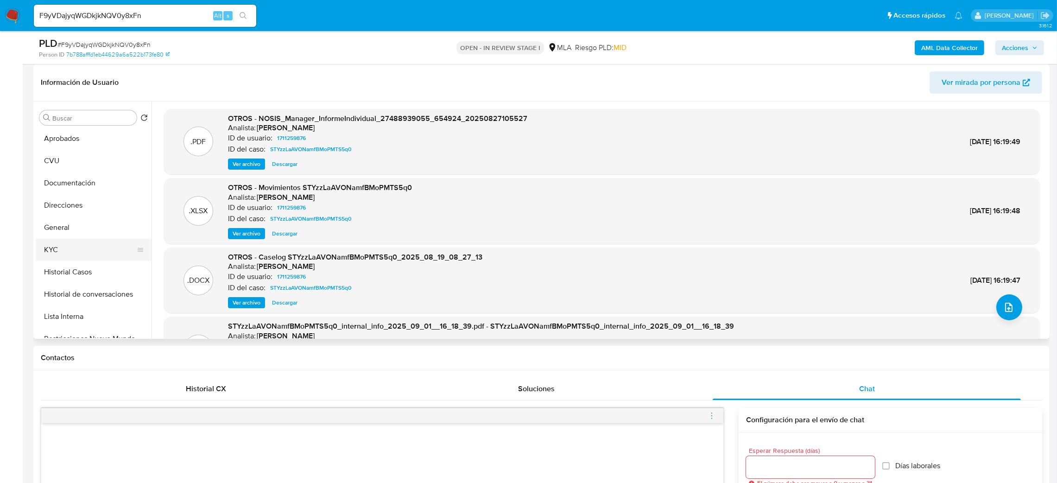
scroll to position [70, 0]
click at [89, 246] on button "Historial Casos" at bounding box center [90, 248] width 108 height 22
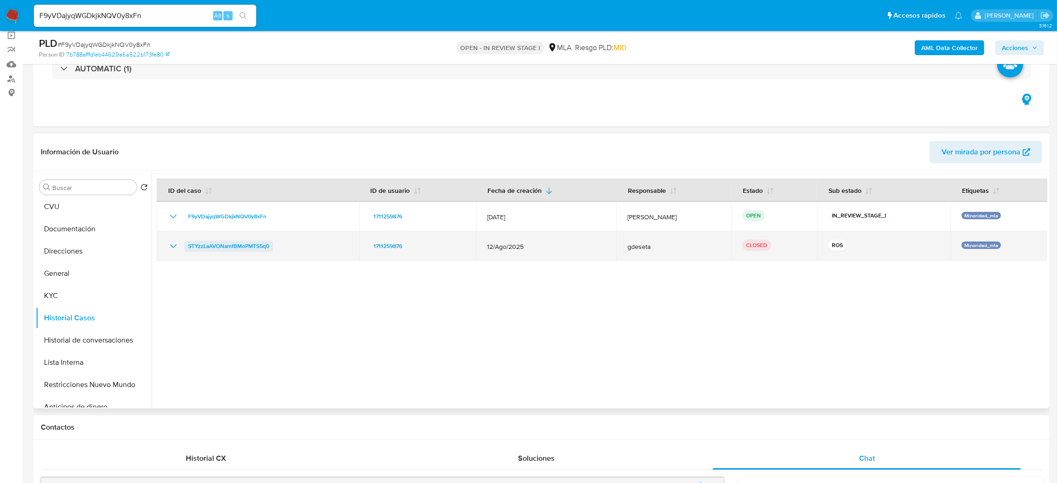
click at [241, 249] on span "STYzzLaAVONamfBMoPMTS5q0" at bounding box center [228, 246] width 81 height 11
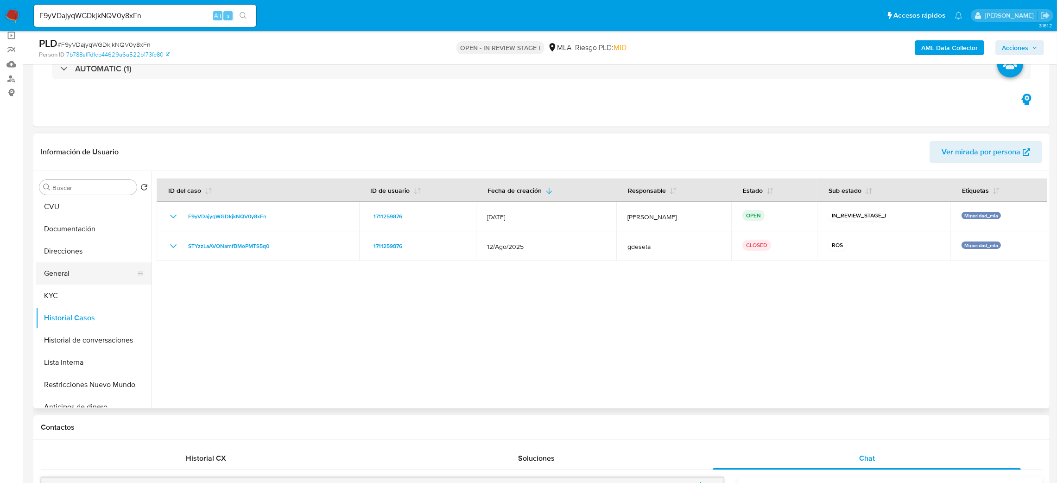
click at [64, 270] on button "General" at bounding box center [90, 273] width 108 height 22
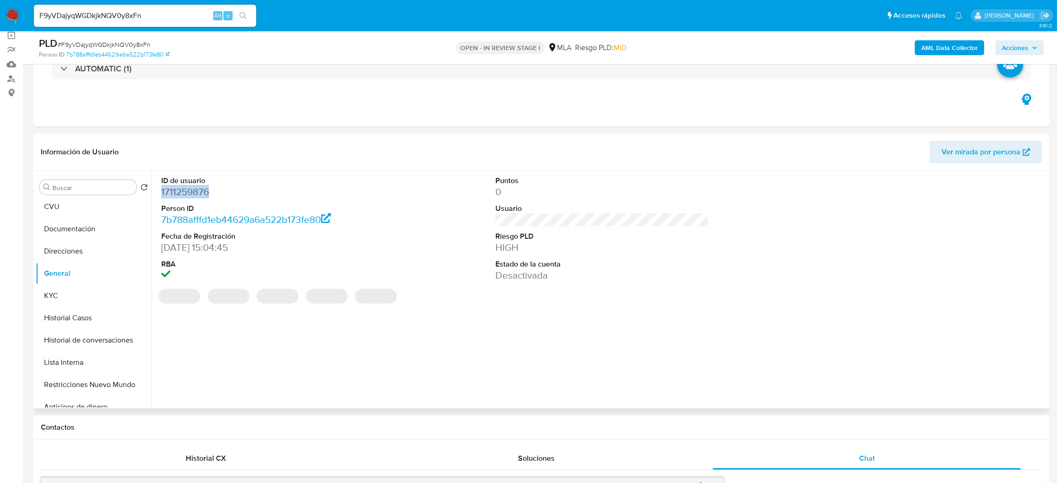
click at [182, 192] on dd "1711259876" at bounding box center [268, 191] width 214 height 13
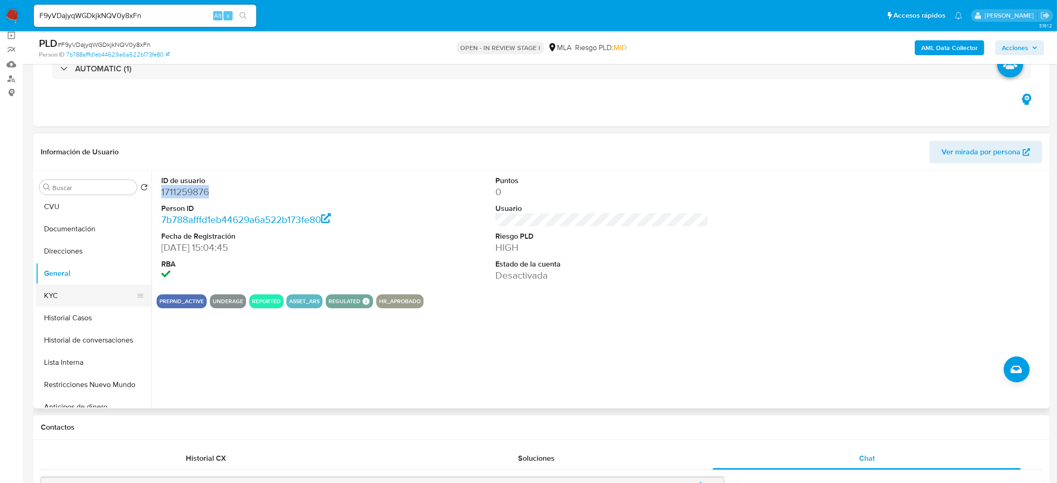
click at [66, 291] on button "KYC" at bounding box center [90, 296] width 108 height 22
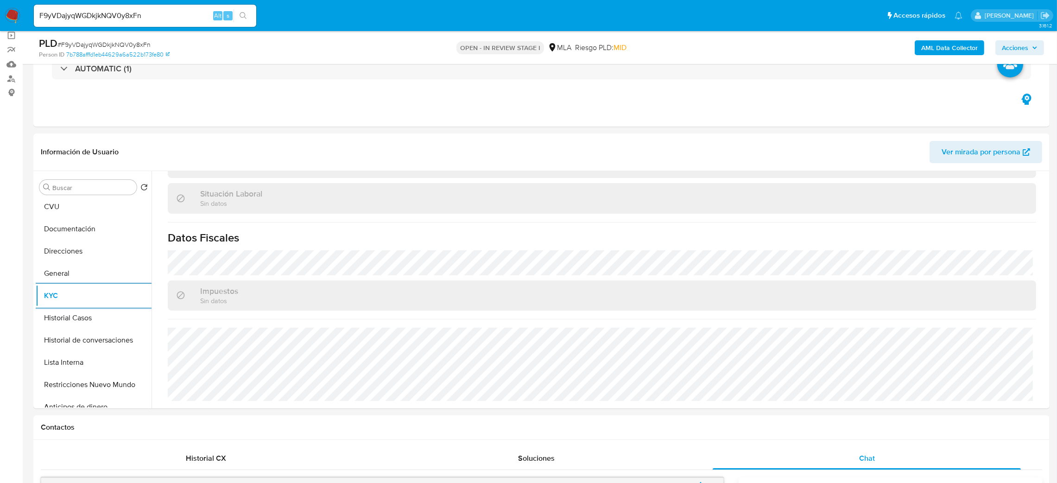
scroll to position [0, 0]
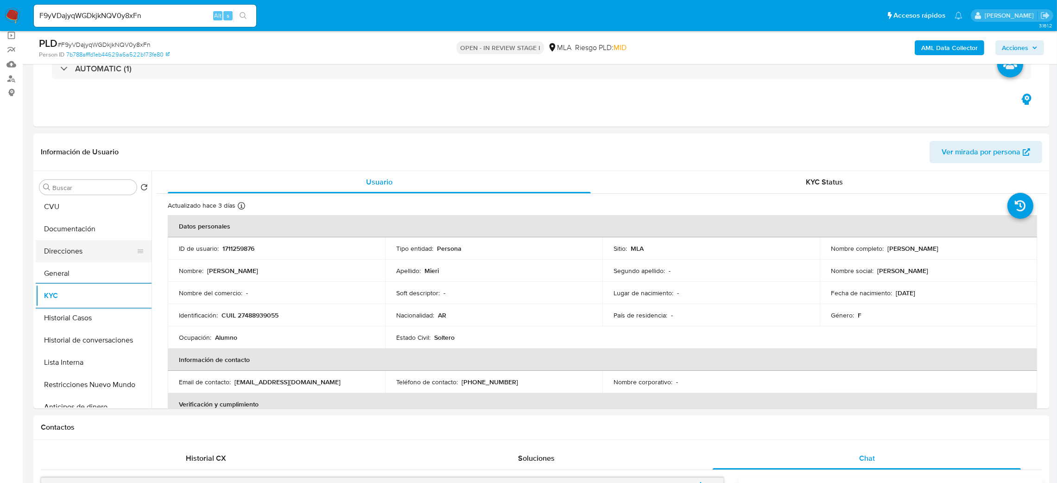
click at [77, 257] on button "Direcciones" at bounding box center [90, 251] width 108 height 22
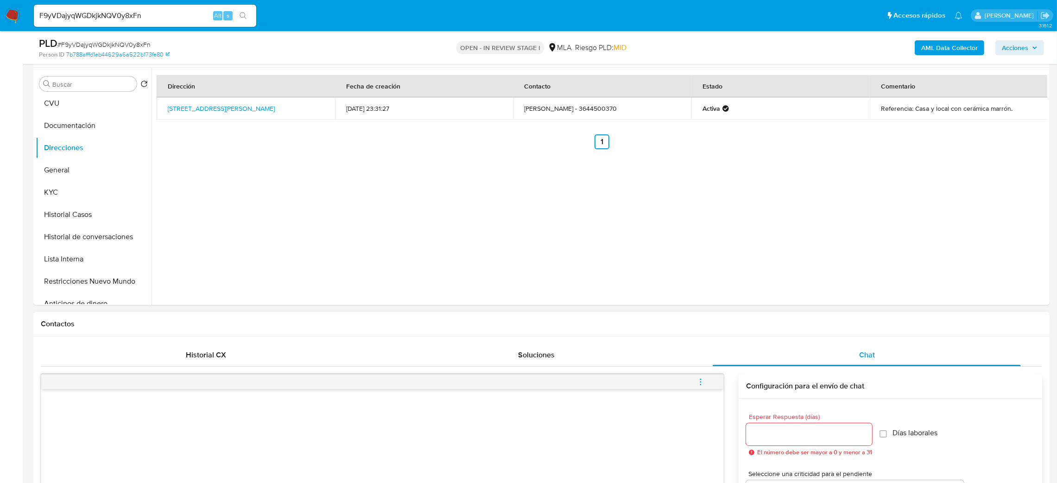
scroll to position [278, 0]
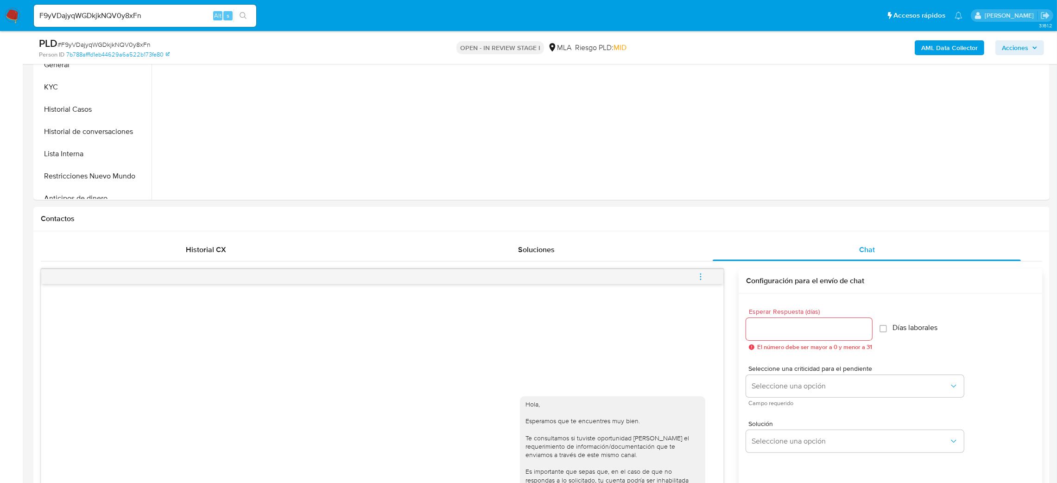
drag, startPoint x: 705, startPoint y: 274, endPoint x: 699, endPoint y: 273, distance: 6.3
click at [705, 274] on button "menu-action" at bounding box center [701, 277] width 31 height 22
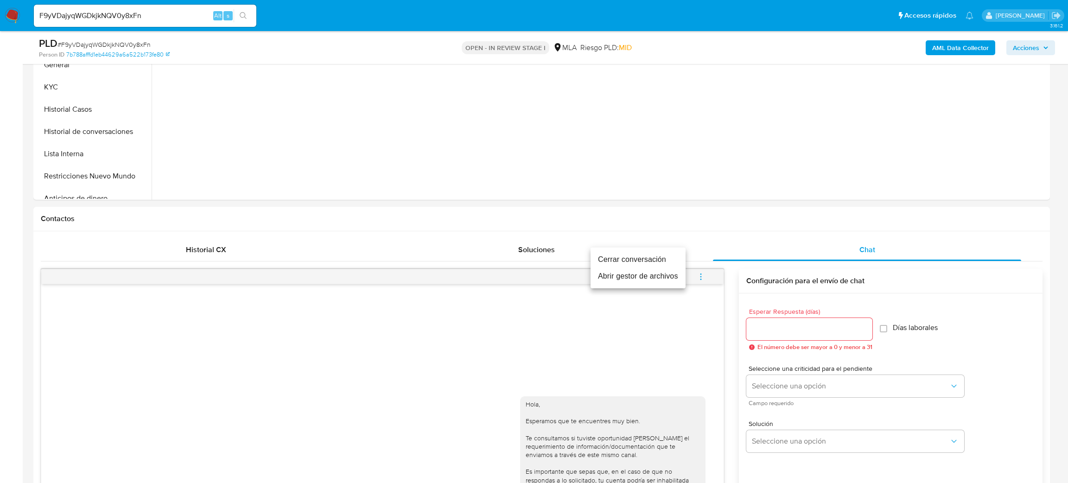
click at [647, 261] on li "Cerrar conversación" at bounding box center [638, 259] width 95 height 17
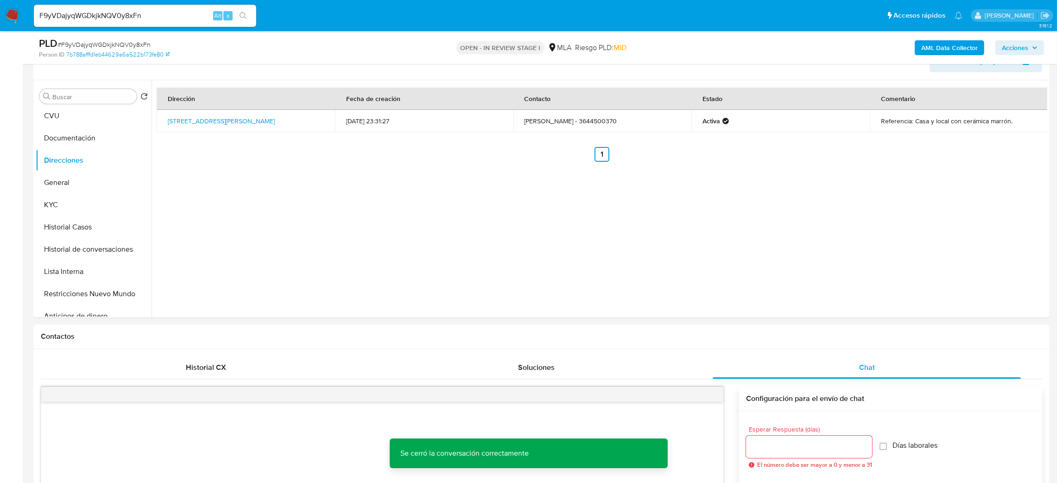
scroll to position [139, 0]
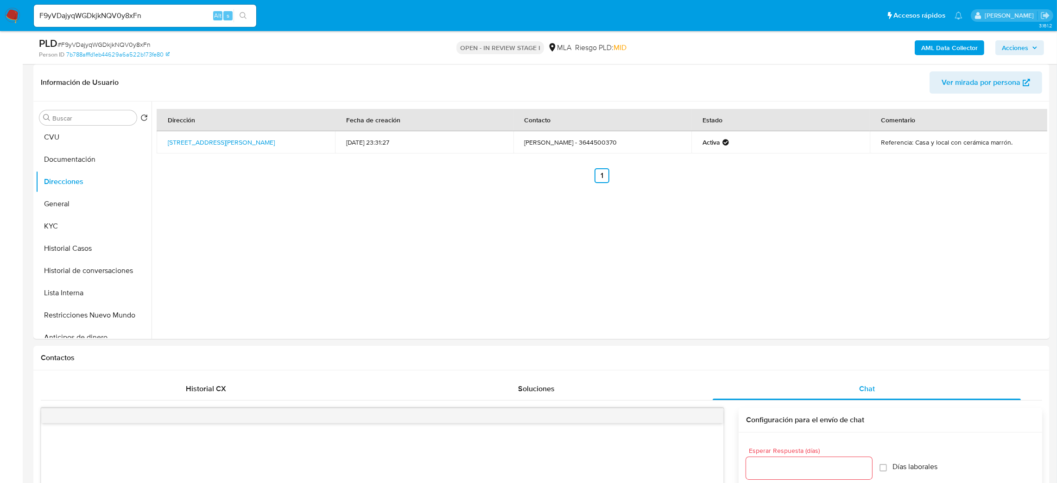
click at [115, 44] on span "# F9yVDajyqWGDkjkNQV0y8xFn" at bounding box center [103, 44] width 93 height 9
copy span "F9yVDajyqWGDkjkNQV0y8xFn"
drag, startPoint x: 0, startPoint y: 225, endPoint x: 13, endPoint y: 157, distance: 69.8
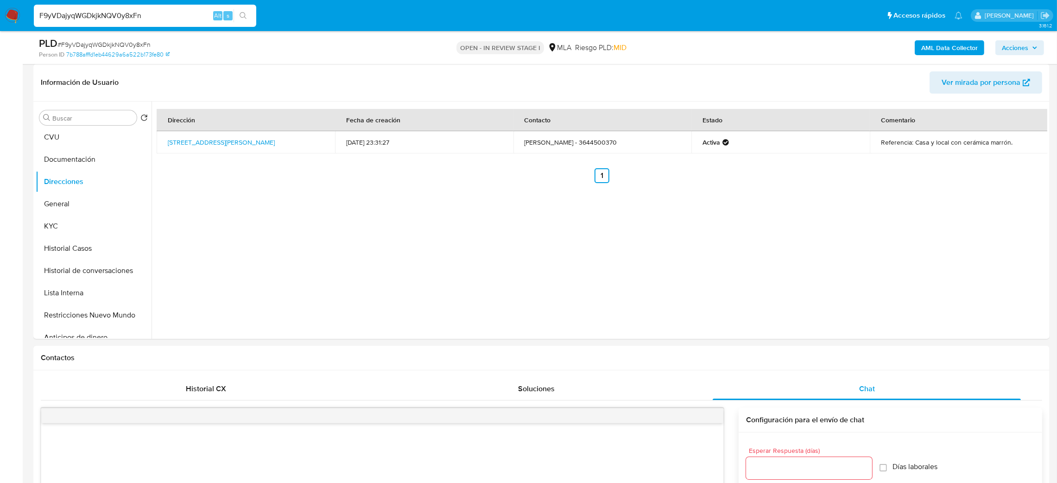
drag, startPoint x: 182, startPoint y: 16, endPoint x: 0, endPoint y: 13, distance: 182.2
click at [0, 13] on nav "Pausado Ver notificaciones F9yVDajyqWGDkjkNQV0y8xFn Alt s Accesos rápidos Presi…" at bounding box center [528, 15] width 1057 height 31
paste input "Bg27z6N8u7y7z5klcwKhQsQp"
type input "Bg27z6N8u7y7z5klcwKhQsQp"
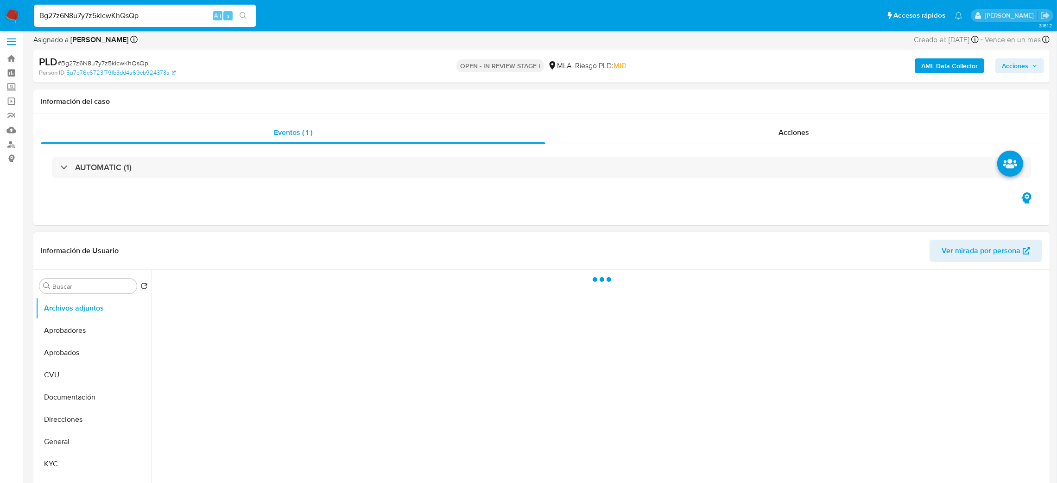
scroll to position [70, 0]
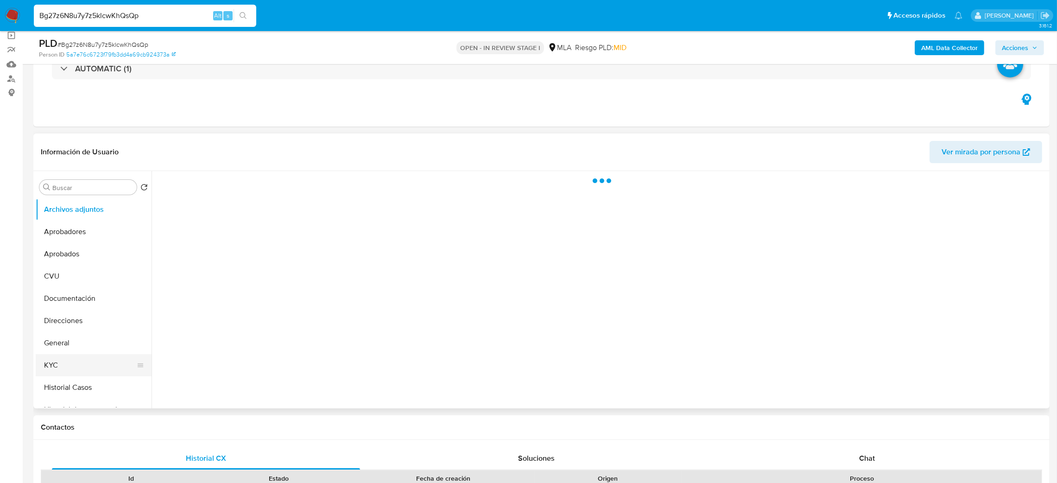
select select "10"
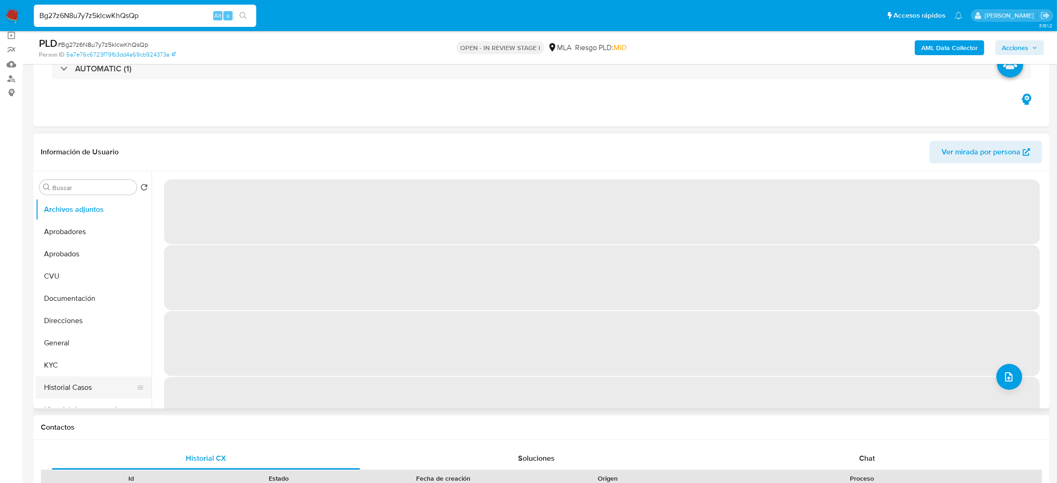
drag, startPoint x: 77, startPoint y: 385, endPoint x: 64, endPoint y: 385, distance: 12.5
click at [77, 385] on button "Historial Casos" at bounding box center [90, 387] width 108 height 22
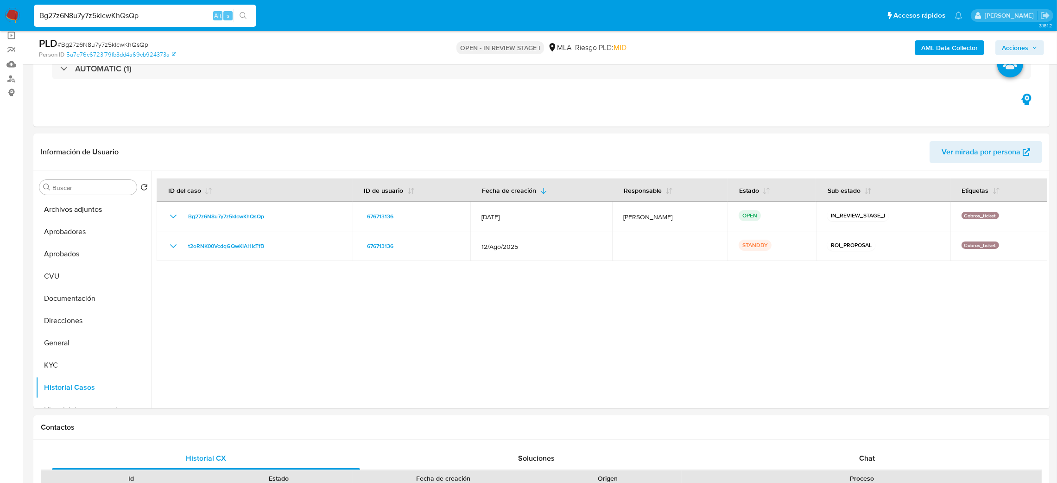
drag, startPoint x: 171, startPoint y: 22, endPoint x: 48, endPoint y: 15, distance: 122.6
click at [48, 15] on div "Bg27z6N8u7y7z5klcwKhQsQp Alt s" at bounding box center [145, 16] width 223 height 22
drag, startPoint x: 155, startPoint y: 14, endPoint x: 0, endPoint y: 21, distance: 155.0
click at [0, 21] on nav "Pausado Ver notificaciones Bg27z6N8u7y7z5klcwKhQsQp Alt s Accesos rápidos Presi…" at bounding box center [528, 15] width 1057 height 31
paste input "sM71beJ3RRhfxl5E9tKeRhWr"
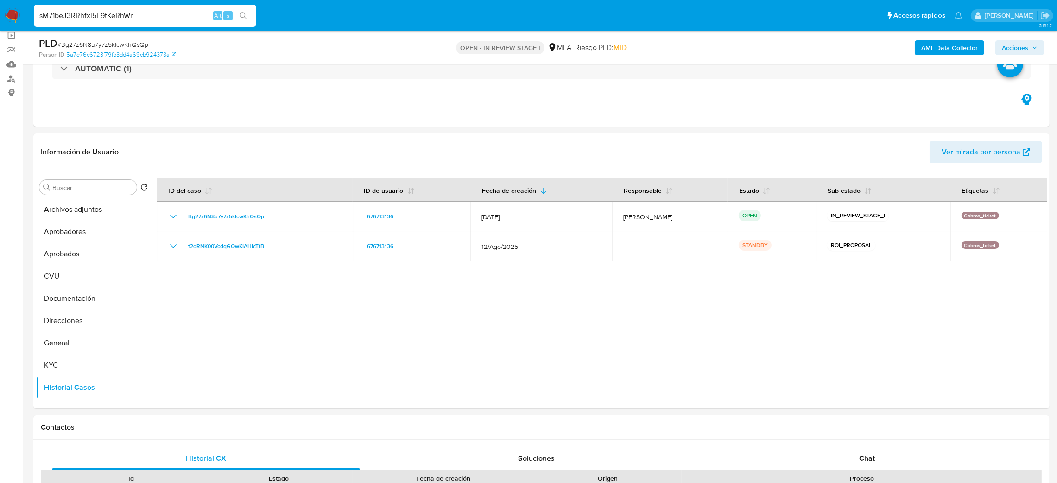
type input "sM71beJ3RRhfxl5E9tKeRhWr"
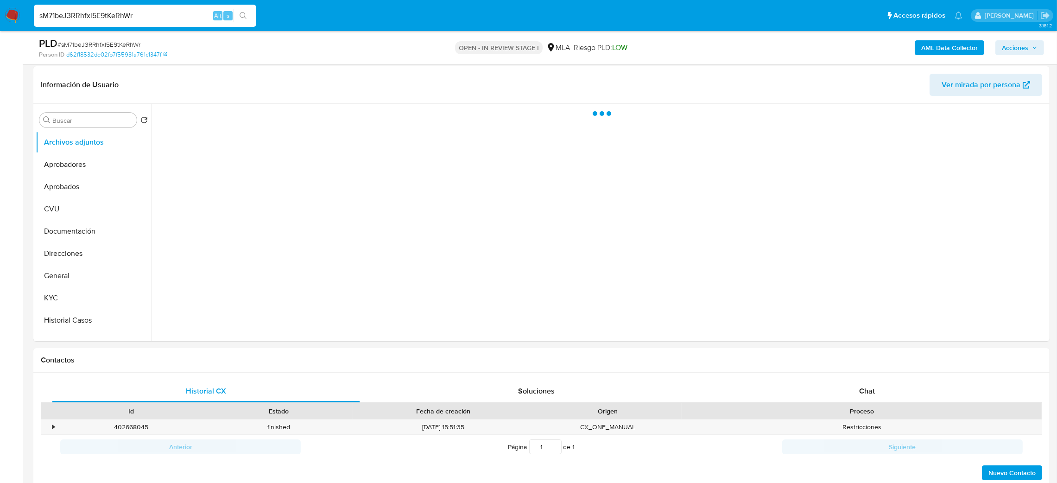
scroll to position [139, 0]
select select "10"
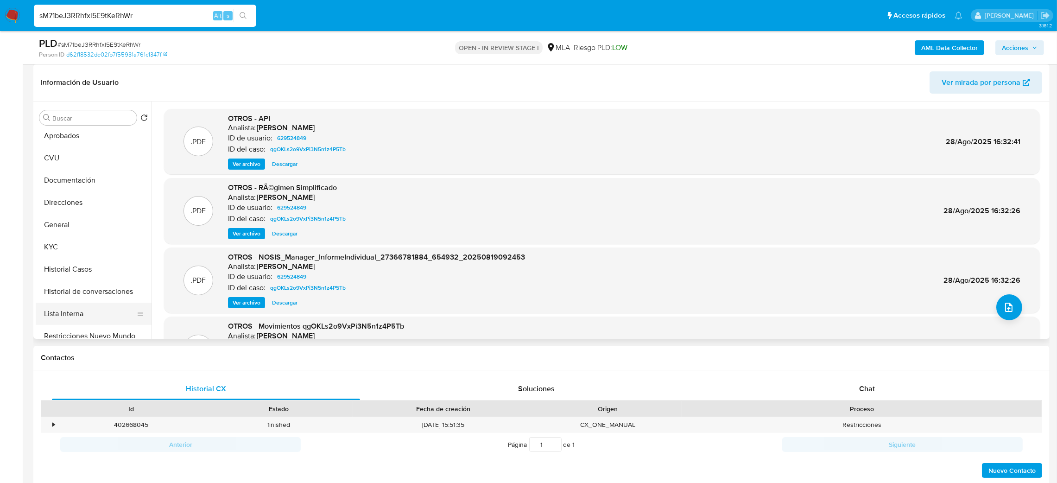
scroll to position [70, 0]
click at [85, 252] on button "Historial Casos" at bounding box center [90, 248] width 108 height 22
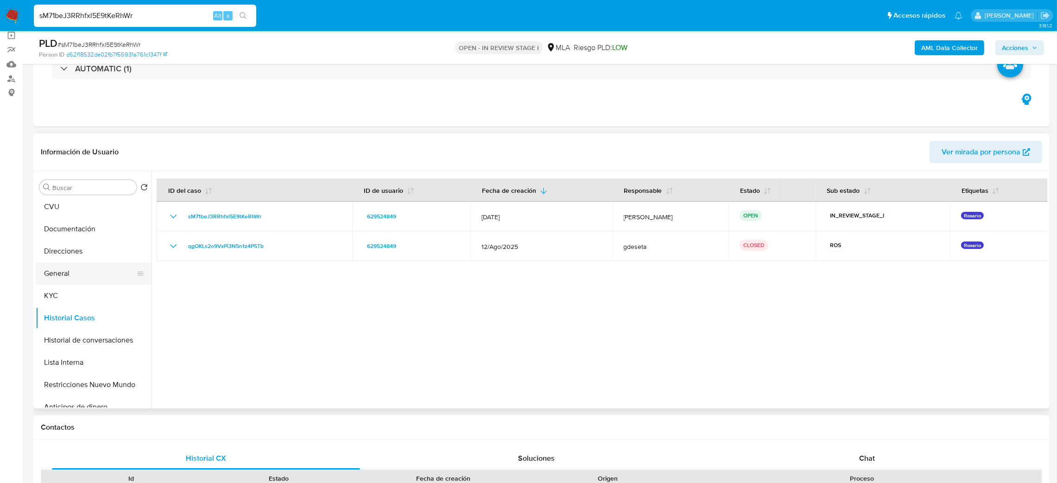
click at [79, 274] on button "General" at bounding box center [90, 273] width 108 height 22
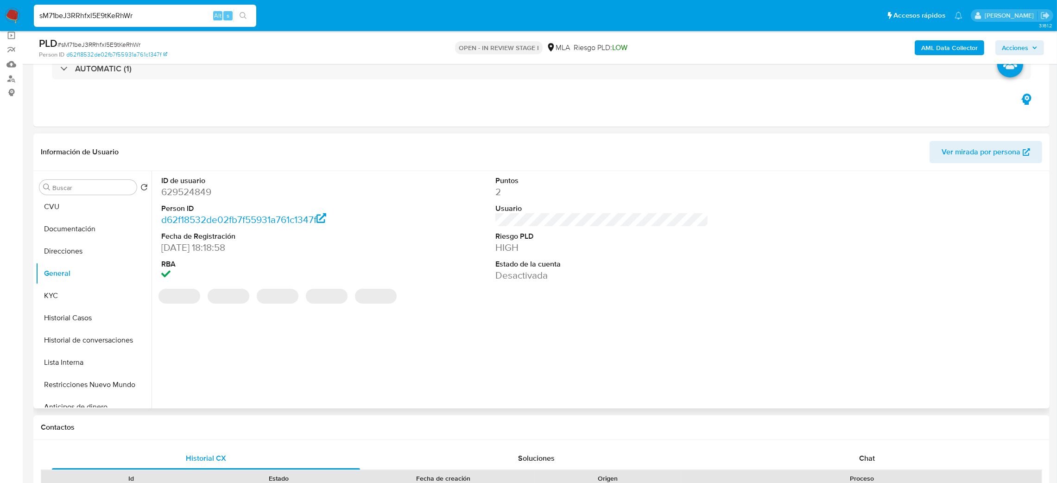
click at [185, 190] on dd "629524849" at bounding box center [268, 191] width 214 height 13
copy dd "629524849"
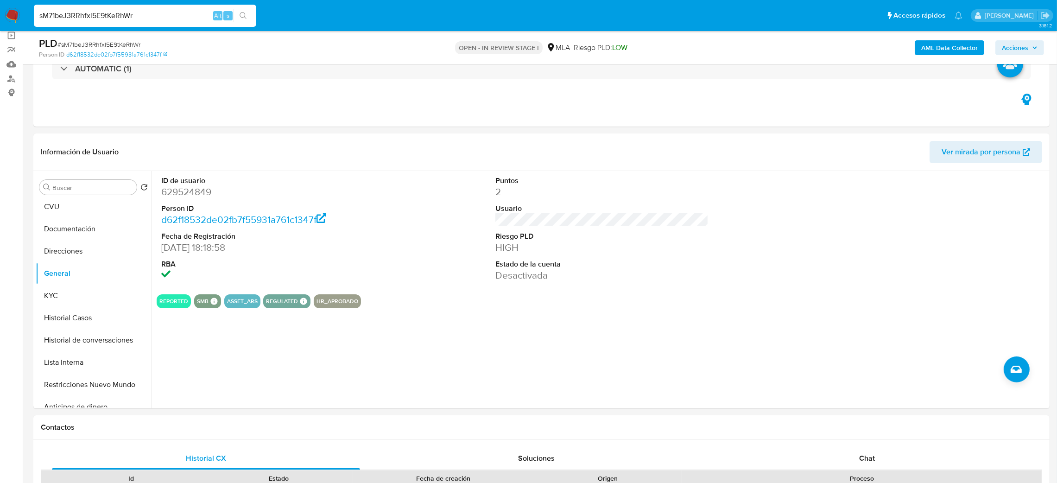
click at [94, 43] on span "# sM71beJ3RRhfxl5E9tKeRhWr" at bounding box center [98, 44] width 83 height 9
copy span "sM71beJ3RRhfxl5E9tKeRhWr"
click at [180, 196] on dd "629524849" at bounding box center [268, 191] width 214 height 13
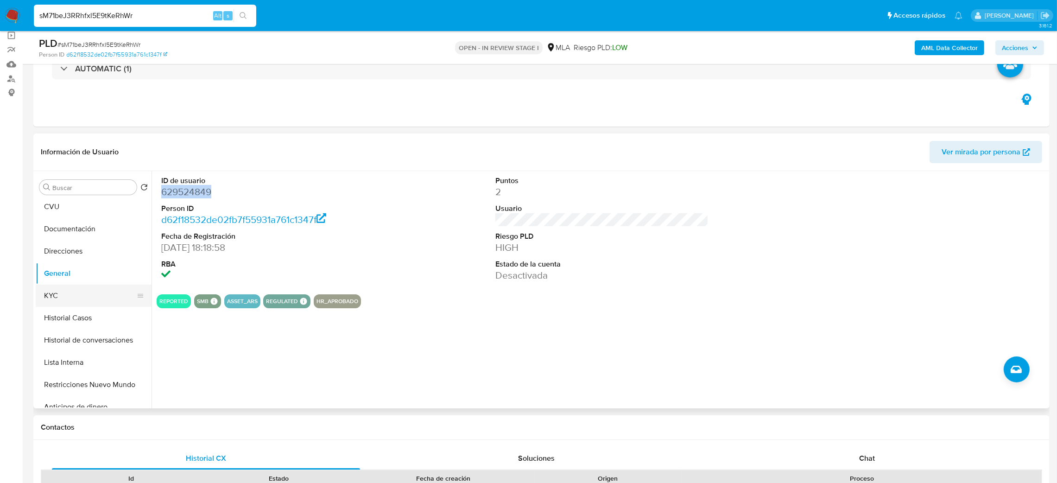
click at [75, 305] on button "KYC" at bounding box center [90, 296] width 108 height 22
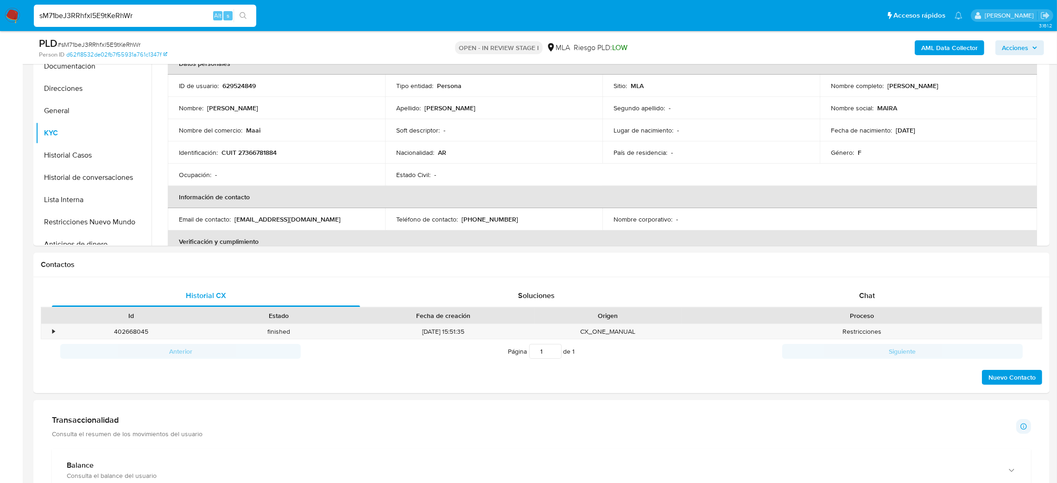
scroll to position [139, 0]
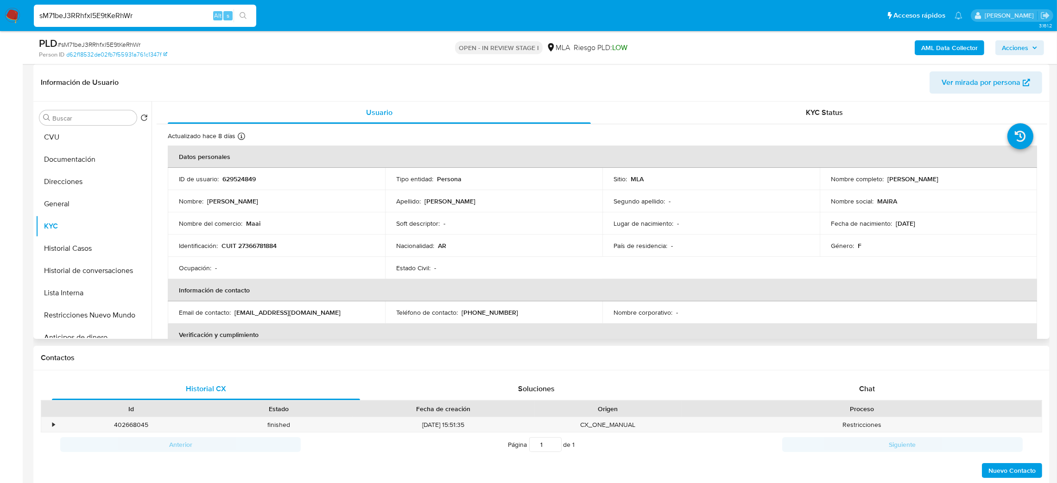
click at [258, 250] on p "CUIT 27366781884" at bounding box center [249, 246] width 55 height 8
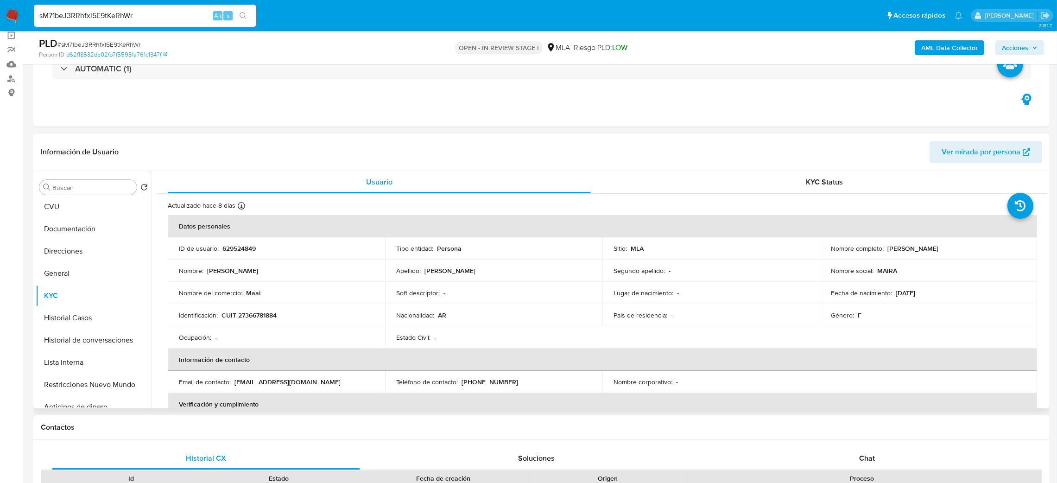
click at [288, 297] on div "Nombre del comercio : Maai" at bounding box center [276, 293] width 195 height 8
drag, startPoint x: 245, startPoint y: 316, endPoint x: 274, endPoint y: 319, distance: 28.9
click at [274, 319] on p "CUIT 27366781884" at bounding box center [249, 315] width 55 height 8
click at [107, 41] on span "# sM71beJ3RRhfxl5E9tKeRhWr" at bounding box center [98, 44] width 83 height 9
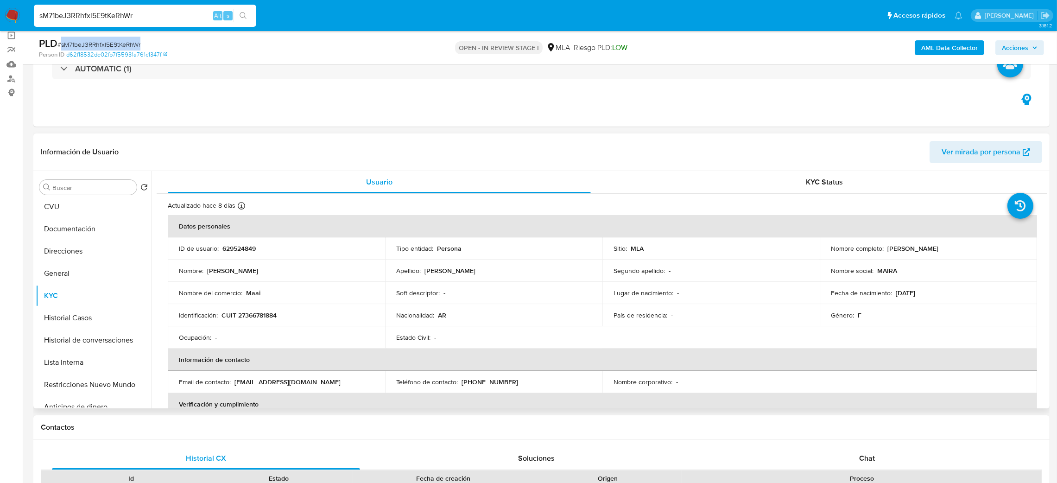
drag, startPoint x: 886, startPoint y: 248, endPoint x: 968, endPoint y: 249, distance: 81.1
click at [968, 249] on div "Nombre completo : Maira Elizabeth Villalba" at bounding box center [928, 248] width 195 height 8
click at [66, 336] on button "General" at bounding box center [90, 343] width 108 height 22
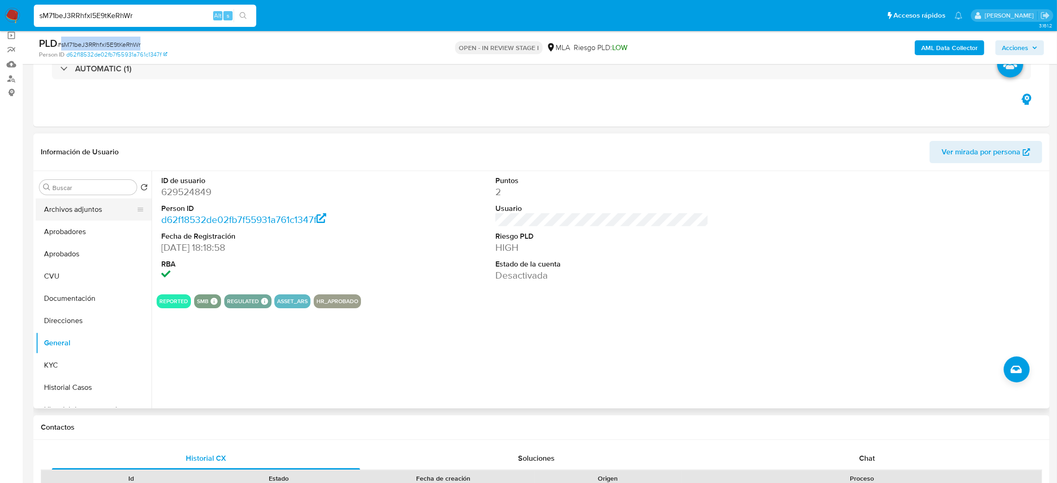
click at [82, 204] on button "Archivos adjuntos" at bounding box center [90, 209] width 108 height 22
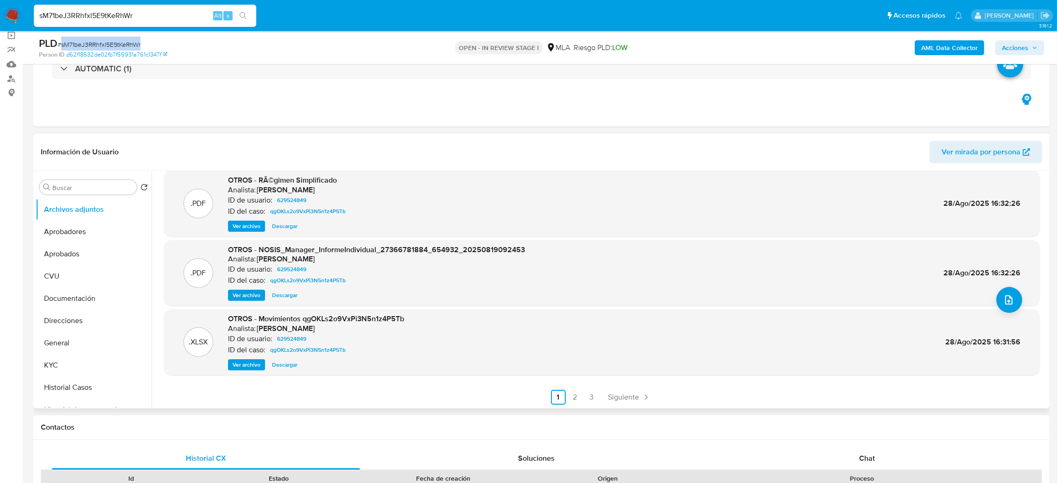
scroll to position [77, 0]
click at [568, 399] on link "2" at bounding box center [575, 396] width 15 height 15
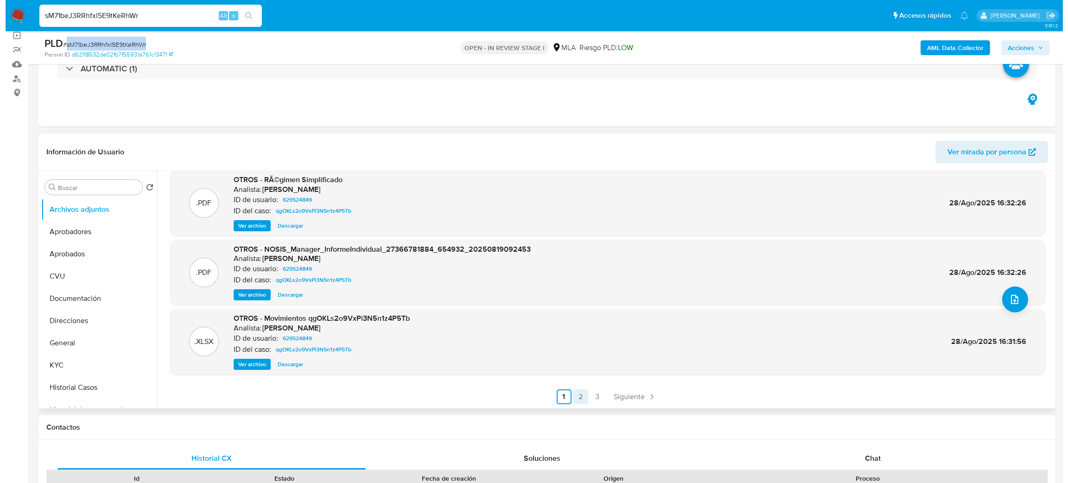
scroll to position [0, 0]
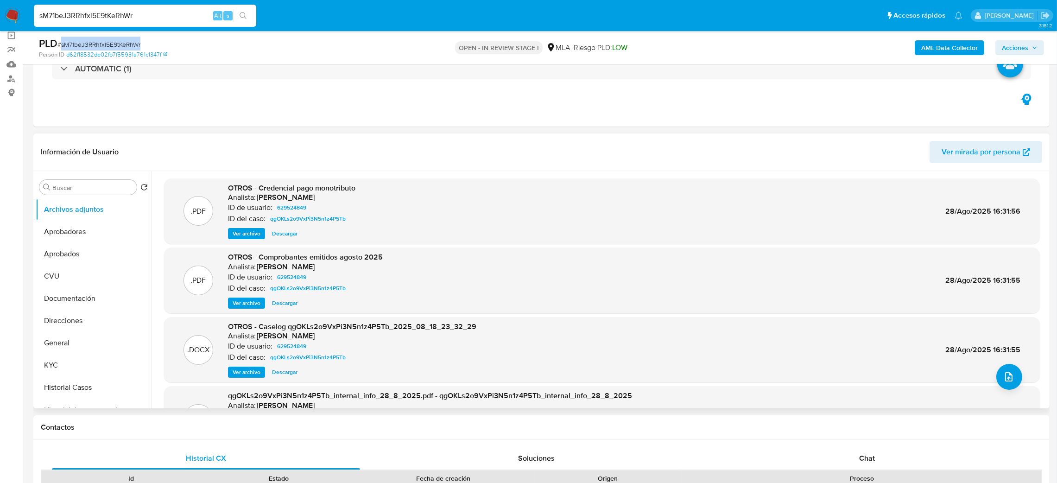
click at [236, 374] on span "Ver archivo" at bounding box center [247, 372] width 28 height 9
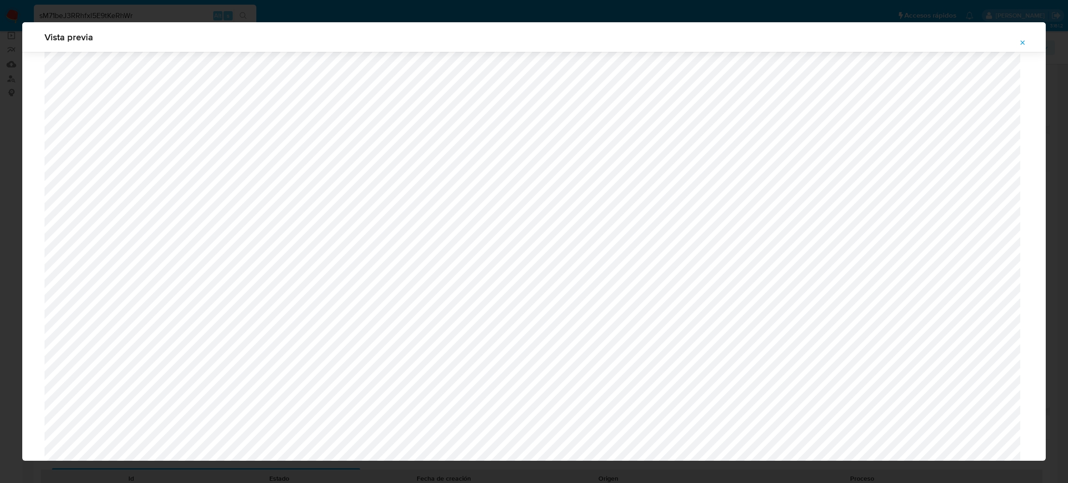
scroll to position [607, 0]
click at [1022, 40] on icon "Attachment preview" at bounding box center [1022, 42] width 7 height 7
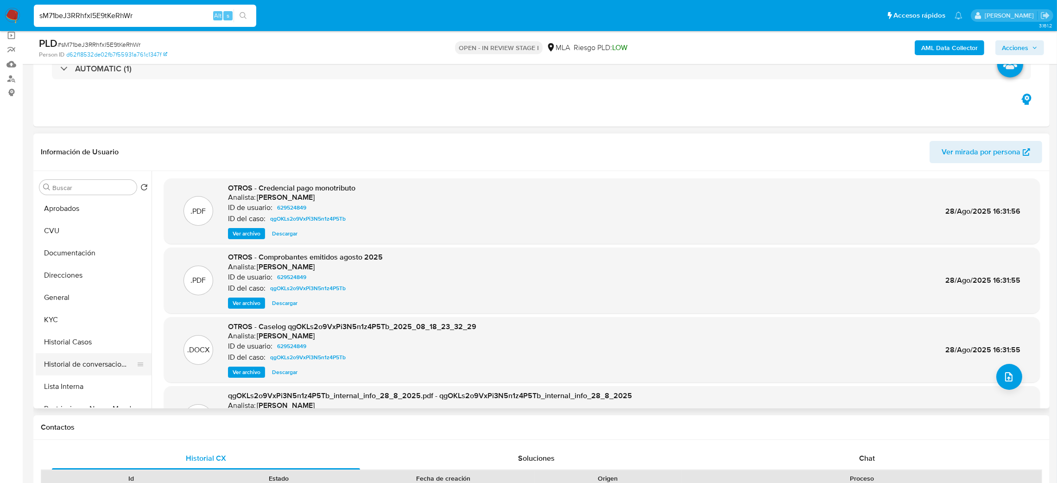
scroll to position [70, 0]
click at [83, 315] on button "Historial Casos" at bounding box center [90, 318] width 108 height 22
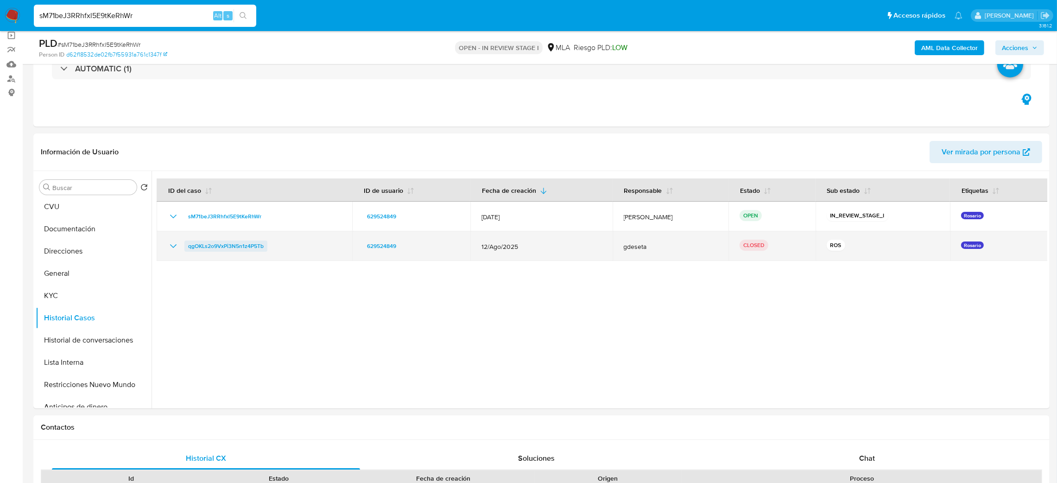
click at [217, 248] on span "qgOKLs2o9VxPi3N5n1z4P5Tb" at bounding box center [226, 246] width 76 height 11
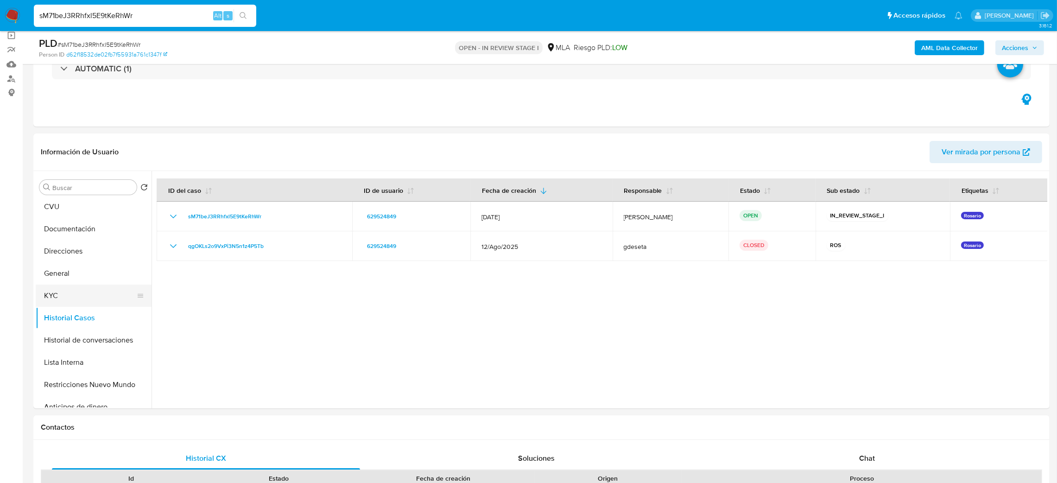
click at [69, 297] on button "KYC" at bounding box center [90, 296] width 108 height 22
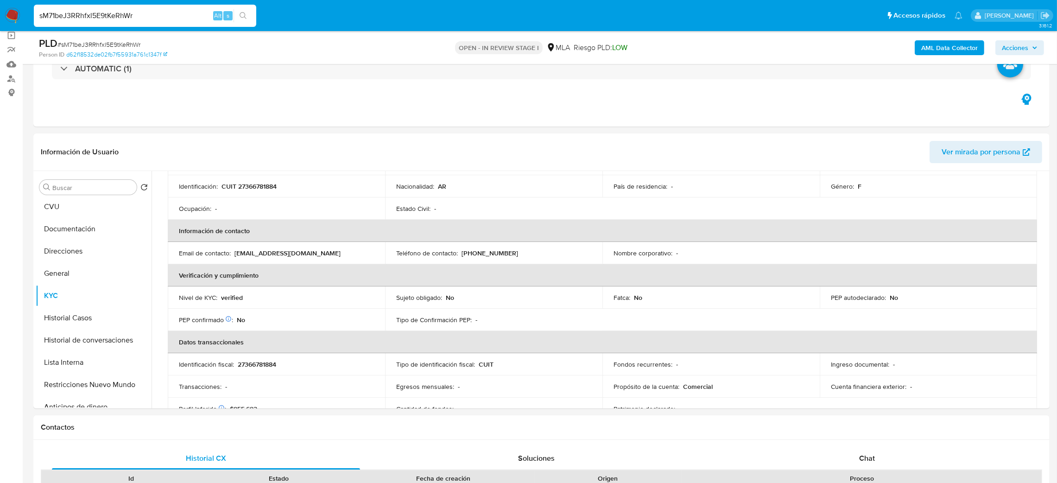
scroll to position [70, 0]
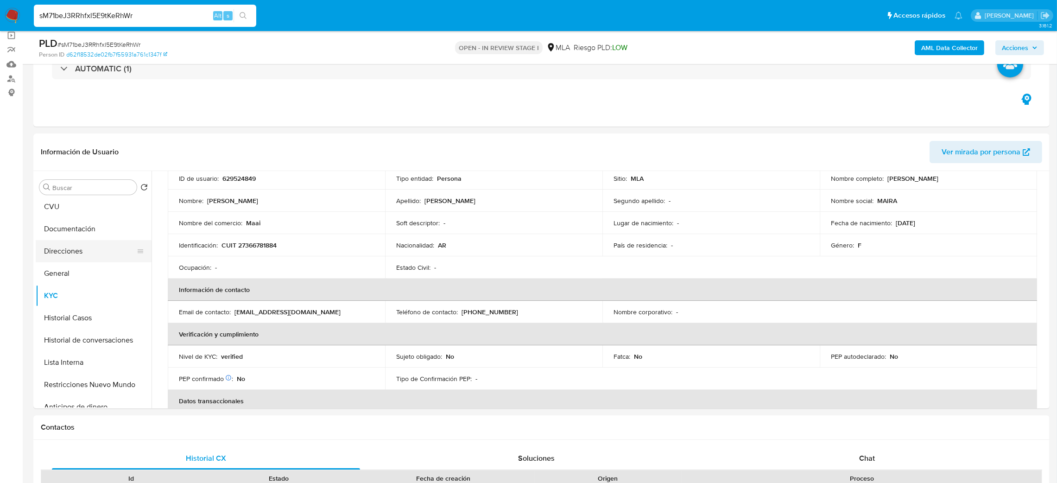
click at [77, 250] on button "Direcciones" at bounding box center [90, 251] width 108 height 22
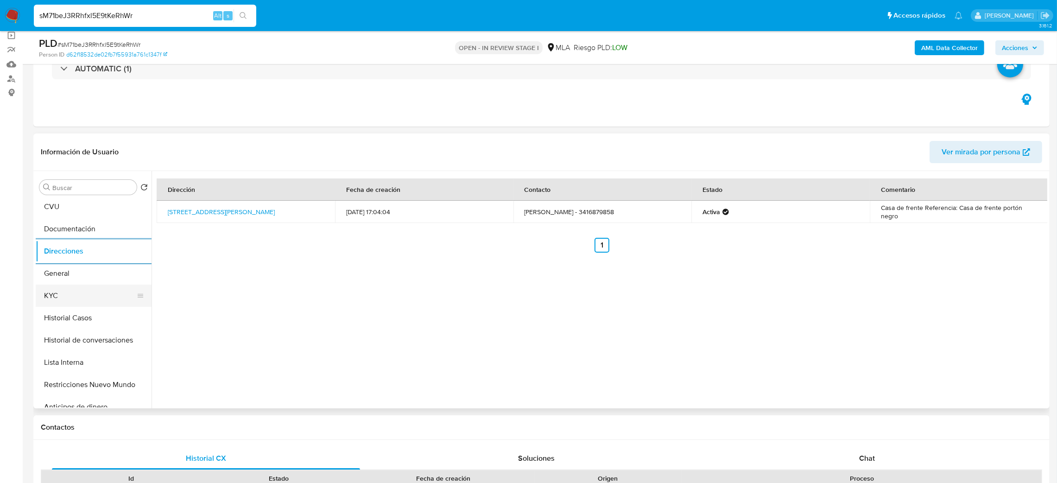
click at [72, 304] on button "KYC" at bounding box center [90, 296] width 108 height 22
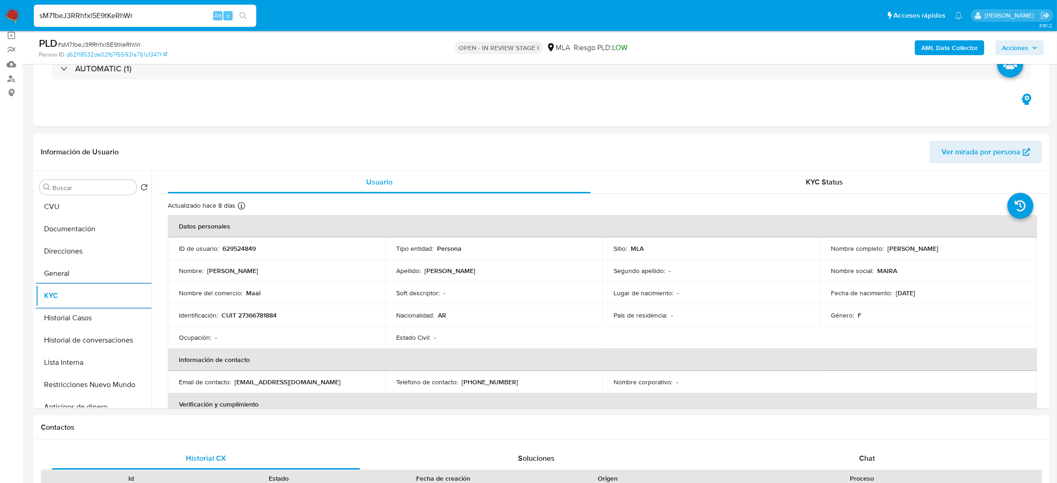
scroll to position [208, 0]
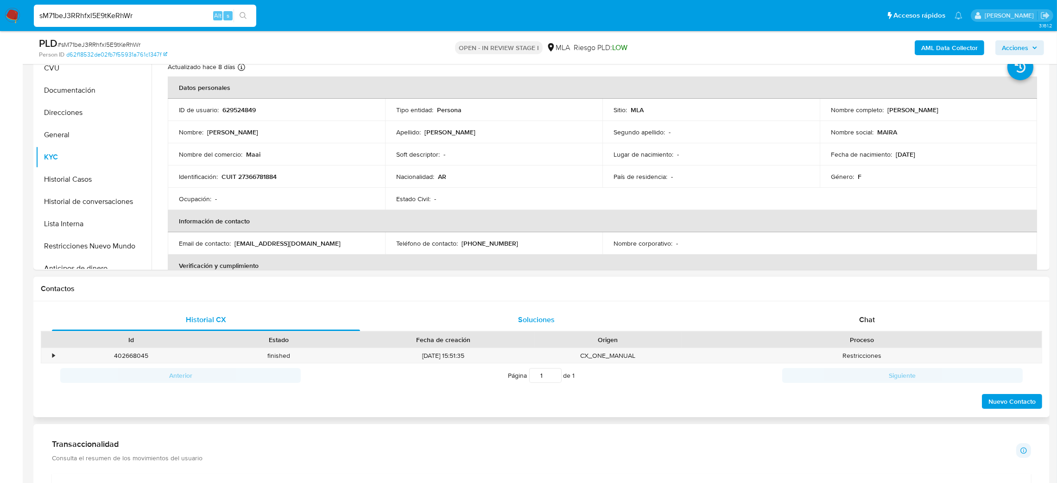
click at [544, 313] on div "Soluciones" at bounding box center [536, 320] width 308 height 22
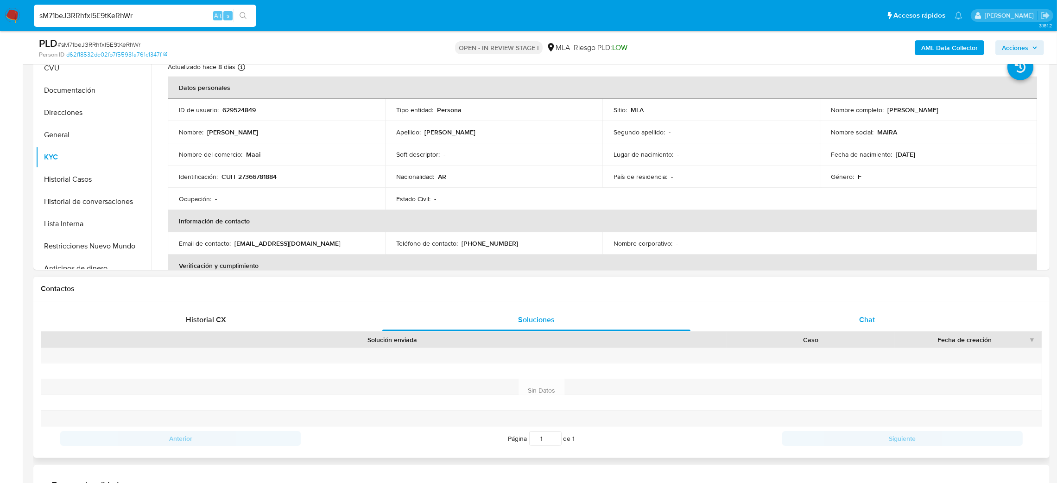
click at [851, 316] on div "Chat" at bounding box center [867, 320] width 308 height 22
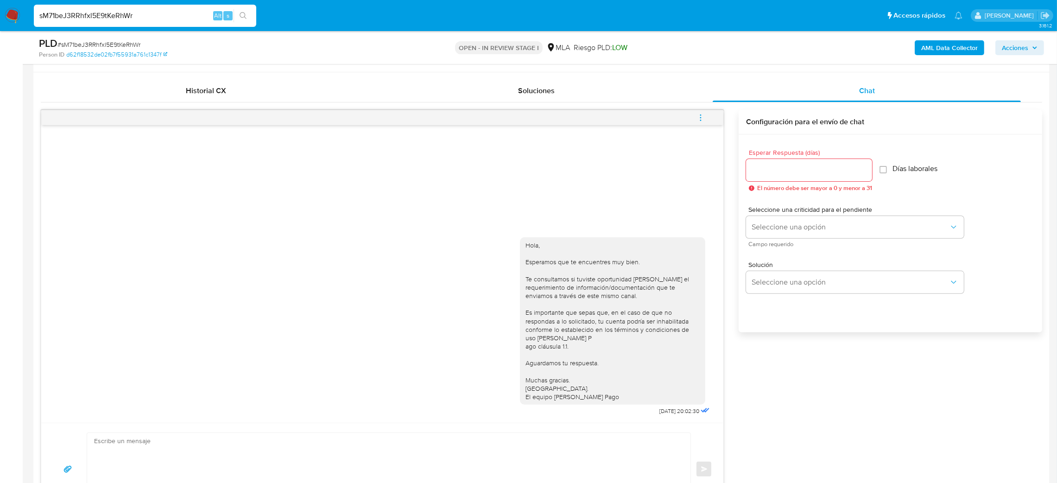
scroll to position [417, 0]
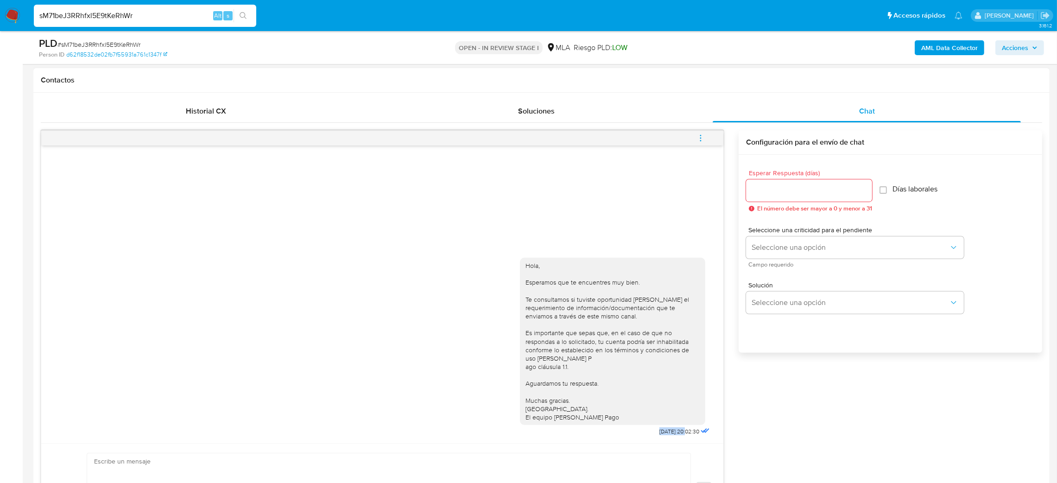
drag, startPoint x: 643, startPoint y: 433, endPoint x: 675, endPoint y: 436, distance: 32.1
click at [675, 436] on div "Hola, Esperamos que te encuentres muy bien. Te consultamos si tuviste oportunid…" at bounding box center [616, 344] width 192 height 187
click at [694, 138] on button "menu-action" at bounding box center [701, 138] width 31 height 22
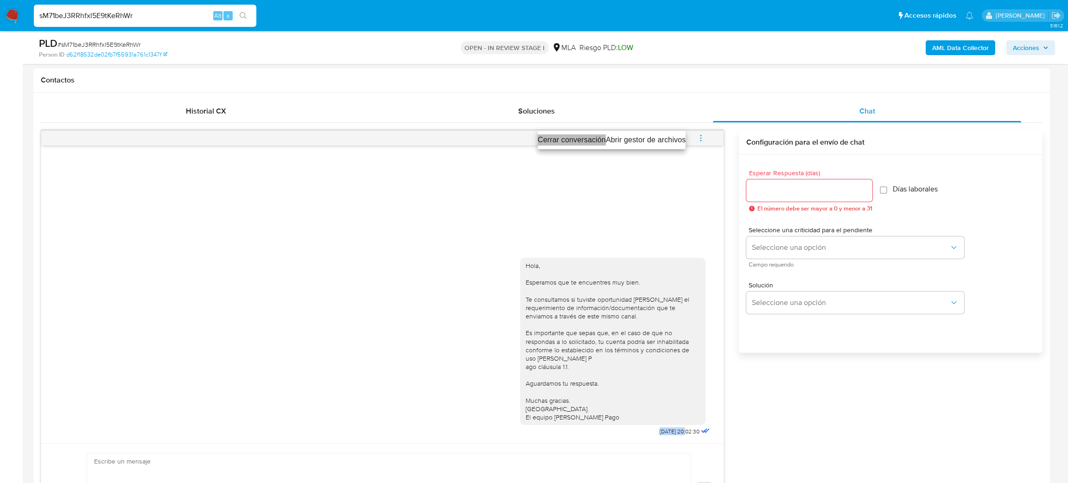
click at [571, 137] on li "Cerrar conversación" at bounding box center [572, 139] width 68 height 11
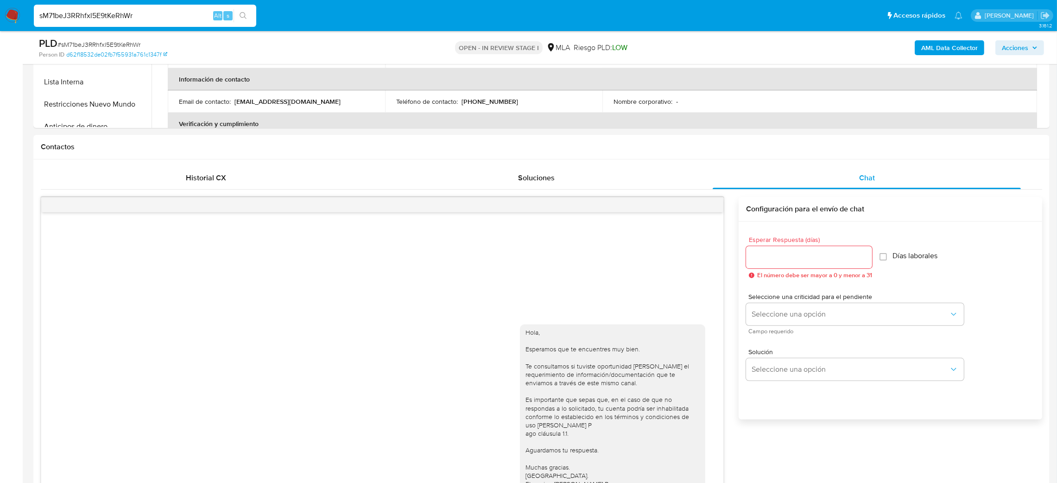
scroll to position [139, 0]
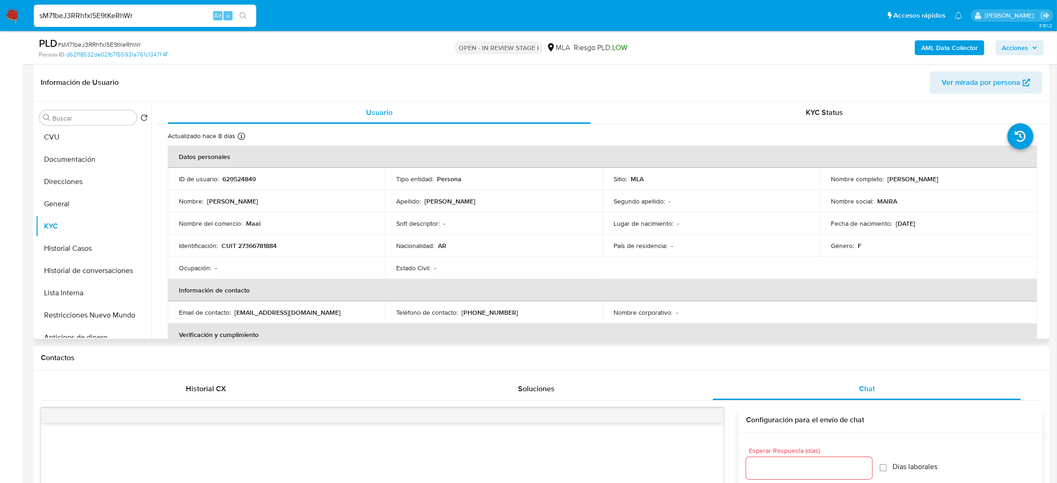
click at [255, 248] on p "CUIT 27366781884" at bounding box center [249, 246] width 55 height 8
click at [247, 181] on p "629524849" at bounding box center [239, 179] width 33 height 8
drag, startPoint x: 165, startPoint y: 20, endPoint x: 0, endPoint y: 35, distance: 165.2
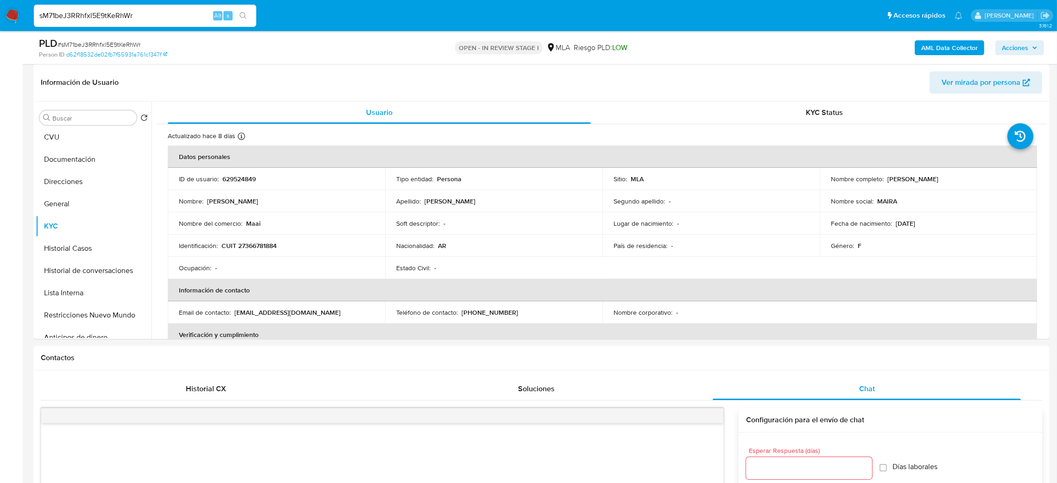
paste input "F9yVDajyqWGDkjkNQV0y8xFn"
type input "F9yVDajyqWGDkjkNQV0y8xFn"
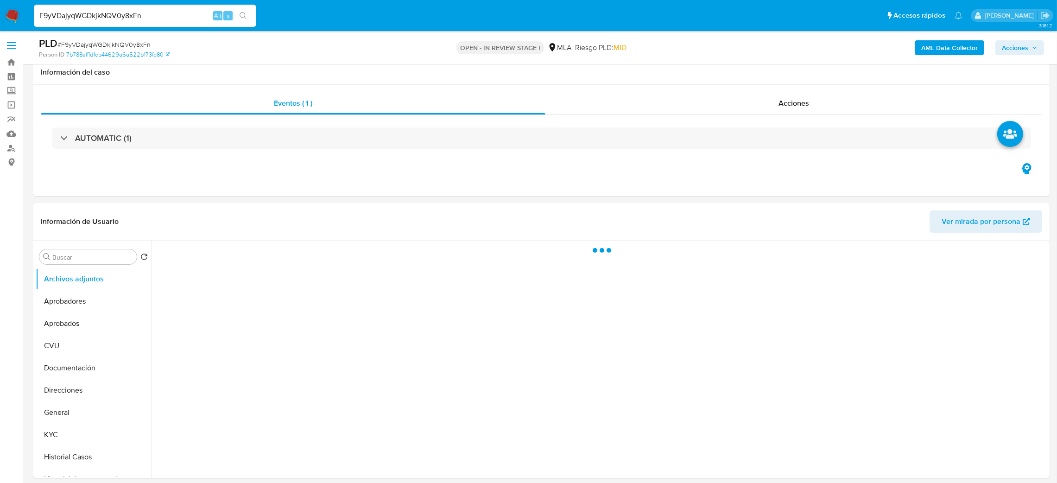
select select "10"
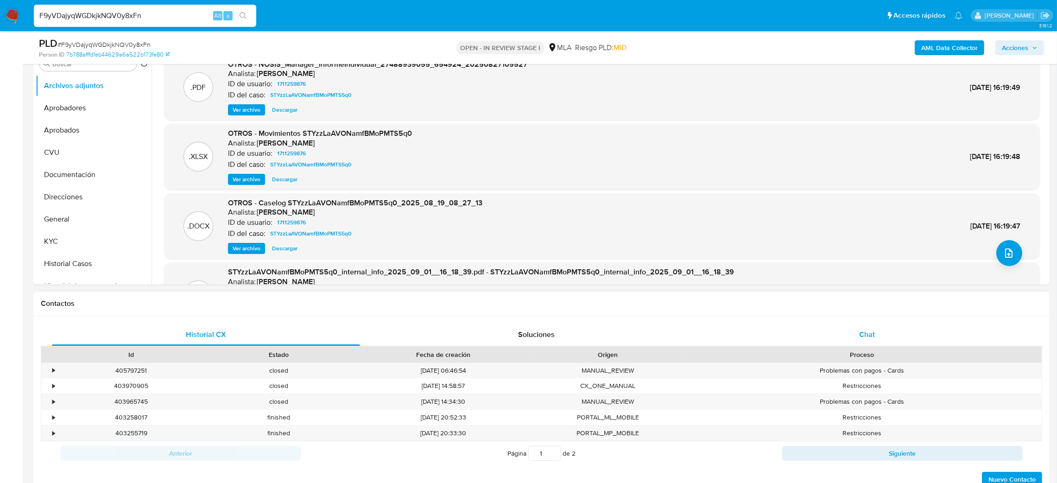
click at [790, 332] on div "Chat" at bounding box center [867, 335] width 308 height 22
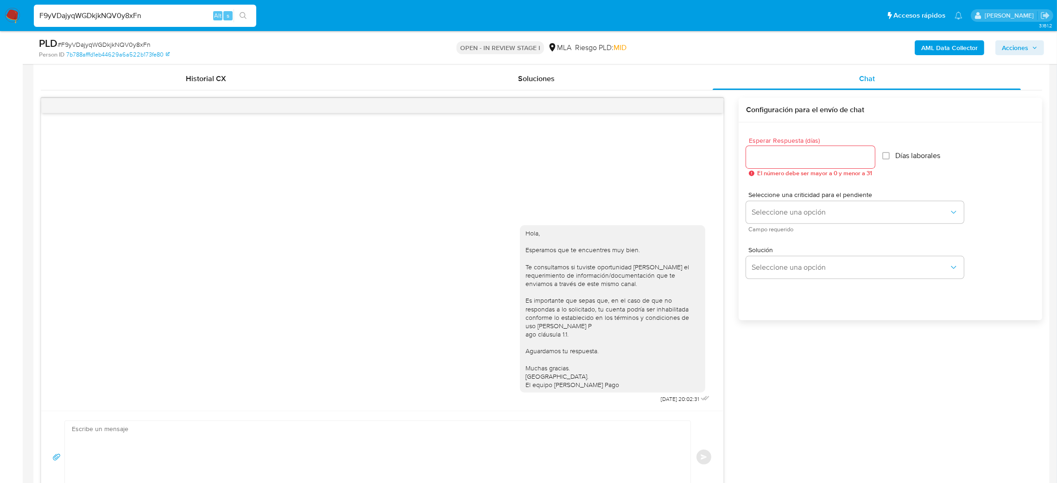
scroll to position [471, 0]
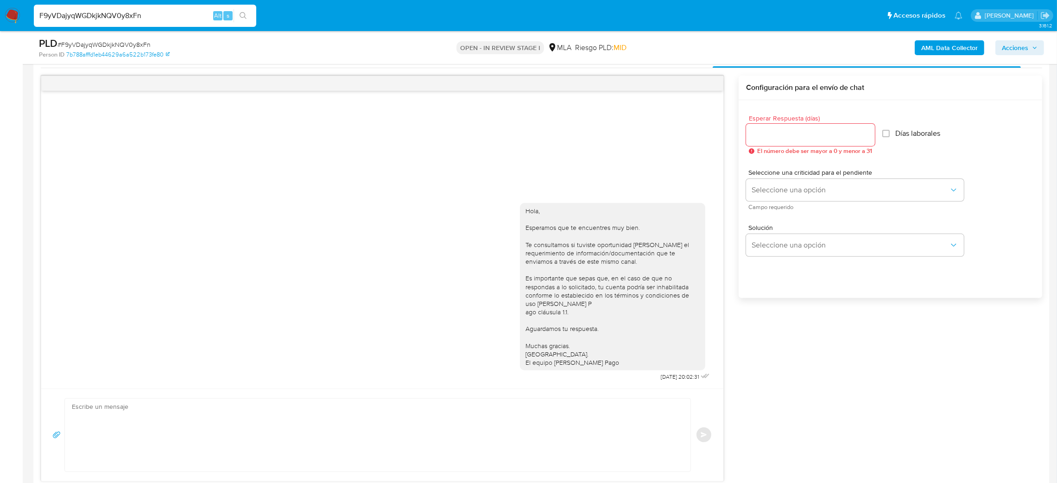
click at [125, 37] on div "PLD # F9yVDajyqWGDkjkNQV0y8xFn" at bounding box center [205, 44] width 332 height 14
click at [126, 43] on span "# F9yVDajyqWGDkjkNQV0y8xFn" at bounding box center [103, 44] width 93 height 9
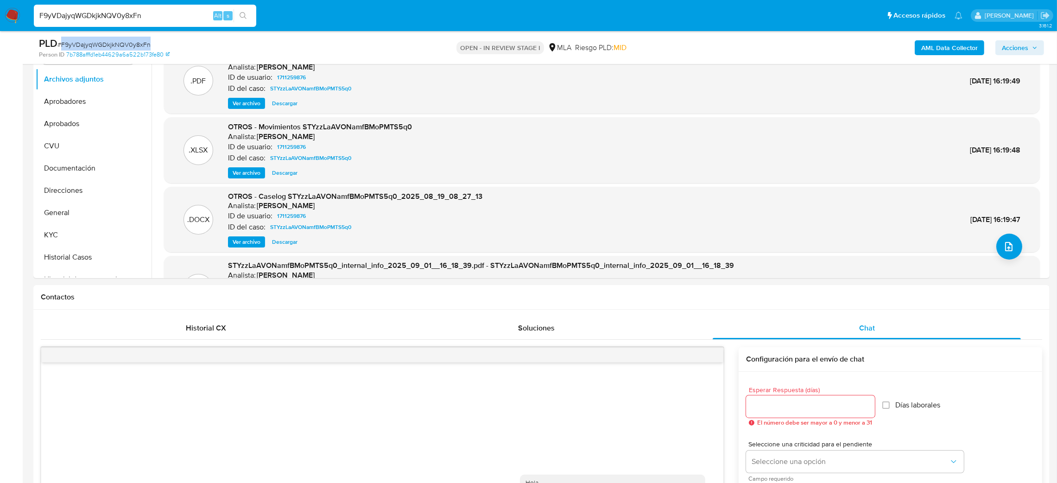
scroll to position [196, 0]
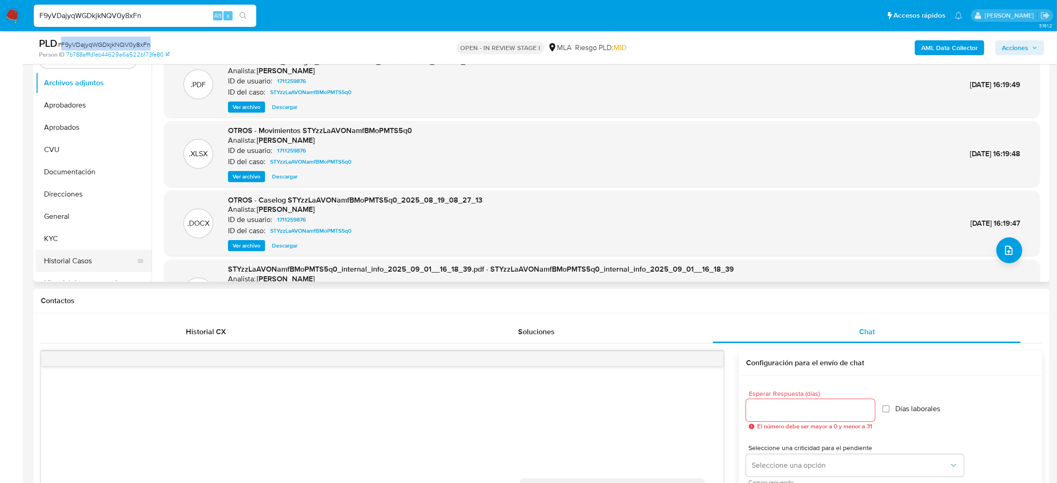
click at [88, 260] on button "Historial Casos" at bounding box center [90, 261] width 108 height 22
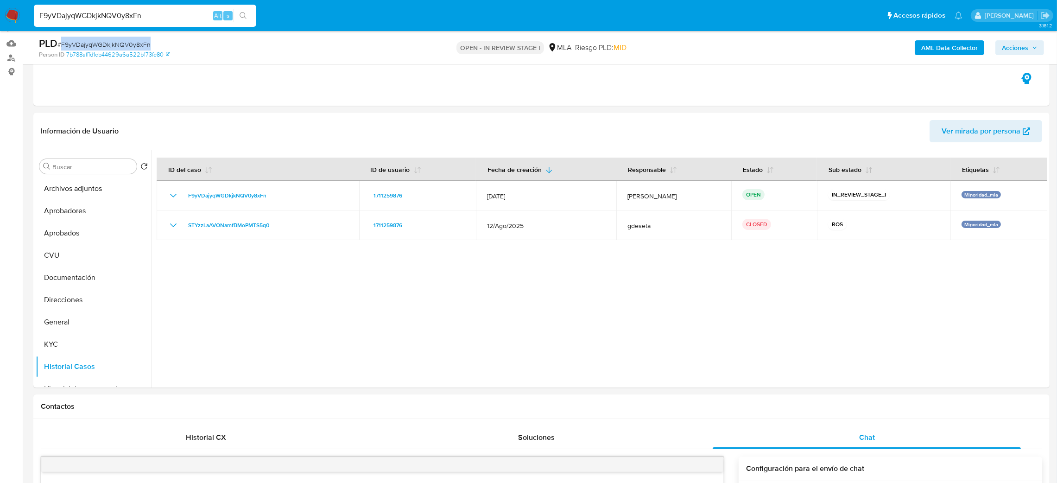
scroll to position [89, 0]
click at [75, 190] on button "Archivos adjuntos" at bounding box center [90, 189] width 108 height 22
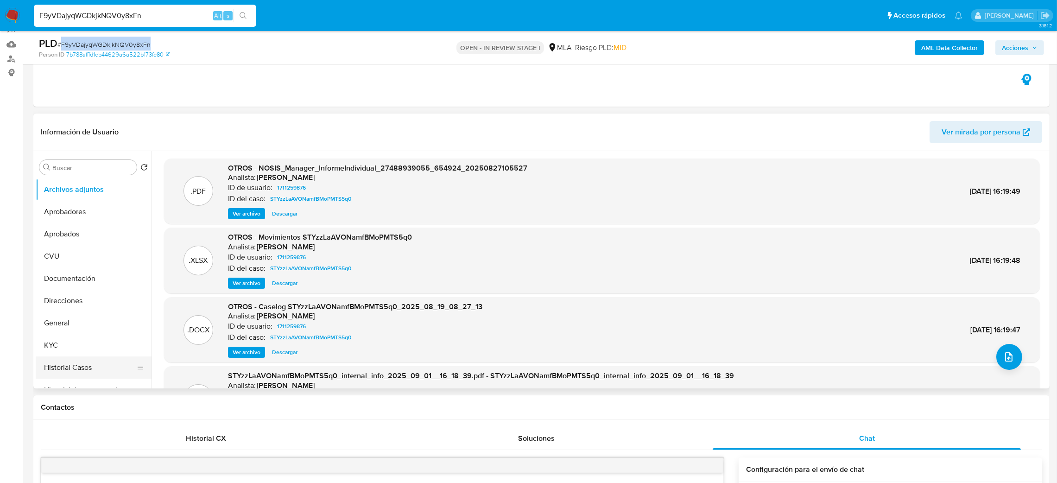
click at [96, 372] on button "Historial Casos" at bounding box center [90, 368] width 108 height 22
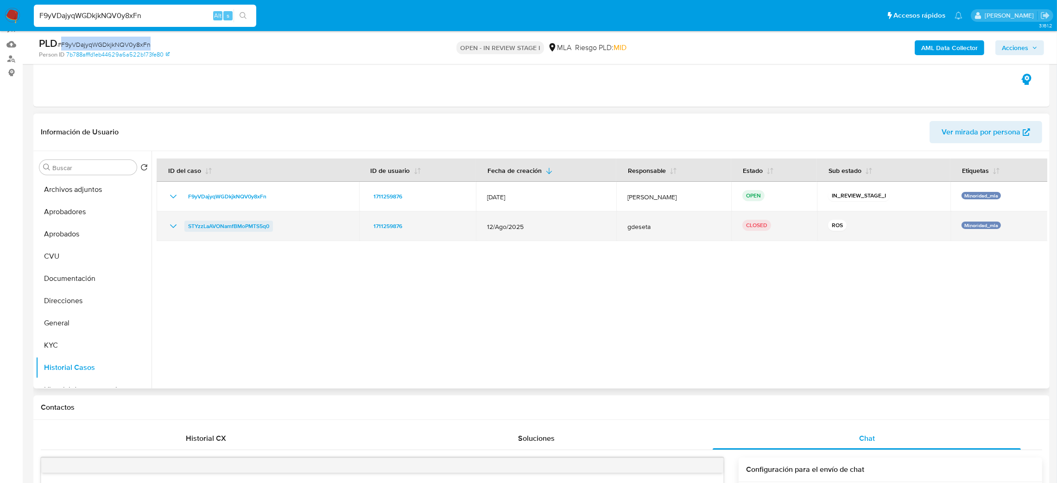
click at [239, 228] on span "STYzzLaAVONamfBMoPMTS5q0" at bounding box center [228, 226] width 81 height 11
click at [241, 227] on span "STYzzLaAVONamfBMoPMTS5q0" at bounding box center [228, 226] width 81 height 11
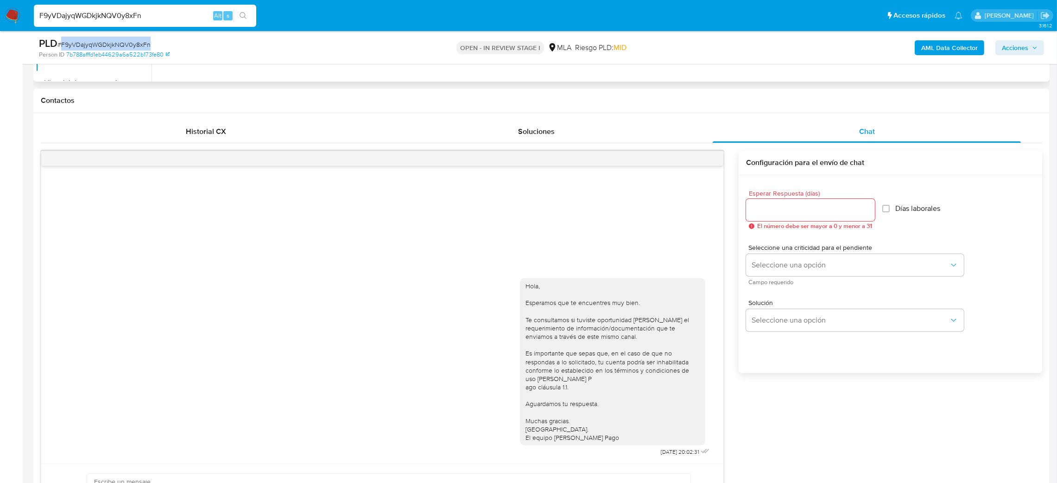
scroll to position [410, 0]
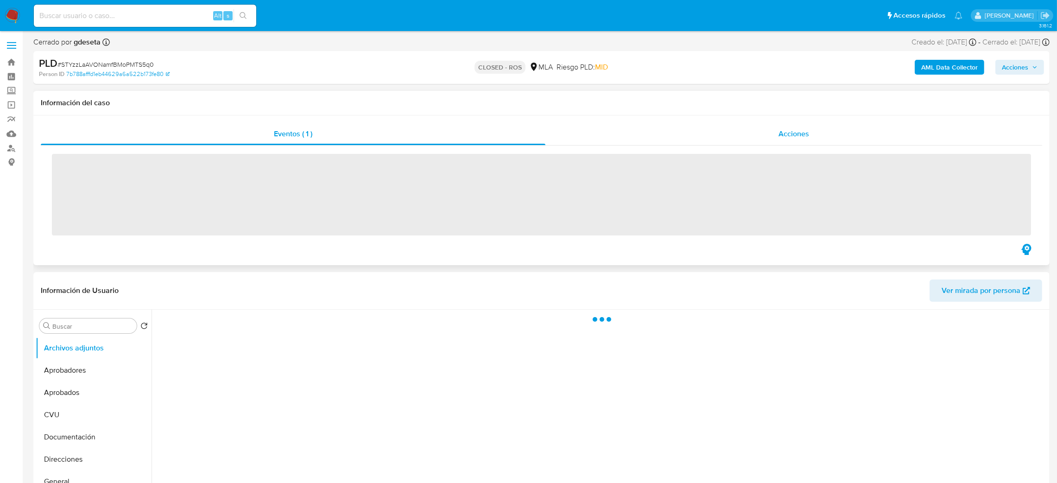
click at [813, 136] on div "Acciones" at bounding box center [794, 134] width 497 height 22
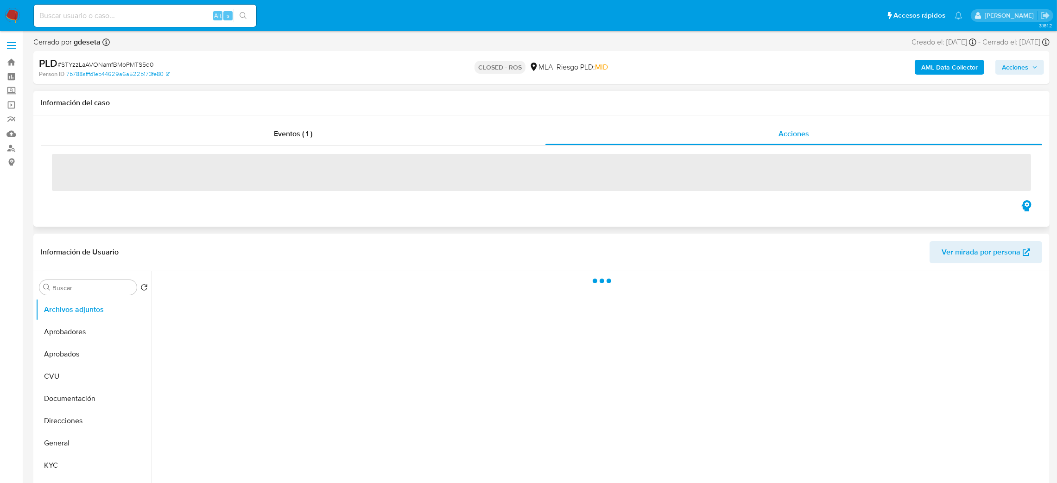
select select "10"
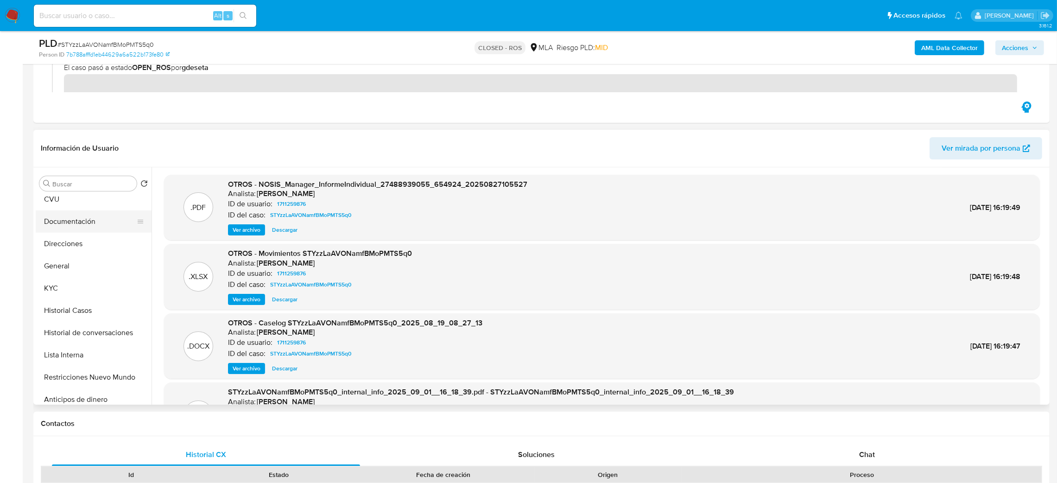
scroll to position [139, 0]
click at [74, 315] on button "Restricciones Nuevo Mundo" at bounding box center [90, 311] width 108 height 22
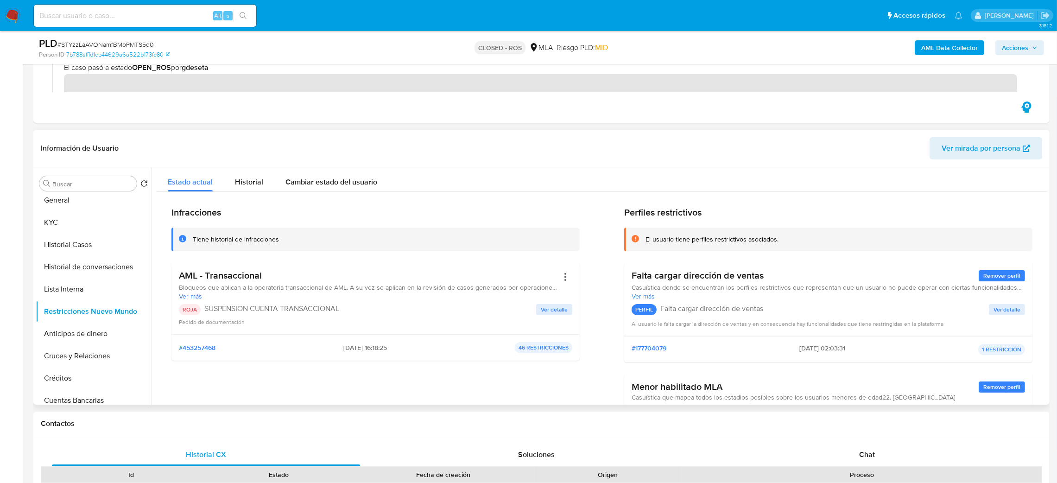
click at [368, 352] on span "[DATE] 16:18:25" at bounding box center [366, 348] width 44 height 8
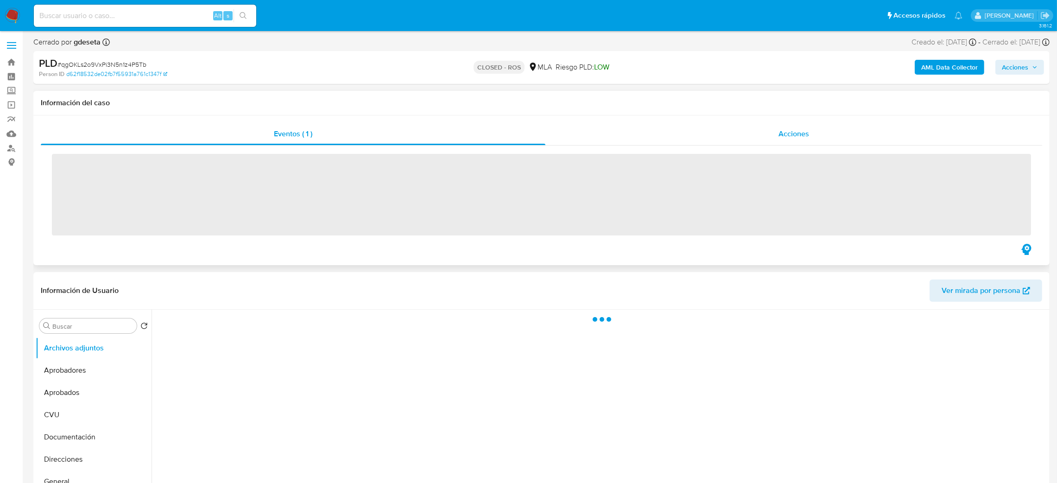
click at [800, 127] on div "Acciones" at bounding box center [794, 134] width 497 height 22
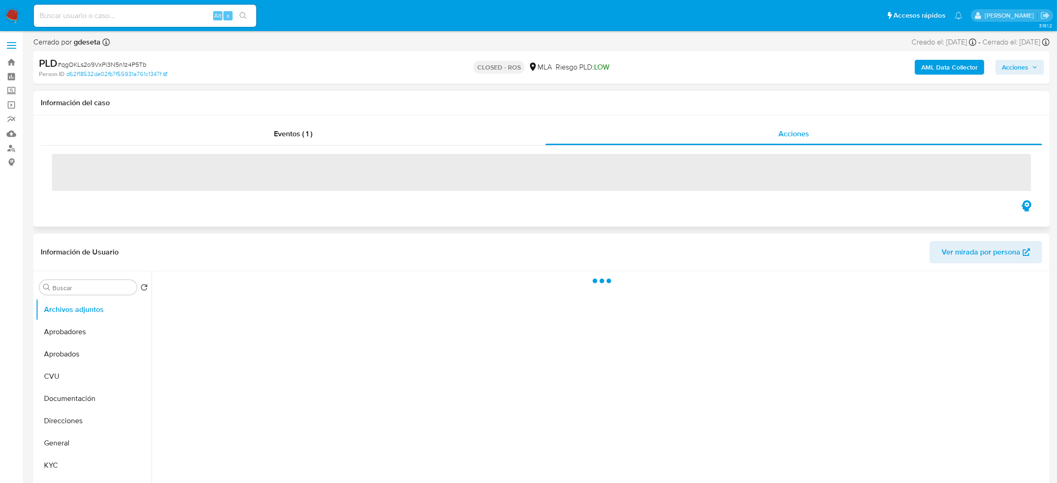
select select "10"
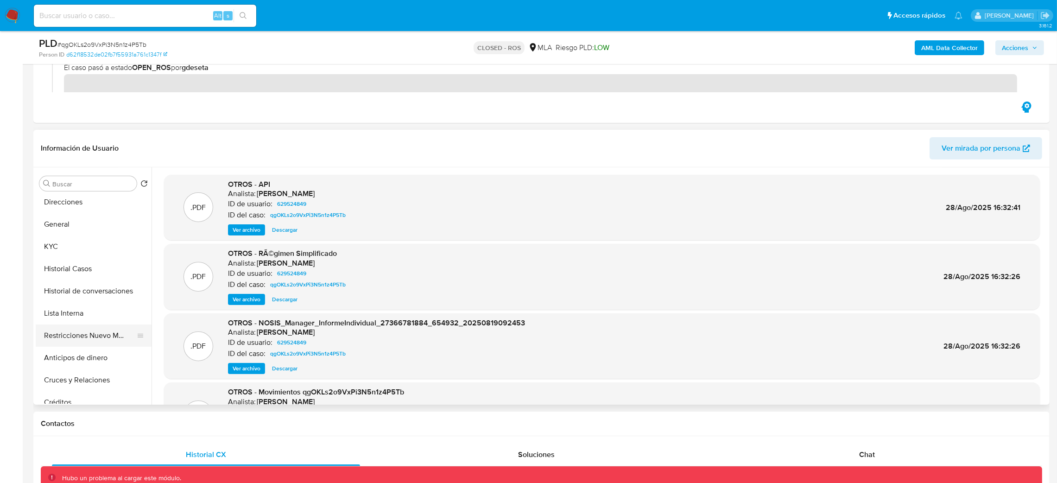
scroll to position [139, 0]
click at [69, 313] on button "Restricciones Nuevo Mundo" at bounding box center [90, 311] width 108 height 22
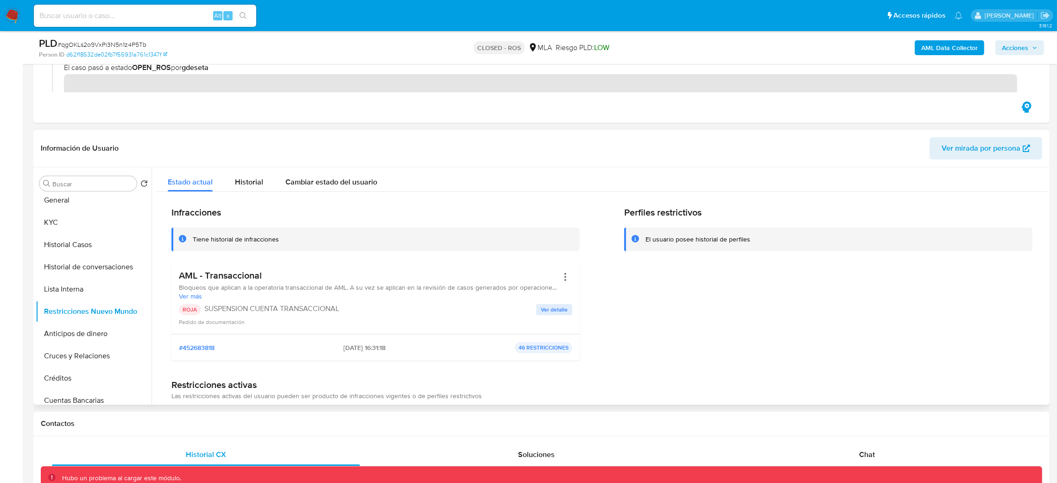
drag, startPoint x: 332, startPoint y: 346, endPoint x: 367, endPoint y: 350, distance: 35.0
click at [367, 350] on div "#452683818 [DATE] 16:31:18 46 RESTRICCIONES" at bounding box center [376, 347] width 394 height 11
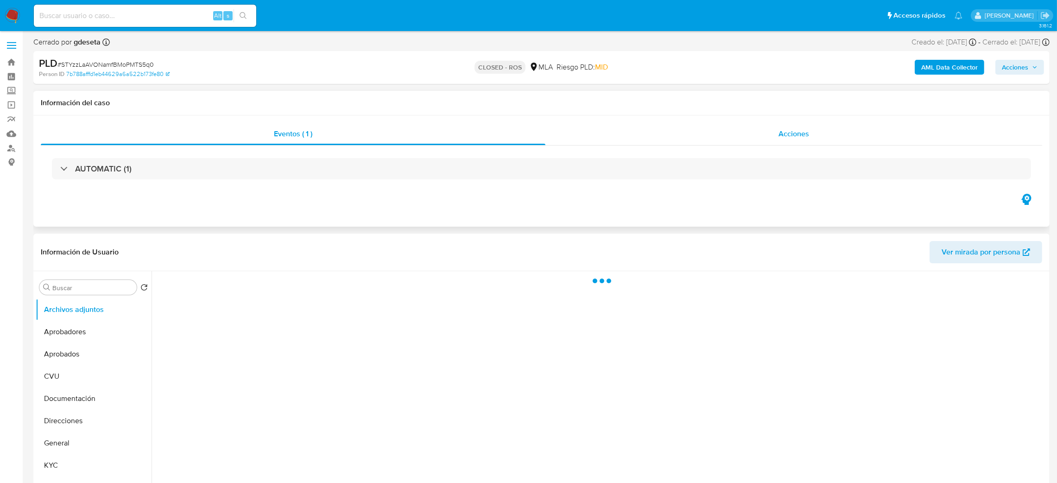
click at [728, 135] on div "Acciones" at bounding box center [794, 134] width 497 height 22
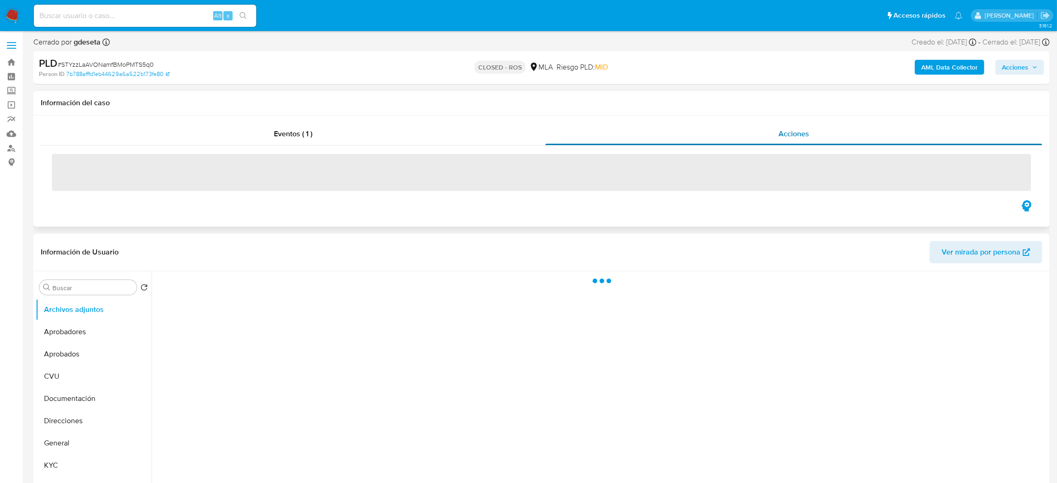
select select "10"
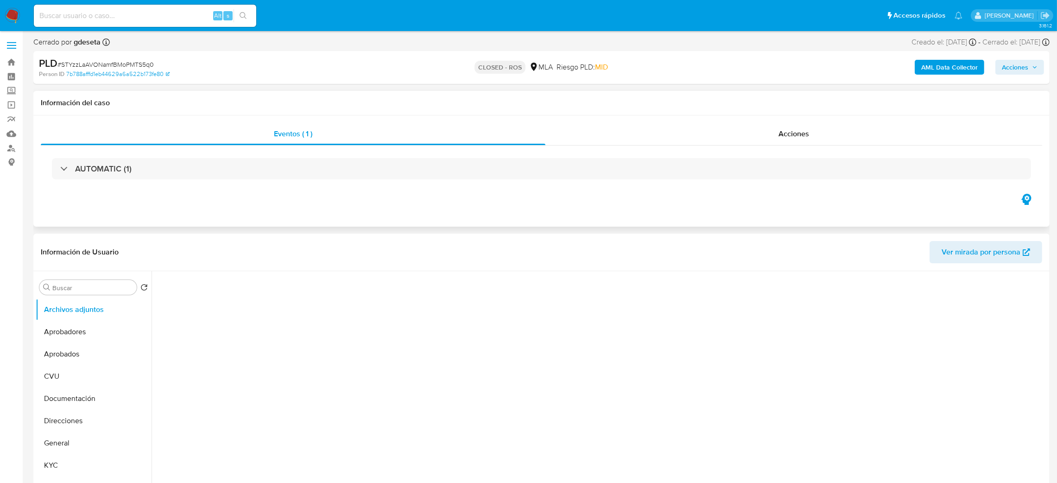
select select "10"
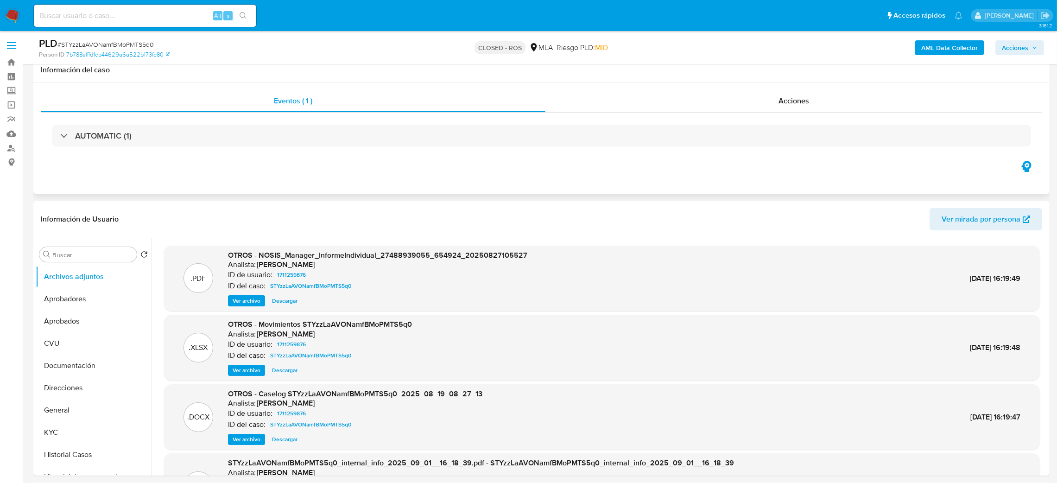
scroll to position [120, 0]
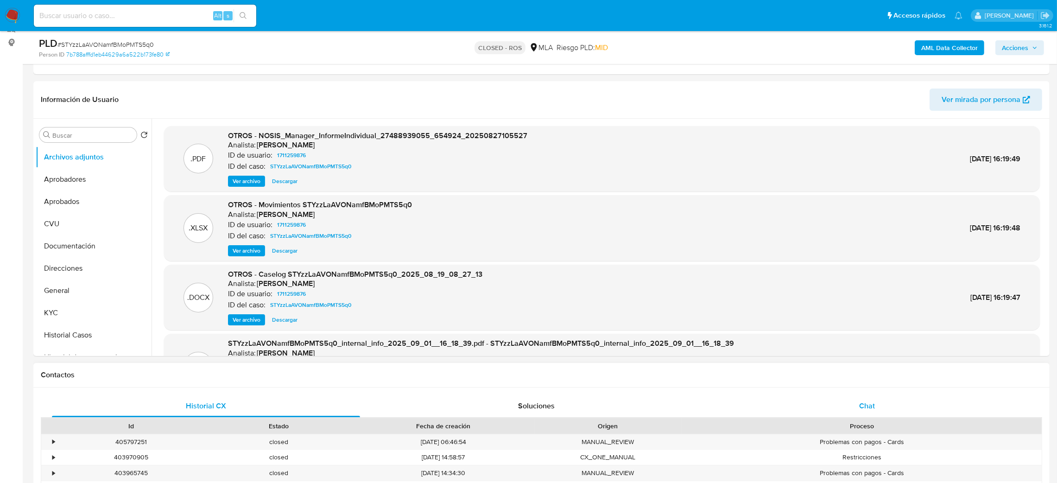
click at [744, 414] on div "Chat" at bounding box center [867, 406] width 308 height 22
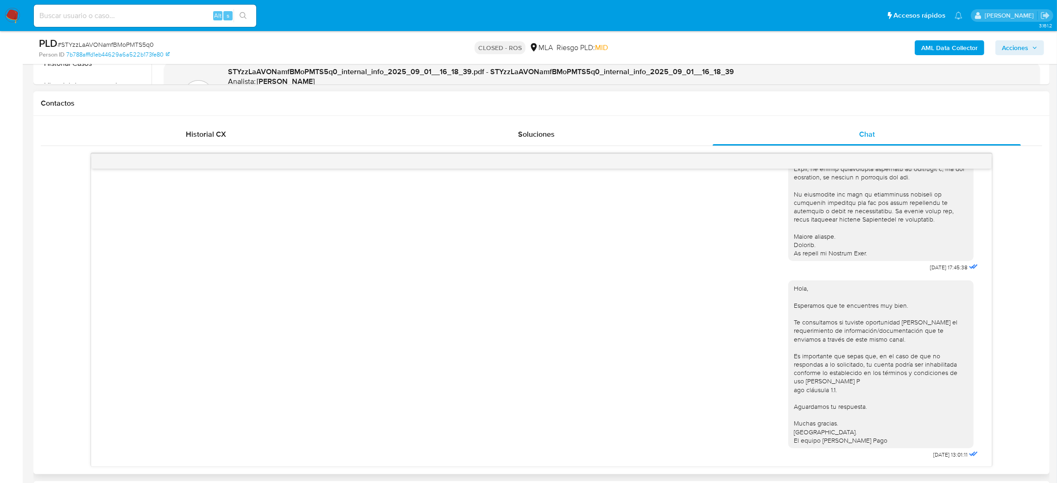
scroll to position [390, 0]
